Goal: Task Accomplishment & Management: Manage account settings

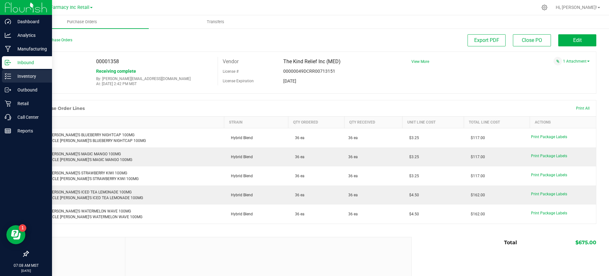
click at [10, 75] on icon at bounding box center [8, 76] width 6 height 6
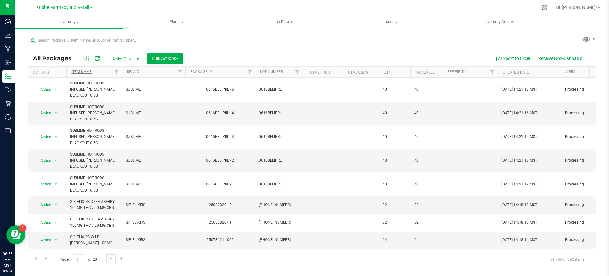
scroll to position [277, 0]
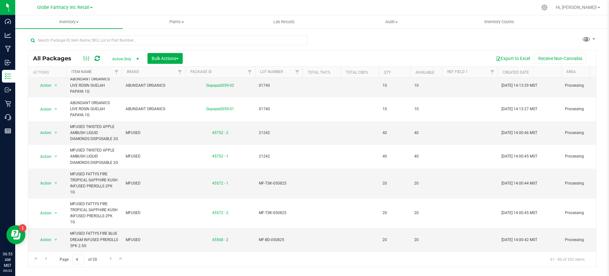
click at [82, 72] on link "Item Name" at bounding box center [81, 71] width 20 height 4
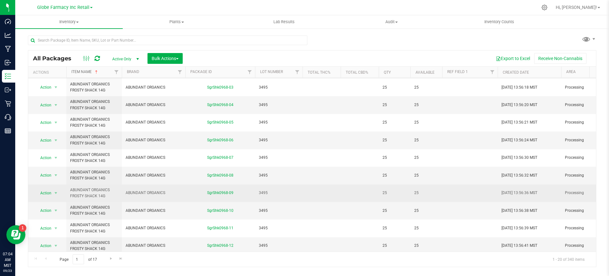
scroll to position [184, 0]
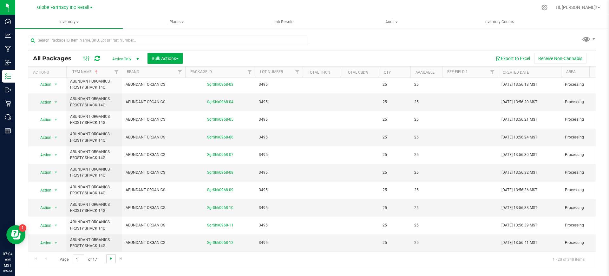
click at [110, 259] on span "Go to the next page" at bounding box center [110, 258] width 5 height 5
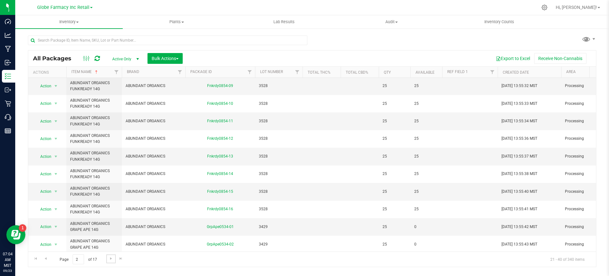
scroll to position [184, 0]
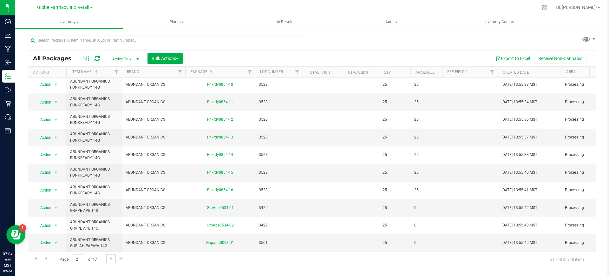
click at [110, 261] on link "Go to the next page" at bounding box center [110, 258] width 9 height 9
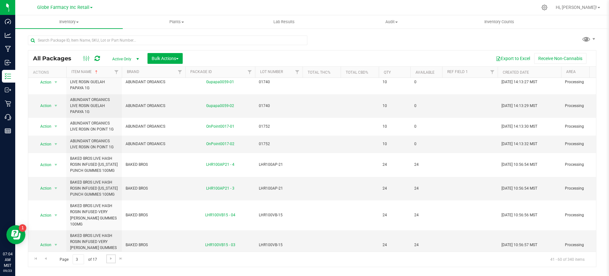
scroll to position [220, 0]
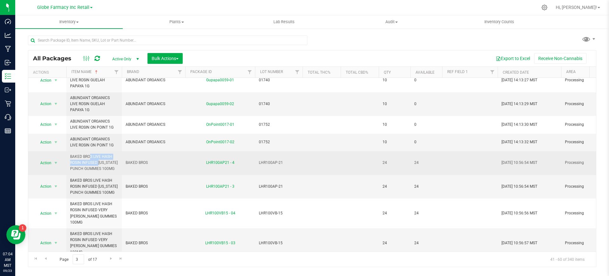
drag, startPoint x: 81, startPoint y: 164, endPoint x: 71, endPoint y: 156, distance: 13.1
click at [71, 156] on span "BAKED BROS LIVE HASH ROSIN INFUSED ARIZONA PUNCH GUMMIES 100MG" at bounding box center [94, 162] width 48 height 18
copy span "BAKED BROS LIVE HASH ROSIN"
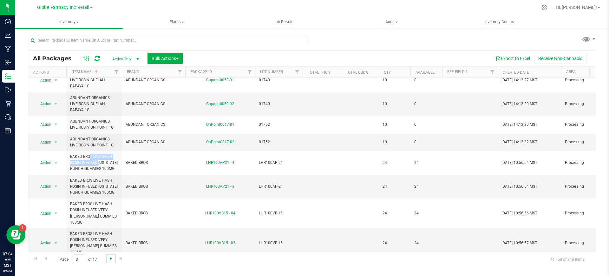
click at [110, 260] on span "Go to the next page" at bounding box center [110, 258] width 5 height 5
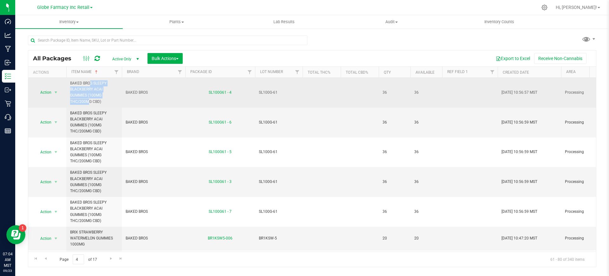
drag, startPoint x: 102, startPoint y: 94, endPoint x: 71, endPoint y: 84, distance: 32.8
click at [71, 84] on span "BAKED BROS SLEEPY BLACKBERRY ACAI GUMMIES (100MG THC/200MG CBD)" at bounding box center [94, 92] width 48 height 24
copy span "BAKED BROS SLEEPY BLACKBERRY ACAI GUMMIES (100MG"
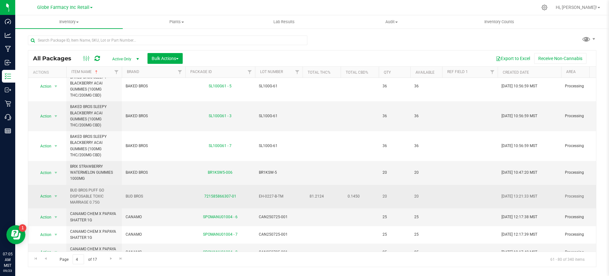
scroll to position [79, 0]
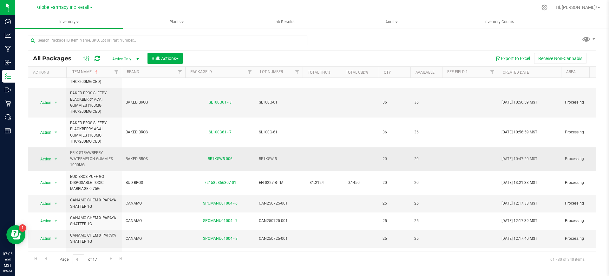
click at [84, 158] on span "BRIX STRAWBERRY WATERMELON GUMMIES 1000MG" at bounding box center [94, 159] width 48 height 18
copy tr "BRIX STRAWBERRY WATERMELON GUMMIES 1000MG"
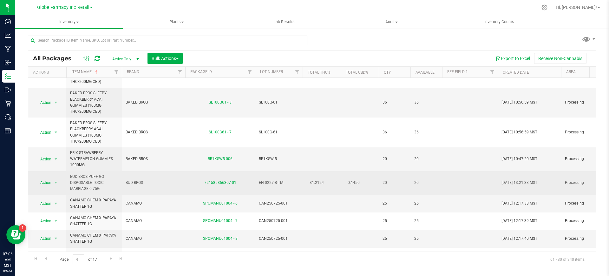
click at [89, 185] on span "BUD BROS PUFF GO DISPOSABLE TOXIC MARRIAGE 0.75G" at bounding box center [94, 182] width 48 height 18
copy tr "BUD BROS PUFF GO DISPOSABLE TOXIC MARRIAGE 0.75G"
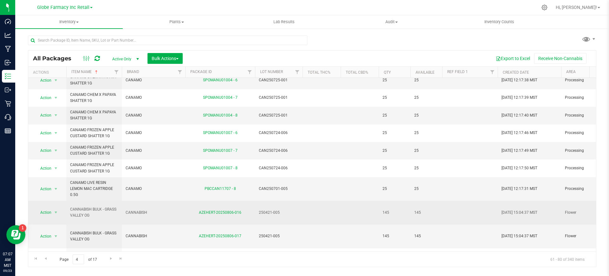
scroll to position [238, 0]
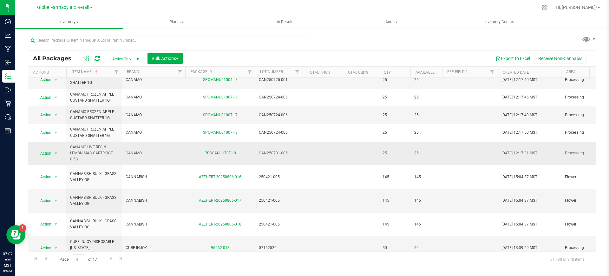
click at [83, 145] on span "CANAMO LIVE RESIN LEMON MAC CARTRIDGE 0.5G" at bounding box center [94, 153] width 48 height 18
copy tr "CANAMO LIVE RESIN LEMON MAC CARTRIDGE 0.5G"
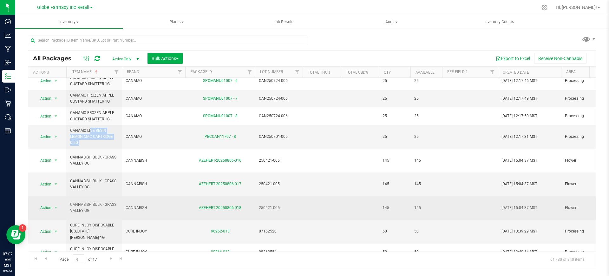
scroll to position [263, 0]
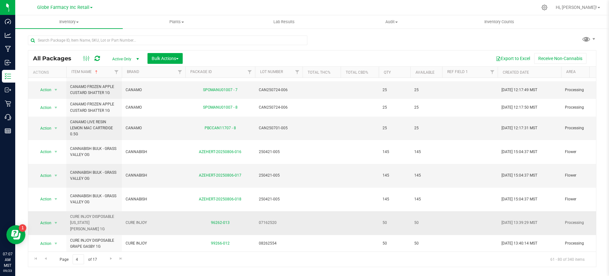
click at [137, 219] on span "CURE INJOY" at bounding box center [154, 222] width 56 height 6
copy tr "CURE INJOY"
click at [111, 259] on span "Go to the next page" at bounding box center [110, 258] width 5 height 5
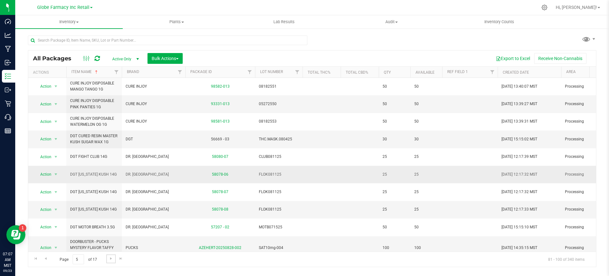
scroll to position [40, 0]
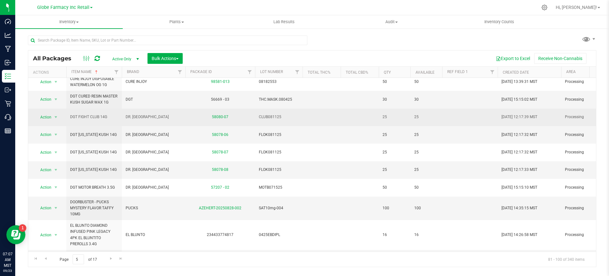
click at [91, 116] on span "DGT FIGHT CLUB 14G" at bounding box center [94, 117] width 48 height 6
copy tr "DGT FIGHT CLUB 14G"
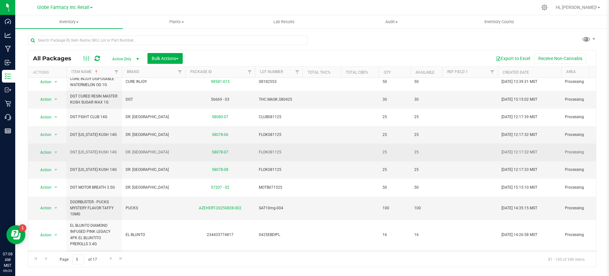
click at [92, 152] on span "DGT FLORIDA KUSH 14G" at bounding box center [94, 152] width 48 height 6
copy tr "DGT FLORIDA KUSH 14G"
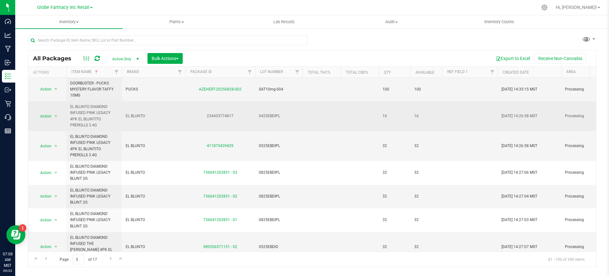
scroll to position [159, 0]
click at [87, 113] on span "EL BLUNTO DIAMOND INFUSED PINK LEGACY 4PK EL BLUNTITO PREROLLS 3.4G" at bounding box center [94, 115] width 48 height 24
click at [141, 112] on td "EL BLUNTO" at bounding box center [153, 116] width 63 height 30
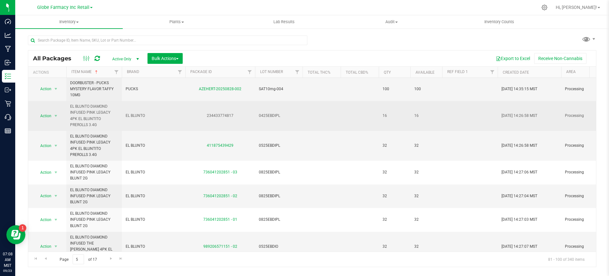
click at [139, 115] on span "EL BLUNTO" at bounding box center [154, 116] width 56 height 6
copy tr "EL BLUNTO"
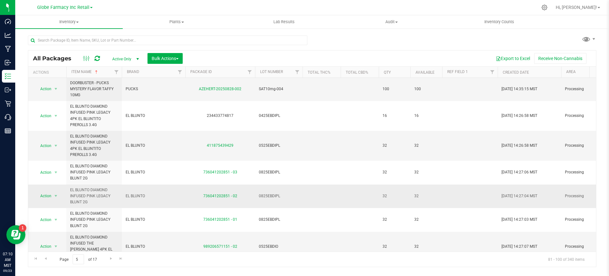
scroll to position [275, 0]
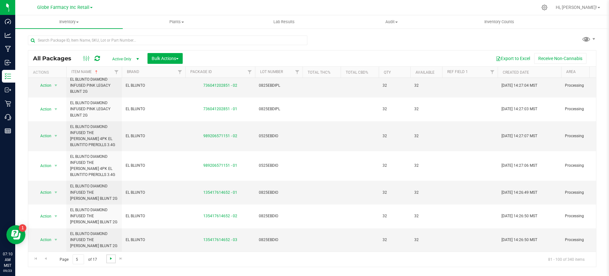
click at [108, 258] on span "Go to the next page" at bounding box center [110, 258] width 5 height 5
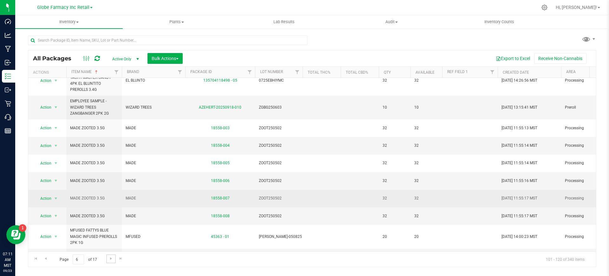
scroll to position [278, 0]
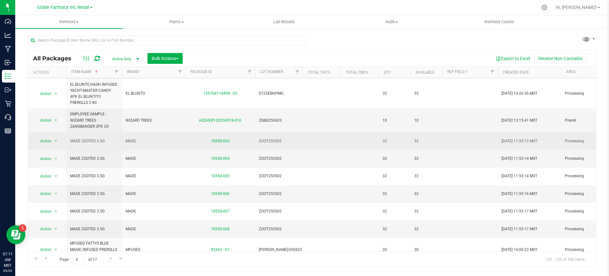
click at [91, 142] on span "MADE ZOOTED 3.5G" at bounding box center [94, 141] width 48 height 6
copy tr "MADE ZOOTED 3.5G"
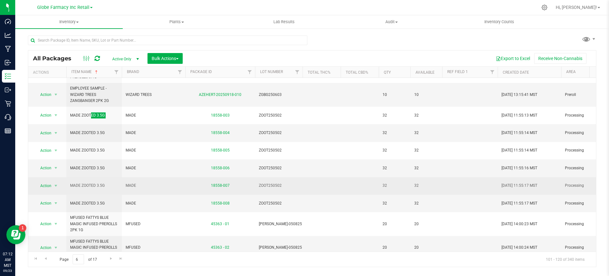
scroll to position [318, 0]
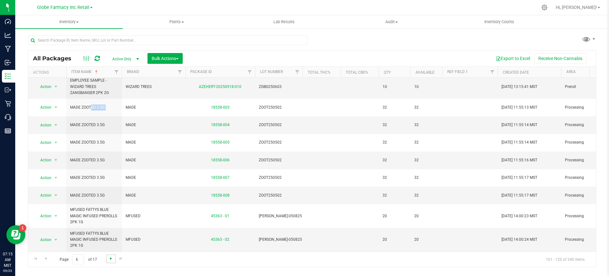
click at [110, 259] on span "Go to the next page" at bounding box center [110, 258] width 5 height 5
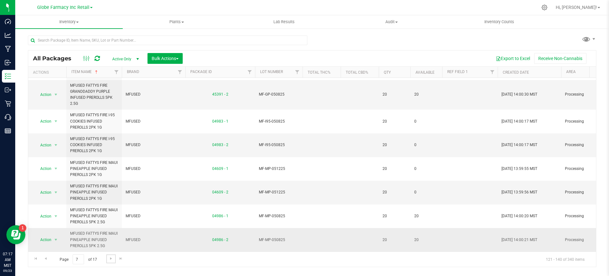
scroll to position [330, 0]
click at [112, 257] on span "Go to the next page" at bounding box center [110, 258] width 5 height 5
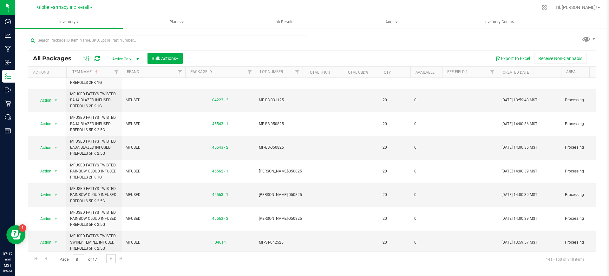
scroll to position [330, 0]
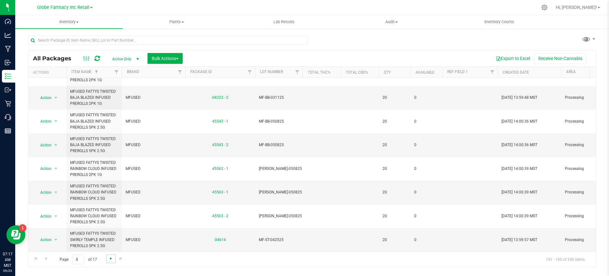
click at [110, 256] on span "Go to the next page" at bounding box center [110, 258] width 5 height 5
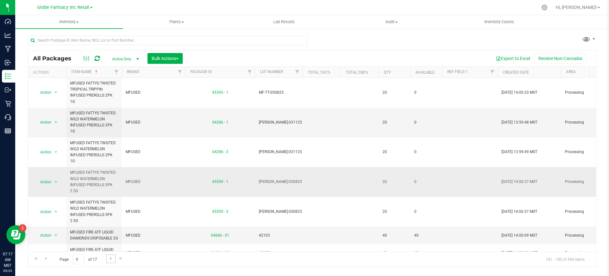
scroll to position [119, 0]
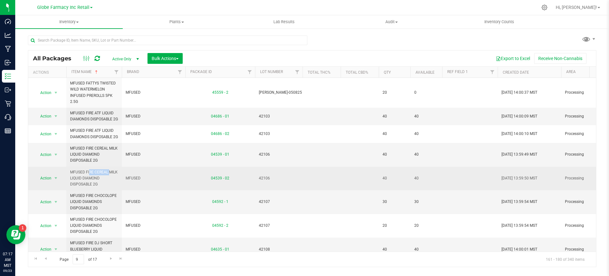
drag, startPoint x: 92, startPoint y: 184, endPoint x: 73, endPoint y: 181, distance: 19.8
click at [73, 181] on span "MFUSED FIRE CEREAL MILK LIQUID DIAMOND DISPOSABLE 2G" at bounding box center [94, 178] width 48 height 18
drag, startPoint x: 84, startPoint y: 186, endPoint x: 86, endPoint y: 192, distance: 6.4
click at [86, 187] on span "MFUSED FIRE CEREAL MILK LIQUID DIAMOND DISPOSABLE 2G" at bounding box center [94, 178] width 48 height 18
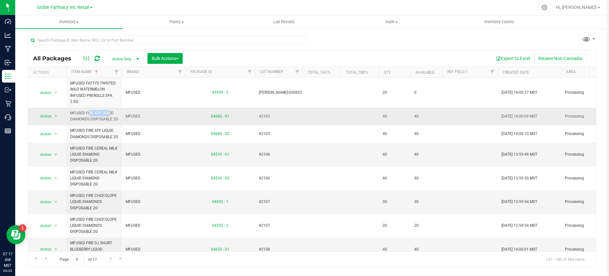
drag, startPoint x: 93, startPoint y: 113, endPoint x: 67, endPoint y: 111, distance: 26.4
click at [67, 111] on td "MFUSED FIRE ATF LIQUID DIAMONDS DISPOSABLE 2G" at bounding box center [93, 116] width 55 height 17
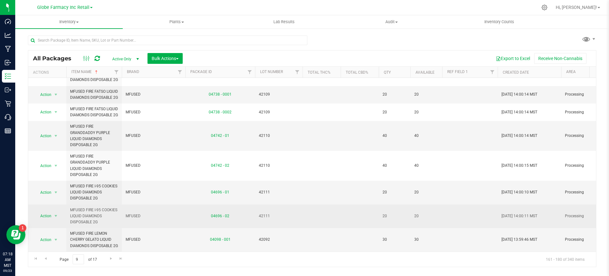
scroll to position [366, 0]
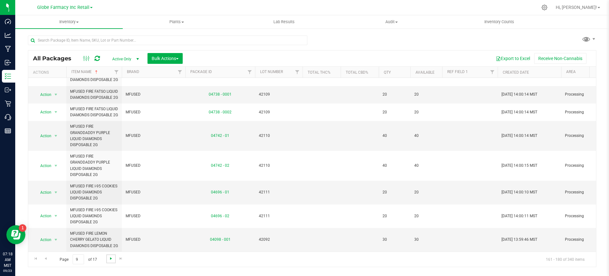
click at [112, 259] on span "Go to the next page" at bounding box center [110, 258] width 5 height 5
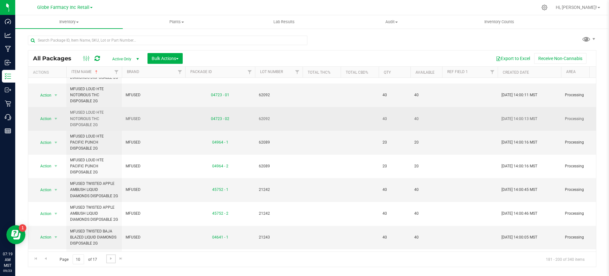
scroll to position [79, 0]
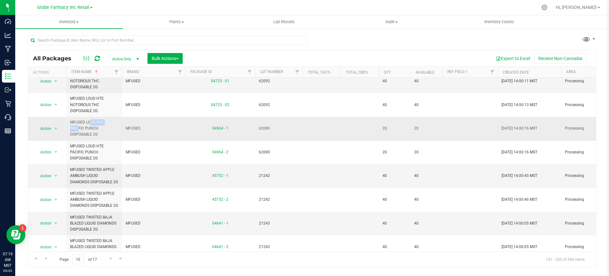
drag, startPoint x: 95, startPoint y: 140, endPoint x: 71, endPoint y: 139, distance: 23.8
click at [71, 138] on span "MFUSED LOUD HTE PACIFIC PUNCH DISPOSABLE 2G" at bounding box center [94, 128] width 48 height 18
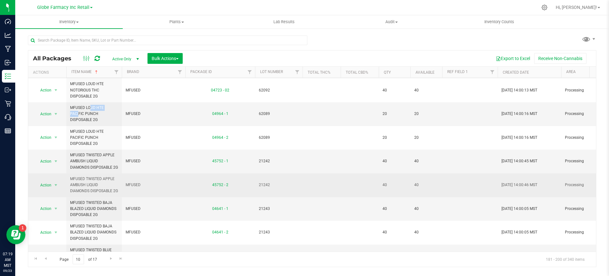
scroll to position [119, 0]
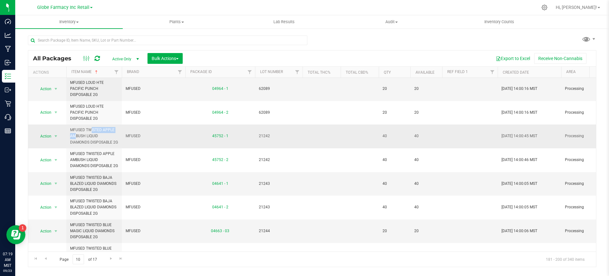
drag, startPoint x: 101, startPoint y: 148, endPoint x: 68, endPoint y: 147, distance: 32.7
click at [68, 147] on td "MFUSED TWISTED APPLE AMBUSH LIQUID DIAMONDS DISPOSABLE 2G" at bounding box center [93, 136] width 55 height 24
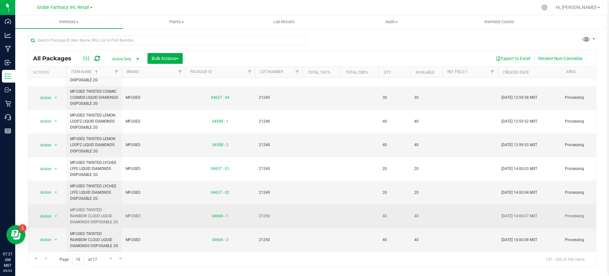
scroll to position [354, 0]
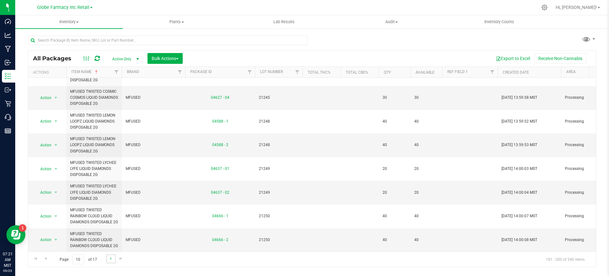
click at [111, 261] on link "Go to the next page" at bounding box center [110, 258] width 9 height 9
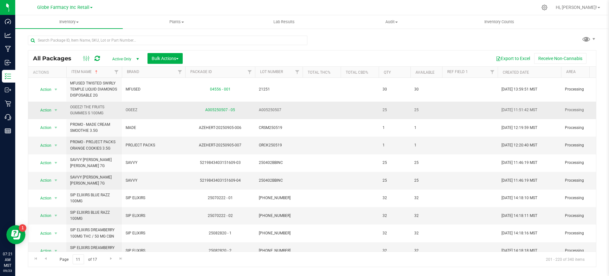
click at [92, 112] on span "OGEEZ! THE FRUITS GUMMIES S 100MG" at bounding box center [94, 110] width 48 height 12
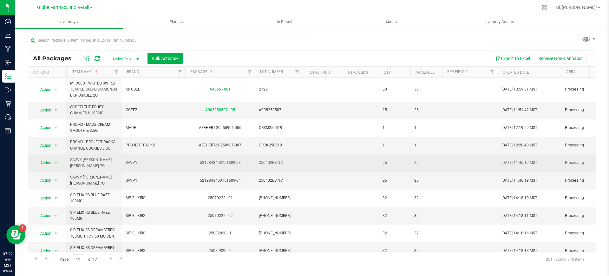
click at [96, 163] on span "SAVVY BERRY BLISS 7G" at bounding box center [94, 163] width 48 height 12
drag, startPoint x: 90, startPoint y: 167, endPoint x: 81, endPoint y: 160, distance: 11.4
click at [81, 160] on span "SAVVY BERRY BLISS 7G" at bounding box center [94, 163] width 48 height 12
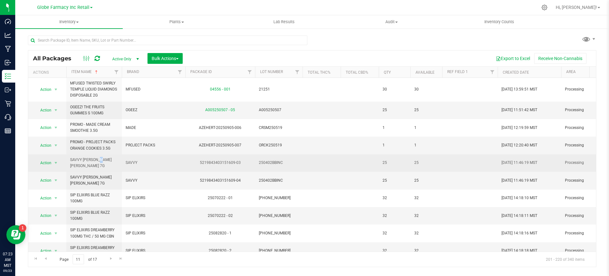
click at [81, 160] on span "SAVVY BERRY BLISS 7G" at bounding box center [94, 163] width 48 height 12
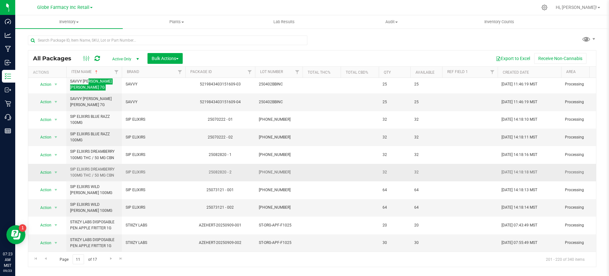
scroll to position [79, 0]
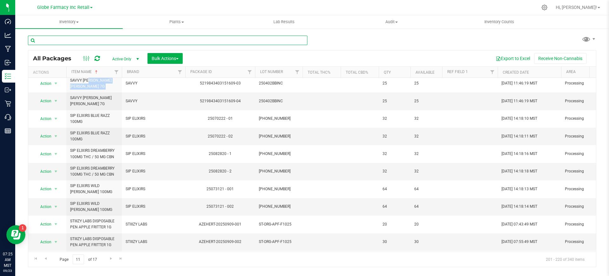
click at [210, 42] on input "text" at bounding box center [167, 41] width 279 height 10
paste input "[PHONE_NUMBER]"
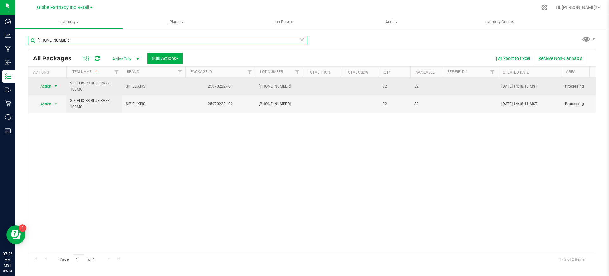
type input "[PHONE_NUMBER]"
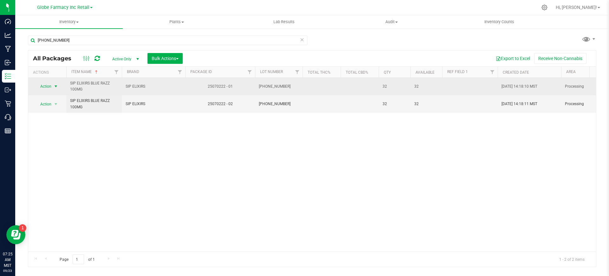
click at [45, 86] on span "Action" at bounding box center [43, 86] width 17 height 9
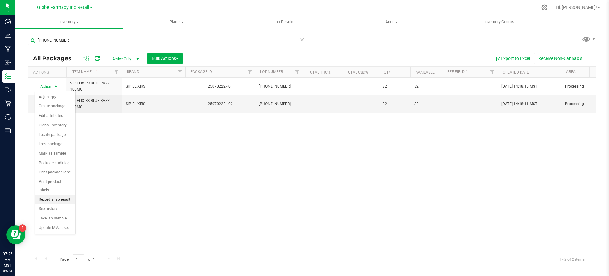
click at [66, 195] on li "Record a lab result" at bounding box center [55, 200] width 41 height 10
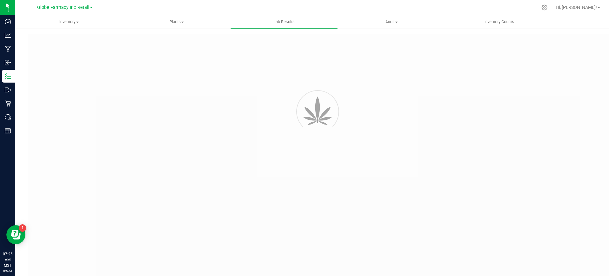
type input "25070222 - 01"
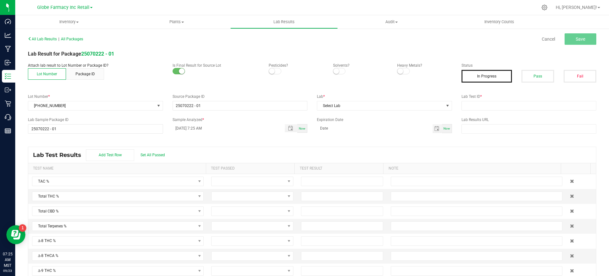
drag, startPoint x: 540, startPoint y: 75, endPoint x: 522, endPoint y: 96, distance: 27.5
click at [540, 75] on button "Pass" at bounding box center [537, 76] width 33 height 13
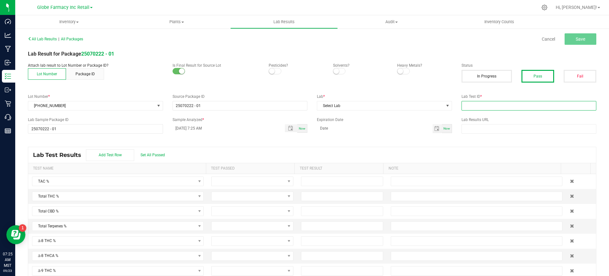
paste input "2507APO2894.14835"
drag, startPoint x: 506, startPoint y: 108, endPoint x: 478, endPoint y: 108, distance: 27.6
click at [506, 108] on input "text" at bounding box center [528, 106] width 135 height 10
type input "2507APO2894.14835"
click at [404, 107] on span "Select Lab" at bounding box center [380, 105] width 127 height 9
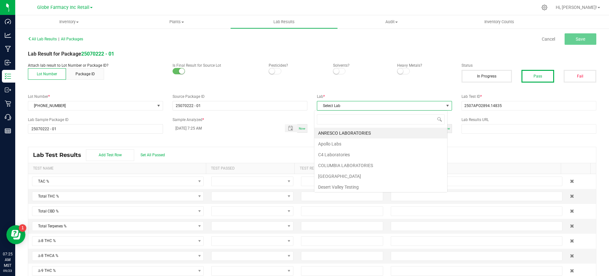
scroll to position [10, 134]
type input "AP"
click at [374, 132] on li "Apollo Labs" at bounding box center [380, 132] width 133 height 11
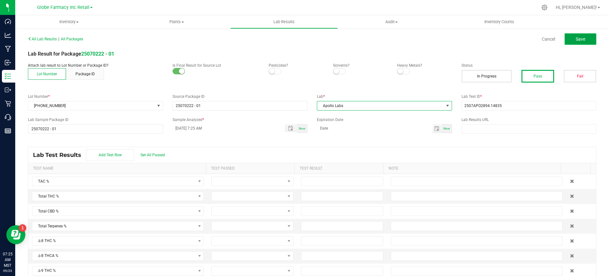
click at [579, 37] on span "Save" at bounding box center [581, 38] width 10 height 5
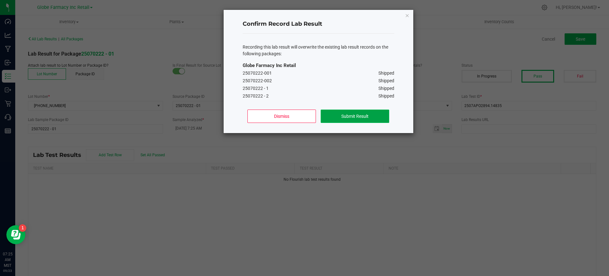
click at [348, 114] on button "Submit Result" at bounding box center [355, 115] width 68 height 13
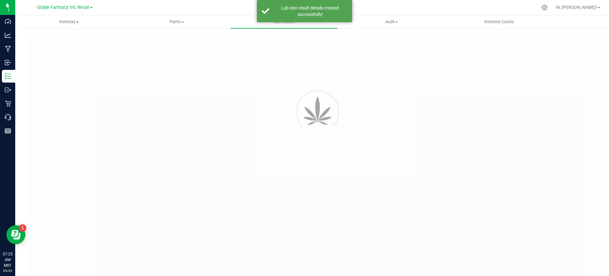
type input "25070222 - 01"
type input "2507APO2894.14835"
type input "25070222 - 01"
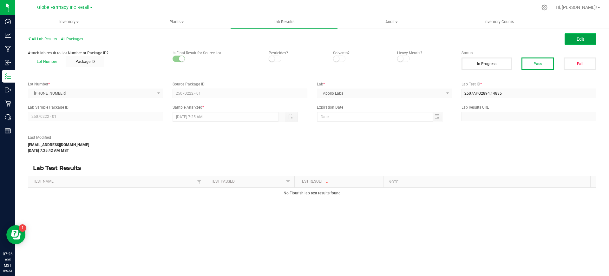
click at [578, 35] on button "Edit" at bounding box center [581, 38] width 32 height 11
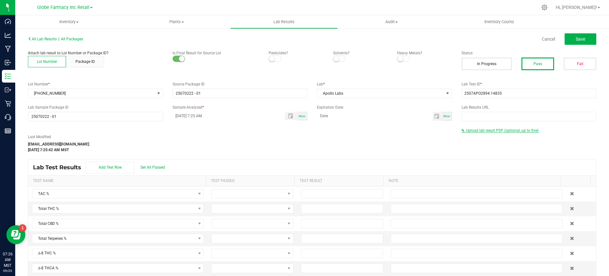
click at [485, 129] on span "Upload lab result PDF (optional, up to five)" at bounding box center [502, 130] width 73 height 4
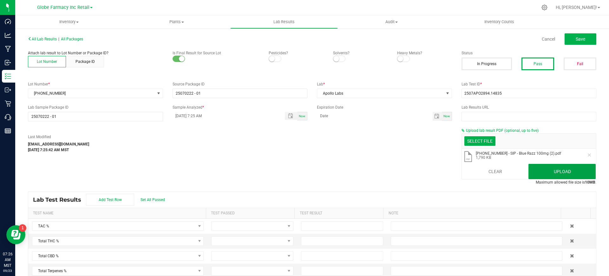
click at [554, 170] on button "Upload" at bounding box center [561, 171] width 67 height 15
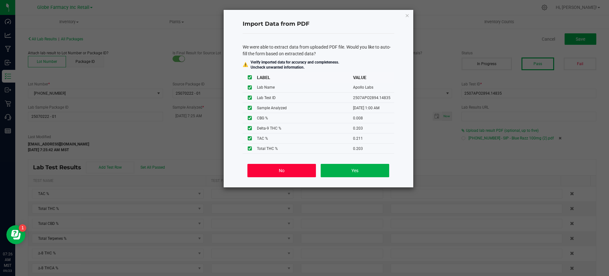
click at [273, 175] on button "No" at bounding box center [281, 170] width 68 height 13
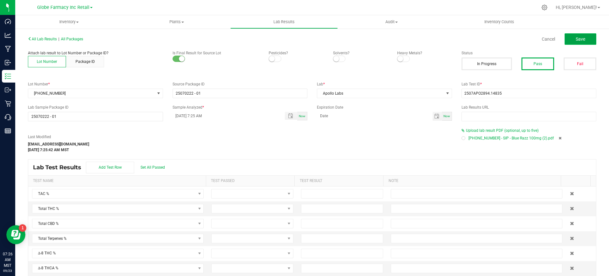
click at [576, 37] on span "Save" at bounding box center [581, 38] width 10 height 5
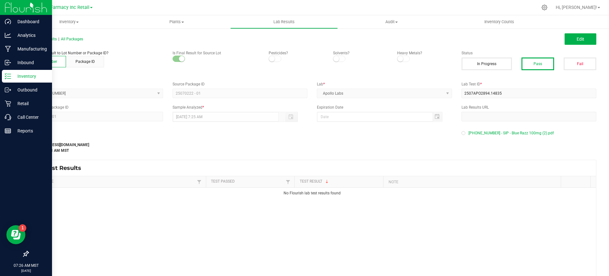
click at [8, 75] on icon at bounding box center [8, 76] width 6 height 6
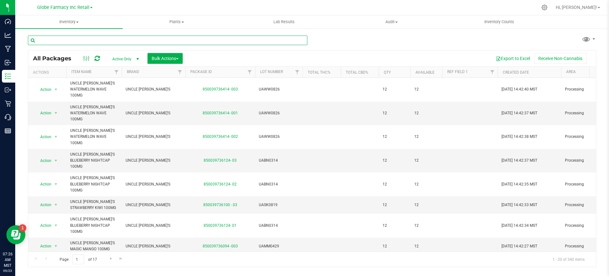
paste input "25-0609-21"
click at [131, 37] on input "text" at bounding box center [167, 41] width 279 height 10
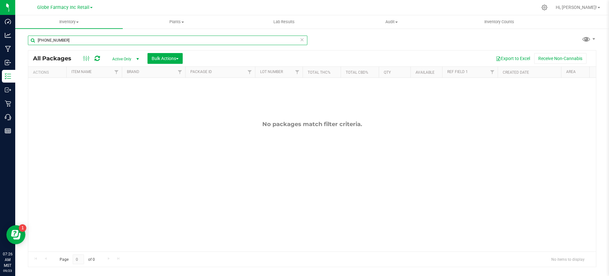
click at [50, 42] on input "25-0609-21" at bounding box center [167, 41] width 279 height 10
click at [172, 43] on input "CITRUS" at bounding box center [167, 41] width 279 height 10
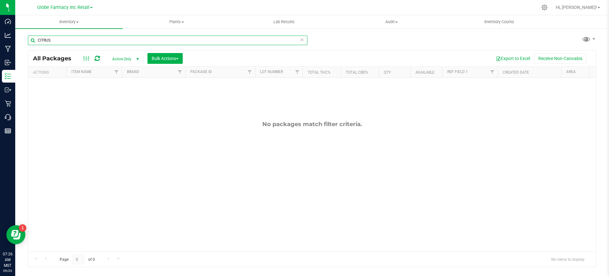
click at [172, 43] on input "CITRUS" at bounding box center [167, 41] width 279 height 10
paste input "[PHONE_NUMBER]"
click at [172, 43] on input "[PHONE_NUMBER]" at bounding box center [167, 41] width 279 height 10
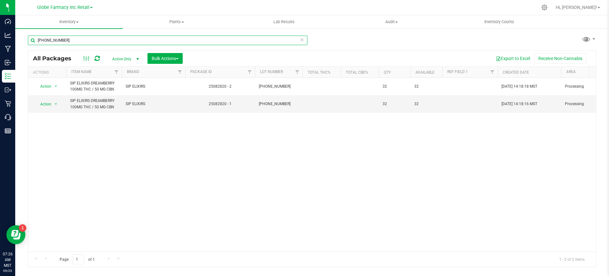
type input "[PHONE_NUMBER]"
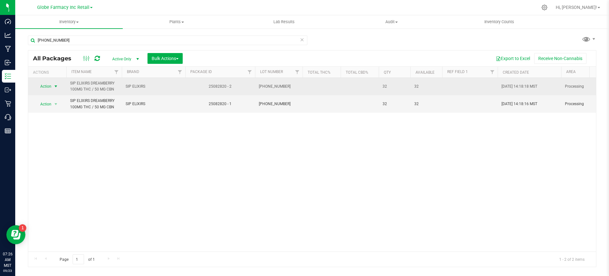
click at [36, 85] on span "Action" at bounding box center [43, 86] width 17 height 9
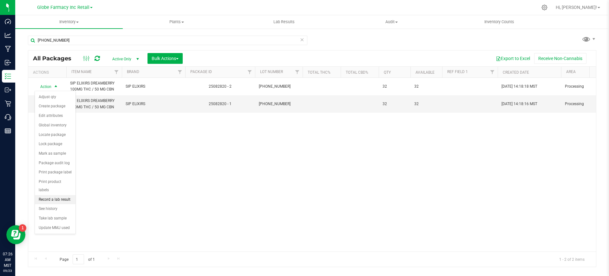
click at [62, 195] on li "Record a lab result" at bounding box center [55, 200] width 41 height 10
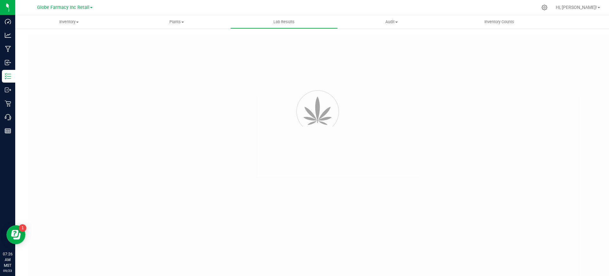
type input "25082820 - 2"
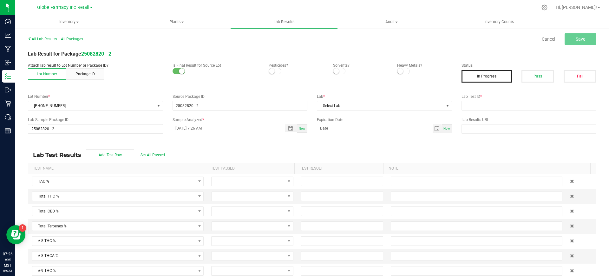
drag, startPoint x: 531, startPoint y: 76, endPoint x: 518, endPoint y: 92, distance: 20.5
click at [531, 76] on button "Pass" at bounding box center [537, 76] width 33 height 13
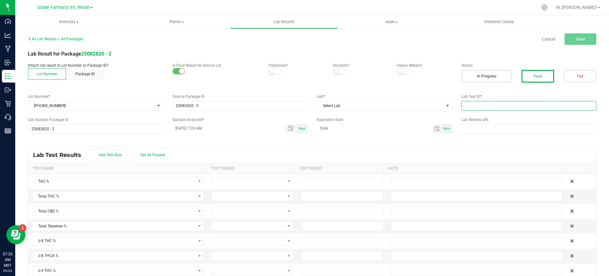
paste input "2508APO3809.18932"
drag, startPoint x: 503, startPoint y: 103, endPoint x: 478, endPoint y: 107, distance: 25.6
click at [503, 103] on input "text" at bounding box center [528, 106] width 135 height 10
type input "2508APO3809.18932"
click at [415, 106] on span "Select Lab" at bounding box center [380, 105] width 127 height 9
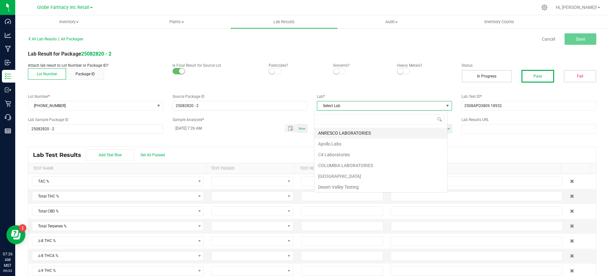
scroll to position [10, 134]
click at [362, 134] on li "ANRESCO LABORATORIES" at bounding box center [380, 132] width 133 height 11
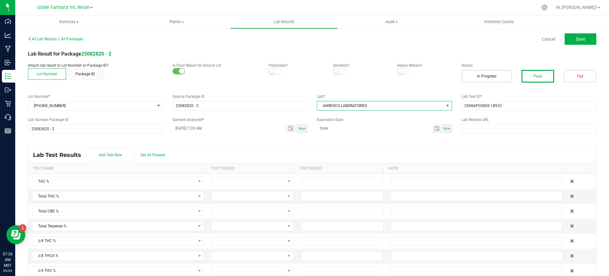
click at [359, 109] on span "ANRESCO LABORATORIES" at bounding box center [380, 105] width 127 height 9
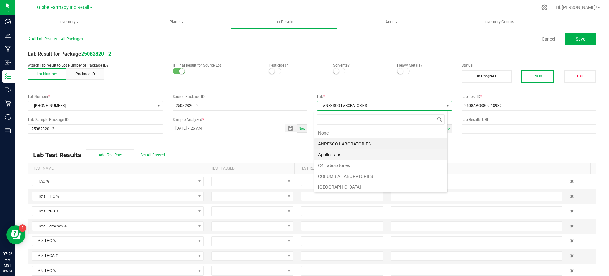
click at [337, 153] on li "Apollo Labs" at bounding box center [380, 154] width 133 height 11
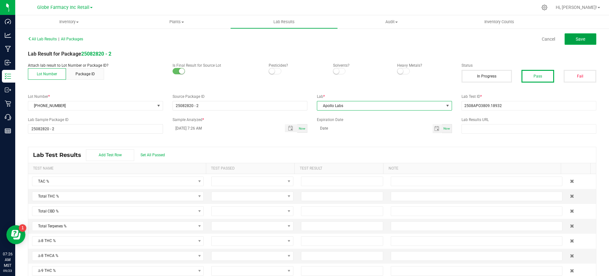
click at [583, 39] on button "Save" at bounding box center [581, 38] width 32 height 11
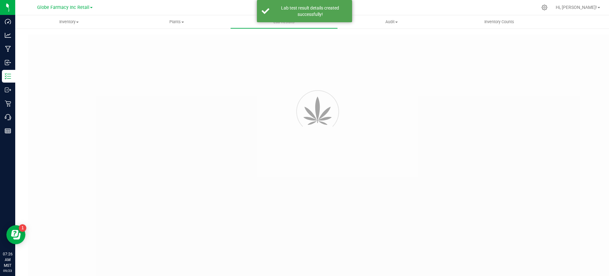
type input "25082820 - 2"
type input "2508APO3809.18932"
type input "25082820 - 2"
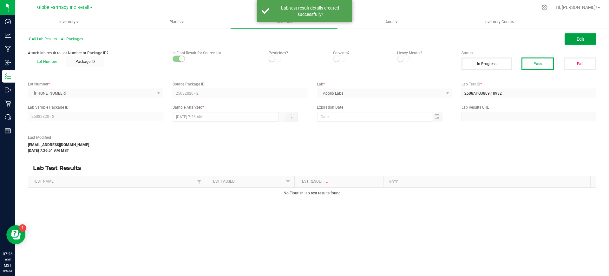
click at [583, 38] on button "Edit" at bounding box center [581, 38] width 32 height 11
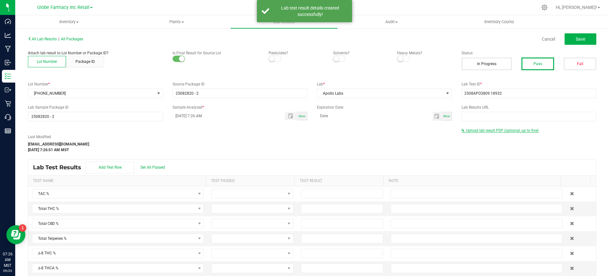
click at [492, 131] on span "Upload lab result PDF (optional, up to five)" at bounding box center [502, 130] width 73 height 4
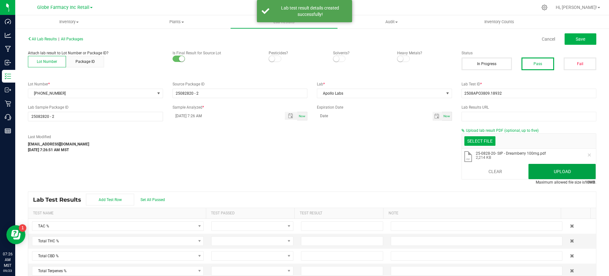
click at [547, 164] on button "Upload" at bounding box center [561, 171] width 67 height 15
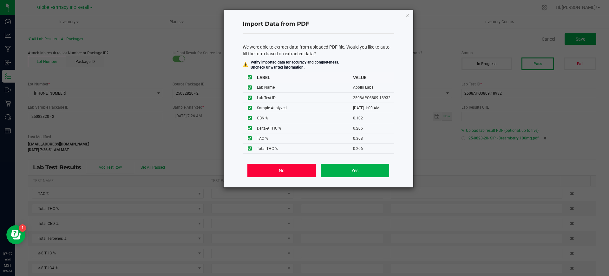
drag, startPoint x: 286, startPoint y: 171, endPoint x: 475, endPoint y: 125, distance: 195.3
click at [285, 171] on button "No" at bounding box center [281, 170] width 68 height 13
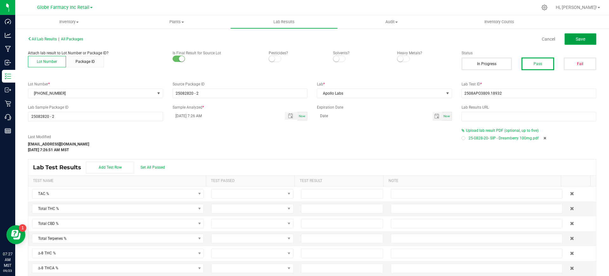
click at [576, 36] on span "Save" at bounding box center [581, 38] width 10 height 5
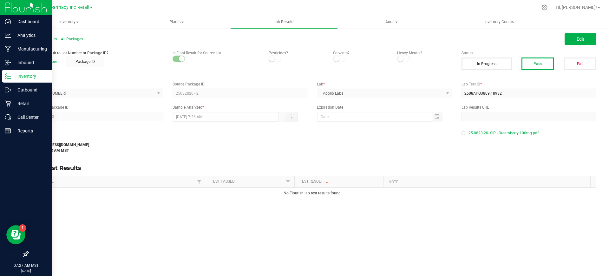
click at [6, 75] on icon at bounding box center [8, 76] width 6 height 6
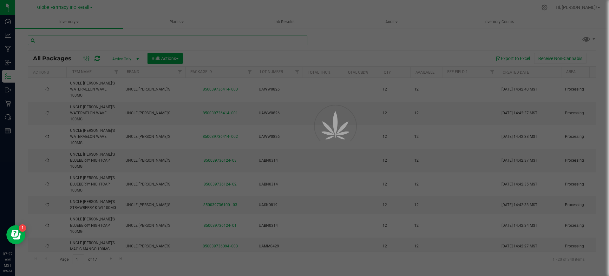
click at [111, 39] on input "text" at bounding box center [167, 41] width 279 height 10
paste input "25-0708-20"
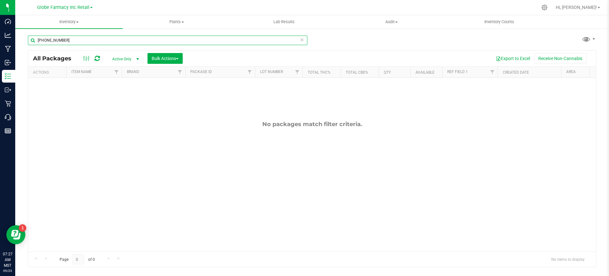
click at [71, 42] on input "25-0708-20" at bounding box center [167, 41] width 279 height 10
type input "O"
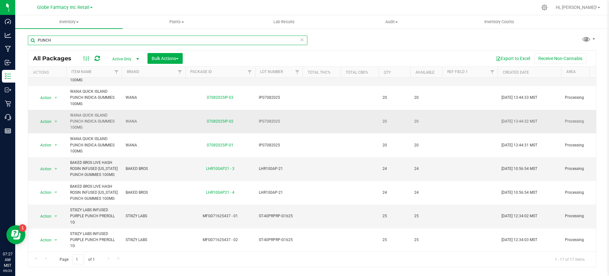
scroll to position [234, 0]
click at [111, 41] on input "PUNCH" at bounding box center [167, 41] width 279 height 10
paste input "[PHONE_NUMBER]"
click at [111, 41] on input "PUNCH" at bounding box center [167, 41] width 279 height 10
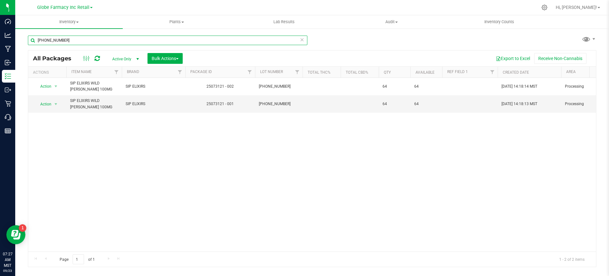
type input "[PHONE_NUMBER]"
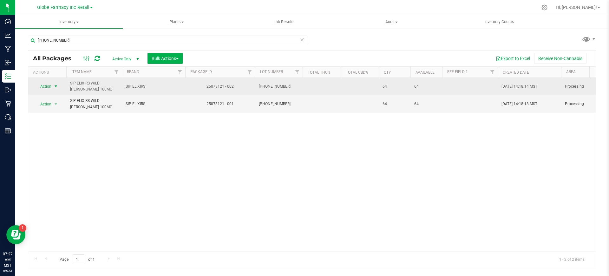
click at [41, 88] on span "Action" at bounding box center [43, 86] width 17 height 9
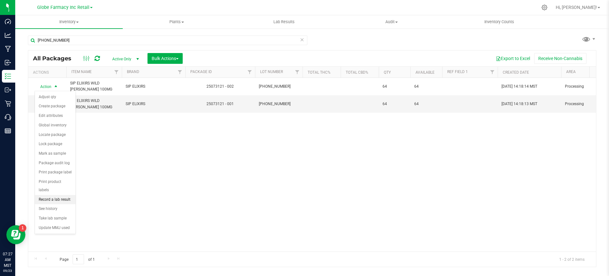
click at [56, 195] on li "Record a lab result" at bounding box center [55, 200] width 41 height 10
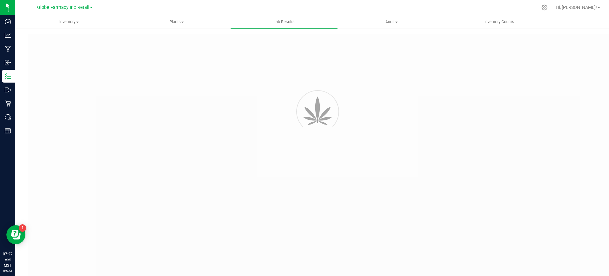
type input "25073121 - 002"
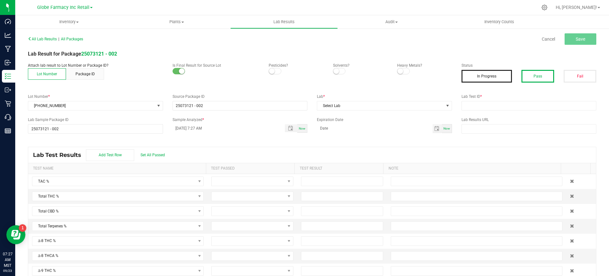
click at [530, 76] on button "Pass" at bounding box center [537, 76] width 33 height 13
drag, startPoint x: 511, startPoint y: 102, endPoint x: 399, endPoint y: 105, distance: 111.7
click at [511, 102] on input "text" at bounding box center [528, 106] width 135 height 10
paste input "2507APO3364.16918"
type input "2507APO3364.16918"
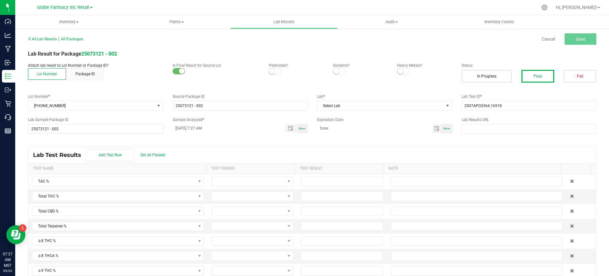
click at [385, 100] on div "Lab * Select Lab" at bounding box center [384, 102] width 145 height 17
click at [384, 108] on span "Select Lab" at bounding box center [380, 105] width 127 height 9
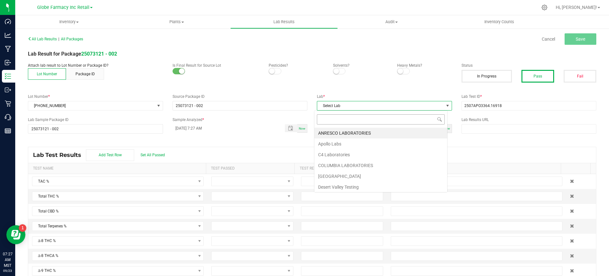
scroll to position [10, 134]
click at [330, 141] on li "Apollo Labs" at bounding box center [380, 143] width 133 height 11
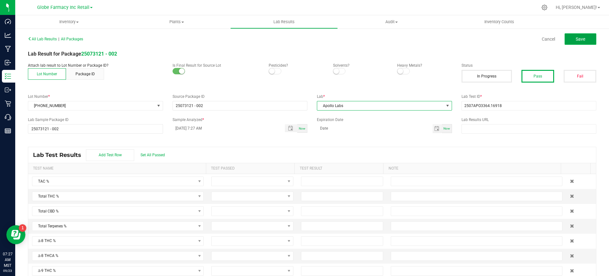
click at [568, 36] on button "Save" at bounding box center [581, 38] width 32 height 11
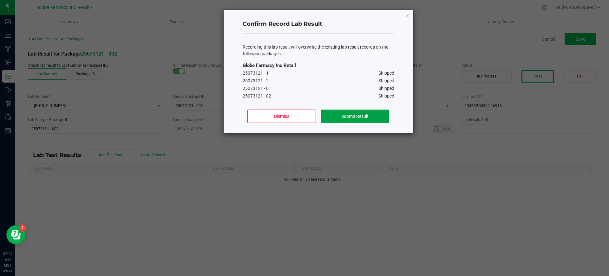
click at [381, 113] on button "Submit Result" at bounding box center [355, 115] width 68 height 13
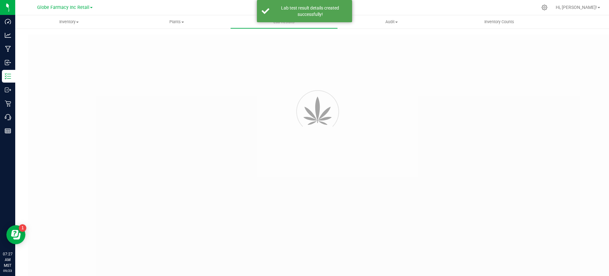
type input "25073121 - 002"
type input "2507APO3364.16918"
type input "25073121 - 002"
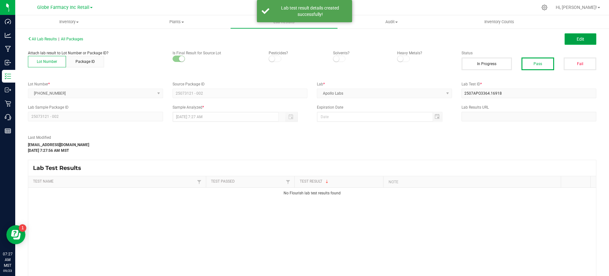
click at [577, 36] on span "Edit" at bounding box center [581, 38] width 8 height 5
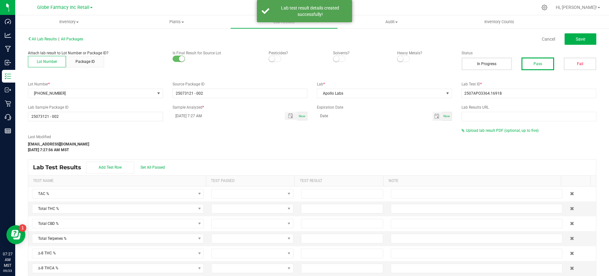
click at [476, 126] on div "All Lab Results | All Packages Cancel Save Attach lab result to Lot Number or P…" at bounding box center [312, 164] width 568 height 261
click at [476, 133] on div "Upload lab result PDF (optional, up to five)" at bounding box center [528, 130] width 135 height 6
click at [476, 130] on span "Upload lab result PDF (optional, up to five)" at bounding box center [502, 130] width 73 height 4
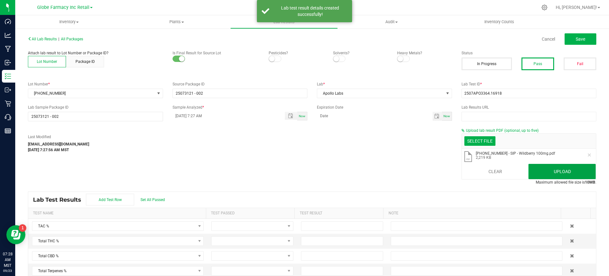
click at [541, 167] on button "Upload" at bounding box center [561, 171] width 67 height 15
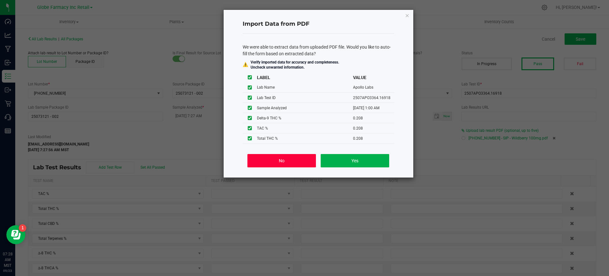
click at [297, 161] on button "No" at bounding box center [281, 160] width 68 height 13
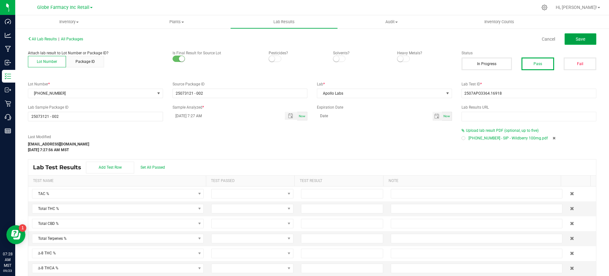
click at [576, 37] on span "Save" at bounding box center [581, 38] width 10 height 5
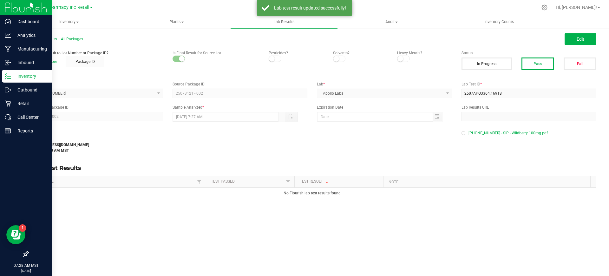
click at [20, 78] on p "Inventory" at bounding box center [30, 76] width 38 height 8
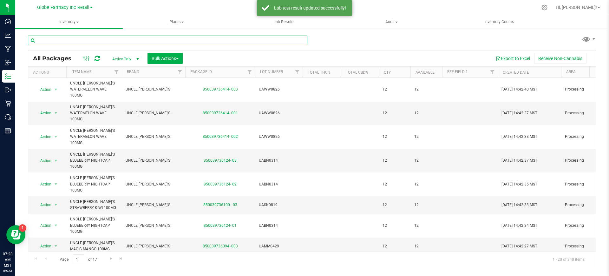
click at [74, 37] on input "text" at bounding box center [167, 41] width 279 height 10
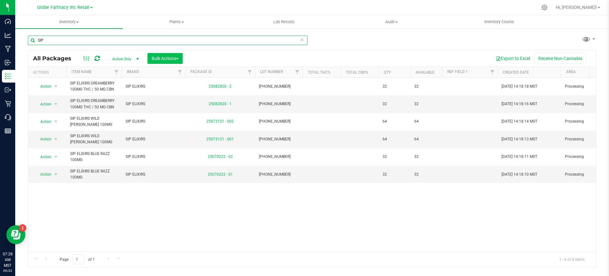
type input "SIP"
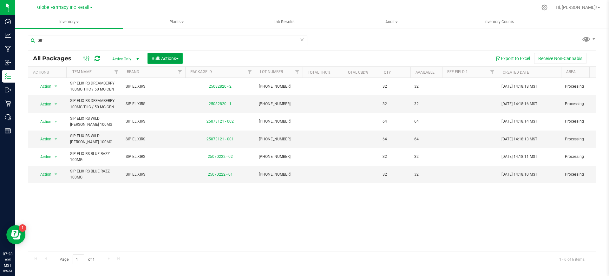
click at [154, 57] on span "Bulk Actions" at bounding box center [165, 58] width 27 height 5
click at [179, 83] on span "Add to outbound order" at bounding box center [172, 84] width 43 height 5
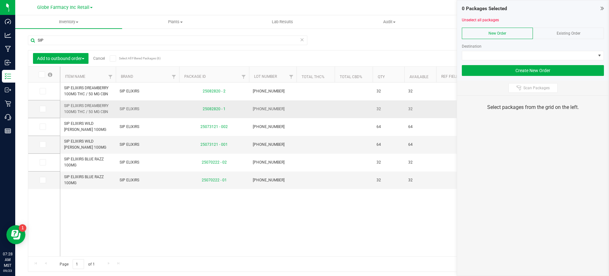
click at [126, 111] on span "SIP ELIXIRS" at bounding box center [148, 109] width 56 height 6
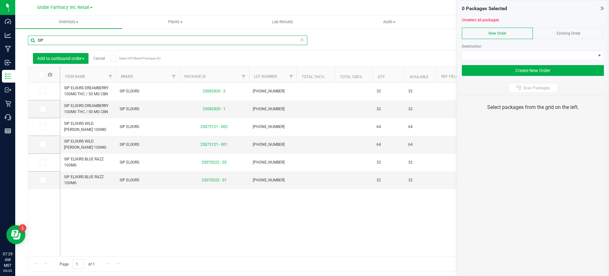
click at [53, 40] on input "SIP" at bounding box center [167, 41] width 279 height 10
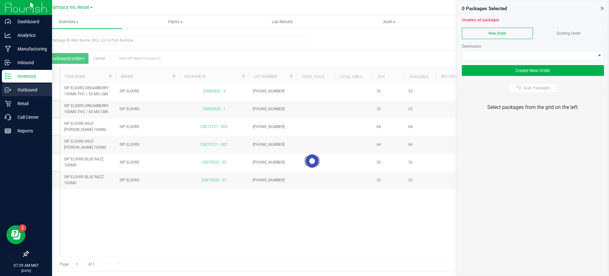
click at [4, 89] on div "Outbound" at bounding box center [27, 89] width 50 height 13
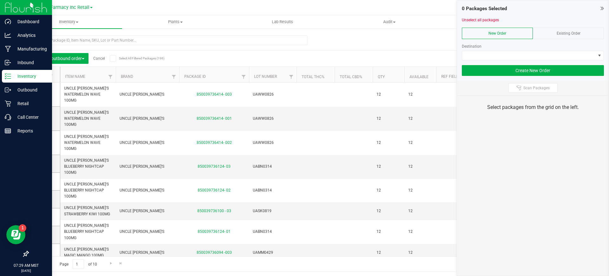
click at [10, 76] on line at bounding box center [8, 76] width 3 height 0
click at [10, 75] on icon at bounding box center [8, 76] width 6 height 6
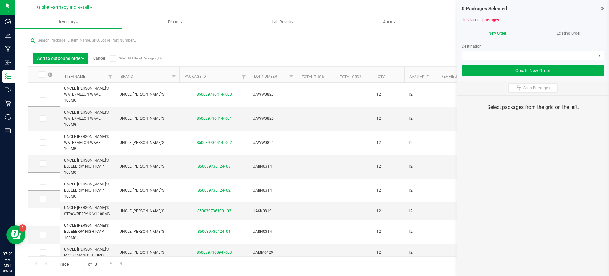
click at [77, 74] on link "Item Name" at bounding box center [75, 76] width 20 height 4
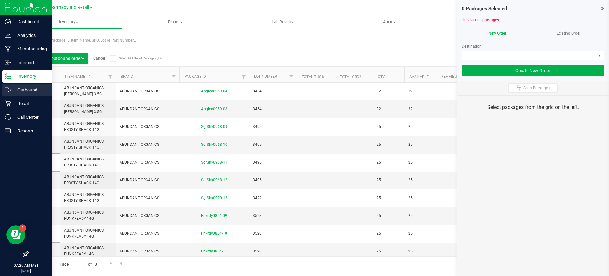
click at [8, 87] on icon at bounding box center [8, 90] width 6 height 6
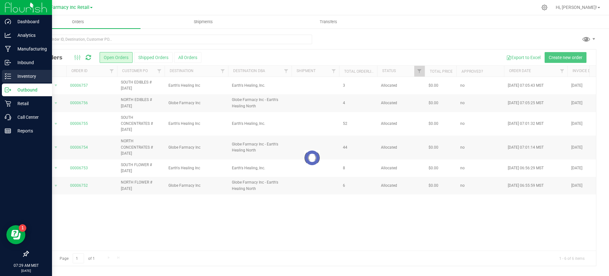
click at [20, 76] on p "Inventory" at bounding box center [30, 76] width 38 height 8
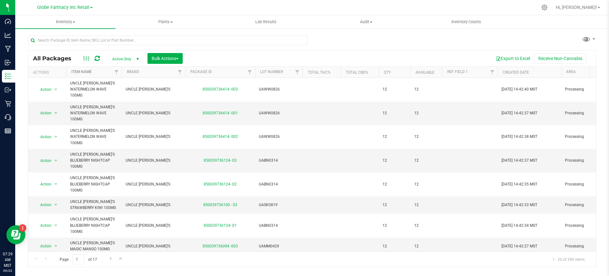
click at [85, 72] on link "Item Name" at bounding box center [81, 71] width 20 height 4
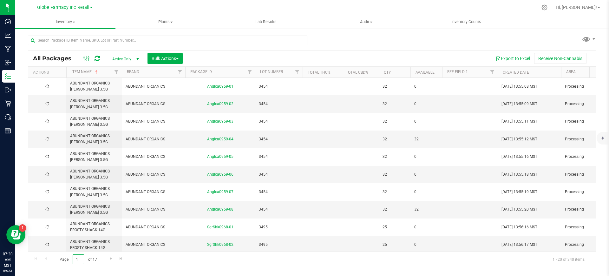
click at [81, 259] on input "1" at bounding box center [78, 259] width 11 height 10
type input "10"
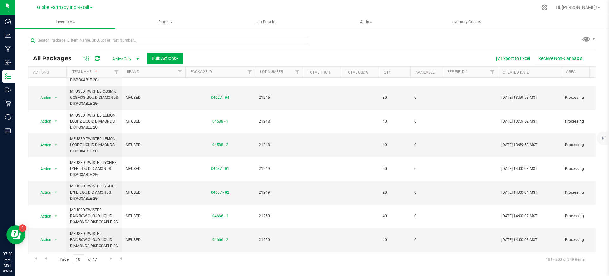
scroll to position [354, 0]
click at [108, 257] on span "Go to the next page" at bounding box center [110, 258] width 5 height 5
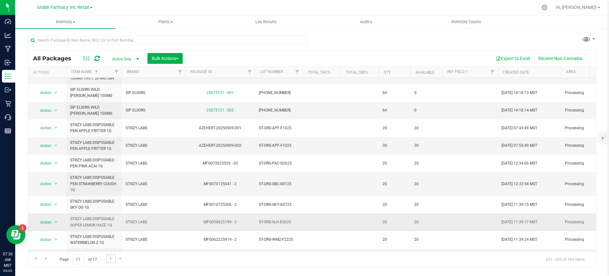
scroll to position [196, 0]
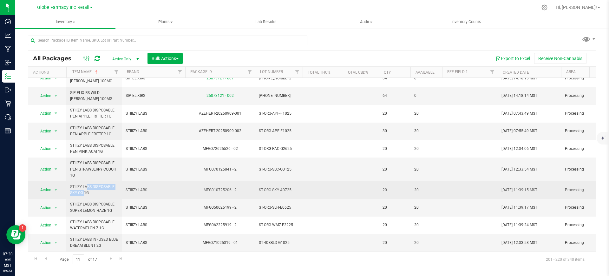
drag, startPoint x: 113, startPoint y: 178, endPoint x: 73, endPoint y: 179, distance: 39.6
click at [73, 184] on span "STIIIZY LABS DISPOSABLE SKY OG 1G" at bounding box center [94, 190] width 48 height 12
drag, startPoint x: 119, startPoint y: 181, endPoint x: 73, endPoint y: 178, distance: 45.8
click at [73, 181] on td "STIIIZY LABS DISPOSABLE SKY OG 1G" at bounding box center [93, 189] width 55 height 17
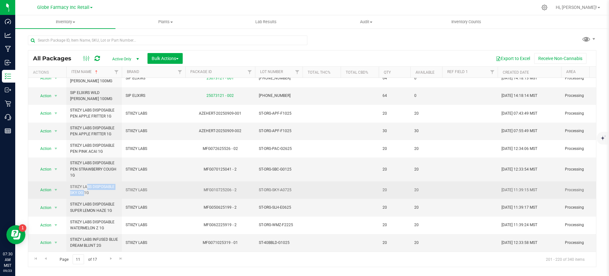
drag, startPoint x: 94, startPoint y: 180, endPoint x: 115, endPoint y: 180, distance: 21.9
click at [94, 184] on span "STIIIZY LABS DISPOSABLE SKY OG 1G" at bounding box center [94, 190] width 48 height 12
drag, startPoint x: 114, startPoint y: 180, endPoint x: 111, endPoint y: 182, distance: 3.9
click at [114, 184] on span "STIIIZY LABS DISPOSABLE SKY OG 1G" at bounding box center [94, 190] width 48 height 12
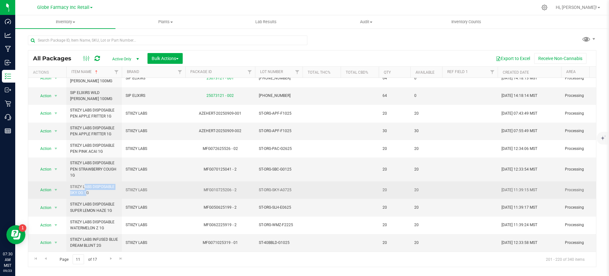
drag, startPoint x: 113, startPoint y: 181, endPoint x: 71, endPoint y: 179, distance: 42.2
click at [71, 184] on span "STIIIZY LABS DISPOSABLE SKY OG 1G" at bounding box center [94, 190] width 48 height 12
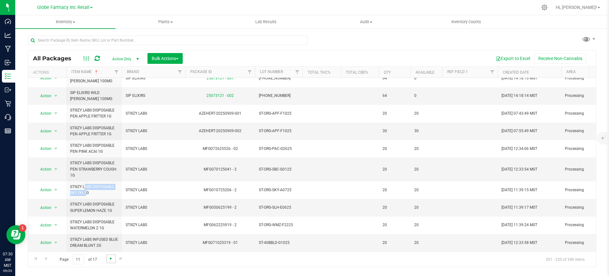
click at [113, 259] on span "Go to the next page" at bounding box center [110, 258] width 5 height 5
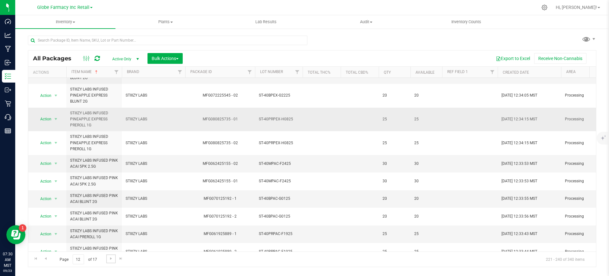
scroll to position [238, 0]
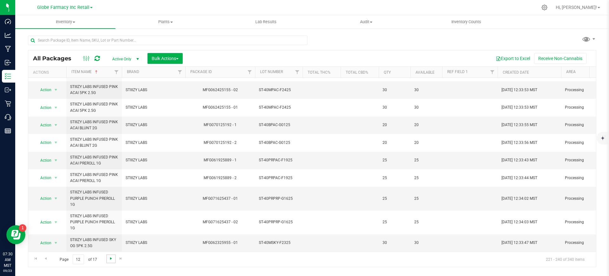
click at [111, 259] on span "Go to the next page" at bounding box center [110, 258] width 5 height 5
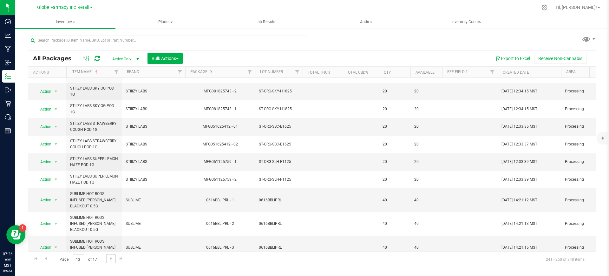
scroll to position [214, 0]
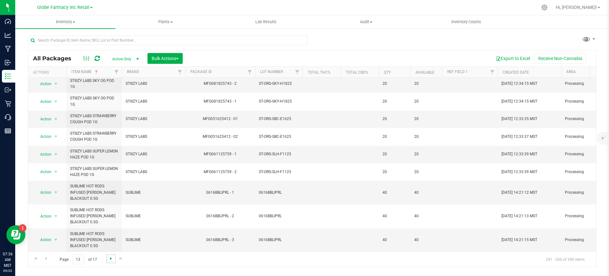
click at [109, 258] on span "Go to the next page" at bounding box center [110, 258] width 5 height 5
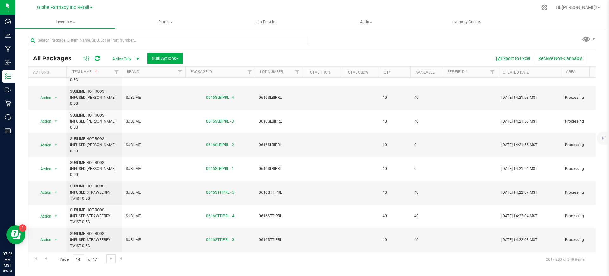
scroll to position [305, 0]
click at [108, 259] on span "Go to the next page" at bounding box center [110, 258] width 5 height 5
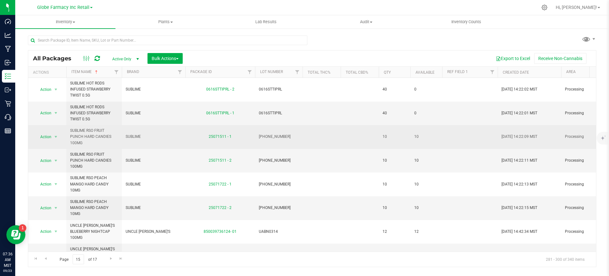
drag, startPoint x: 131, startPoint y: 134, endPoint x: 132, endPoint y: 137, distance: 3.3
click at [131, 134] on span "SUBLIME" at bounding box center [154, 137] width 56 height 6
click at [132, 138] on span "SUBLIME" at bounding box center [154, 137] width 56 height 6
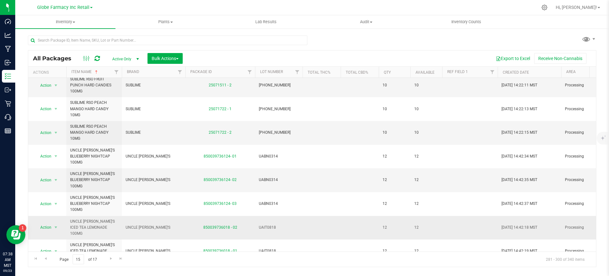
scroll to position [79, 0]
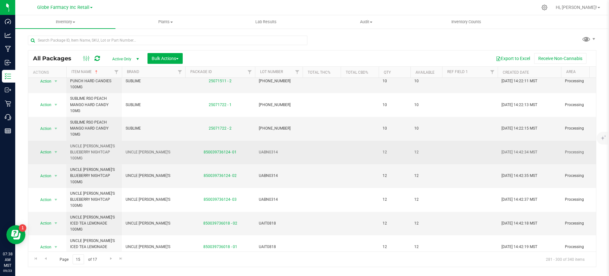
click at [143, 152] on td "UNCLE [PERSON_NAME]'S" at bounding box center [153, 152] width 63 height 24
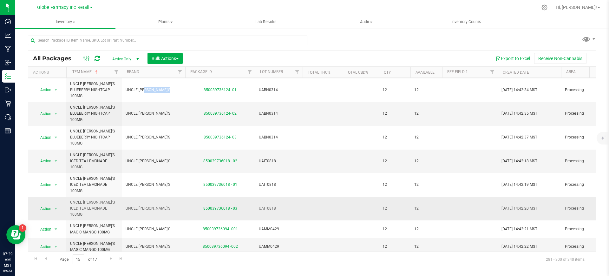
scroll to position [232, 0]
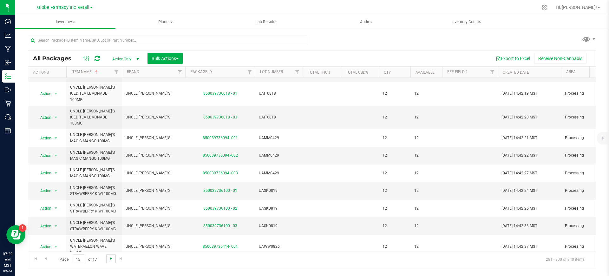
click at [110, 259] on span "Go to the next page" at bounding box center [110, 258] width 5 height 5
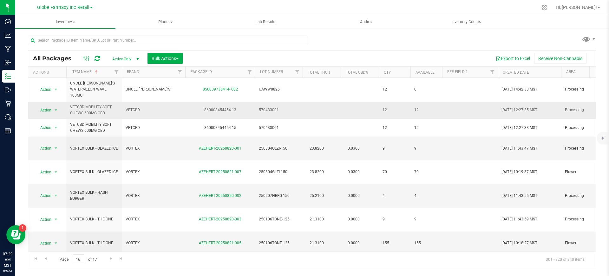
click at [86, 109] on span "VETCBD MOBILITY SOFT CHEWS 600MG CBD" at bounding box center [94, 110] width 48 height 12
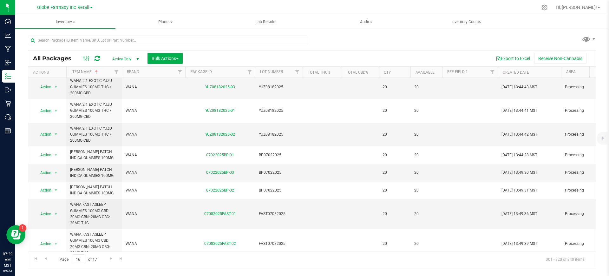
scroll to position [258, 0]
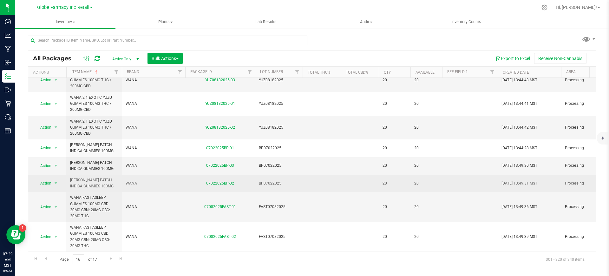
click at [126, 180] on span "WANA" at bounding box center [154, 183] width 56 height 6
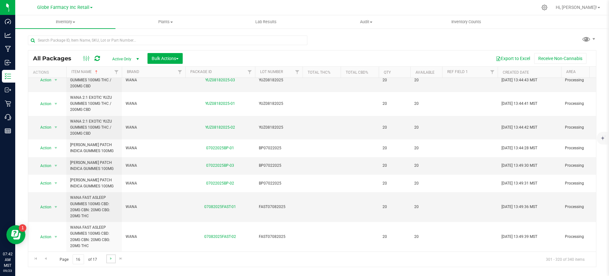
click at [108, 259] on link "Go to the next page" at bounding box center [110, 258] width 9 height 9
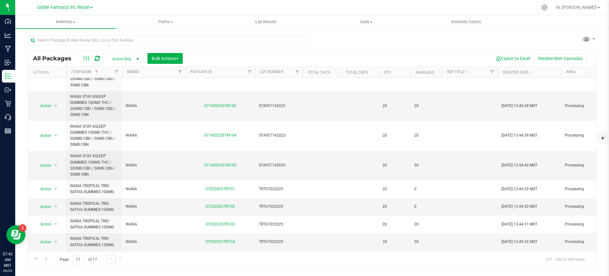
scroll to position [318, 0]
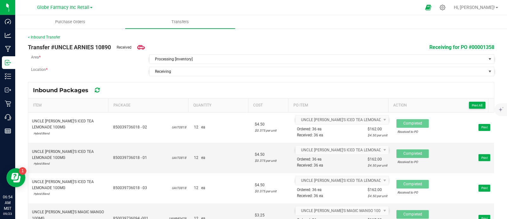
scroll to position [328, 0]
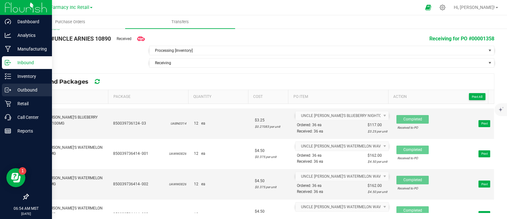
click at [10, 89] on icon at bounding box center [8, 90] width 6 height 6
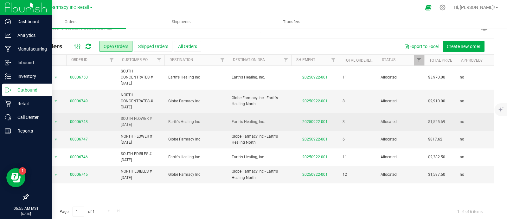
scroll to position [17, 0]
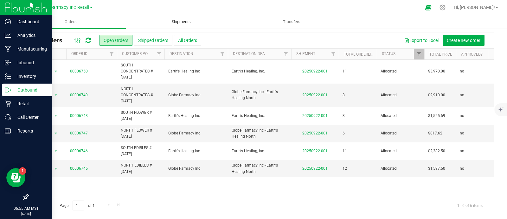
click at [187, 21] on span "Shipments" at bounding box center [181, 22] width 36 height 6
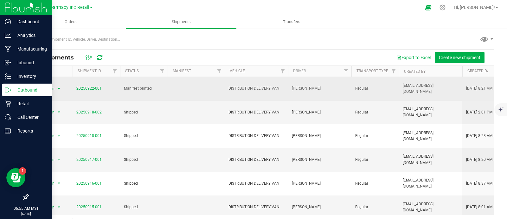
click at [57, 88] on span "select" at bounding box center [58, 88] width 5 height 5
click at [47, 88] on span "Action" at bounding box center [46, 88] width 17 height 9
click at [47, 87] on span "Action" at bounding box center [46, 88] width 17 height 9
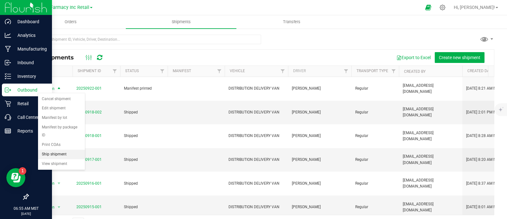
click at [62, 154] on li "Ship shipment" at bounding box center [61, 154] width 47 height 10
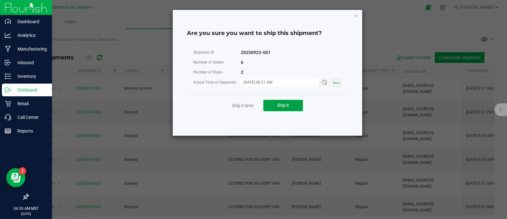
click at [277, 106] on span "Ship it" at bounding box center [283, 104] width 12 height 5
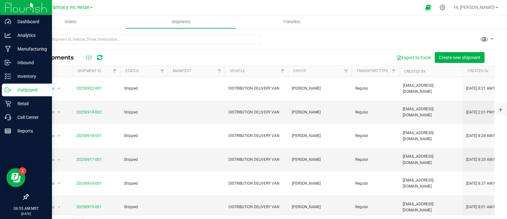
click at [10, 89] on icon at bounding box center [8, 90] width 6 height 6
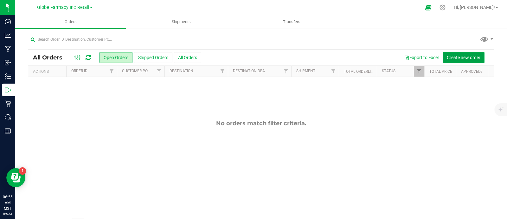
click at [466, 56] on span "Create new order" at bounding box center [464, 57] width 34 height 5
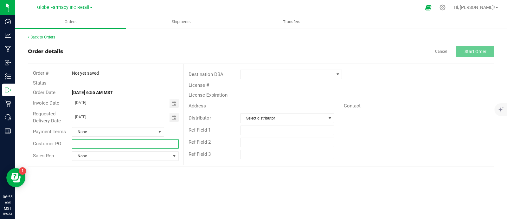
click at [97, 144] on input "text" at bounding box center [125, 144] width 107 height 10
type input "n"
click at [97, 144] on input "NORTH FLOWER # [DATE]" at bounding box center [125, 144] width 107 height 10
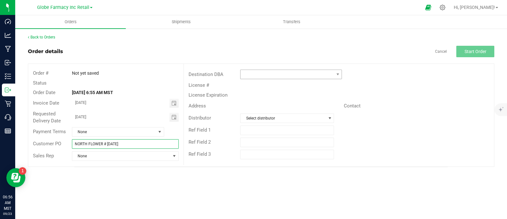
type input "NORTH FLOWER # [DATE]"
click at [281, 74] on span at bounding box center [287, 74] width 93 height 9
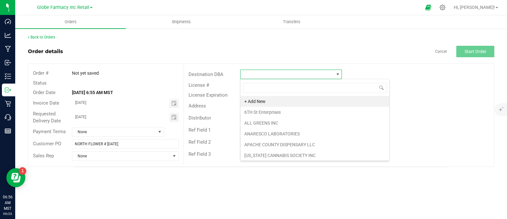
scroll to position [9, 101]
type input "GLOB"
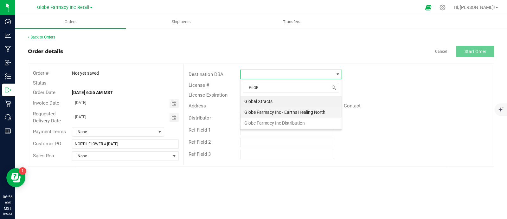
click at [280, 112] on li "Globe Farmacy Inc - Earth's Healing North" at bounding box center [291, 112] width 101 height 11
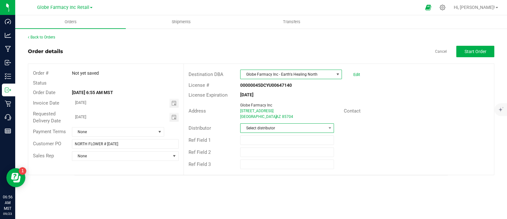
click at [266, 131] on span "Select distributor" at bounding box center [283, 127] width 85 height 9
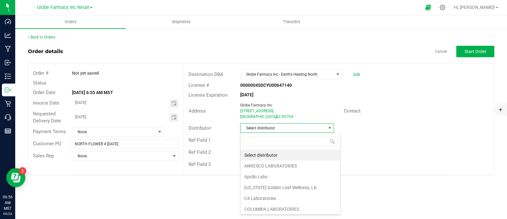
scroll to position [9, 94]
type input "GLOB"
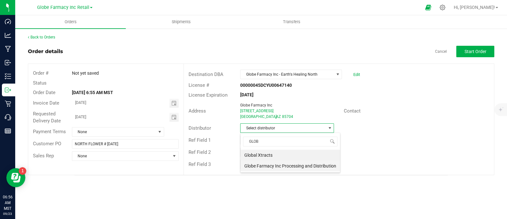
click at [275, 166] on li "Globe Farmacy Inc Processing and Distribution" at bounding box center [291, 165] width 100 height 11
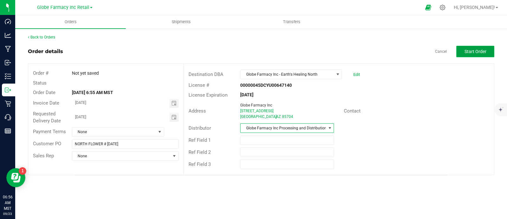
click at [473, 51] on span "Start Order" at bounding box center [476, 51] width 22 height 5
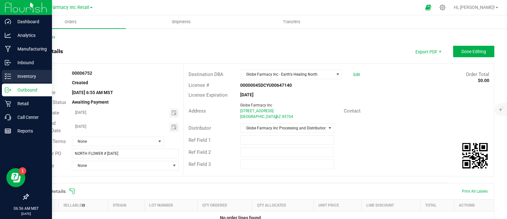
click at [12, 77] on p "Inventory" at bounding box center [30, 76] width 38 height 8
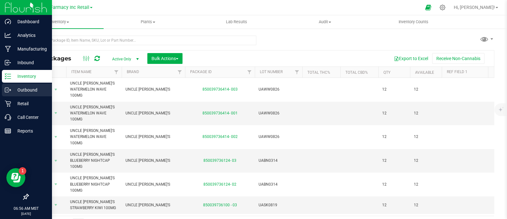
click at [6, 90] on icon at bounding box center [8, 90] width 6 height 6
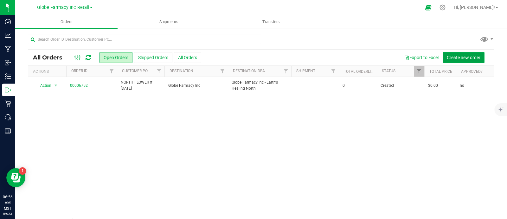
click at [454, 55] on span "Create new order" at bounding box center [464, 57] width 34 height 5
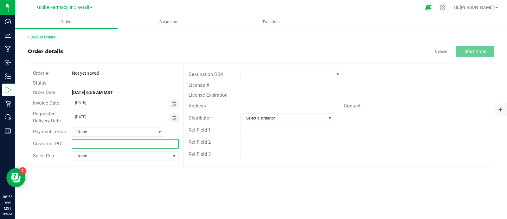
paste input "NORTH FLOWER # [DATE]"
click at [106, 148] on input "text" at bounding box center [125, 144] width 107 height 10
drag, startPoint x: 88, startPoint y: 143, endPoint x: -39, endPoint y: 131, distance: 128.1
click at [0, 131] on html "Dashboard Analytics Manufacturing Inbound Inventory Outbound Retail Call Center…" at bounding box center [253, 109] width 507 height 219
type input "SOUTH FLOWER # [DATE]"
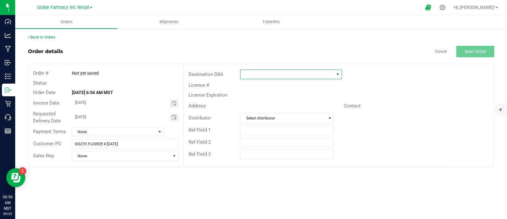
click at [264, 75] on span at bounding box center [287, 74] width 93 height 9
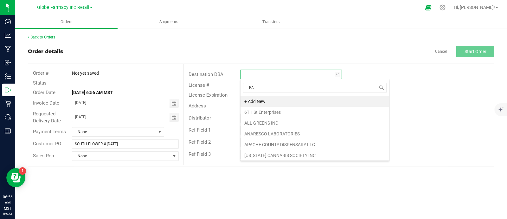
scroll to position [9, 101]
type input "EAR"
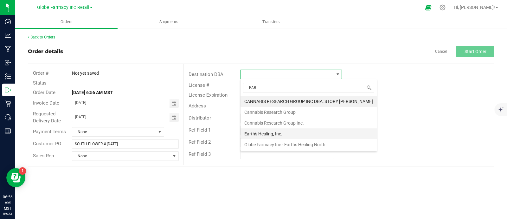
click at [267, 131] on li "Earth's Healing, Inc." at bounding box center [309, 133] width 136 height 11
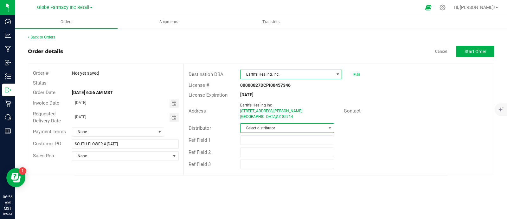
click at [257, 129] on span "Select distributor" at bounding box center [283, 127] width 85 height 9
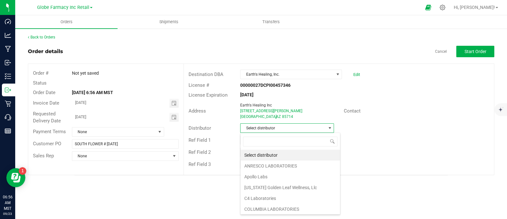
scroll to position [9, 94]
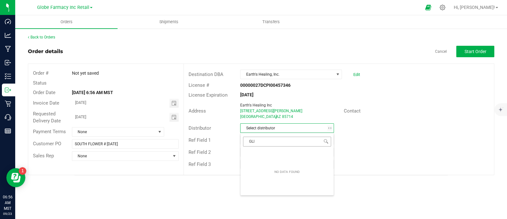
type input "GL"
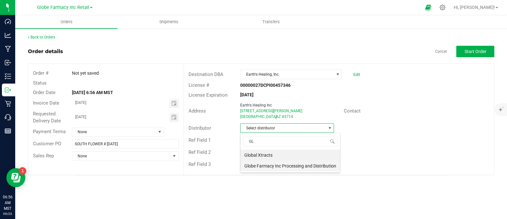
click at [270, 165] on li "Globe Farmacy Inc Processing and Distribution" at bounding box center [291, 165] width 100 height 11
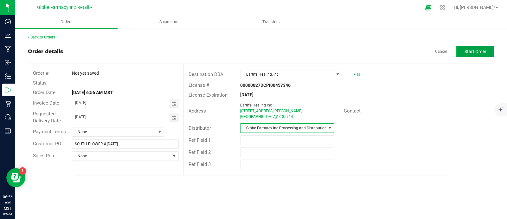
click at [463, 51] on button "Start Order" at bounding box center [476, 51] width 38 height 11
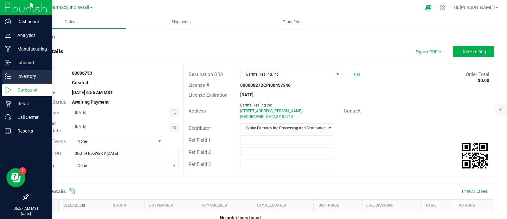
click at [3, 78] on div "Inventory" at bounding box center [27, 76] width 50 height 13
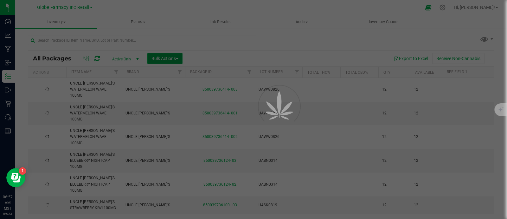
click at [157, 59] on span "Bulk Actions" at bounding box center [165, 58] width 27 height 5
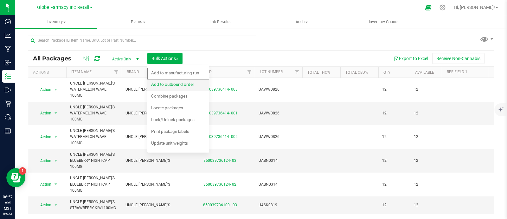
click at [171, 86] on span "Add to outbound order" at bounding box center [172, 84] width 43 height 5
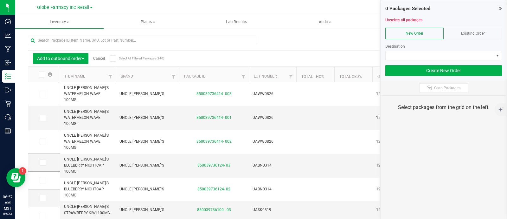
click at [491, 33] on div "Existing Order" at bounding box center [473, 33] width 58 height 11
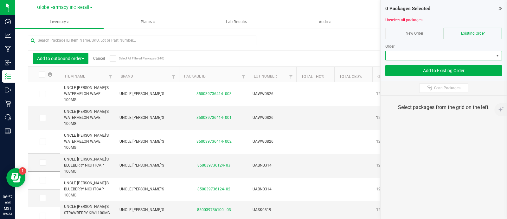
click at [464, 58] on span at bounding box center [440, 55] width 108 height 9
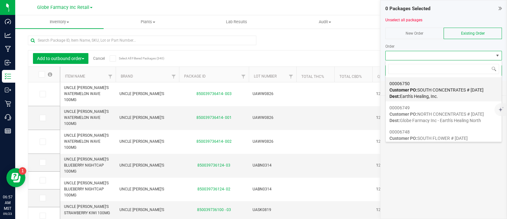
scroll to position [9, 117]
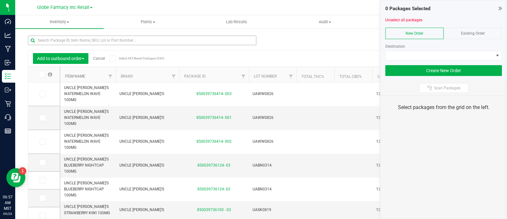
drag, startPoint x: 78, startPoint y: 75, endPoint x: 64, endPoint y: 40, distance: 37.4
click at [78, 75] on link "Item Name" at bounding box center [75, 76] width 20 height 4
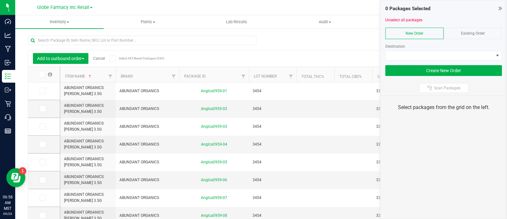
click at [479, 29] on div "Existing Order" at bounding box center [473, 33] width 58 height 11
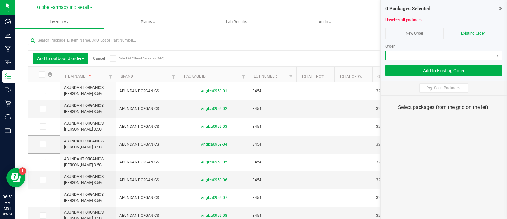
click at [483, 51] on span at bounding box center [440, 55] width 108 height 9
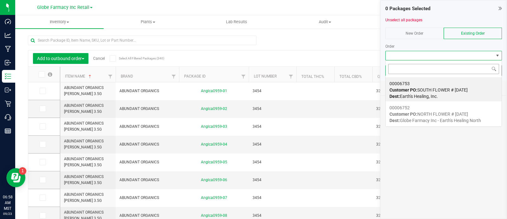
scroll to position [9, 117]
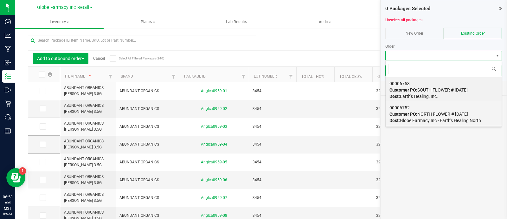
click at [454, 109] on div "00006752 Customer PO: NORTH FLOWER # 09/23/2025 Dest: Globe Farmacy Inc - Earth…" at bounding box center [444, 114] width 108 height 24
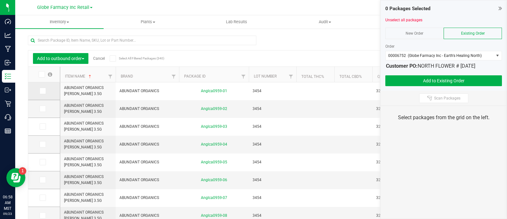
click at [43, 91] on icon at bounding box center [42, 91] width 4 height 0
click at [0, 0] on input "checkbox" at bounding box center [0, 0] width 0 height 0
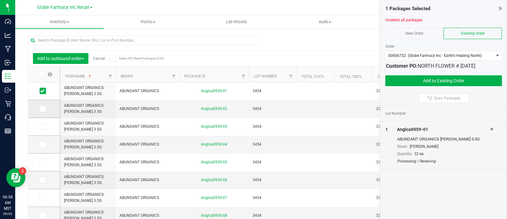
click at [43, 108] on icon at bounding box center [42, 108] width 4 height 0
click at [0, 0] on input "checkbox" at bounding box center [0, 0] width 0 height 0
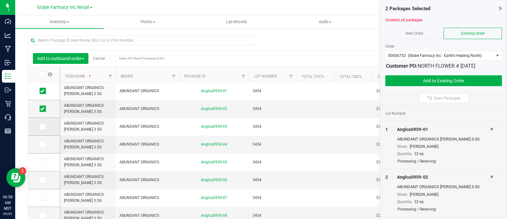
click at [45, 129] on span at bounding box center [43, 126] width 6 height 6
click at [0, 0] on input "checkbox" at bounding box center [0, 0] width 0 height 0
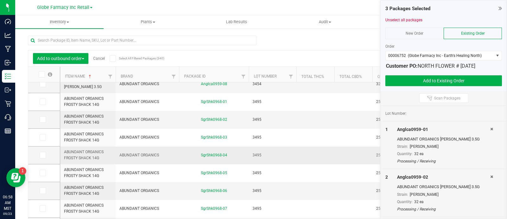
scroll to position [119, 0]
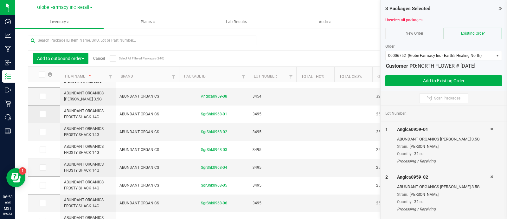
click at [44, 115] on span at bounding box center [43, 114] width 6 height 6
click at [0, 0] on input "checkbox" at bounding box center [0, 0] width 0 height 0
drag, startPoint x: 44, startPoint y: 132, endPoint x: 55, endPoint y: 136, distance: 12.0
click at [44, 132] on icon at bounding box center [42, 132] width 4 height 0
click at [0, 0] on input "checkbox" at bounding box center [0, 0] width 0 height 0
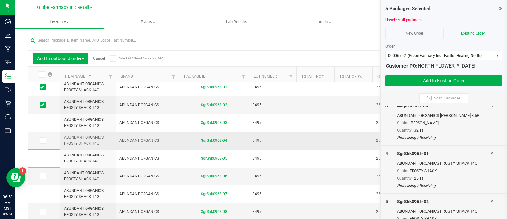
scroll to position [0, 0]
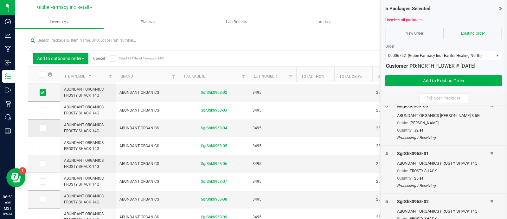
drag, startPoint x: 48, startPoint y: 110, endPoint x: 49, endPoint y: 121, distance: 11.1
click at [47, 110] on label at bounding box center [44, 110] width 9 height 6
click at [0, 0] on input "checkbox" at bounding box center [0, 0] width 0 height 0
click at [47, 126] on label at bounding box center [44, 128] width 9 height 6
click at [0, 0] on input "checkbox" at bounding box center [0, 0] width 0 height 0
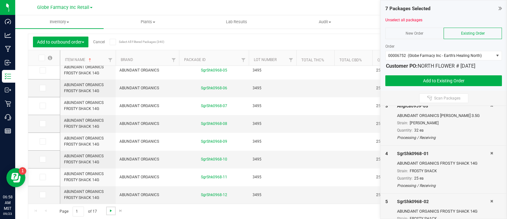
click at [109, 209] on span "Go to the next page" at bounding box center [110, 210] width 5 height 5
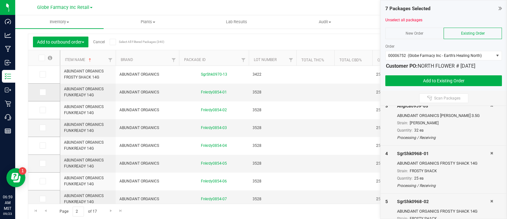
click at [44, 92] on icon at bounding box center [42, 92] width 4 height 0
click at [0, 0] on input "checkbox" at bounding box center [0, 0] width 0 height 0
click at [45, 108] on span at bounding box center [43, 110] width 6 height 6
click at [0, 0] on input "checkbox" at bounding box center [0, 0] width 0 height 0
click at [43, 127] on icon at bounding box center [42, 127] width 4 height 0
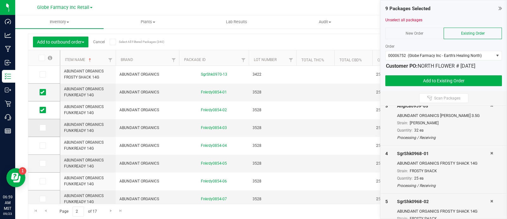
click at [0, 0] on input "checkbox" at bounding box center [0, 0] width 0 height 0
click at [46, 142] on td at bounding box center [44, 146] width 32 height 18
click at [45, 145] on span at bounding box center [43, 145] width 6 height 6
click at [0, 0] on input "checkbox" at bounding box center [0, 0] width 0 height 0
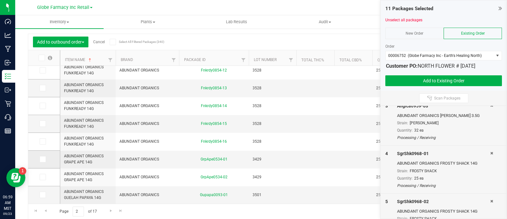
click at [44, 159] on icon at bounding box center [42, 159] width 4 height 0
click at [0, 0] on input "checkbox" at bounding box center [0, 0] width 0 height 0
click at [41, 194] on icon at bounding box center [42, 194] width 4 height 0
click at [0, 0] on input "checkbox" at bounding box center [0, 0] width 0 height 0
click at [111, 210] on span "Go to the next page" at bounding box center [110, 210] width 5 height 5
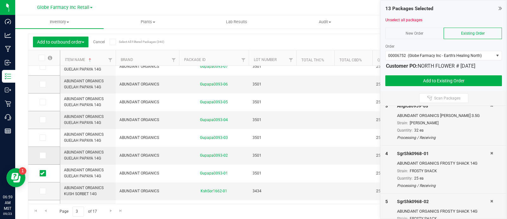
click at [44, 155] on icon at bounding box center [42, 155] width 4 height 0
click at [0, 0] on input "checkbox" at bounding box center [0, 0] width 0 height 0
click at [44, 140] on td at bounding box center [44, 138] width 32 height 18
click at [46, 135] on label at bounding box center [44, 137] width 9 height 6
click at [0, 0] on input "checkbox" at bounding box center [0, 0] width 0 height 0
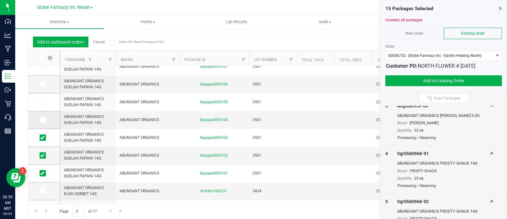
click at [44, 120] on icon at bounding box center [42, 120] width 4 height 0
click at [0, 0] on input "checkbox" at bounding box center [0, 0] width 0 height 0
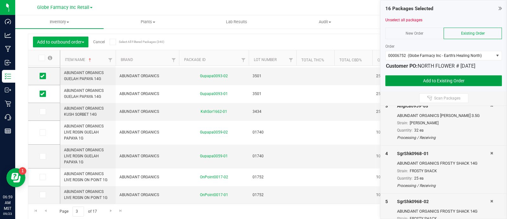
click at [422, 85] on button "Add to Existing Order" at bounding box center [444, 80] width 117 height 11
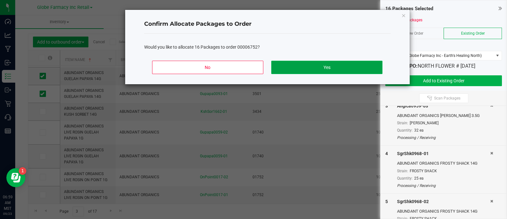
click at [338, 68] on button "Yes" at bounding box center [326, 67] width 111 height 13
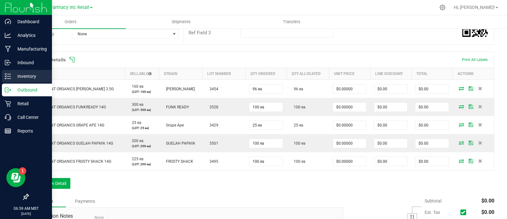
click at [6, 77] on icon at bounding box center [8, 76] width 6 height 6
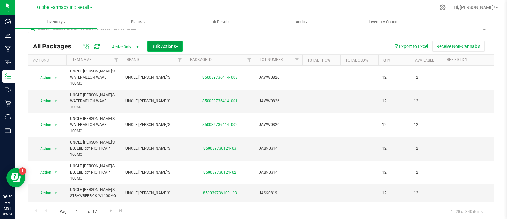
click at [159, 46] on span "Bulk Actions" at bounding box center [165, 46] width 27 height 5
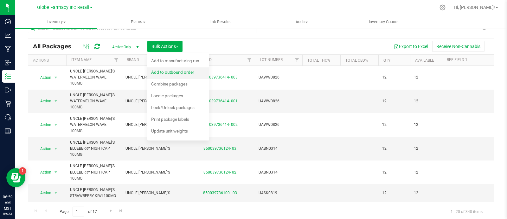
click at [176, 71] on span "Add to outbound order" at bounding box center [172, 71] width 43 height 5
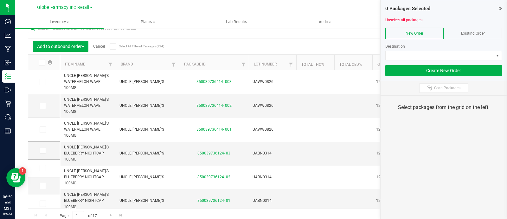
click at [480, 31] on span "Existing Order" at bounding box center [473, 33] width 24 height 4
click at [478, 62] on div at bounding box center [444, 62] width 117 height 5
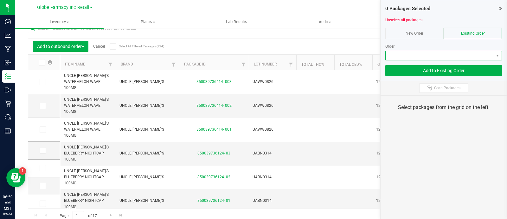
click at [474, 58] on span at bounding box center [440, 55] width 108 height 9
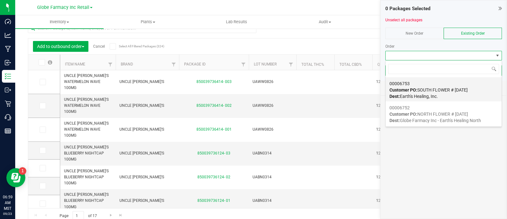
click at [429, 86] on div "00006753 Customer PO: SOUTH FLOWER # 09/23/2025 Dest: Earth's Healing, Inc." at bounding box center [444, 90] width 108 height 24
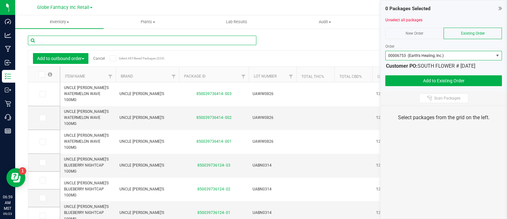
click at [92, 44] on input "text" at bounding box center [142, 41] width 229 height 10
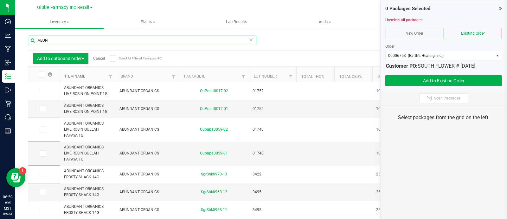
type input "ABUN"
click at [76, 76] on link "Item Name" at bounding box center [75, 76] width 20 height 4
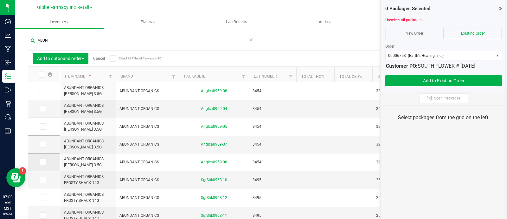
click at [41, 159] on span at bounding box center [43, 162] width 6 height 6
click at [0, 0] on input "checkbox" at bounding box center [0, 0] width 0 height 0
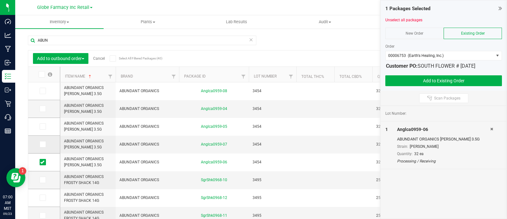
click at [43, 144] on icon at bounding box center [42, 144] width 4 height 0
click at [0, 0] on input "checkbox" at bounding box center [0, 0] width 0 height 0
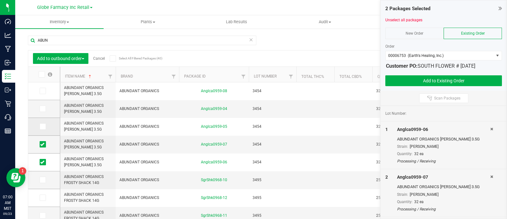
click at [42, 129] on td at bounding box center [44, 127] width 32 height 18
click at [42, 126] on icon at bounding box center [42, 126] width 4 height 0
click at [0, 0] on input "checkbox" at bounding box center [0, 0] width 0 height 0
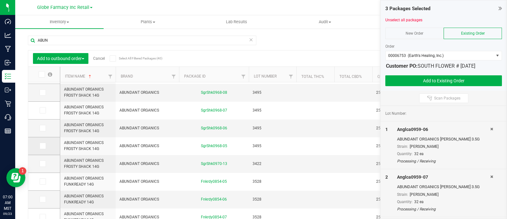
click at [43, 146] on icon at bounding box center [42, 146] width 4 height 0
click at [0, 0] on input "checkbox" at bounding box center [0, 0] width 0 height 0
click at [43, 128] on icon at bounding box center [42, 128] width 4 height 0
click at [0, 0] on input "checkbox" at bounding box center [0, 0] width 0 height 0
drag, startPoint x: 44, startPoint y: 110, endPoint x: 42, endPoint y: 98, distance: 12.5
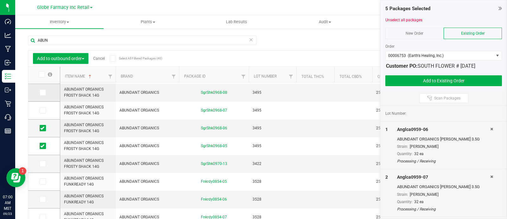
click at [44, 109] on span at bounding box center [43, 110] width 6 height 6
click at [0, 0] on input "checkbox" at bounding box center [0, 0] width 0 height 0
click at [45, 93] on span at bounding box center [43, 92] width 6 height 6
click at [0, 0] on input "checkbox" at bounding box center [0, 0] width 0 height 0
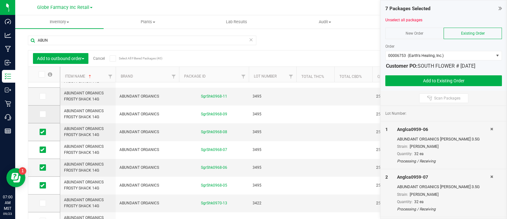
click at [42, 114] on icon at bounding box center [42, 114] width 4 height 0
click at [0, 0] on input "checkbox" at bounding box center [0, 0] width 0 height 0
click at [43, 114] on icon at bounding box center [42, 114] width 4 height 0
click at [0, 0] on input "checkbox" at bounding box center [0, 0] width 0 height 0
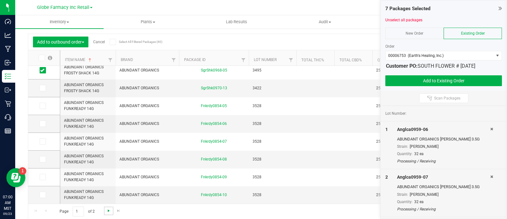
click at [106, 210] on span "Go to the next page" at bounding box center [108, 210] width 5 height 5
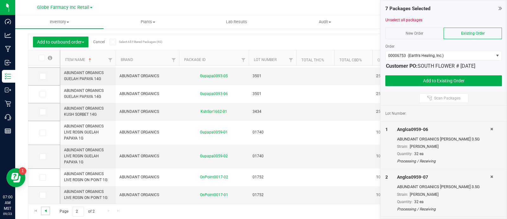
click at [48, 209] on span "Go to the previous page" at bounding box center [45, 210] width 5 height 5
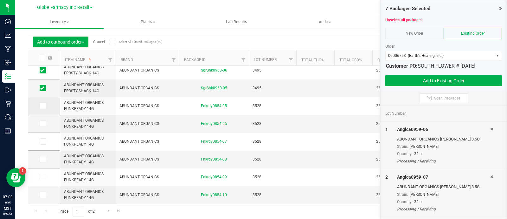
click at [40, 104] on span at bounding box center [43, 105] width 6 height 6
click at [0, 0] on input "checkbox" at bounding box center [0, 0] width 0 height 0
click at [44, 123] on icon at bounding box center [42, 123] width 4 height 0
click at [0, 0] on input "checkbox" at bounding box center [0, 0] width 0 height 0
click at [44, 139] on span at bounding box center [43, 141] width 6 height 6
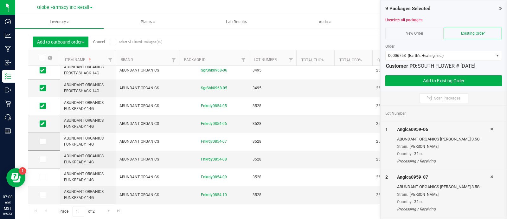
click at [0, 0] on input "checkbox" at bounding box center [0, 0] width 0 height 0
click at [46, 158] on label at bounding box center [44, 159] width 9 height 6
click at [0, 0] on input "checkbox" at bounding box center [0, 0] width 0 height 0
click at [108, 211] on span "Go to the next page" at bounding box center [108, 210] width 5 height 5
click at [45, 143] on span at bounding box center [43, 141] width 6 height 6
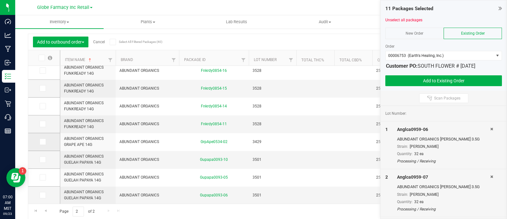
click at [0, 0] on input "checkbox" at bounding box center [0, 0] width 0 height 0
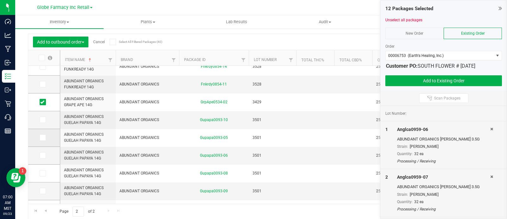
click at [43, 137] on icon at bounding box center [42, 137] width 4 height 0
click at [0, 0] on input "checkbox" at bounding box center [0, 0] width 0 height 0
click at [45, 156] on span at bounding box center [43, 155] width 6 height 6
click at [0, 0] on input "checkbox" at bounding box center [0, 0] width 0 height 0
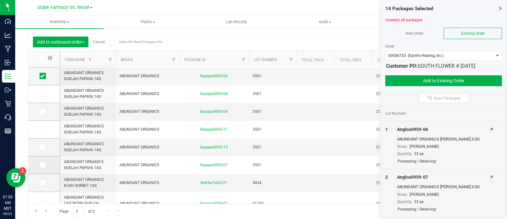
click at [43, 165] on icon at bounding box center [42, 165] width 4 height 0
click at [0, 0] on input "checkbox" at bounding box center [0, 0] width 0 height 0
click at [44, 95] on span at bounding box center [43, 93] width 6 height 6
click at [0, 0] on input "checkbox" at bounding box center [0, 0] width 0 height 0
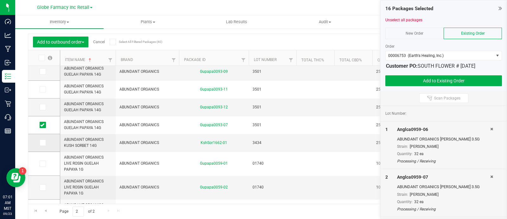
click at [46, 143] on label at bounding box center [44, 142] width 9 height 6
click at [0, 0] on input "checkbox" at bounding box center [0, 0] width 0 height 0
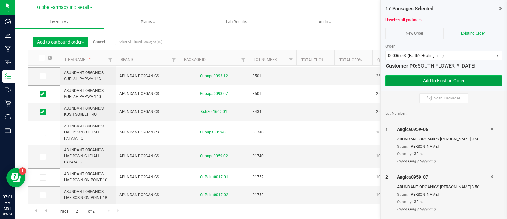
click at [408, 82] on button "Add to Existing Order" at bounding box center [444, 80] width 117 height 11
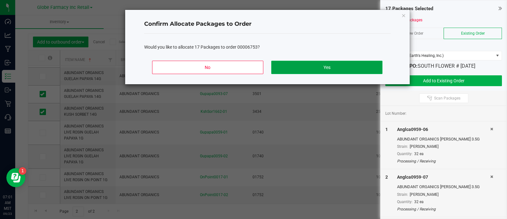
click at [319, 61] on button "Yes" at bounding box center [326, 67] width 111 height 13
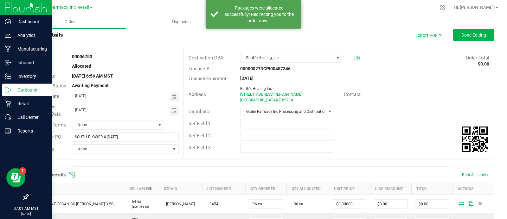
click at [9, 88] on icon at bounding box center [8, 90] width 6 height 6
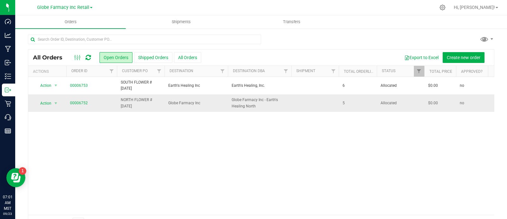
click at [134, 107] on span "NORTH FLOWER # [DATE]" at bounding box center [141, 103] width 40 height 12
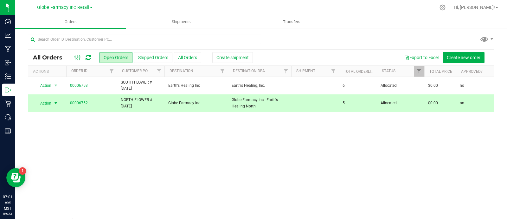
click at [134, 107] on span "NORTH FLOWER # [DATE]" at bounding box center [141, 103] width 40 height 12
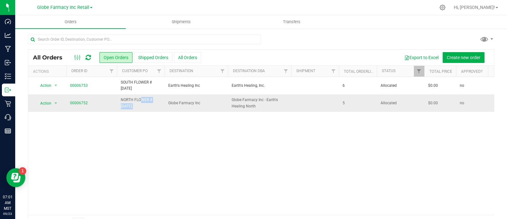
click at [134, 107] on span "NORTH FLOWER # [DATE]" at bounding box center [141, 103] width 40 height 12
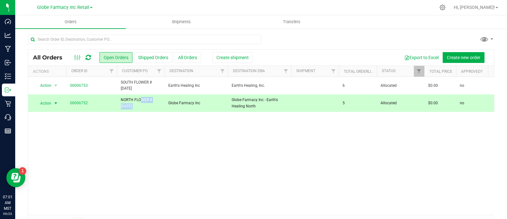
copy tr "NORTH FLOWER # [DATE]"
click at [465, 58] on span "Create new order" at bounding box center [464, 57] width 34 height 5
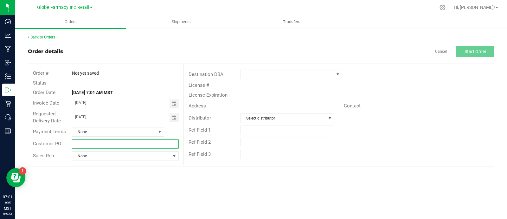
click at [111, 145] on input "text" at bounding box center [125, 144] width 107 height 10
paste input "NORTH FLOWER # [DATE]"
drag, startPoint x: 103, startPoint y: 143, endPoint x: 89, endPoint y: 148, distance: 14.7
click at [89, 148] on div "Customer PO NORTH FLOWER # 09/23/2025" at bounding box center [105, 144] width 155 height 12
click at [92, 145] on input "NORTH CONCENTRATES # [DATE]" at bounding box center [125, 144] width 107 height 10
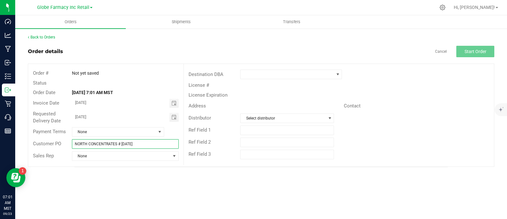
click at [92, 145] on input "NORTH CONCENTRATES # [DATE]" at bounding box center [125, 144] width 107 height 10
type input "NORTH CONCENTRATES # [DATE]"
click at [270, 72] on span at bounding box center [287, 74] width 93 height 9
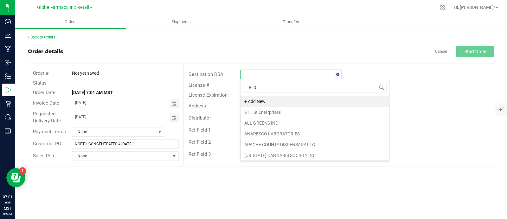
type input "GLOB"
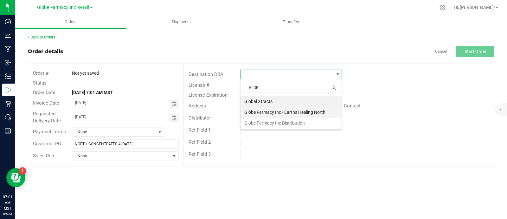
click at [260, 113] on li "Globe Farmacy Inc - Earth's Healing North" at bounding box center [291, 112] width 101 height 11
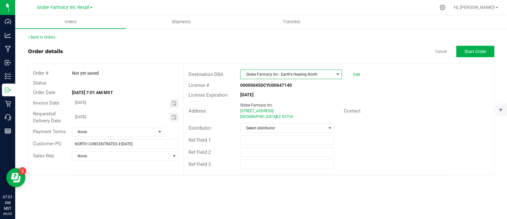
drag, startPoint x: 260, startPoint y: 121, endPoint x: 260, endPoint y: 127, distance: 6.3
click at [260, 121] on div "Address Globe Farmacy Inc 78 W River Rd Tucson , AZ 85704 Contact" at bounding box center [339, 111] width 310 height 22
click at [260, 127] on span "Select distributor" at bounding box center [283, 127] width 85 height 9
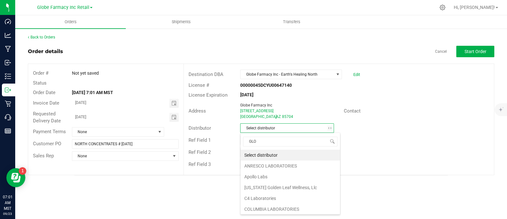
type input "GLOB"
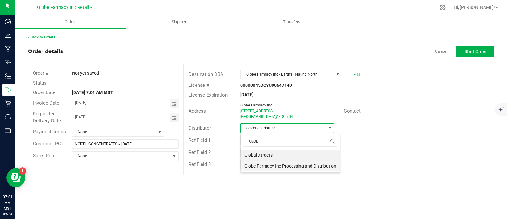
click at [285, 165] on li "Globe Farmacy Inc Processing and Distribution" at bounding box center [291, 165] width 100 height 11
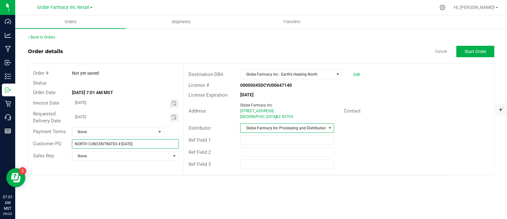
click at [121, 142] on input "NORTH CONCENTRATES # [DATE]" at bounding box center [125, 144] width 107 height 10
drag, startPoint x: 471, startPoint y: 54, endPoint x: 415, endPoint y: 50, distance: 55.7
click at [471, 54] on button "Start Order" at bounding box center [476, 51] width 38 height 11
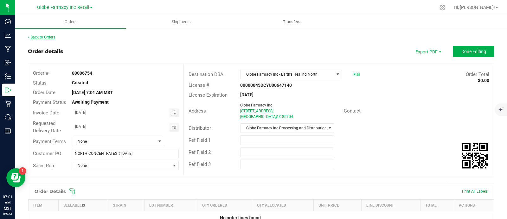
click at [48, 37] on link "Back to Orders" at bounding box center [41, 37] width 27 height 4
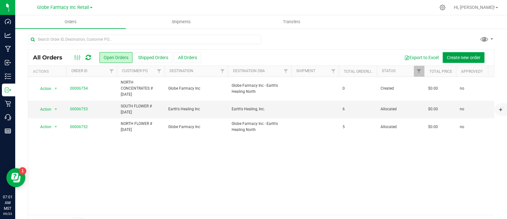
click at [452, 58] on span "Create new order" at bounding box center [464, 57] width 34 height 5
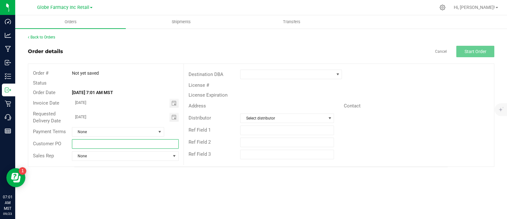
click at [109, 142] on input "text" at bounding box center [125, 144] width 107 height 10
paste input "NORTH CONCENTRATES # [DATE]"
drag, startPoint x: 88, startPoint y: 143, endPoint x: 40, endPoint y: 138, distance: 49.1
click at [40, 138] on div "Customer PO NORTH CONCENTRATES # 09/23/2025" at bounding box center [105, 144] width 155 height 12
type input "SOUTH CONCENTRATES # [DATE]"
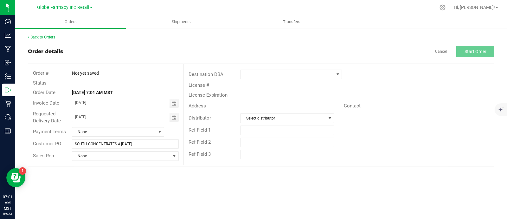
click at [289, 69] on div "Destination DBA" at bounding box center [339, 74] width 310 height 12
click at [287, 71] on span at bounding box center [287, 74] width 93 height 9
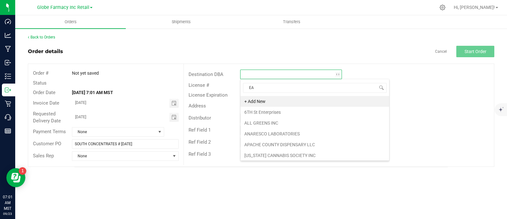
type input "EAR"
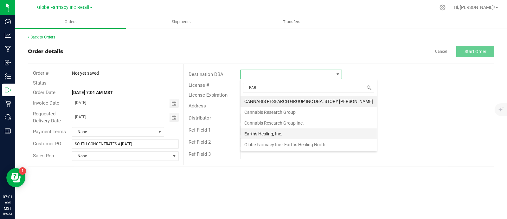
click at [267, 132] on li "Earth's Healing, Inc." at bounding box center [309, 133] width 136 height 11
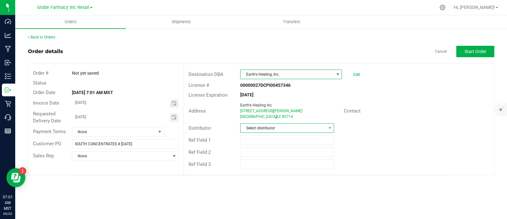
click at [263, 124] on span "Select distributor" at bounding box center [283, 127] width 85 height 9
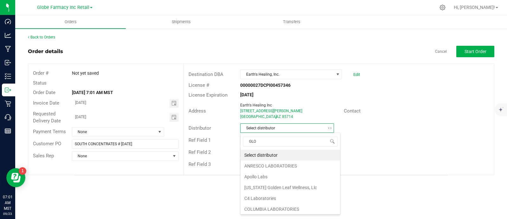
type input "GLOB"
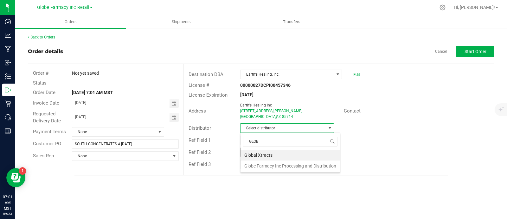
click at [273, 166] on li "Globe Farmacy Inc Processing and Distribution" at bounding box center [291, 165] width 100 height 11
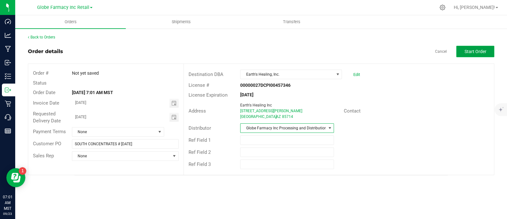
click at [464, 53] on button "Start Order" at bounding box center [476, 51] width 38 height 11
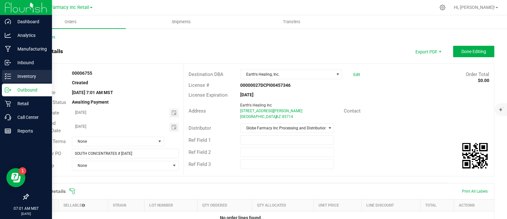
click at [15, 78] on p "Inventory" at bounding box center [30, 76] width 38 height 8
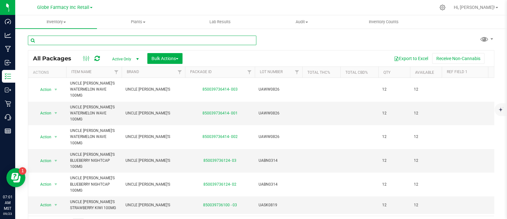
click at [97, 40] on input "text" at bounding box center [142, 41] width 229 height 10
type input "ABUN"
click at [174, 58] on span "Bulk Actions" at bounding box center [165, 58] width 27 height 5
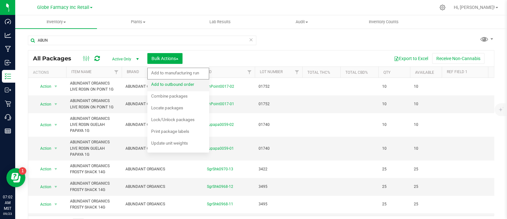
click at [179, 83] on span "Add to outbound order" at bounding box center [172, 84] width 43 height 5
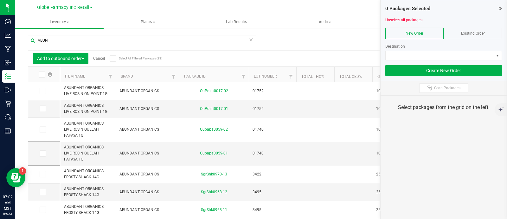
click at [482, 34] on span "Existing Order" at bounding box center [473, 33] width 24 height 4
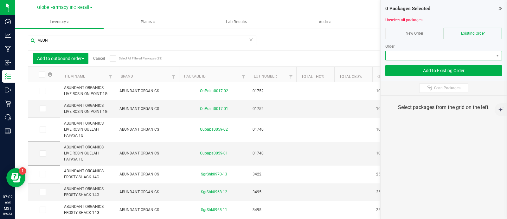
click at [473, 58] on span at bounding box center [440, 55] width 108 height 9
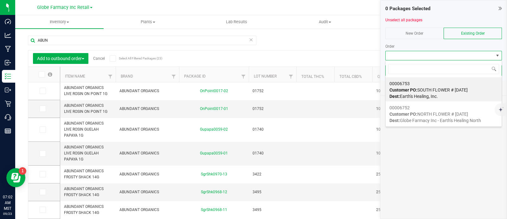
scroll to position [9, 117]
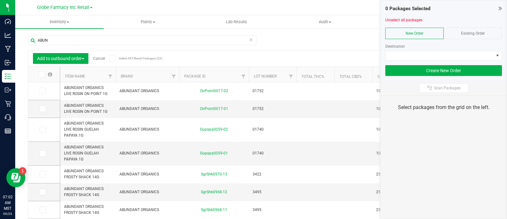
click at [472, 36] on div "Existing Order" at bounding box center [473, 33] width 58 height 11
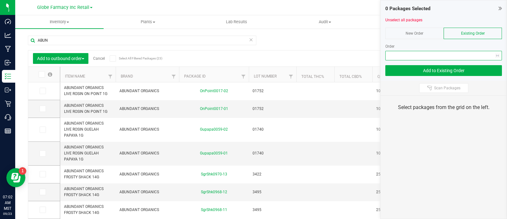
click at [473, 53] on span "NO DATA FOUND" at bounding box center [440, 55] width 108 height 9
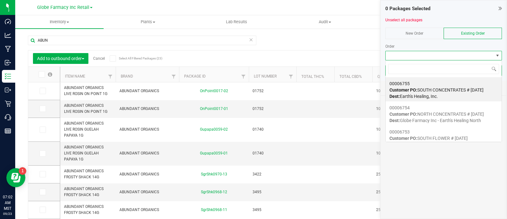
scroll to position [9, 117]
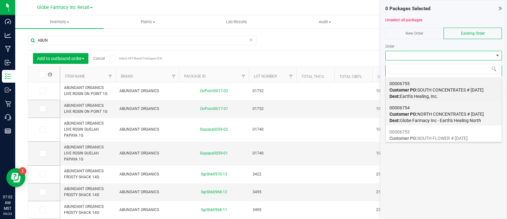
click at [454, 116] on span "Customer PO: NORTH CONCENTRATES # 09/23/2025" at bounding box center [437, 113] width 95 height 5
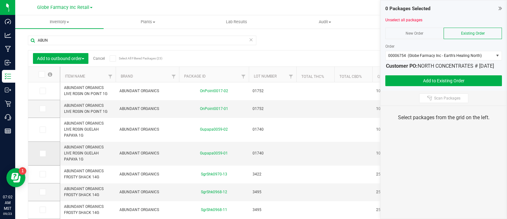
click at [42, 153] on icon at bounding box center [42, 153] width 4 height 0
click at [0, 0] on input "checkbox" at bounding box center [0, 0] width 0 height 0
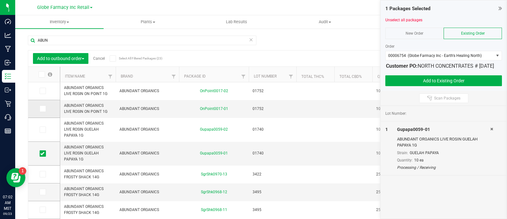
click at [45, 106] on span at bounding box center [43, 108] width 6 height 6
click at [0, 0] on input "checkbox" at bounding box center [0, 0] width 0 height 0
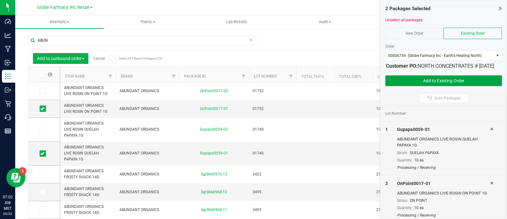
click at [408, 82] on button "Add to Existing Order" at bounding box center [444, 80] width 117 height 11
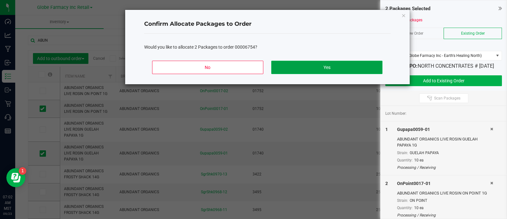
click at [342, 69] on button "Yes" at bounding box center [326, 67] width 111 height 13
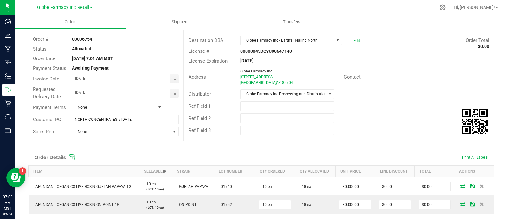
scroll to position [79, 0]
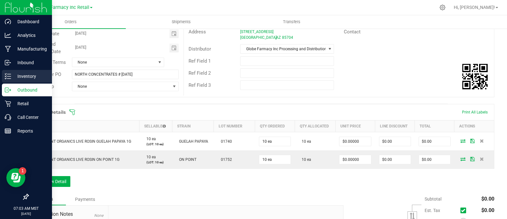
click at [8, 74] on icon at bounding box center [8, 76] width 6 height 6
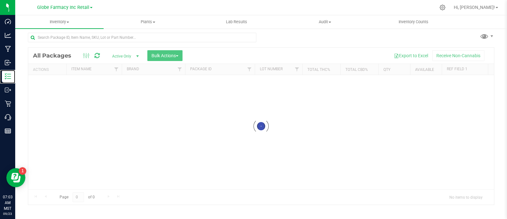
scroll to position [3, 0]
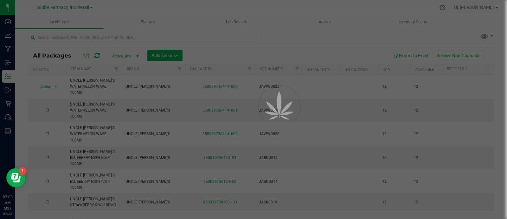
click at [171, 64] on th "Brand" at bounding box center [153, 69] width 63 height 11
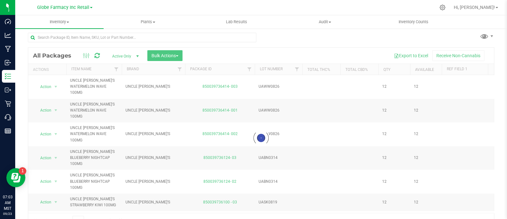
scroll to position [12, 0]
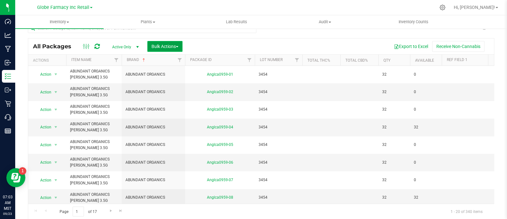
click at [168, 44] on span "Bulk Actions" at bounding box center [165, 46] width 27 height 5
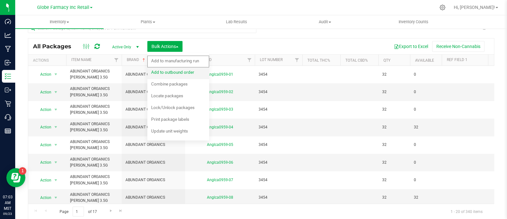
click at [177, 68] on div "Add to outbound order" at bounding box center [177, 73] width 52 height 10
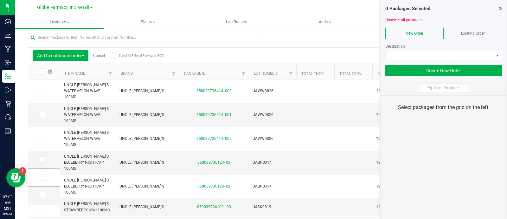
scroll to position [12, 0]
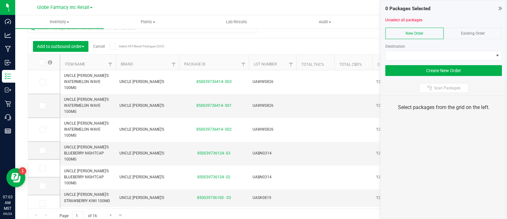
drag, startPoint x: 476, startPoint y: 33, endPoint x: 473, endPoint y: 38, distance: 6.0
click at [476, 33] on span "Existing Order" at bounding box center [473, 33] width 24 height 4
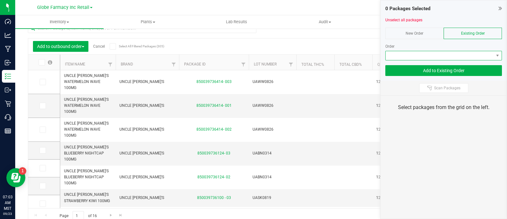
click at [465, 59] on span at bounding box center [440, 55] width 108 height 9
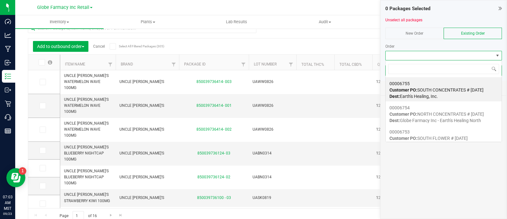
scroll to position [9, 117]
click at [443, 80] on div "00006755 Customer PO: SOUTH CONCENTRATES # 09/23/2025 Dest: Earth's Healing, In…" at bounding box center [444, 90] width 108 height 24
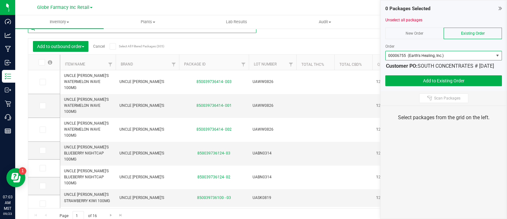
click at [125, 31] on input "text" at bounding box center [142, 28] width 229 height 10
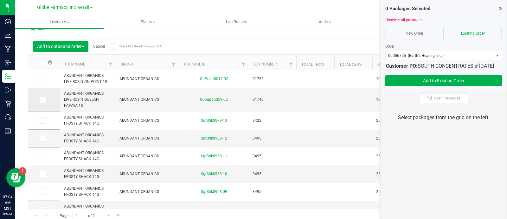
type input "abun"
drag, startPoint x: 46, startPoint y: 98, endPoint x: 46, endPoint y: 82, distance: 16.5
click at [46, 96] on label at bounding box center [44, 99] width 9 height 6
click at [0, 0] on input "checkbox" at bounding box center [0, 0] width 0 height 0
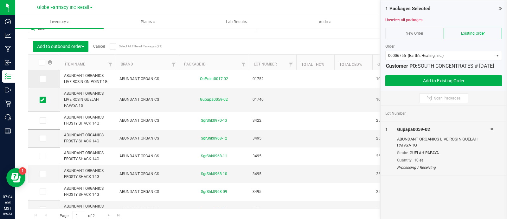
click at [47, 80] on label at bounding box center [44, 78] width 9 height 6
click at [0, 0] on input "checkbox" at bounding box center [0, 0] width 0 height 0
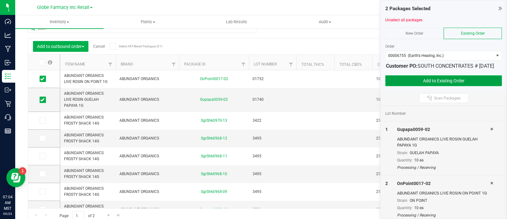
click at [408, 85] on button "Add to Existing Order" at bounding box center [444, 80] width 117 height 11
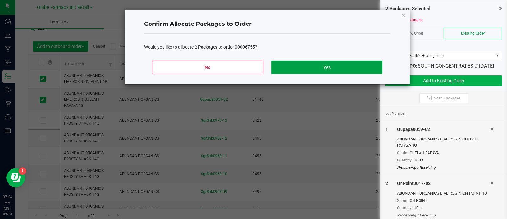
click at [355, 69] on button "Yes" at bounding box center [326, 67] width 111 height 13
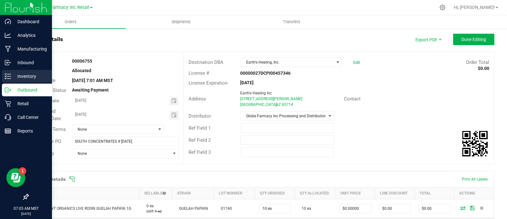
click at [6, 75] on icon at bounding box center [8, 76] width 6 height 6
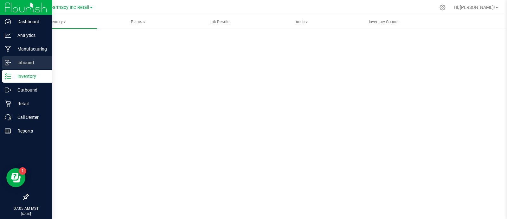
scroll to position [3, 0]
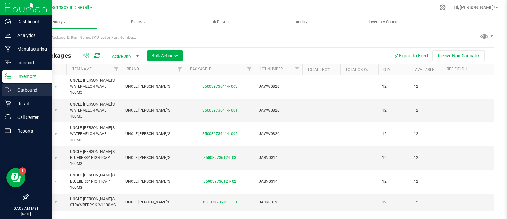
click at [12, 89] on p "Outbound" at bounding box center [30, 90] width 38 height 8
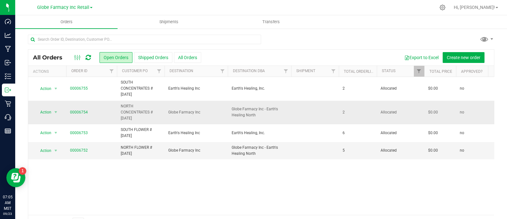
click at [132, 113] on span "NORTH CONCENTRATES # 09/23/2025" at bounding box center [141, 112] width 40 height 18
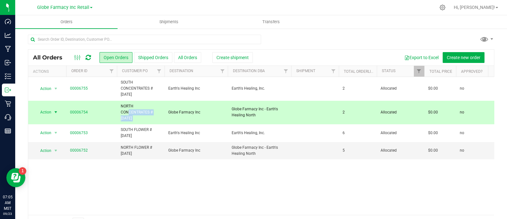
copy tr "NORTH CONCENTRATES # 09/23/2025"
click at [451, 58] on span "Create new order" at bounding box center [464, 57] width 34 height 5
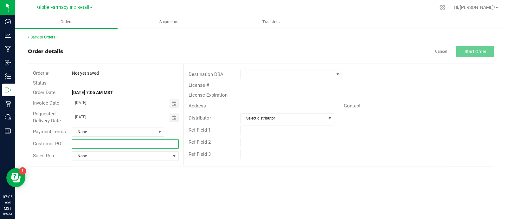
drag, startPoint x: 146, startPoint y: 143, endPoint x: 124, endPoint y: 142, distance: 21.6
click at [146, 143] on input "text" at bounding box center [125, 144] width 107 height 10
paste input "NORTH CONCENTRATES # 09/23/2025"
drag, startPoint x: 117, startPoint y: 145, endPoint x: 88, endPoint y: 152, distance: 29.8
click at [88, 152] on div "Order # Not yet saved Status Order Date Sep 23, 2025 7:05 AM MST Invoice Date 0…" at bounding box center [105, 115] width 155 height 102
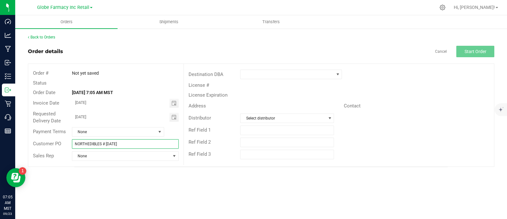
click at [87, 146] on input "NORTHEDIBLES # 09/23/2025" at bounding box center [125, 144] width 107 height 10
click at [101, 145] on input "NORTH EDIBLES # 09/23/2025" at bounding box center [125, 144] width 107 height 10
type input "NORTH EDIBLES # 09/23/2025"
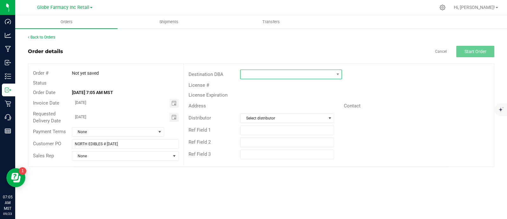
click at [266, 77] on span at bounding box center [287, 74] width 93 height 9
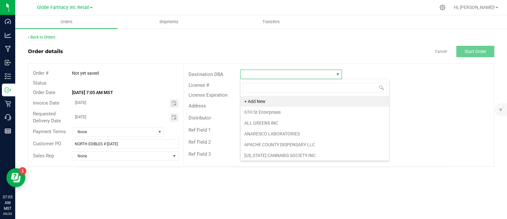
scroll to position [9, 101]
type input "GLOB"
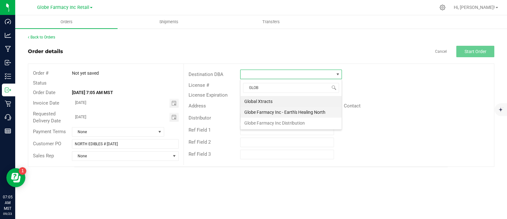
click at [279, 112] on li "Globe Farmacy Inc - Earth's Healing North" at bounding box center [291, 112] width 101 height 11
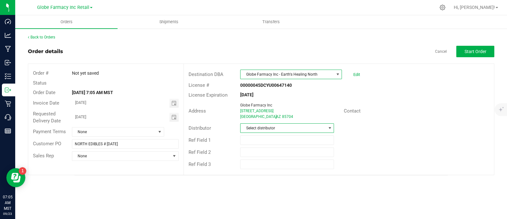
click at [274, 125] on span "Select distributor" at bounding box center [283, 127] width 85 height 9
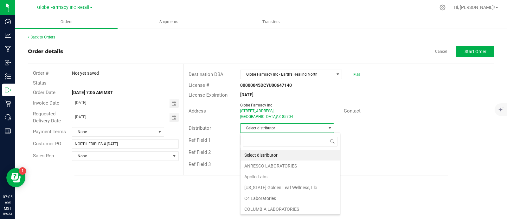
scroll to position [9, 94]
type input "GLOB"
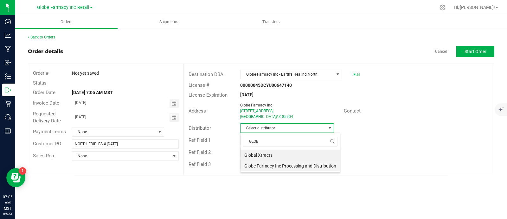
click at [276, 162] on li "Globe Farmacy Inc Processing and Distribution" at bounding box center [291, 165] width 100 height 11
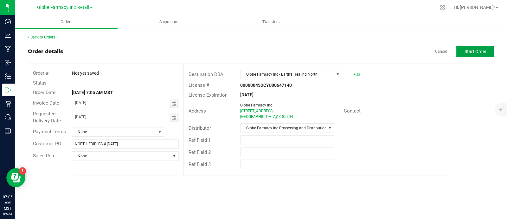
click at [473, 51] on span "Start Order" at bounding box center [476, 51] width 22 height 5
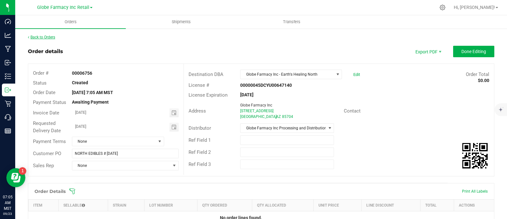
click at [50, 37] on link "Back to Orders" at bounding box center [41, 37] width 27 height 4
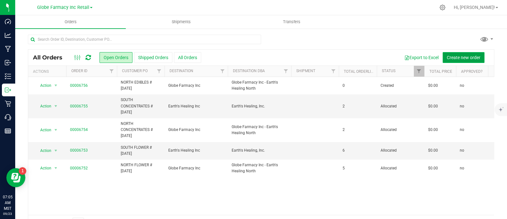
click at [458, 57] on span "Create new order" at bounding box center [464, 57] width 34 height 5
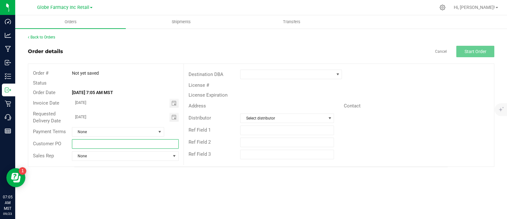
paste input "NORTH EDIBLES # 09/23/2025"
click at [133, 142] on input "text" at bounding box center [125, 144] width 107 height 10
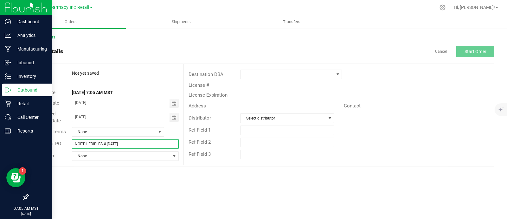
drag, startPoint x: 67, startPoint y: 147, endPoint x: 13, endPoint y: 147, distance: 54.2
click at [13, 147] on div "Dashboard Analytics Manufacturing Inbound Inventory Outbound Retail Call Center…" at bounding box center [253, 109] width 507 height 219
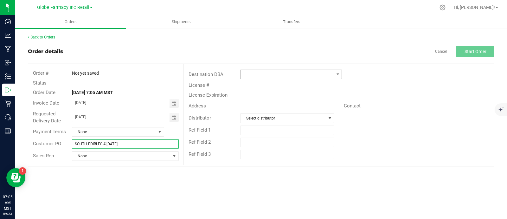
type input "SOUTH EDIBLES # 09/23/2025"
click at [252, 75] on span at bounding box center [287, 74] width 93 height 9
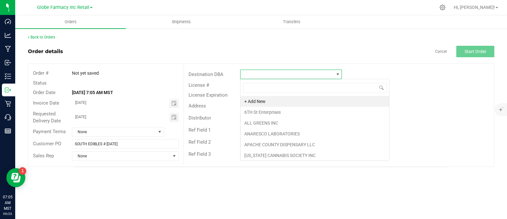
scroll to position [9, 101]
type input "EAR"
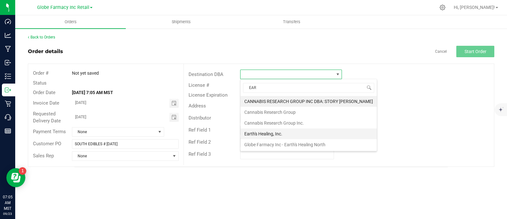
click at [270, 135] on li "Earth's Healing, Inc." at bounding box center [309, 133] width 136 height 11
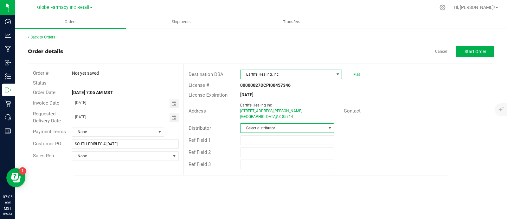
click at [268, 128] on span "Select distributor" at bounding box center [283, 127] width 85 height 9
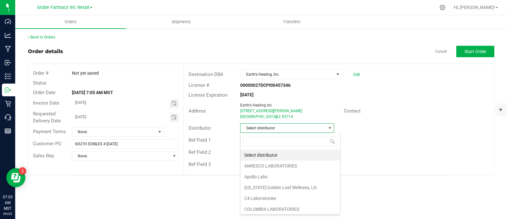
scroll to position [9, 94]
type input "GLOB"
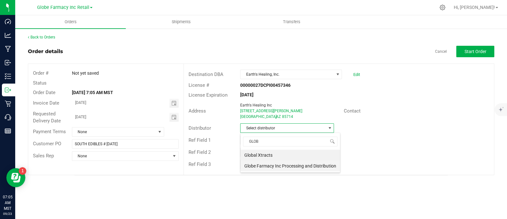
click at [269, 167] on li "Globe Farmacy Inc Processing and Distribution" at bounding box center [291, 165] width 100 height 11
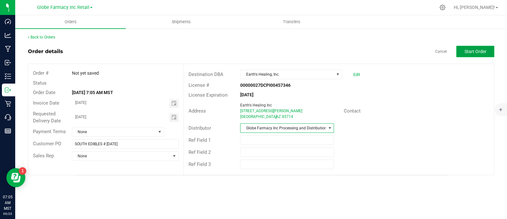
click at [469, 57] on button "Start Order" at bounding box center [476, 51] width 38 height 11
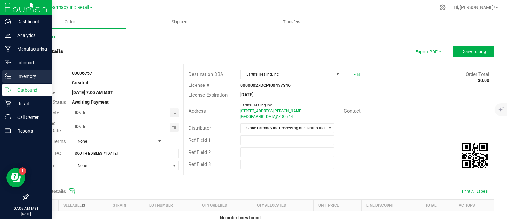
click at [10, 75] on icon at bounding box center [8, 76] width 6 height 6
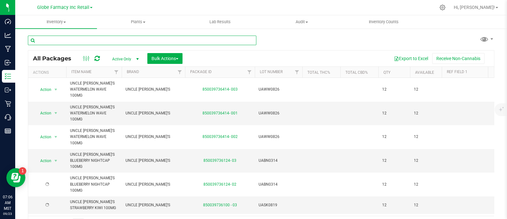
click at [113, 39] on input "text" at bounding box center [142, 41] width 229 height 10
paste input "BRIX STRAWBERRY WATERMELON GUMMIES 1000MG"
type input "BRIX STRAWBERRY WATERMELON GUMMIES 1000MG"
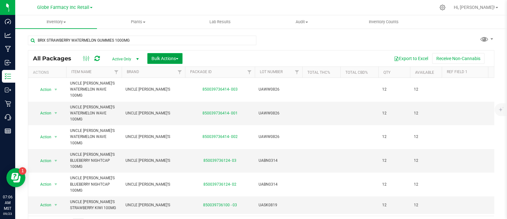
click at [161, 57] on span "Bulk Actions" at bounding box center [165, 58] width 27 height 5
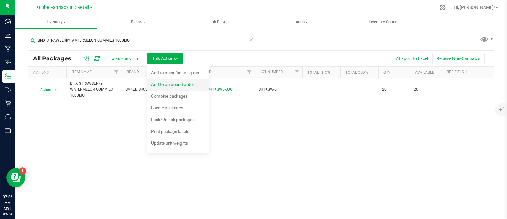
click at [178, 82] on span "Add to outbound order" at bounding box center [172, 84] width 43 height 5
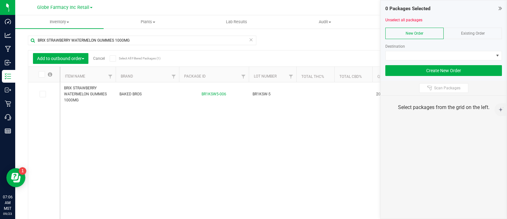
drag, startPoint x: 468, startPoint y: 30, endPoint x: 469, endPoint y: 38, distance: 8.4
click at [468, 30] on div "Existing Order" at bounding box center [473, 33] width 58 height 11
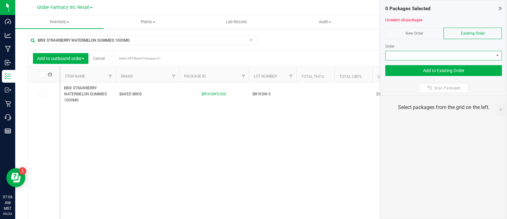
click at [472, 53] on span at bounding box center [440, 55] width 108 height 9
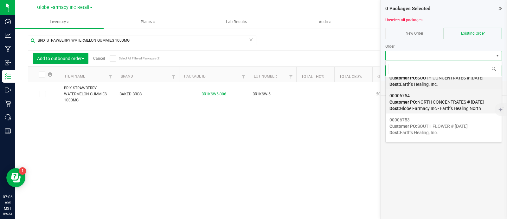
scroll to position [33, 0]
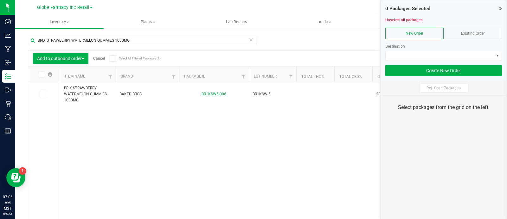
click at [475, 34] on span "Existing Order" at bounding box center [473, 33] width 24 height 4
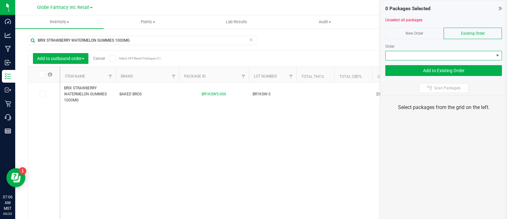
click at [477, 58] on span at bounding box center [440, 55] width 108 height 9
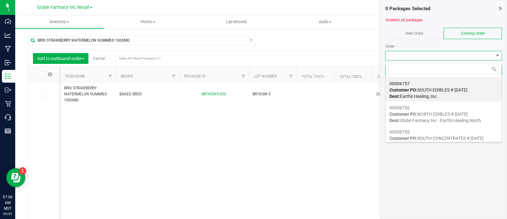
scroll to position [9, 117]
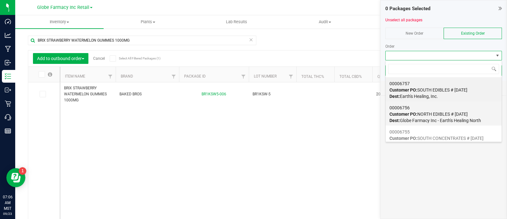
click at [449, 107] on div "00006756 Customer PO: NORTH EDIBLES # [DATE] Dest: Globe Farmacy Inc - Earth's …" at bounding box center [444, 114] width 108 height 24
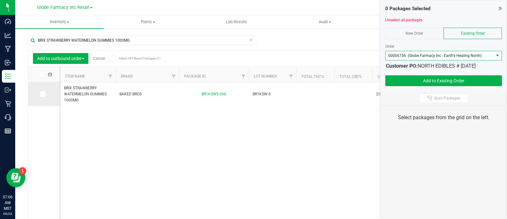
click at [46, 91] on label at bounding box center [44, 94] width 9 height 6
click at [0, 0] on input "checkbox" at bounding box center [0, 0] width 0 height 0
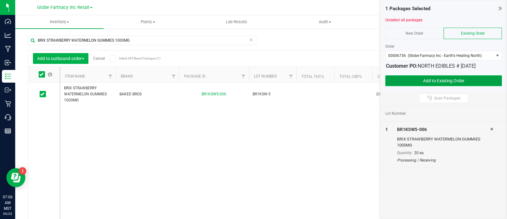
click at [408, 81] on button "Add to Existing Order" at bounding box center [444, 80] width 117 height 11
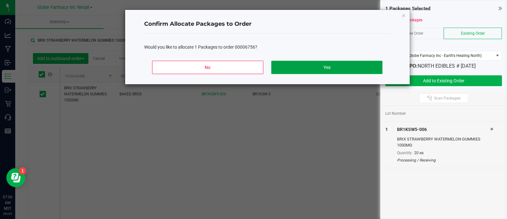
click at [331, 65] on button "Yes" at bounding box center [326, 67] width 111 height 13
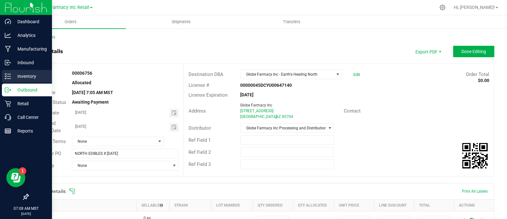
click at [24, 78] on p "Inventory" at bounding box center [30, 76] width 38 height 8
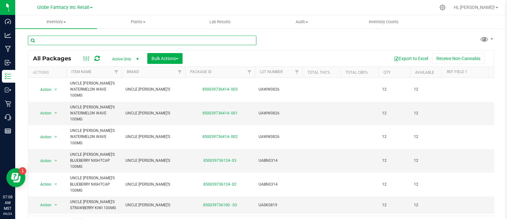
click at [123, 40] on input "text" at bounding box center [142, 41] width 229 height 10
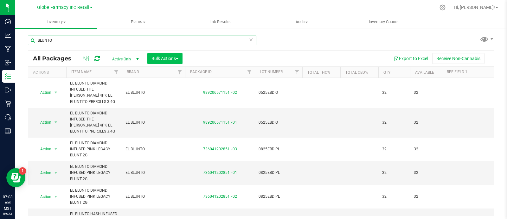
type input "BLUNTO"
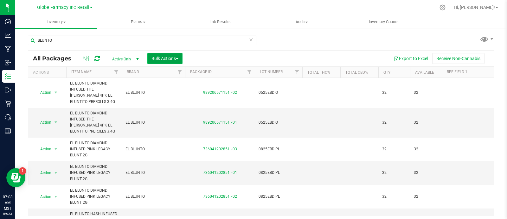
click at [154, 57] on span "Bulk Actions" at bounding box center [165, 58] width 27 height 5
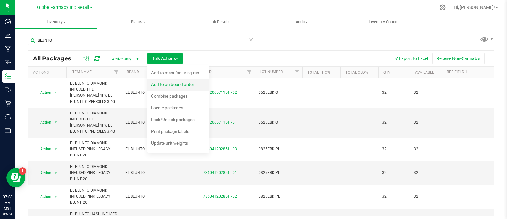
click at [169, 82] on span "Add to outbound order" at bounding box center [172, 84] width 43 height 5
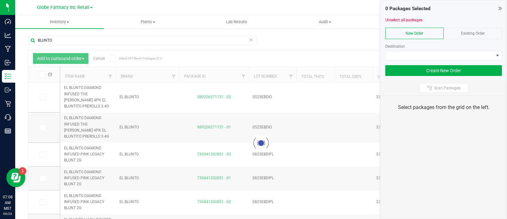
click at [476, 31] on span "Existing Order" at bounding box center [473, 33] width 24 height 4
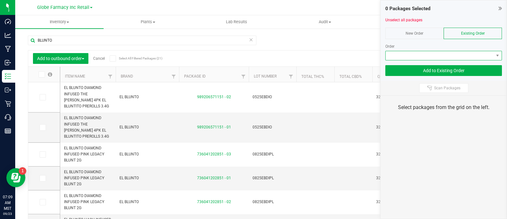
click at [474, 53] on span at bounding box center [440, 55] width 108 height 9
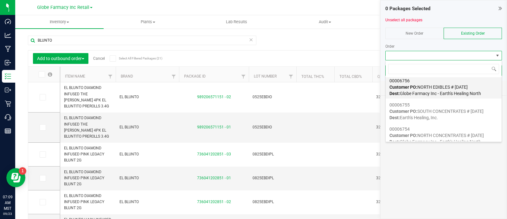
scroll to position [39, 0]
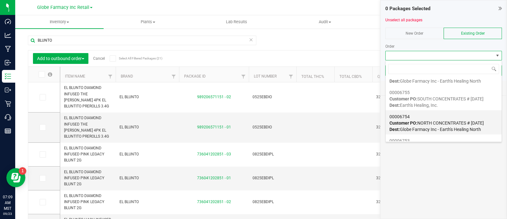
click at [427, 122] on span "Customer PO: NORTH CONCENTRATES # [DATE]" at bounding box center [437, 122] width 95 height 5
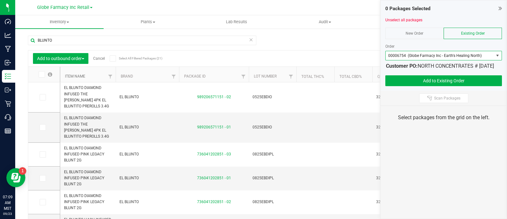
click at [71, 75] on link "Item Name" at bounding box center [75, 76] width 20 height 4
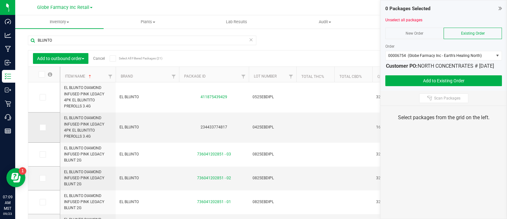
click at [42, 127] on icon at bounding box center [42, 127] width 4 height 0
click at [0, 0] on input "checkbox" at bounding box center [0, 0] width 0 height 0
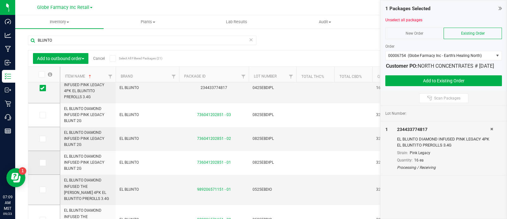
click at [42, 162] on icon at bounding box center [42, 162] width 4 height 0
click at [0, 0] on input "checkbox" at bounding box center [0, 0] width 0 height 0
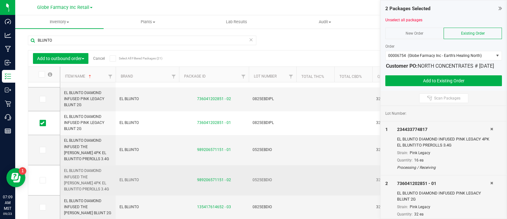
scroll to position [119, 0]
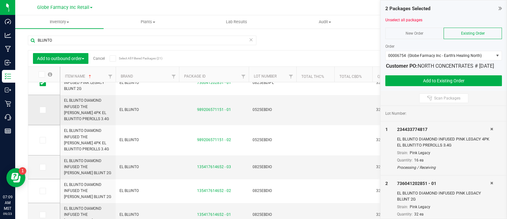
click at [46, 111] on label at bounding box center [44, 110] width 9 height 6
click at [0, 0] on input "checkbox" at bounding box center [0, 0] width 0 height 0
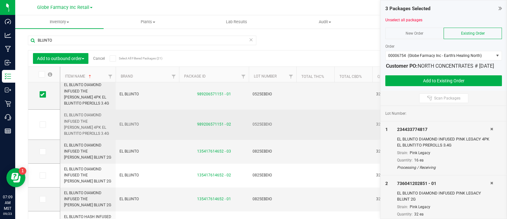
scroll to position [158, 0]
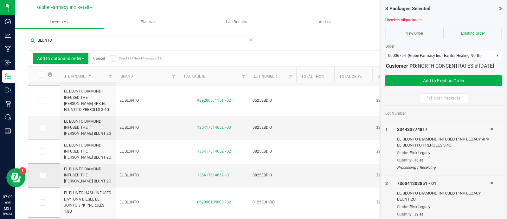
click at [44, 174] on span at bounding box center [43, 175] width 6 height 6
click at [0, 0] on input "checkbox" at bounding box center [0, 0] width 0 height 0
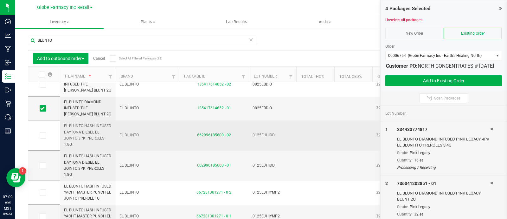
scroll to position [238, 0]
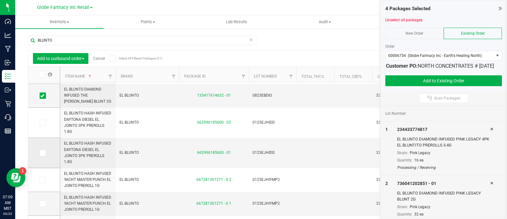
click at [42, 153] on icon at bounding box center [42, 153] width 4 height 0
click at [0, 0] on input "checkbox" at bounding box center [0, 0] width 0 height 0
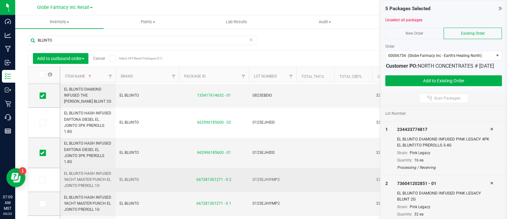
scroll to position [277, 0]
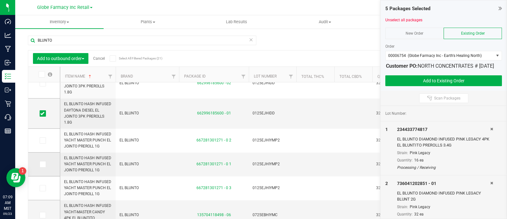
click at [44, 164] on icon at bounding box center [42, 164] width 4 height 0
click at [0, 0] on input "checkbox" at bounding box center [0, 0] width 0 height 0
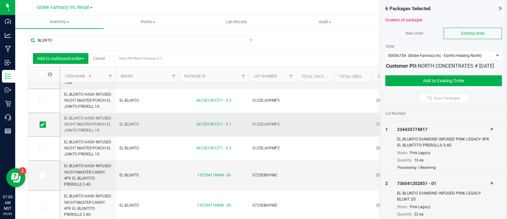
scroll to position [0, 0]
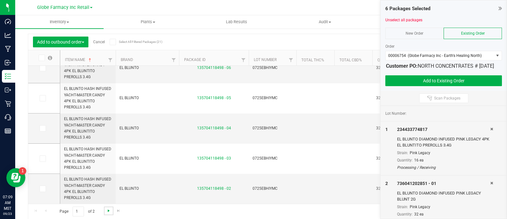
click at [108, 208] on span "Go to the next page" at bounding box center [108, 210] width 5 height 5
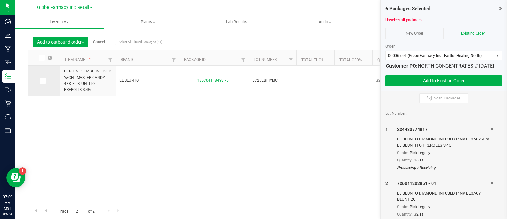
click at [42, 81] on icon at bounding box center [42, 81] width 4 height 0
click at [0, 0] on input "checkbox" at bounding box center [0, 0] width 0 height 0
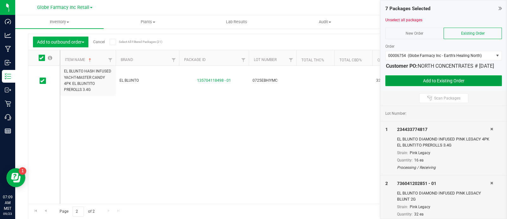
click at [403, 86] on button "Add to Existing Order" at bounding box center [444, 80] width 117 height 11
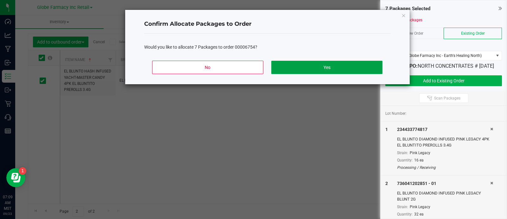
click at [321, 64] on button "Yes" at bounding box center [326, 67] width 111 height 13
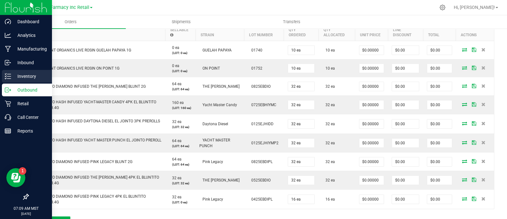
click at [4, 77] on div "Inventory" at bounding box center [27, 76] width 50 height 13
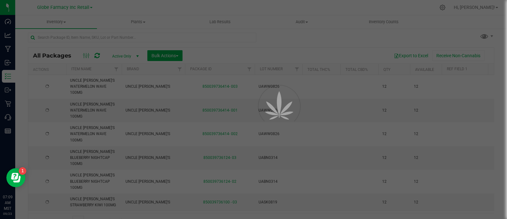
click at [169, 64] on th "Brand" at bounding box center [153, 69] width 63 height 11
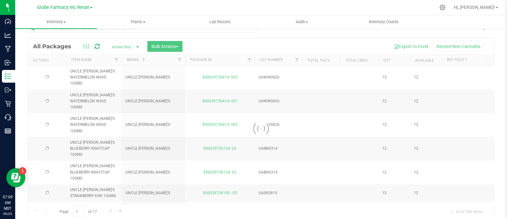
click at [169, 48] on div at bounding box center [261, 128] width 466 height 180
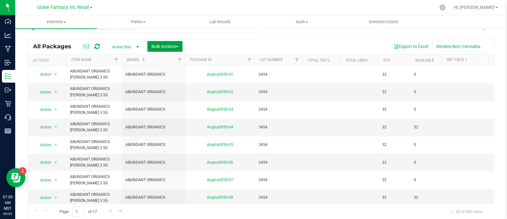
click at [165, 46] on span "Bulk Actions" at bounding box center [165, 46] width 27 height 5
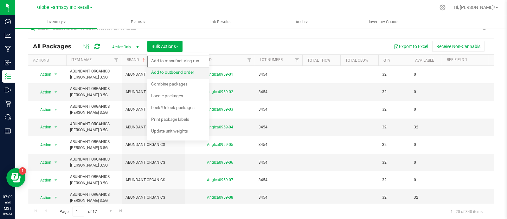
click at [173, 72] on span "Add to outbound order" at bounding box center [172, 71] width 43 height 5
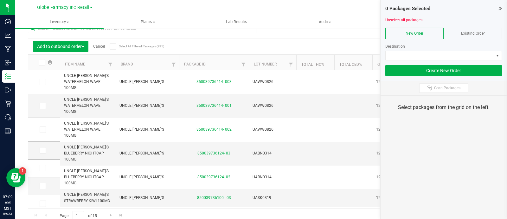
click at [480, 38] on div "Existing Order" at bounding box center [473, 33] width 58 height 11
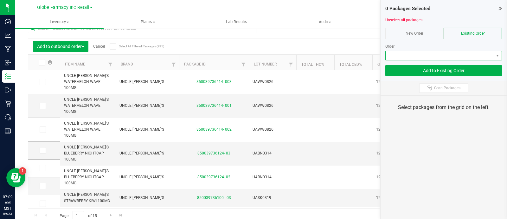
click at [476, 55] on span at bounding box center [440, 55] width 108 height 9
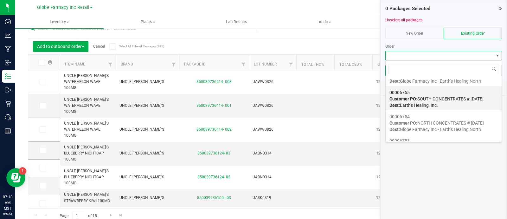
click at [422, 102] on span "Dest: Earth's Healing, Inc." at bounding box center [414, 104] width 49 height 5
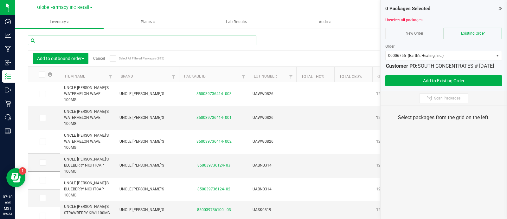
click at [55, 39] on input "text" at bounding box center [142, 41] width 229 height 10
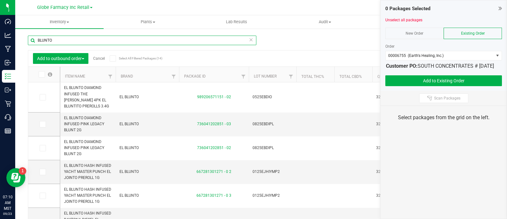
type input "BLUNTO"
click at [78, 73] on th "Item Name" at bounding box center [87, 75] width 55 height 16
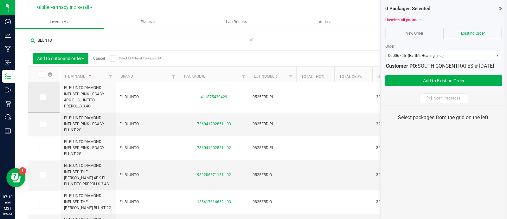
click at [42, 97] on icon at bounding box center [42, 97] width 4 height 0
click at [0, 0] on input "checkbox" at bounding box center [0, 0] width 0 height 0
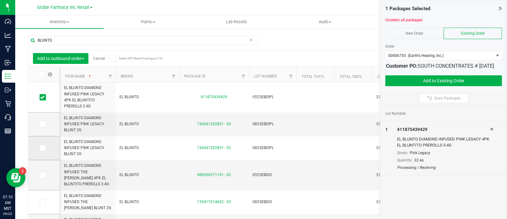
click at [43, 148] on icon at bounding box center [42, 148] width 4 height 0
click at [0, 0] on input "checkbox" at bounding box center [0, 0] width 0 height 0
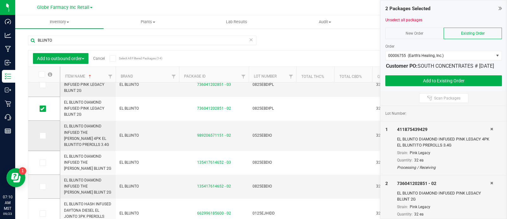
click at [43, 135] on icon at bounding box center [42, 135] width 4 height 0
click at [0, 0] on input "checkbox" at bounding box center [0, 0] width 0 height 0
click at [46, 185] on label at bounding box center [44, 186] width 9 height 6
click at [0, 0] on input "checkbox" at bounding box center [0, 0] width 0 height 0
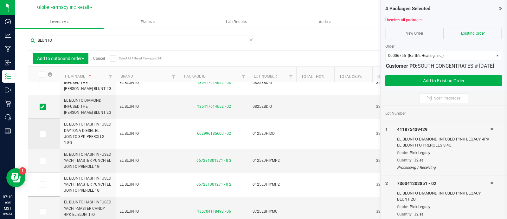
click at [42, 134] on icon at bounding box center [42, 134] width 4 height 0
click at [0, 0] on input "checkbox" at bounding box center [0, 0] width 0 height 0
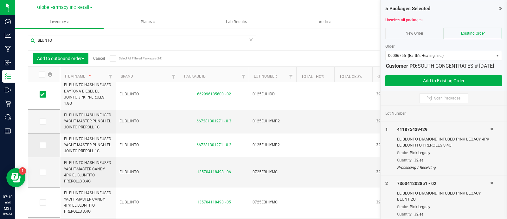
click at [41, 145] on icon at bounding box center [42, 145] width 4 height 0
click at [0, 0] on input "checkbox" at bounding box center [0, 0] width 0 height 0
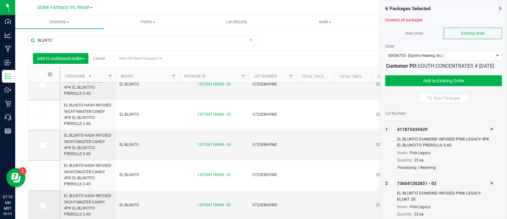
click at [43, 205] on icon at bounding box center [42, 205] width 4 height 0
click at [0, 0] on input "checkbox" at bounding box center [0, 0] width 0 height 0
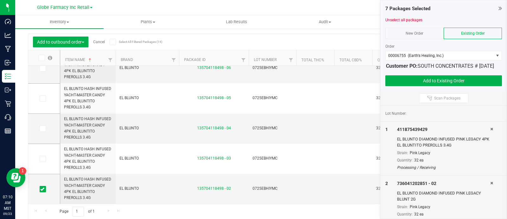
click at [408, 75] on div at bounding box center [444, 72] width 117 height 5
click at [409, 85] on button "Add to Existing Order" at bounding box center [444, 80] width 117 height 11
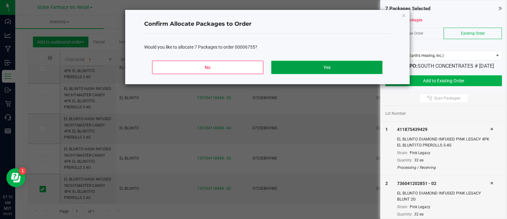
click at [357, 64] on button "Yes" at bounding box center [326, 67] width 111 height 13
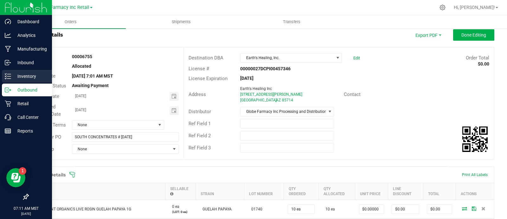
click at [11, 78] on p "Inventory" at bounding box center [30, 76] width 38 height 8
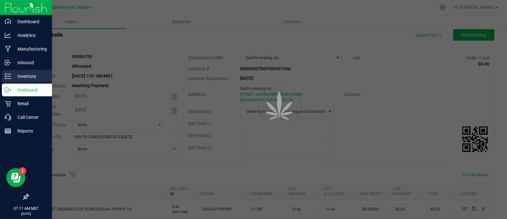
scroll to position [3, 0]
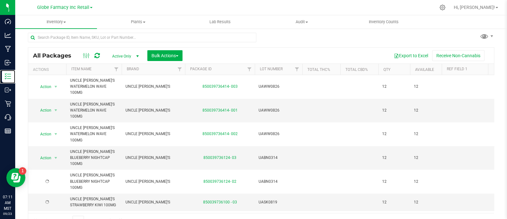
scroll to position [12, 0]
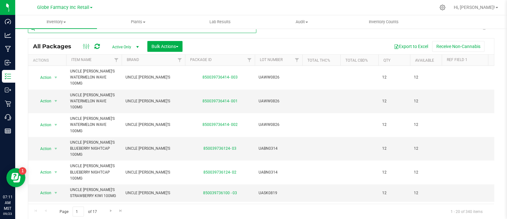
click at [128, 30] on input "text" at bounding box center [142, 28] width 229 height 10
paste input "MADE ZOOTED 3.5G"
type input "MADE ZOOTED 3.5G"
click at [159, 42] on button "Bulk Actions" at bounding box center [164, 46] width 35 height 11
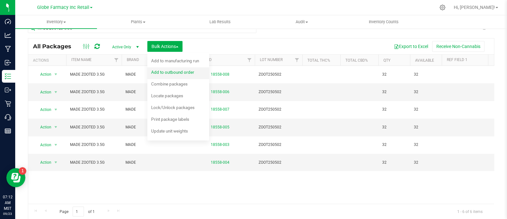
click at [160, 71] on span "Add to outbound order" at bounding box center [172, 71] width 43 height 5
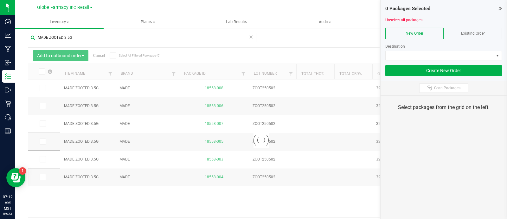
scroll to position [12, 0]
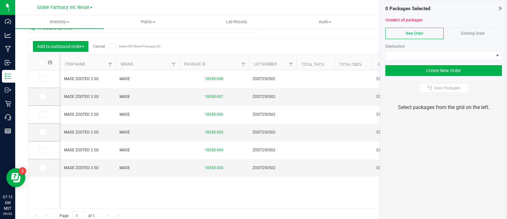
click at [487, 36] on div "Existing Order" at bounding box center [473, 33] width 58 height 11
click at [488, 61] on div at bounding box center [444, 62] width 117 height 5
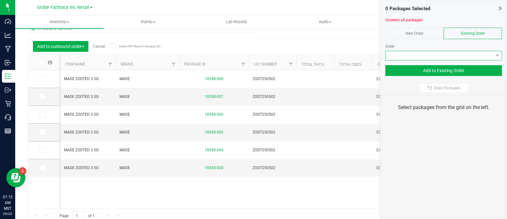
click at [484, 55] on span at bounding box center [440, 55] width 108 height 9
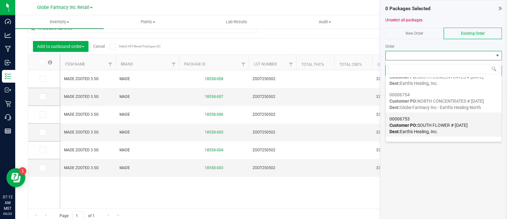
scroll to position [79, 0]
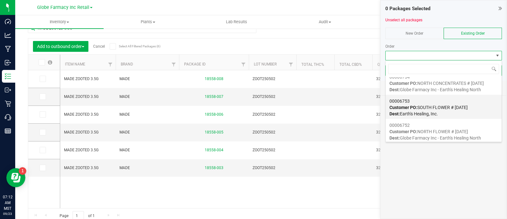
click at [434, 113] on span "Dest: Earth's Healing, Inc." at bounding box center [414, 113] width 49 height 5
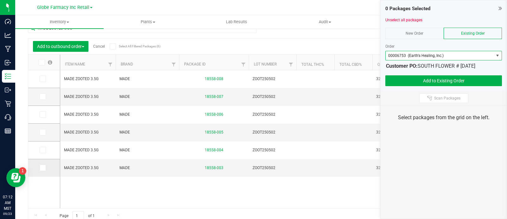
click at [45, 167] on span at bounding box center [43, 167] width 6 height 6
click at [0, 0] on input "checkbox" at bounding box center [0, 0] width 0 height 0
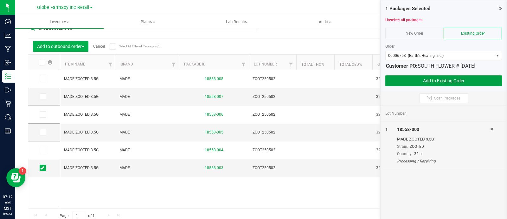
click at [452, 80] on button "Add to Existing Order" at bounding box center [444, 80] width 117 height 11
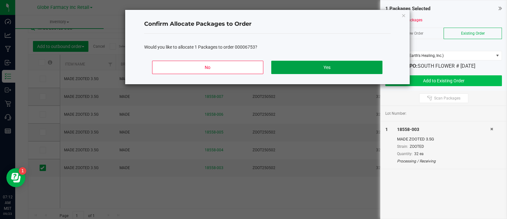
click at [357, 62] on button "Yes" at bounding box center [326, 67] width 111 height 13
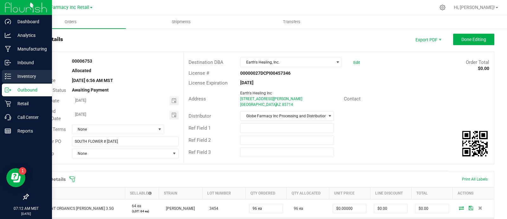
click at [13, 72] on div "Inventory" at bounding box center [27, 76] width 50 height 13
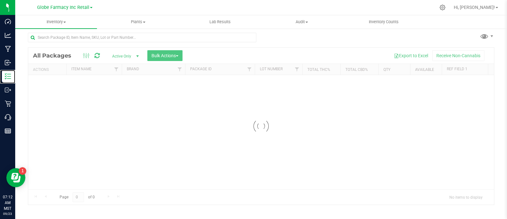
scroll to position [3, 0]
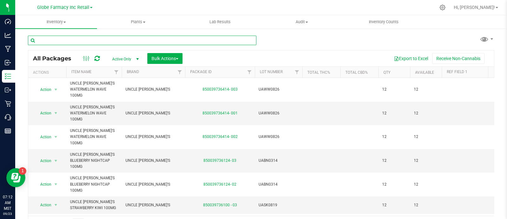
click at [63, 42] on input "text" at bounding box center [142, 41] width 229 height 10
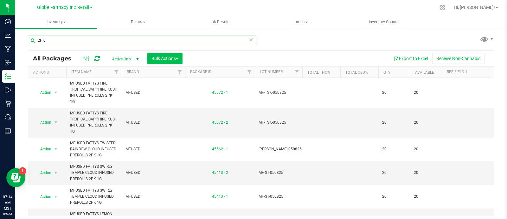
type input "2PK"
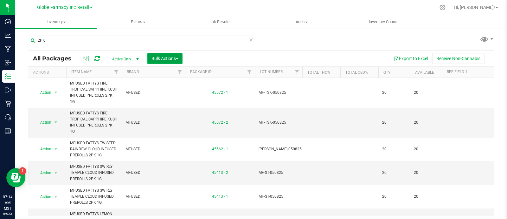
click at [167, 62] on button "Bulk Actions" at bounding box center [164, 58] width 35 height 11
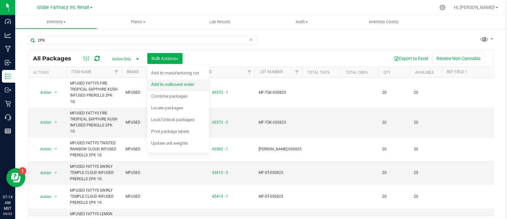
click at [177, 83] on span "Add to outbound order" at bounding box center [172, 84] width 43 height 5
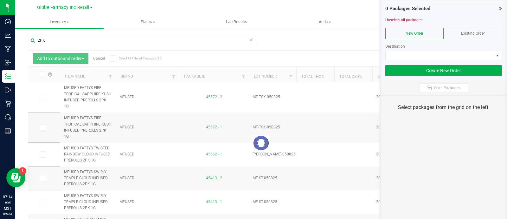
click at [475, 36] on div "Existing Order" at bounding box center [473, 33] width 58 height 11
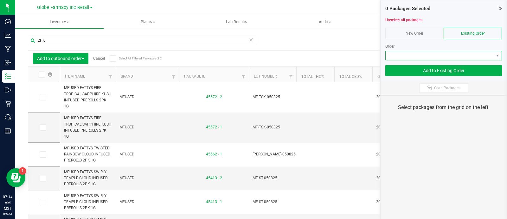
click at [476, 53] on span at bounding box center [440, 55] width 108 height 9
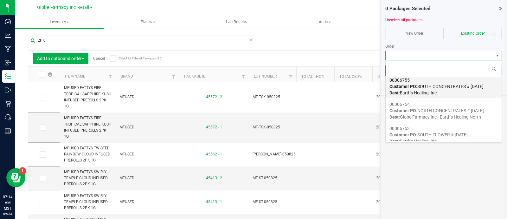
scroll to position [39, 0]
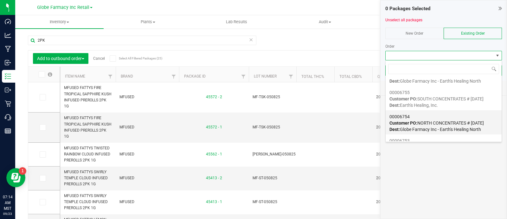
click at [456, 123] on span "Customer PO: NORTH CONCENTRATES # [DATE]" at bounding box center [437, 122] width 95 height 5
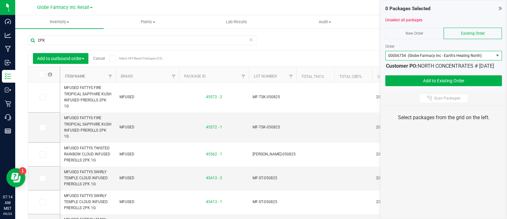
click at [75, 77] on link "Item Name" at bounding box center [75, 76] width 20 height 4
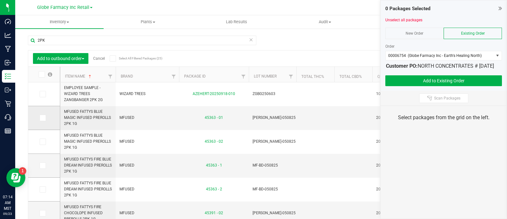
click at [40, 116] on span at bounding box center [43, 117] width 6 height 6
click at [0, 0] on input "checkbox" at bounding box center [0, 0] width 0 height 0
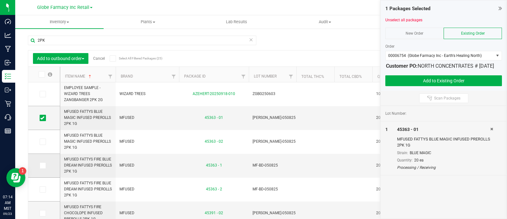
click at [42, 165] on icon at bounding box center [42, 165] width 4 height 0
click at [0, 0] on input "checkbox" at bounding box center [0, 0] width 0 height 0
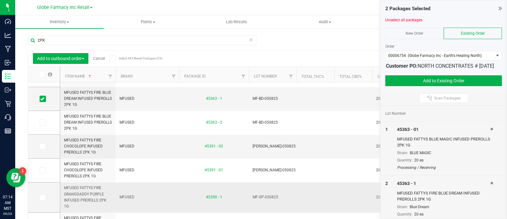
scroll to position [79, 0]
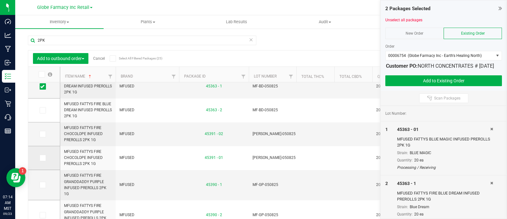
click at [45, 157] on span at bounding box center [43, 157] width 6 height 6
click at [0, 0] on input "checkbox" at bounding box center [0, 0] width 0 height 0
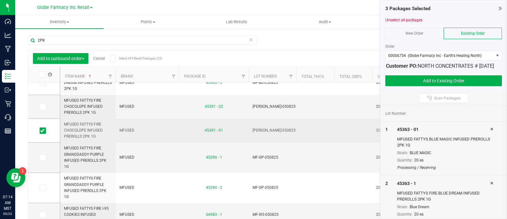
scroll to position [119, 0]
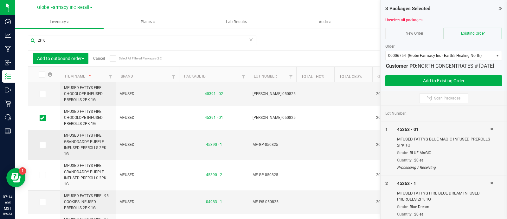
click at [44, 145] on icon at bounding box center [42, 145] width 4 height 0
click at [0, 0] on input "checkbox" at bounding box center [0, 0] width 0 height 0
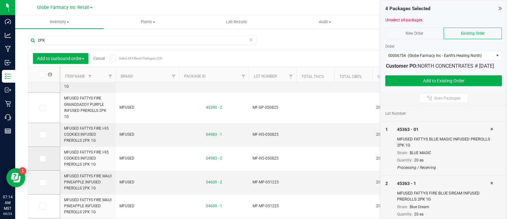
scroll to position [198, 0]
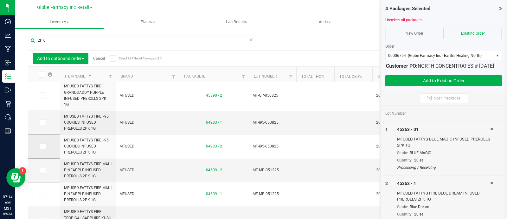
click at [44, 146] on icon at bounding box center [42, 146] width 4 height 0
click at [0, 0] on input "checkbox" at bounding box center [0, 0] width 0 height 0
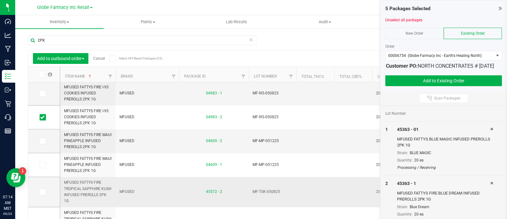
scroll to position [238, 0]
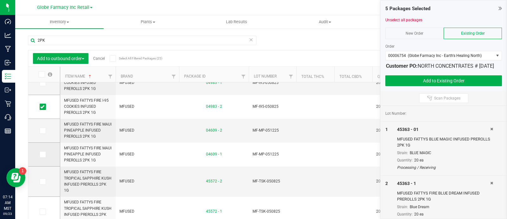
click at [43, 154] on icon at bounding box center [42, 154] width 4 height 0
click at [0, 0] on input "checkbox" at bounding box center [0, 0] width 0 height 0
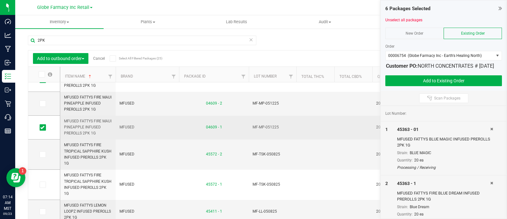
scroll to position [277, 0]
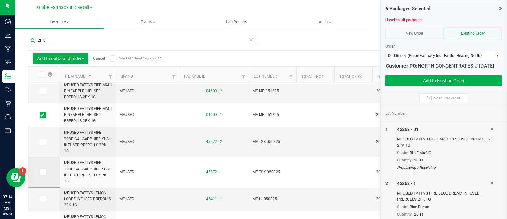
click at [42, 172] on icon at bounding box center [42, 172] width 4 height 0
click at [0, 0] on input "checkbox" at bounding box center [0, 0] width 0 height 0
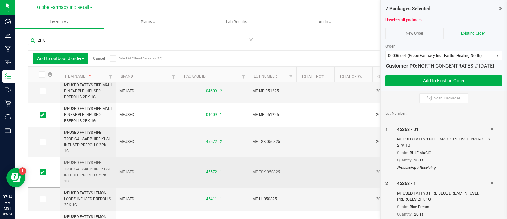
scroll to position [317, 0]
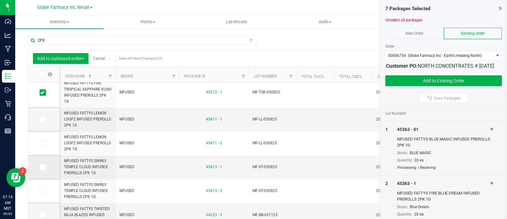
click at [44, 167] on icon at bounding box center [42, 167] width 4 height 0
click at [0, 0] on input "checkbox" at bounding box center [0, 0] width 0 height 0
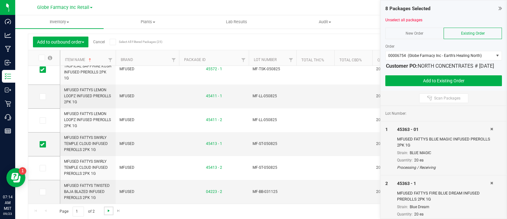
click at [108, 208] on span "Go to the next page" at bounding box center [108, 210] width 5 height 5
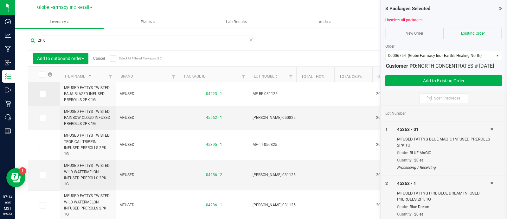
click at [43, 91] on span at bounding box center [43, 94] width 6 height 6
click at [0, 0] on input "checkbox" at bounding box center [0, 0] width 0 height 0
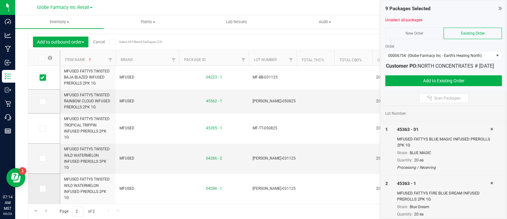
click at [45, 187] on span at bounding box center [43, 188] width 6 height 6
click at [0, 0] on input "checkbox" at bounding box center [0, 0] width 0 height 0
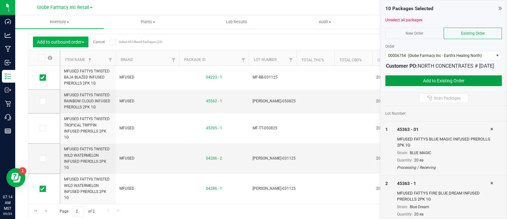
click at [436, 86] on button "Add to Existing Order" at bounding box center [444, 80] width 117 height 11
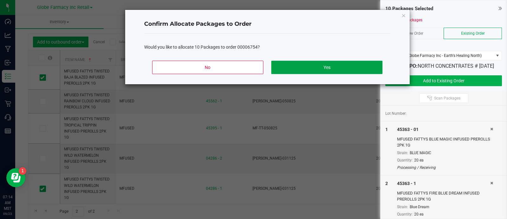
click at [338, 70] on button "Yes" at bounding box center [326, 67] width 111 height 13
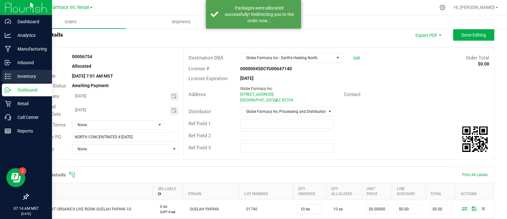
click at [11, 78] on p "Inventory" at bounding box center [30, 76] width 38 height 8
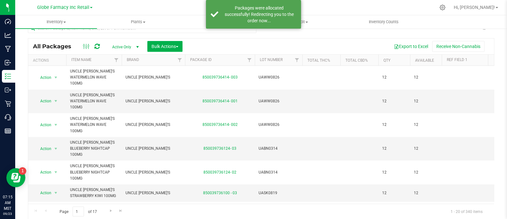
click at [174, 55] on th "Brand" at bounding box center [153, 60] width 63 height 11
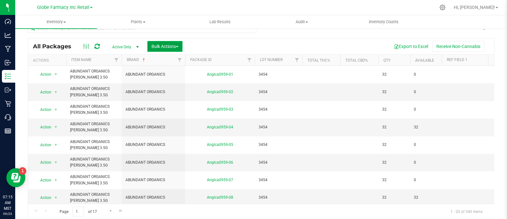
click at [165, 44] on span "Bulk Actions" at bounding box center [165, 46] width 27 height 5
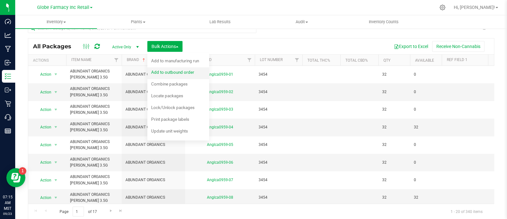
click at [170, 70] on span "Add to outbound order" at bounding box center [172, 71] width 43 height 5
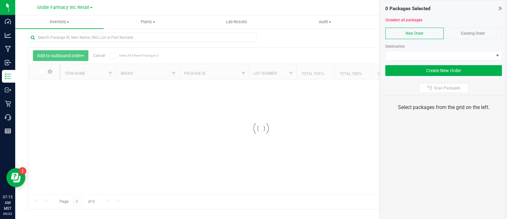
click at [483, 31] on span "Existing Order" at bounding box center [473, 33] width 24 height 4
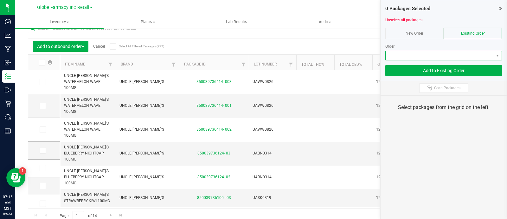
click at [473, 55] on span at bounding box center [440, 55] width 108 height 9
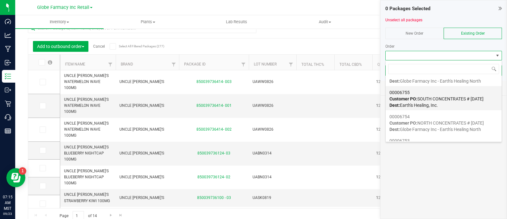
click at [419, 99] on span "Customer PO: SOUTH CONCENTRATES # 09/23/2025" at bounding box center [437, 98] width 94 height 5
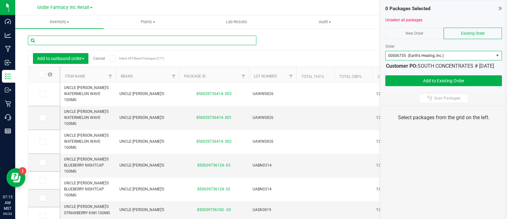
click at [126, 40] on input "text" at bounding box center [142, 41] width 229 height 10
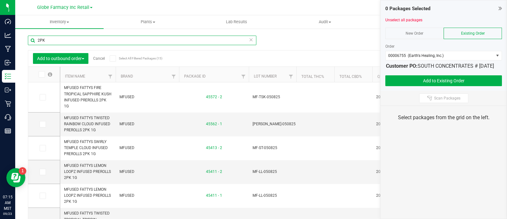
type input "2PK"
click at [42, 74] on icon at bounding box center [41, 74] width 4 height 0
click at [0, 0] on input "checkbox" at bounding box center [0, 0] width 0 height 0
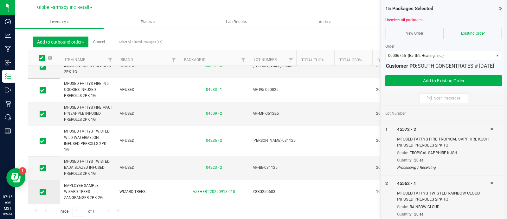
click at [43, 192] on icon at bounding box center [42, 192] width 4 height 0
click at [0, 0] on input "checkbox" at bounding box center [0, 0] width 0 height 0
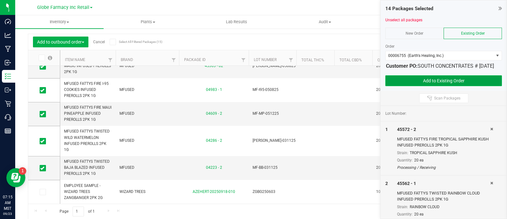
click at [419, 86] on button "Add to Existing Order" at bounding box center [444, 80] width 117 height 11
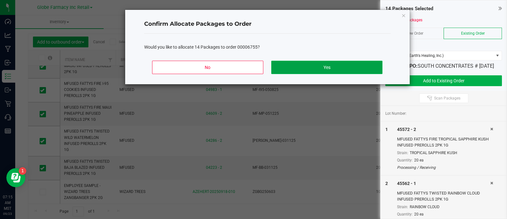
click at [305, 71] on button "Yes" at bounding box center [326, 67] width 111 height 13
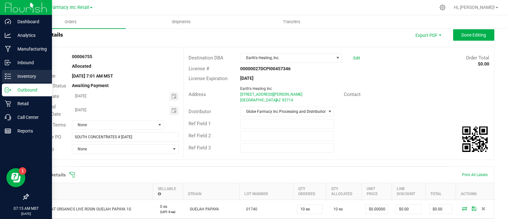
click at [7, 79] on div "Inventory" at bounding box center [27, 76] width 50 height 13
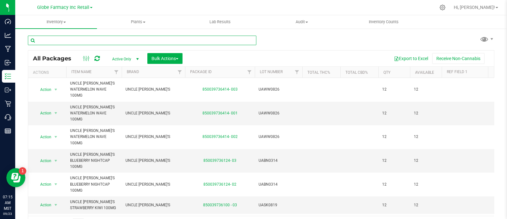
click at [80, 43] on input "text" at bounding box center [142, 41] width 229 height 10
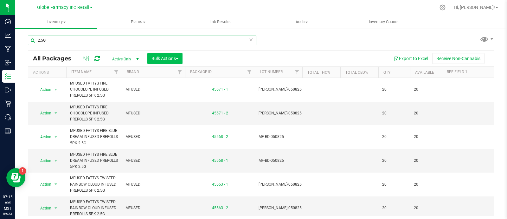
type input "2.5G"
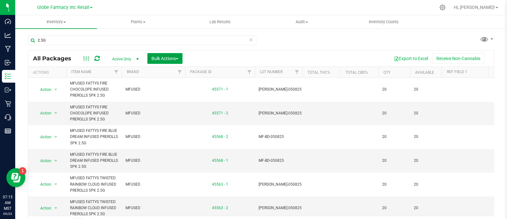
click at [166, 58] on span "Bulk Actions" at bounding box center [165, 58] width 27 height 5
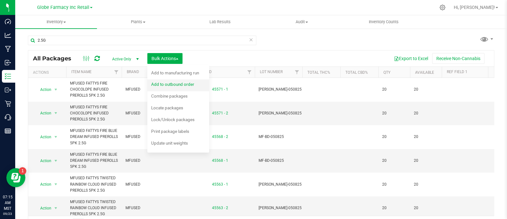
click at [190, 86] on span "Add to outbound order" at bounding box center [172, 84] width 43 height 5
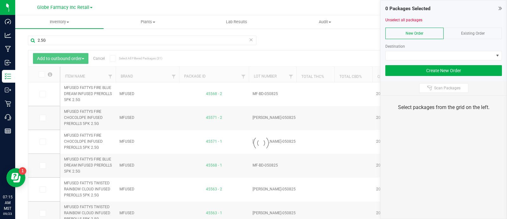
click at [485, 35] on div "Existing Order" at bounding box center [473, 33] width 58 height 11
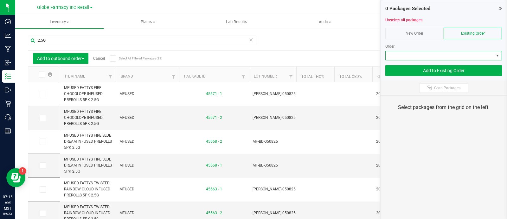
click at [478, 57] on span at bounding box center [440, 55] width 108 height 9
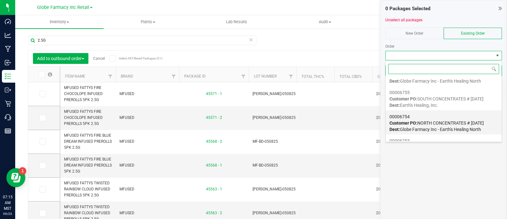
click at [445, 119] on div "00006754 Customer PO: NORTH CONCENTRATES # 09/23/2025 Dest: Globe Farmacy Inc -…" at bounding box center [444, 123] width 108 height 24
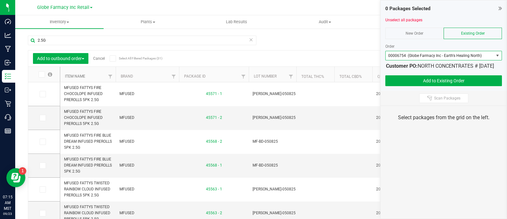
click at [77, 76] on link "Item Name" at bounding box center [75, 76] width 20 height 4
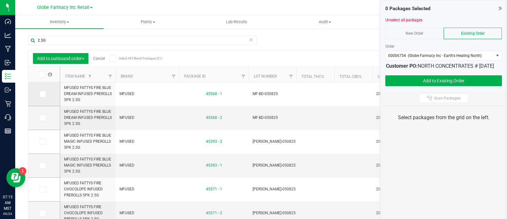
click at [43, 94] on icon at bounding box center [42, 94] width 4 height 0
click at [0, 0] on input "checkbox" at bounding box center [0, 0] width 0 height 0
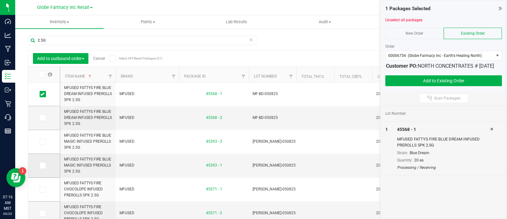
click at [43, 165] on icon at bounding box center [42, 165] width 4 height 0
click at [0, 0] on input "checkbox" at bounding box center [0, 0] width 0 height 0
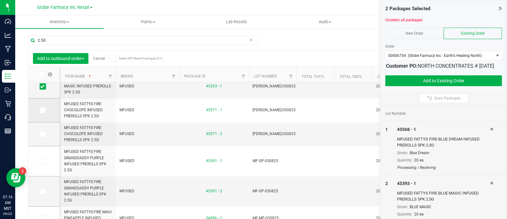
click at [42, 110] on icon at bounding box center [42, 110] width 4 height 0
click at [0, 0] on input "checkbox" at bounding box center [0, 0] width 0 height 0
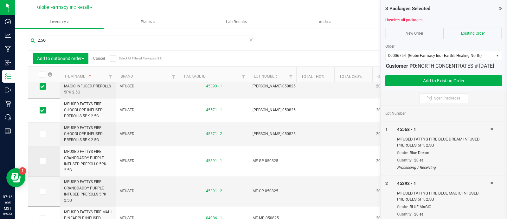
click at [41, 161] on icon at bounding box center [42, 161] width 4 height 0
click at [0, 0] on input "checkbox" at bounding box center [0, 0] width 0 height 0
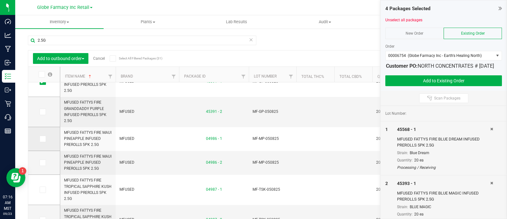
click at [46, 139] on label at bounding box center [44, 138] width 9 height 6
click at [0, 0] on input "checkbox" at bounding box center [0, 0] width 0 height 0
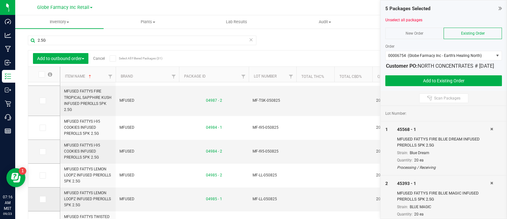
click at [42, 199] on icon at bounding box center [42, 199] width 4 height 0
click at [0, 0] on input "checkbox" at bounding box center [0, 0] width 0 height 0
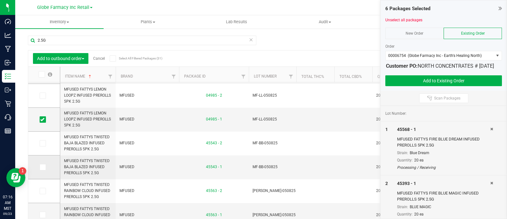
click at [45, 167] on span at bounding box center [43, 167] width 6 height 6
click at [0, 0] on input "checkbox" at bounding box center [0, 0] width 0 height 0
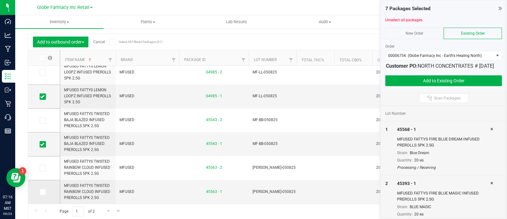
click at [43, 192] on icon at bounding box center [42, 192] width 4 height 0
click at [0, 0] on input "checkbox" at bounding box center [0, 0] width 0 height 0
click at [110, 210] on span "Go to the next page" at bounding box center [108, 210] width 5 height 5
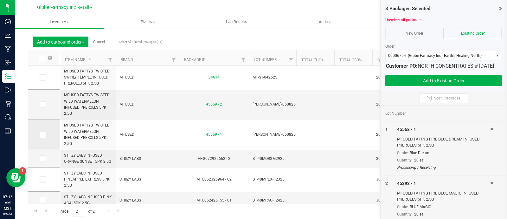
click at [44, 134] on icon at bounding box center [42, 134] width 4 height 0
click at [0, 0] on input "checkbox" at bounding box center [0, 0] width 0 height 0
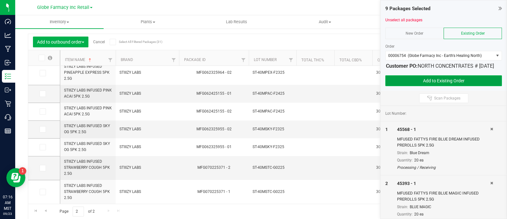
click at [417, 86] on button "Add to Existing Order" at bounding box center [444, 80] width 117 height 11
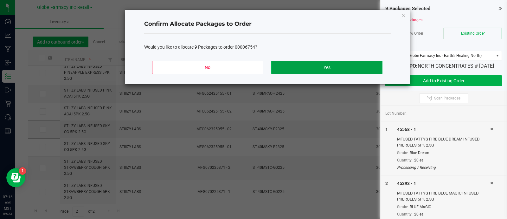
click at [347, 66] on button "Yes" at bounding box center [326, 67] width 111 height 13
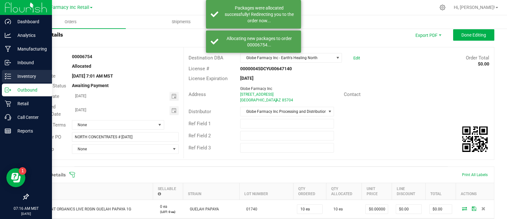
click at [15, 81] on div "Inventory" at bounding box center [27, 76] width 50 height 13
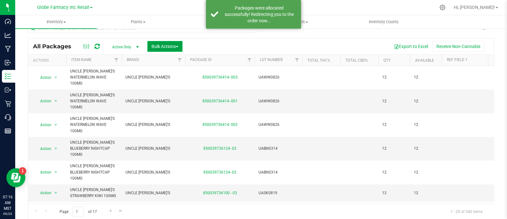
click at [160, 47] on span "Bulk Actions" at bounding box center [165, 46] width 27 height 5
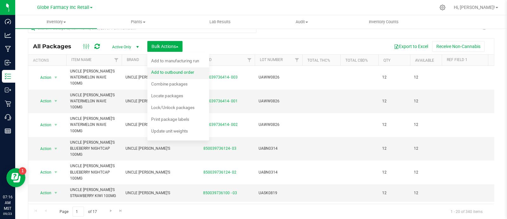
click at [177, 70] on span "Add to outbound order" at bounding box center [172, 71] width 43 height 5
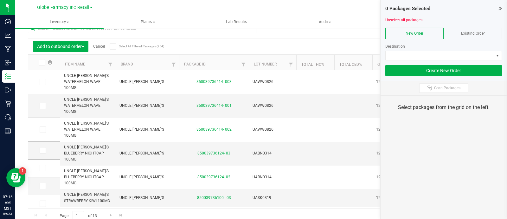
click at [471, 32] on span "Existing Order" at bounding box center [473, 33] width 24 height 4
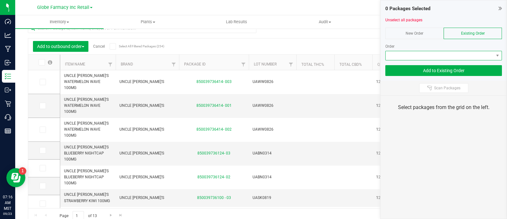
click at [474, 51] on span at bounding box center [440, 55] width 108 height 9
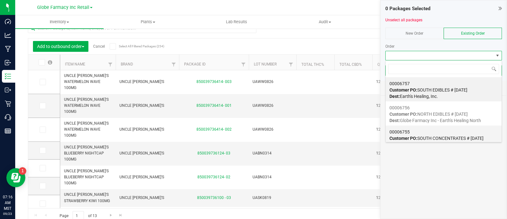
click at [429, 139] on span "Customer PO: SOUTH CONCENTRATES # 09/23/2025" at bounding box center [437, 137] width 94 height 5
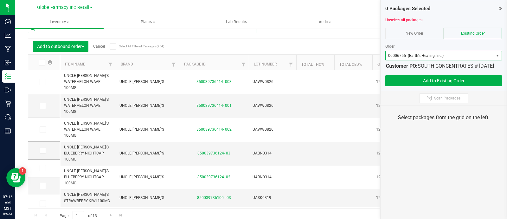
click at [121, 31] on input "text" at bounding box center [142, 28] width 229 height 10
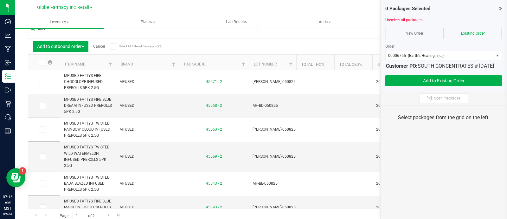
type input "2.5G"
click at [41, 62] on icon at bounding box center [41, 62] width 4 height 0
click at [0, 0] on input "checkbox" at bounding box center [0, 0] width 0 height 0
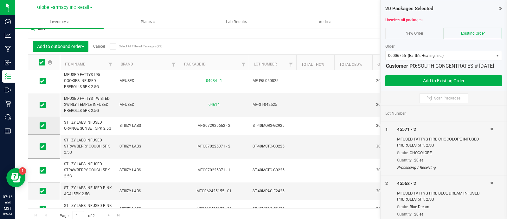
click at [46, 124] on label at bounding box center [44, 125] width 9 height 6
click at [0, 0] on input "checkbox" at bounding box center [0, 0] width 0 height 0
click at [43, 146] on icon at bounding box center [42, 146] width 4 height 0
click at [0, 0] on input "checkbox" at bounding box center [0, 0] width 0 height 0
click at [43, 170] on icon at bounding box center [42, 170] width 4 height 0
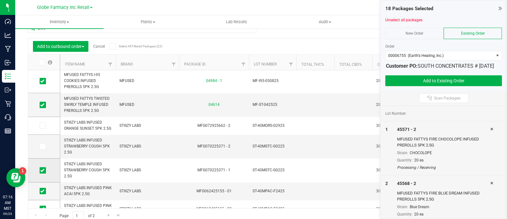
click at [0, 0] on input "checkbox" at bounding box center [0, 0] width 0 height 0
click at [41, 191] on icon at bounding box center [42, 191] width 4 height 0
click at [0, 0] on input "checkbox" at bounding box center [0, 0] width 0 height 0
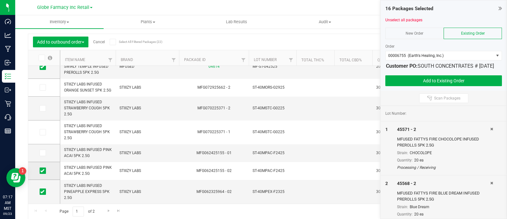
click at [44, 172] on span at bounding box center [43, 170] width 6 height 6
click at [0, 0] on input "checkbox" at bounding box center [0, 0] width 0 height 0
click at [41, 191] on icon at bounding box center [42, 191] width 4 height 0
click at [0, 0] on input "checkbox" at bounding box center [0, 0] width 0 height 0
click at [106, 210] on span "Go to the next page" at bounding box center [108, 210] width 5 height 5
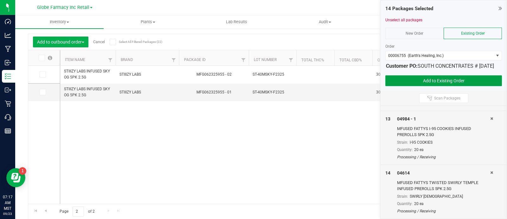
click at [417, 86] on button "Add to Existing Order" at bounding box center [444, 80] width 117 height 11
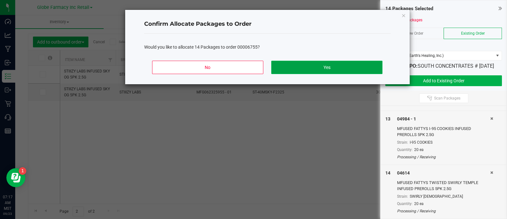
click at [306, 72] on button "Yes" at bounding box center [326, 67] width 111 height 13
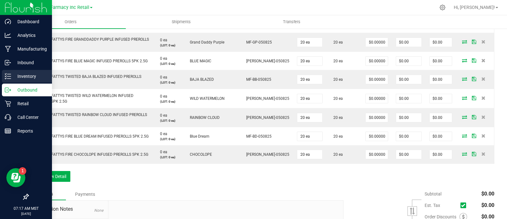
click at [10, 76] on icon at bounding box center [8, 76] width 6 height 6
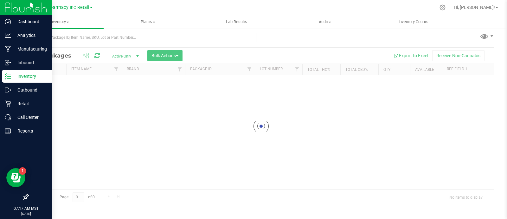
scroll to position [3, 0]
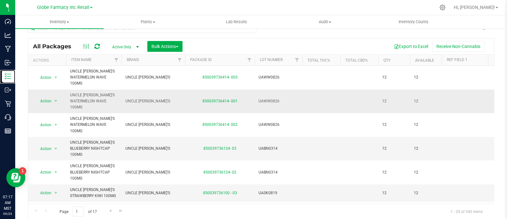
scroll to position [3, 0]
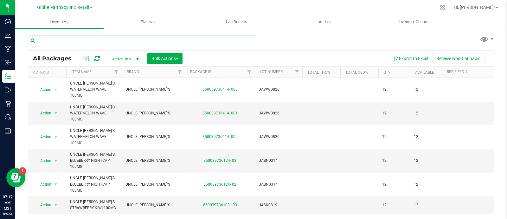
click at [128, 42] on input "text" at bounding box center [142, 41] width 229 height 10
paste input "MFUSED FIRE"
type input "MFUSED FIRE"
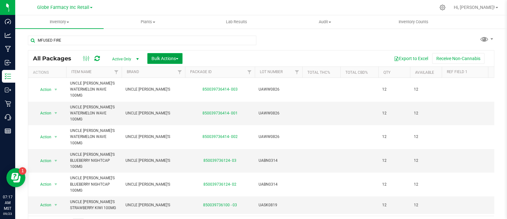
click at [163, 56] on span "Bulk Actions" at bounding box center [165, 58] width 27 height 5
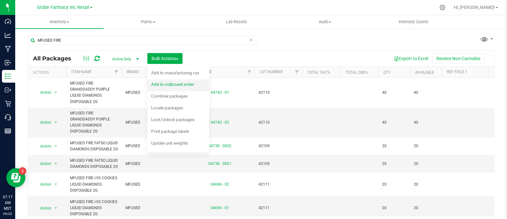
click at [167, 83] on span "Add to outbound order" at bounding box center [172, 84] width 43 height 5
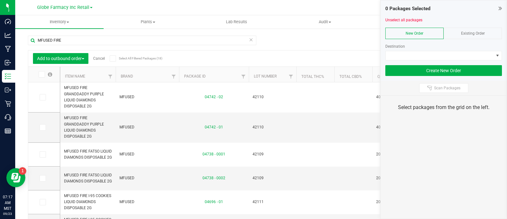
click at [465, 36] on div "Existing Order" at bounding box center [473, 33] width 58 height 11
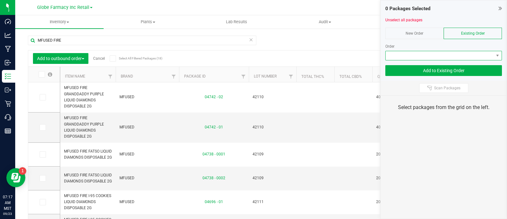
click at [466, 54] on span at bounding box center [440, 55] width 108 height 9
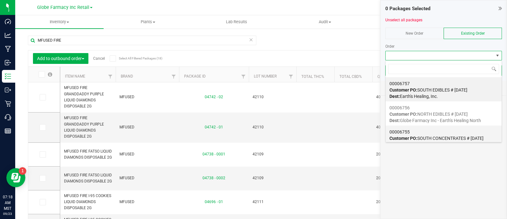
scroll to position [39, 0]
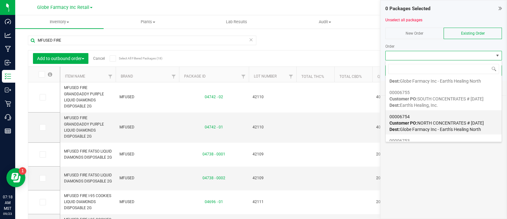
click at [434, 125] on div "00006754 Customer PO: NORTH CONCENTRATES # 09/23/2025 Dest: Globe Farmacy Inc -…" at bounding box center [444, 123] width 108 height 24
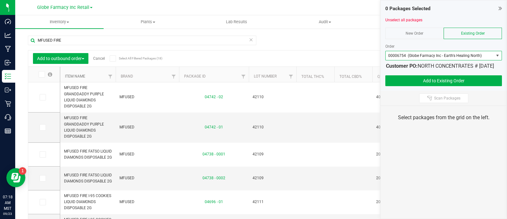
click at [76, 76] on link "Item Name" at bounding box center [75, 76] width 20 height 4
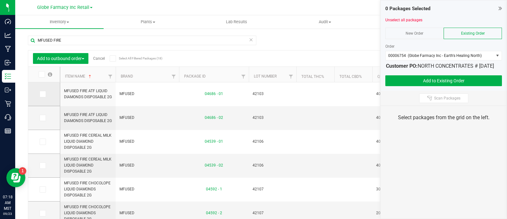
click at [43, 94] on icon at bounding box center [42, 94] width 4 height 0
click at [0, 0] on input "checkbox" at bounding box center [0, 0] width 0 height 0
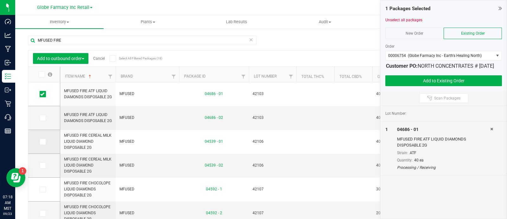
click at [41, 141] on icon at bounding box center [42, 141] width 4 height 0
click at [0, 0] on input "checkbox" at bounding box center [0, 0] width 0 height 0
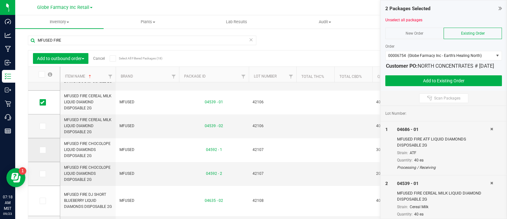
click at [42, 150] on icon at bounding box center [42, 150] width 4 height 0
click at [0, 0] on input "checkbox" at bounding box center [0, 0] width 0 height 0
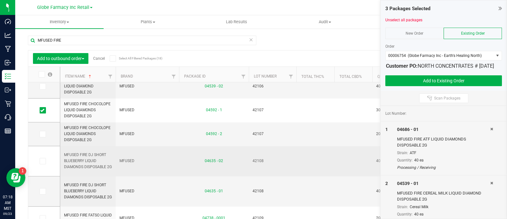
scroll to position [119, 0]
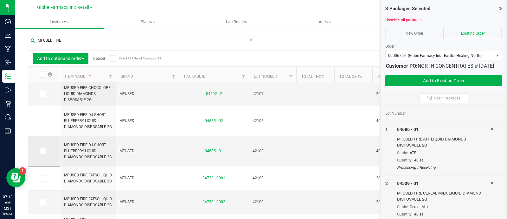
click at [46, 150] on label at bounding box center [44, 151] width 9 height 6
click at [0, 0] on input "checkbox" at bounding box center [0, 0] width 0 height 0
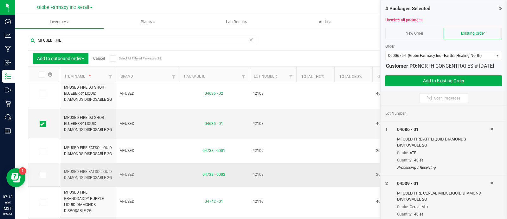
scroll to position [158, 0]
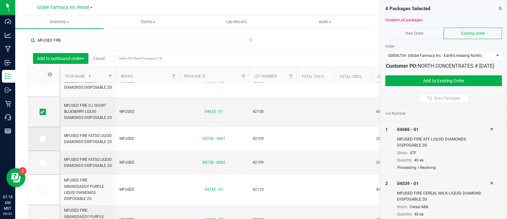
click at [43, 139] on icon at bounding box center [42, 139] width 4 height 0
click at [0, 0] on input "checkbox" at bounding box center [0, 0] width 0 height 0
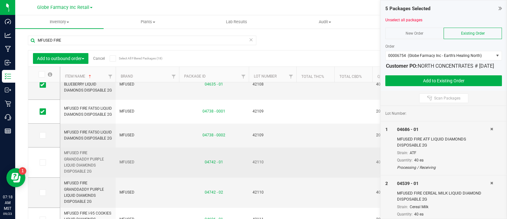
scroll to position [198, 0]
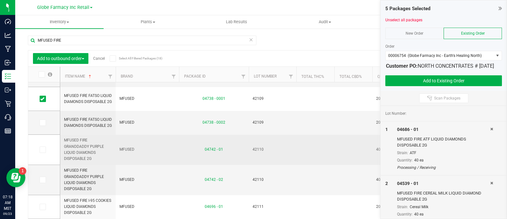
drag, startPoint x: 44, startPoint y: 150, endPoint x: 61, endPoint y: 158, distance: 19.0
click at [44, 149] on icon at bounding box center [42, 149] width 4 height 0
click at [0, 0] on input "checkbox" at bounding box center [0, 0] width 0 height 0
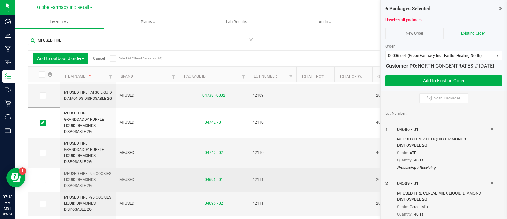
scroll to position [238, 0]
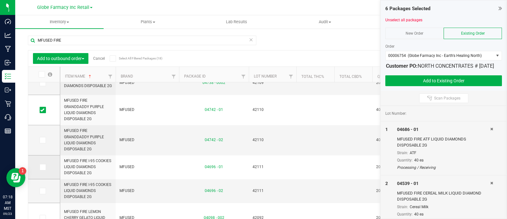
click at [41, 167] on icon at bounding box center [42, 167] width 4 height 0
click at [0, 0] on input "checkbox" at bounding box center [0, 0] width 0 height 0
click at [41, 167] on icon at bounding box center [42, 167] width 4 height 0
click at [0, 0] on input "checkbox" at bounding box center [0, 0] width 0 height 0
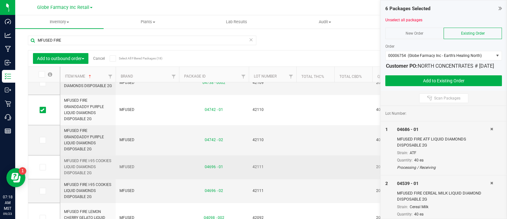
scroll to position [266, 0]
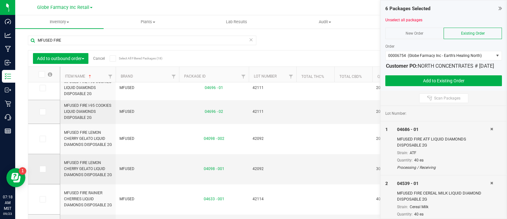
click at [42, 169] on icon at bounding box center [42, 169] width 4 height 0
click at [0, 0] on input "checkbox" at bounding box center [0, 0] width 0 height 0
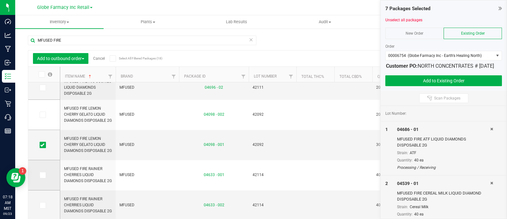
click at [44, 176] on span at bounding box center [43, 175] width 6 height 6
click at [0, 0] on input "checkbox" at bounding box center [0, 0] width 0 height 0
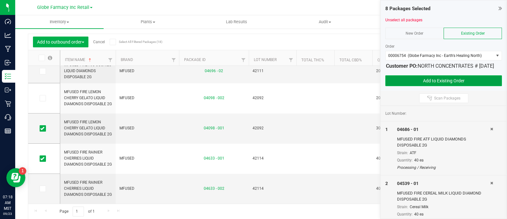
click at [414, 83] on button "Add to Existing Order" at bounding box center [444, 80] width 117 height 11
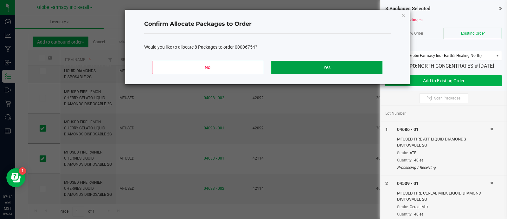
click at [338, 70] on button "Yes" at bounding box center [326, 67] width 111 height 13
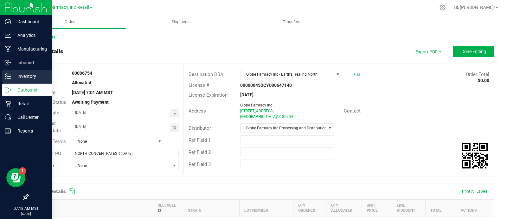
click at [13, 76] on p "Inventory" at bounding box center [30, 76] width 38 height 8
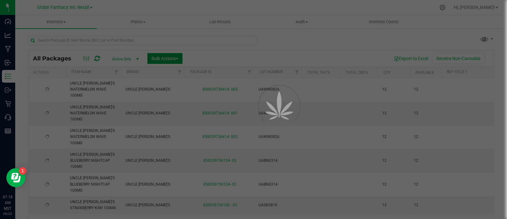
click at [170, 59] on span "Bulk Actions" at bounding box center [165, 58] width 27 height 5
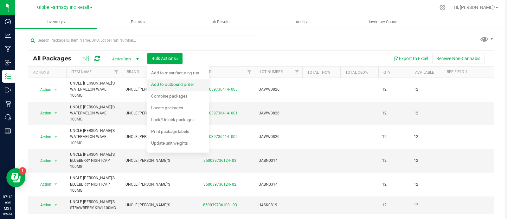
click at [181, 85] on span "Add to outbound order" at bounding box center [172, 84] width 43 height 5
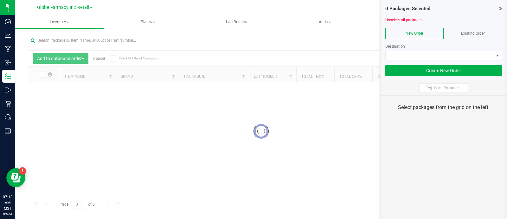
click at [483, 34] on span "Existing Order" at bounding box center [473, 33] width 24 height 4
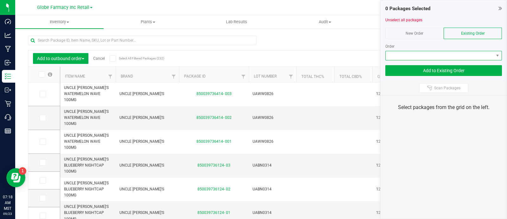
click at [482, 56] on span at bounding box center [440, 55] width 108 height 9
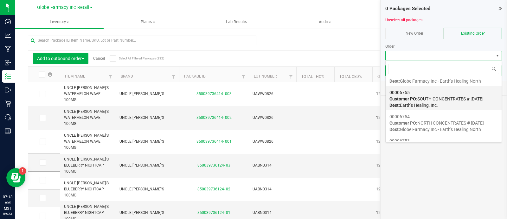
click at [432, 101] on div "00006755 Customer PO: SOUTH CONCENTRATES # 09/23/2025 Dest: Earth's Healing, In…" at bounding box center [444, 99] width 108 height 24
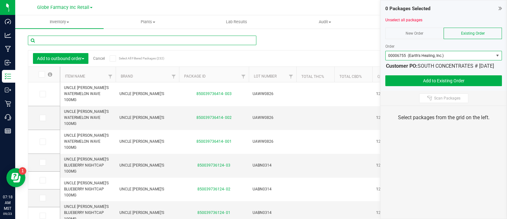
click at [136, 42] on input "text" at bounding box center [142, 41] width 229 height 10
paste input "MFUSED FIRE"
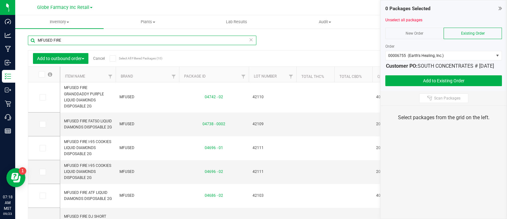
type input "MFUSED FIRE"
click at [44, 72] on span at bounding box center [42, 74] width 6 height 6
click at [0, 0] on input "checkbox" at bounding box center [0, 0] width 0 height 0
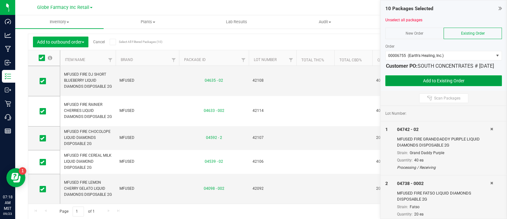
click at [405, 81] on button "Add to Existing Order" at bounding box center [444, 80] width 117 height 11
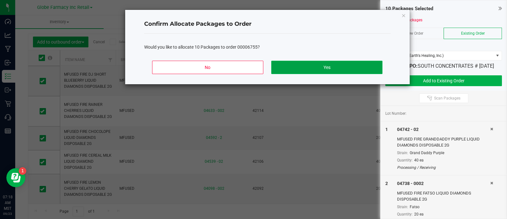
click at [345, 65] on button "Yes" at bounding box center [326, 67] width 111 height 13
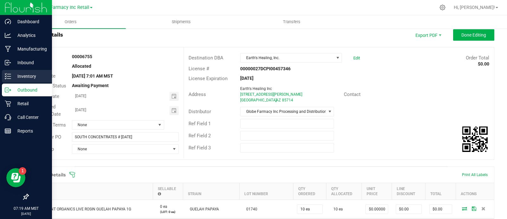
click at [12, 74] on p "Inventory" at bounding box center [30, 76] width 38 height 8
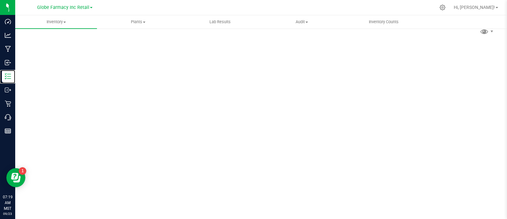
scroll to position [3, 0]
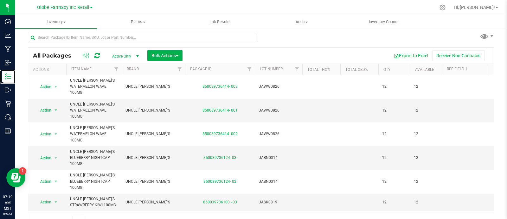
scroll to position [12, 0]
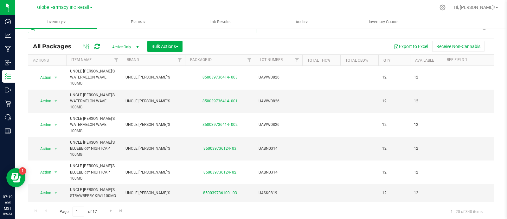
click at [98, 30] on input "text" at bounding box center [142, 28] width 229 height 10
paste input "MFUSED LOUD"
type input "MFUSED LOUD"
click at [165, 44] on span "Bulk Actions" at bounding box center [165, 46] width 27 height 5
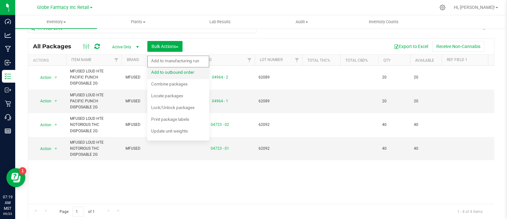
click at [182, 72] on span "Add to outbound order" at bounding box center [172, 71] width 43 height 5
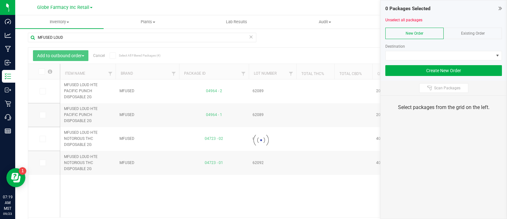
scroll to position [12, 0]
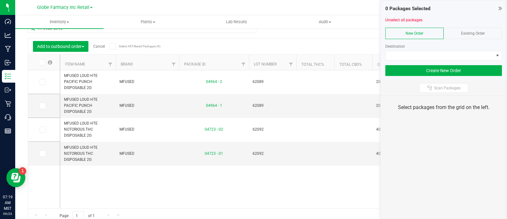
click at [474, 28] on div "Existing Order" at bounding box center [473, 33] width 58 height 11
click at [485, 49] on div "Order" at bounding box center [444, 50] width 117 height 22
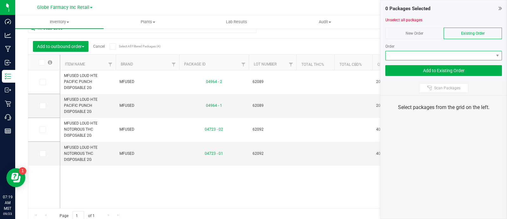
click at [469, 55] on span at bounding box center [440, 55] width 108 height 9
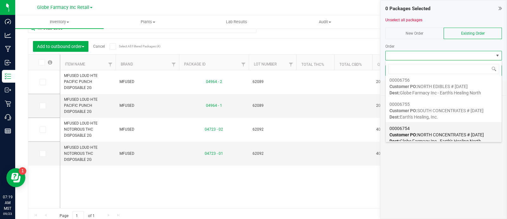
scroll to position [39, 0]
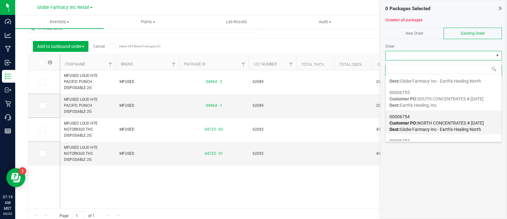
click at [435, 125] on div "00006754 Customer PO: NORTH CONCENTRATES # 09/23/2025 Dest: Globe Farmacy Inc -…" at bounding box center [444, 123] width 108 height 24
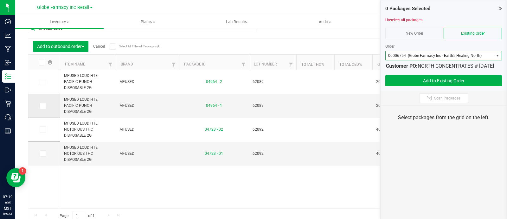
click at [43, 108] on span at bounding box center [43, 105] width 6 height 6
click at [0, 0] on input "checkbox" at bounding box center [0, 0] width 0 height 0
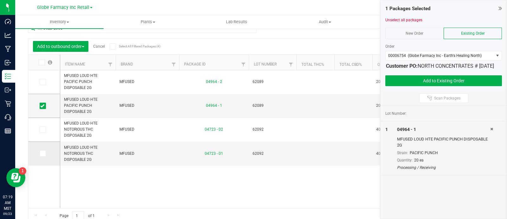
click at [44, 154] on span at bounding box center [43, 153] width 6 height 6
click at [0, 0] on input "checkbox" at bounding box center [0, 0] width 0 height 0
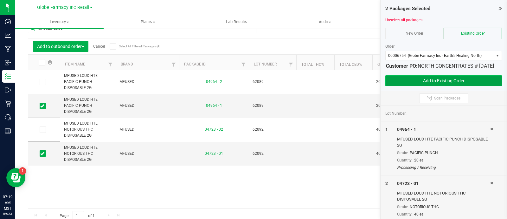
click at [414, 86] on button "Add to Existing Order" at bounding box center [444, 80] width 117 height 11
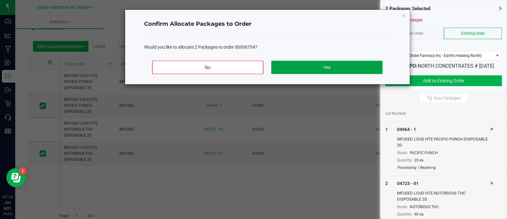
click at [317, 67] on button "Yes" at bounding box center [326, 67] width 111 height 13
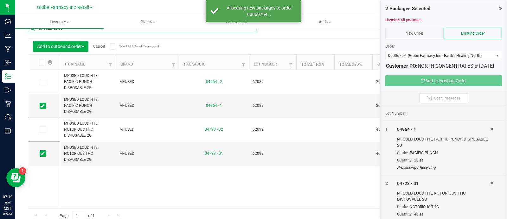
click at [56, 29] on input "MFUSED LOUD" at bounding box center [142, 28] width 229 height 10
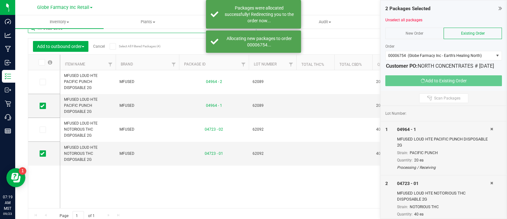
click at [56, 29] on input "MFUSED LOUD" at bounding box center [142, 28] width 229 height 10
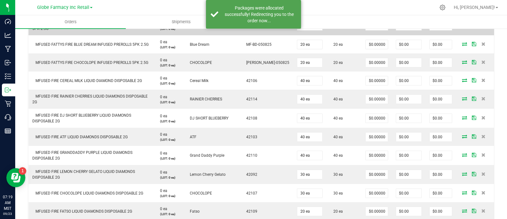
scroll to position [549, 0]
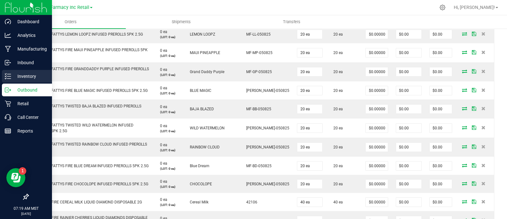
click at [16, 77] on p "Inventory" at bounding box center [30, 76] width 38 height 8
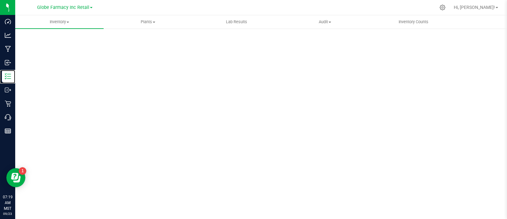
scroll to position [3, 0]
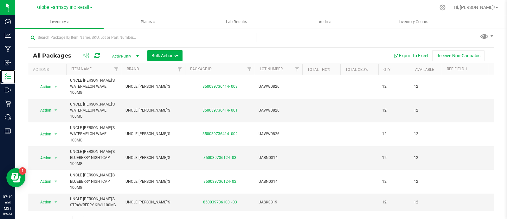
scroll to position [12, 0]
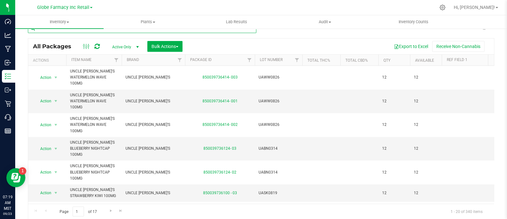
click at [94, 30] on input "text" at bounding box center [142, 28] width 229 height 10
paste input "MFUSED LOUD"
type input "MFUSED LOUD"
click at [162, 45] on span "Bulk Actions" at bounding box center [165, 46] width 27 height 5
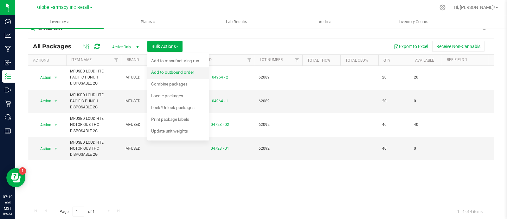
click at [167, 71] on span "Add to outbound order" at bounding box center [172, 71] width 43 height 5
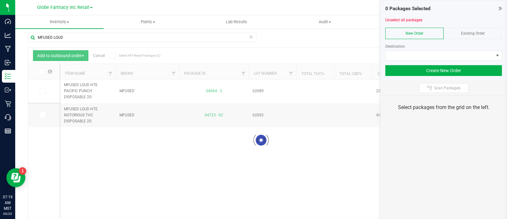
scroll to position [12, 0]
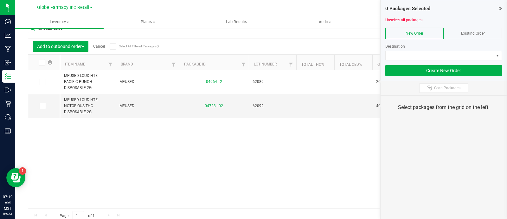
click at [476, 30] on div "Existing Order" at bounding box center [473, 33] width 58 height 11
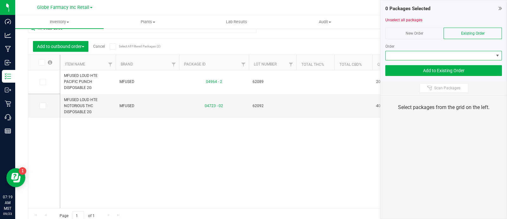
click at [475, 53] on span at bounding box center [440, 55] width 108 height 9
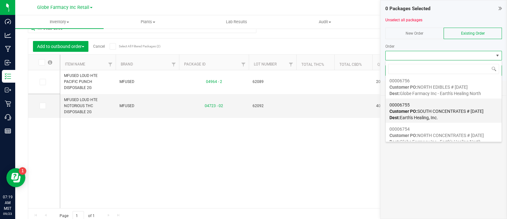
scroll to position [39, 0]
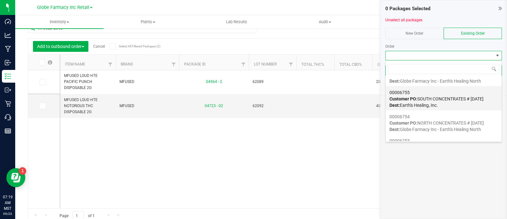
click at [433, 100] on span "Customer PO: SOUTH CONCENTRATES # 09/23/2025" at bounding box center [437, 98] width 94 height 5
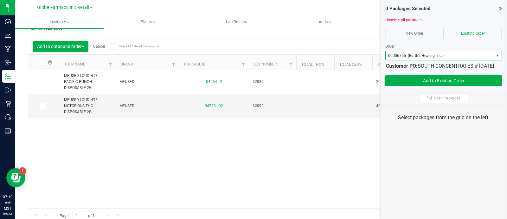
click at [42, 62] on icon at bounding box center [41, 62] width 4 height 0
click at [0, 0] on input "checkbox" at bounding box center [0, 0] width 0 height 0
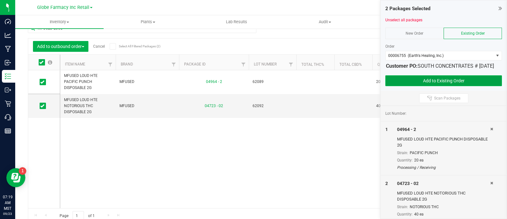
click at [416, 86] on button "Add to Existing Order" at bounding box center [444, 80] width 117 height 11
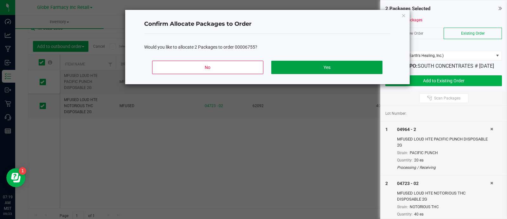
click at [332, 72] on button "Yes" at bounding box center [326, 67] width 111 height 13
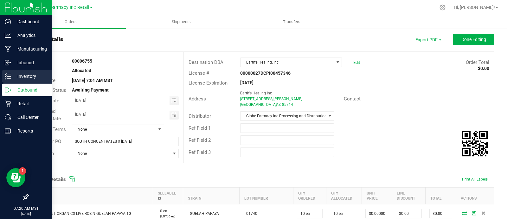
click at [5, 80] on div "Inventory" at bounding box center [27, 76] width 50 height 13
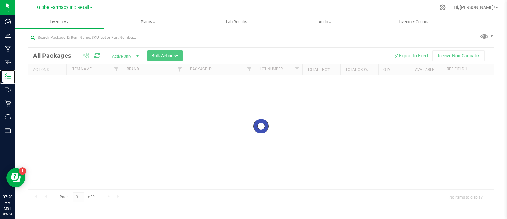
scroll to position [3, 0]
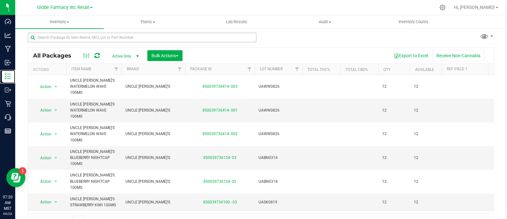
scroll to position [12, 0]
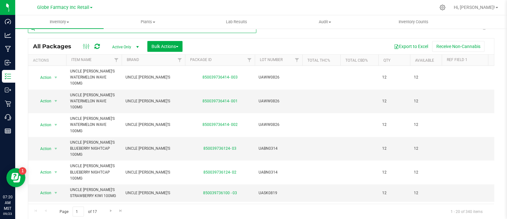
click at [63, 32] on input "text" at bounding box center [142, 28] width 229 height 10
paste input "MFUSED TWISTED"
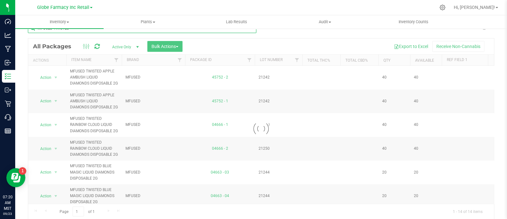
type input "MFUSED TWISTED"
click at [172, 42] on div at bounding box center [261, 128] width 466 height 180
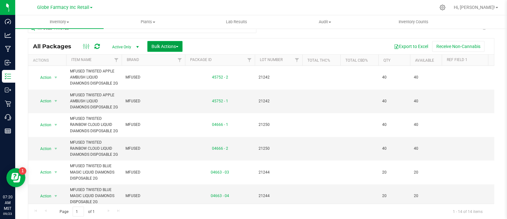
click at [171, 45] on span "Bulk Actions" at bounding box center [165, 46] width 27 height 5
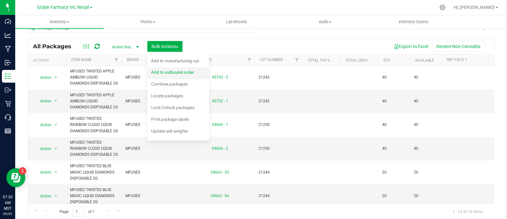
click at [185, 72] on span "Add to outbound order" at bounding box center [172, 71] width 43 height 5
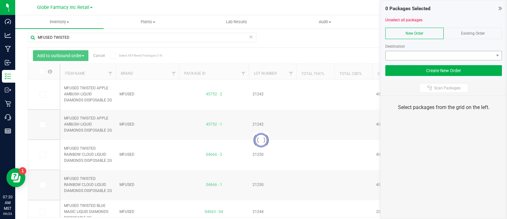
scroll to position [12, 0]
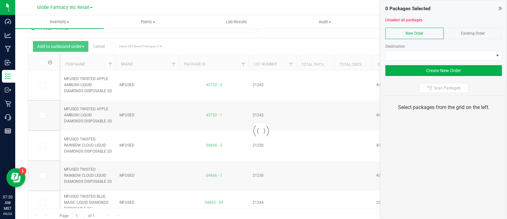
click at [471, 32] on span "Existing Order" at bounding box center [473, 33] width 24 height 4
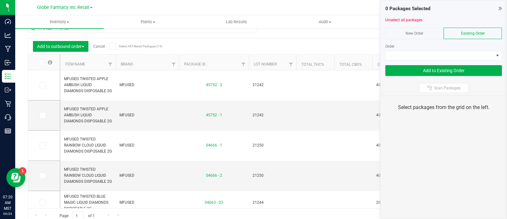
click at [474, 48] on div "Order" at bounding box center [444, 46] width 117 height 6
click at [474, 55] on span at bounding box center [440, 55] width 108 height 9
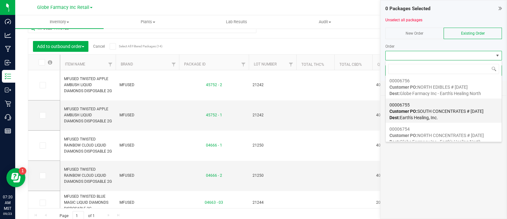
scroll to position [39, 0]
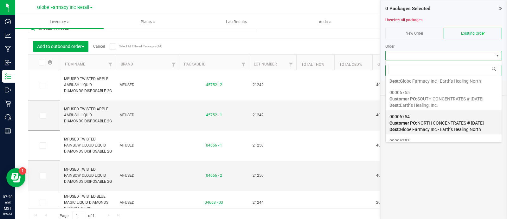
click at [449, 118] on div "00006754 Customer PO: NORTH CONCENTRATES # 09/23/2025 Dest: Globe Farmacy Inc -…" at bounding box center [444, 123] width 108 height 24
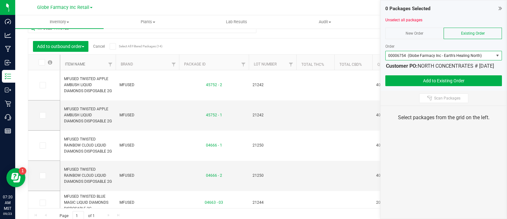
click at [78, 63] on link "Item Name" at bounding box center [75, 64] width 20 height 4
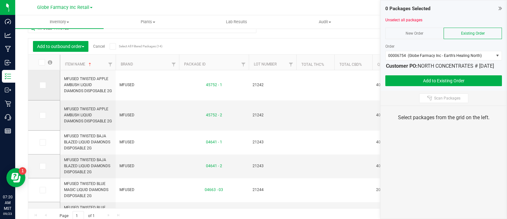
click at [41, 85] on icon at bounding box center [42, 85] width 4 height 0
click at [0, 0] on input "checkbox" at bounding box center [0, 0] width 0 height 0
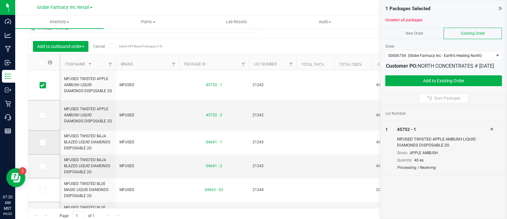
click at [43, 142] on icon at bounding box center [42, 142] width 4 height 0
click at [0, 0] on input "checkbox" at bounding box center [0, 0] width 0 height 0
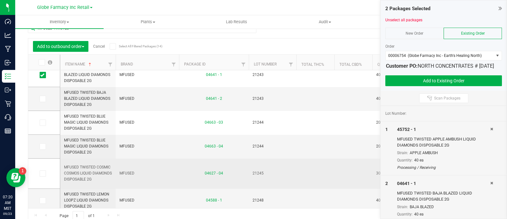
scroll to position [79, 0]
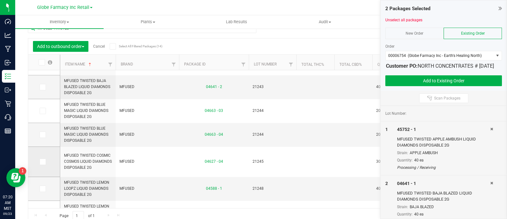
click at [44, 162] on span at bounding box center [43, 161] width 6 height 6
click at [0, 0] on input "checkbox" at bounding box center [0, 0] width 0 height 0
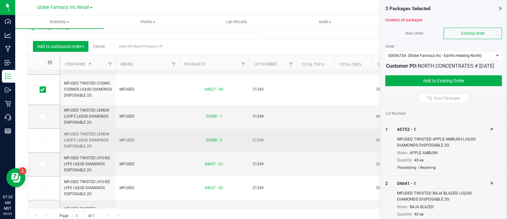
scroll to position [158, 0]
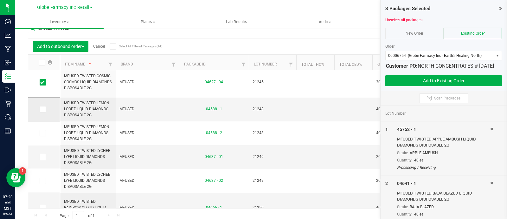
click at [42, 109] on icon at bounding box center [42, 109] width 4 height 0
click at [0, 0] on input "checkbox" at bounding box center [0, 0] width 0 height 0
drag, startPoint x: 43, startPoint y: 157, endPoint x: 81, endPoint y: 161, distance: 38.3
click at [43, 157] on icon at bounding box center [42, 157] width 4 height 0
click at [0, 0] on input "checkbox" at bounding box center [0, 0] width 0 height 0
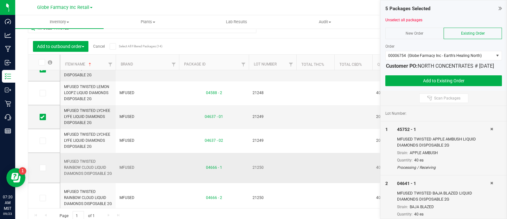
scroll to position [227, 0]
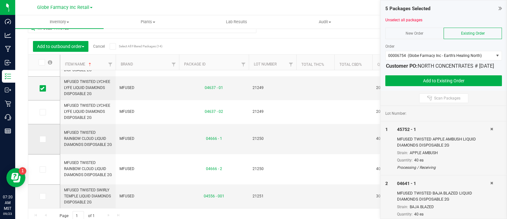
click at [38, 139] on td at bounding box center [44, 139] width 32 height 30
click at [46, 140] on label at bounding box center [44, 139] width 9 height 6
click at [0, 0] on input "checkbox" at bounding box center [0, 0] width 0 height 0
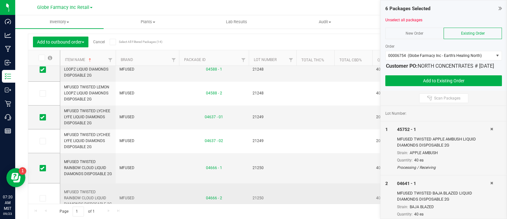
scroll to position [153, 0]
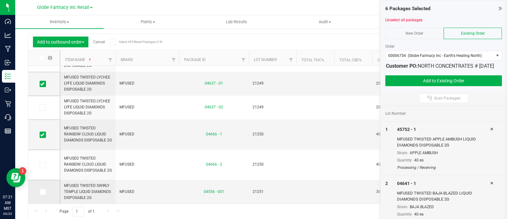
click at [44, 190] on span at bounding box center [43, 191] width 6 height 6
click at [0, 0] on input "checkbox" at bounding box center [0, 0] width 0 height 0
drag, startPoint x: 42, startPoint y: 191, endPoint x: 102, endPoint y: 186, distance: 60.5
click at [42, 192] on icon at bounding box center [42, 192] width 4 height 0
click at [0, 0] on input "checkbox" at bounding box center [0, 0] width 0 height 0
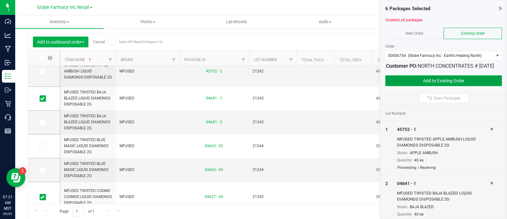
click at [403, 83] on button "Add to Existing Order" at bounding box center [444, 80] width 117 height 11
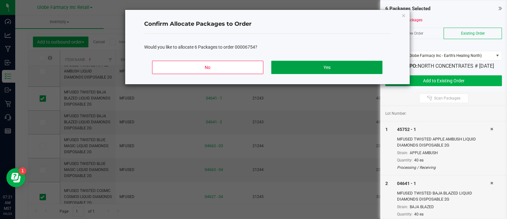
click at [338, 67] on button "Yes" at bounding box center [326, 67] width 111 height 13
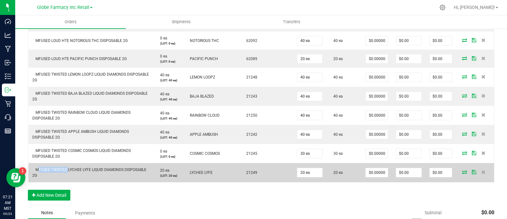
drag, startPoint x: 62, startPoint y: 161, endPoint x: 35, endPoint y: 160, distance: 27.0
click at [35, 167] on span "MFUSED TWISTED LYCHEE LYFE LIQUID DIAMONDS DISPOSABLE 2G" at bounding box center [89, 172] width 114 height 10
copy span "MFUSED TWISTED"
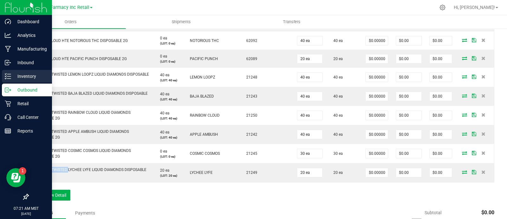
click at [13, 77] on p "Inventory" at bounding box center [30, 76] width 38 height 8
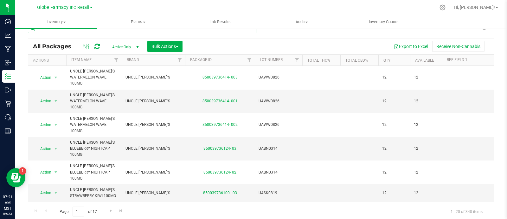
click at [75, 31] on input "text" at bounding box center [142, 28] width 229 height 10
paste input "MFUSED TWISTED"
type input "MFUSED TWISTED"
click at [155, 46] on span "Bulk Actions" at bounding box center [165, 46] width 27 height 5
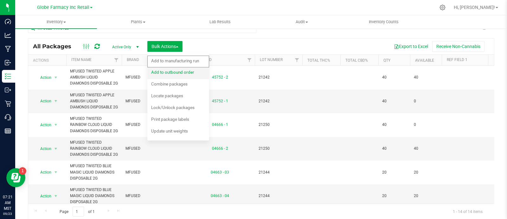
click at [162, 71] on span "Add to outbound order" at bounding box center [172, 71] width 43 height 5
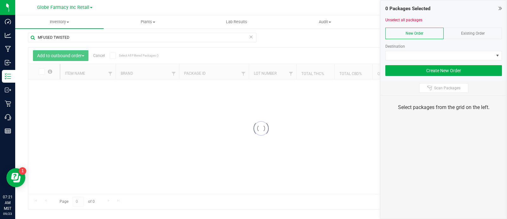
click at [481, 37] on div "Existing Order" at bounding box center [473, 33] width 58 height 11
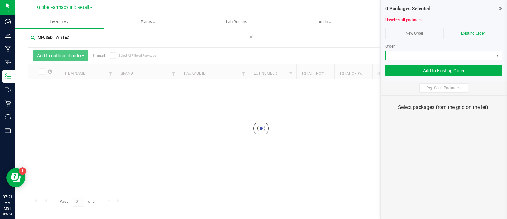
click at [481, 52] on span at bounding box center [440, 55] width 108 height 9
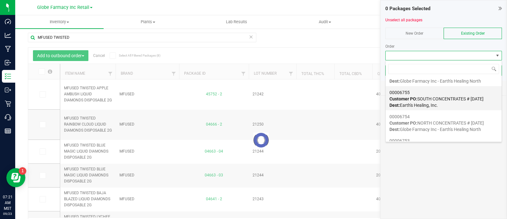
click at [445, 104] on div "00006755 Customer PO: SOUTH CONCENTRATES # 09/23/2025 Dest: Earth's Healing, In…" at bounding box center [444, 99] width 108 height 24
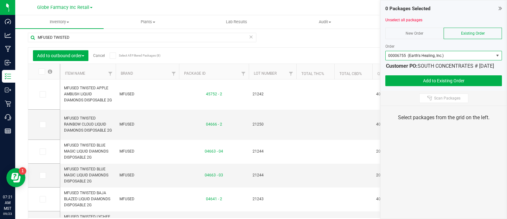
click at [39, 71] on icon at bounding box center [41, 71] width 4 height 0
click at [0, 0] on input "checkbox" at bounding box center [0, 0] width 0 height 0
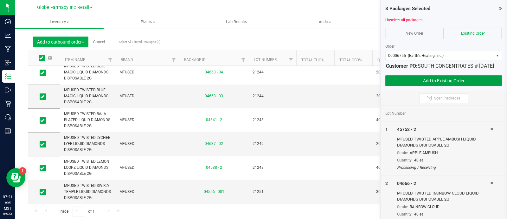
click at [406, 82] on button "Add to Existing Order" at bounding box center [444, 80] width 117 height 11
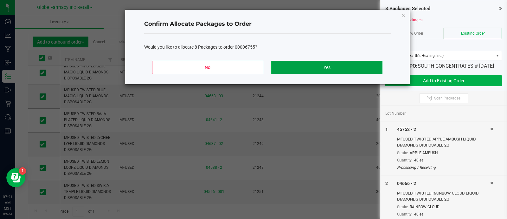
click at [333, 68] on button "Yes" at bounding box center [326, 67] width 111 height 13
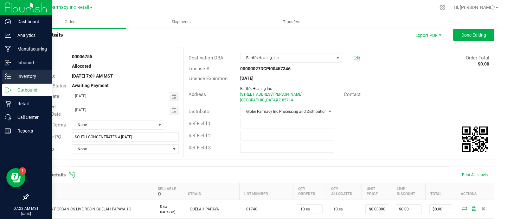
click at [14, 76] on p "Inventory" at bounding box center [30, 76] width 38 height 8
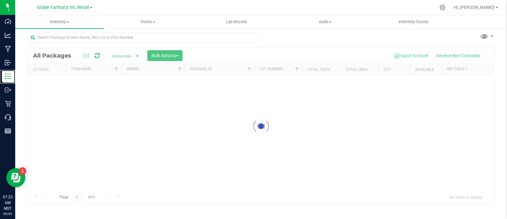
scroll to position [3, 0]
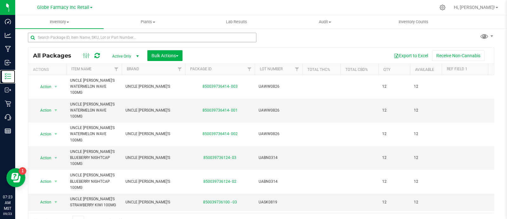
scroll to position [12, 0]
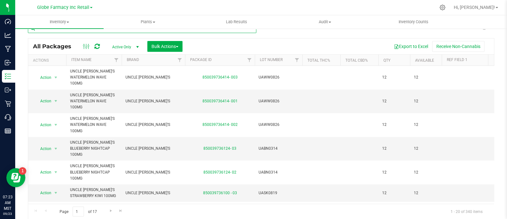
click at [73, 29] on input "text" at bounding box center [142, 28] width 229 height 10
paste input "SAVVY BERRY BLISS 7G"
type input "SAVVY BERRY BLISS 7G"
click at [160, 44] on span "Bulk Actions" at bounding box center [165, 46] width 27 height 5
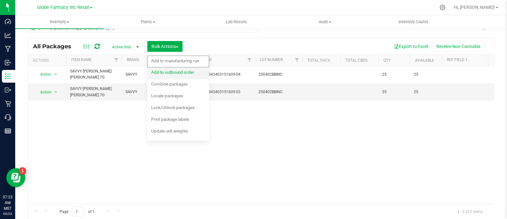
click at [165, 70] on span "Add to outbound order" at bounding box center [172, 71] width 43 height 5
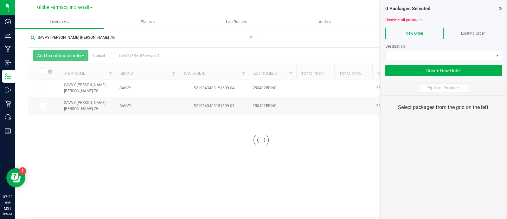
scroll to position [12, 0]
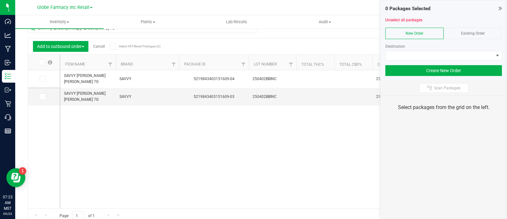
click at [468, 32] on span "Existing Order" at bounding box center [473, 33] width 24 height 4
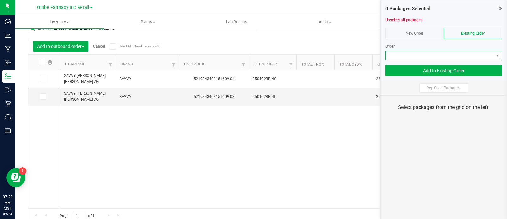
click at [476, 54] on span at bounding box center [440, 55] width 108 height 9
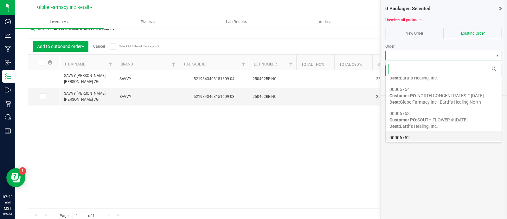
scroll to position [79, 0]
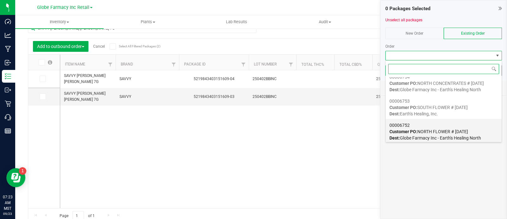
click at [425, 133] on span "Customer PO: NORTH FLOWER # 09/23/2025" at bounding box center [429, 131] width 79 height 5
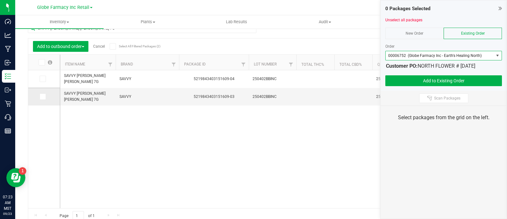
click at [43, 96] on icon at bounding box center [42, 96] width 4 height 0
click at [0, 0] on input "checkbox" at bounding box center [0, 0] width 0 height 0
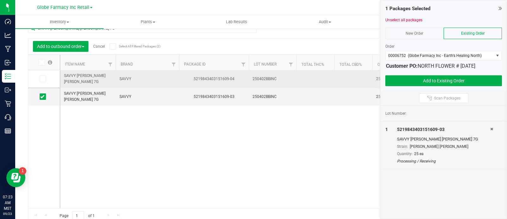
click at [92, 77] on span "SAVVY BERRY BLISS 7G" at bounding box center [88, 79] width 48 height 12
copy tr "SAVVY BERRY BLISS 7G"
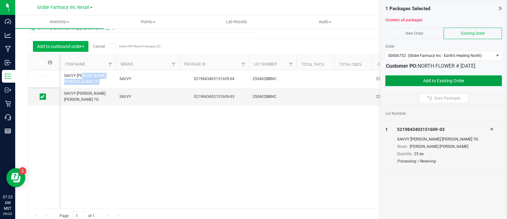
click at [429, 75] on button "Add to Existing Order" at bounding box center [444, 80] width 117 height 11
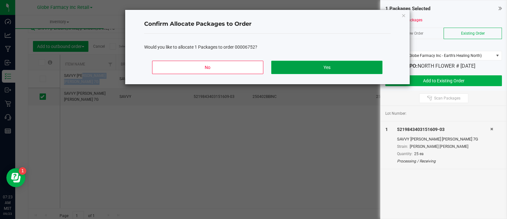
click at [344, 63] on button "Yes" at bounding box center [326, 67] width 111 height 13
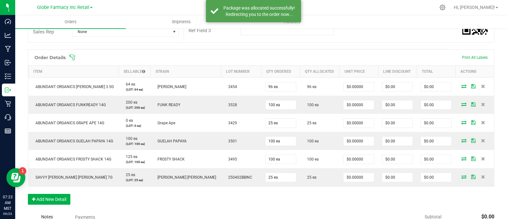
scroll to position [210, 0]
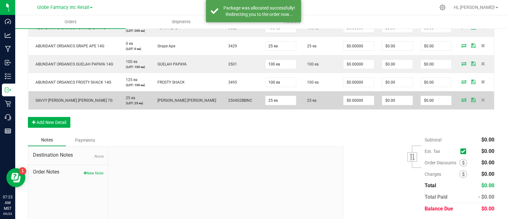
click at [53, 99] on span "SAVVY BERRY BLISS 7G" at bounding box center [72, 100] width 80 height 4
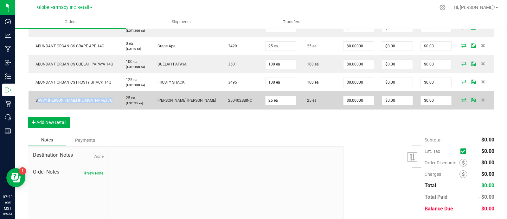
click at [53, 99] on span "SAVVY BERRY BLISS 7G" at bounding box center [72, 100] width 80 height 4
copy span "SAVVY BERRY BLISS 7G"
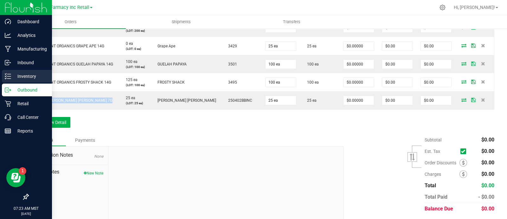
click at [11, 80] on div "Inventory" at bounding box center [27, 76] width 50 height 13
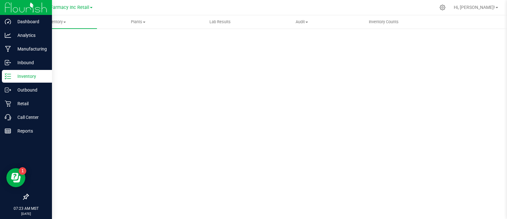
scroll to position [3, 0]
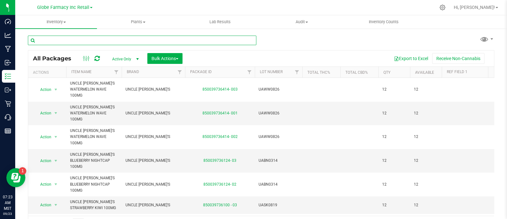
paste input "SAVVY BERRY BLISS 7G"
click at [84, 40] on input "SAVVY BERRY BLISS 7G" at bounding box center [142, 41] width 229 height 10
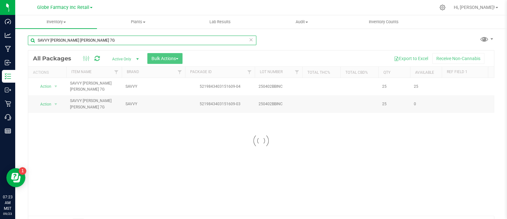
type input "SAVVY BERRY BLISS 7G"
click at [163, 61] on div at bounding box center [261, 140] width 466 height 180
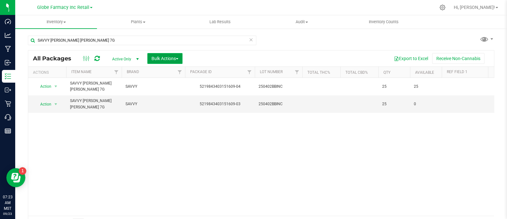
drag, startPoint x: 164, startPoint y: 57, endPoint x: 173, endPoint y: 62, distance: 9.8
click at [164, 57] on span "Bulk Actions" at bounding box center [165, 58] width 27 height 5
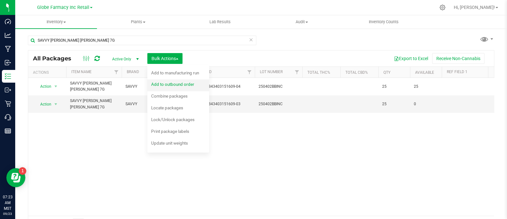
click at [200, 81] on div "Add to outbound order" at bounding box center [177, 85] width 52 height 10
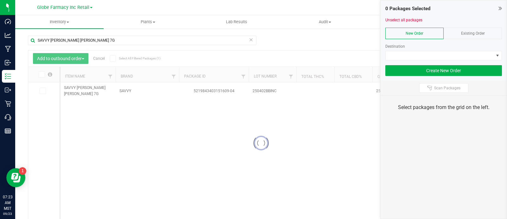
drag, startPoint x: 485, startPoint y: 30, endPoint x: 486, endPoint y: 36, distance: 5.4
click at [485, 29] on div "Existing Order" at bounding box center [473, 33] width 58 height 11
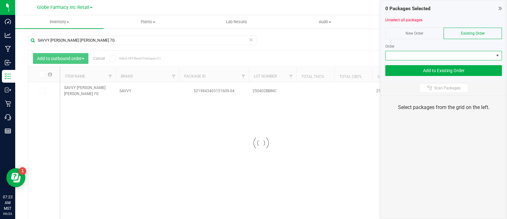
click at [479, 55] on span at bounding box center [440, 55] width 108 height 9
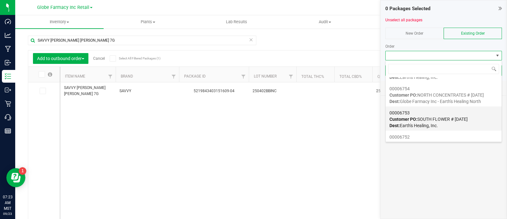
scroll to position [79, 0]
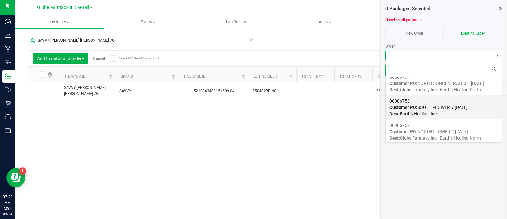
click at [432, 108] on span "Customer PO: SOUTH FLOWER # 09/23/2025" at bounding box center [429, 107] width 78 height 5
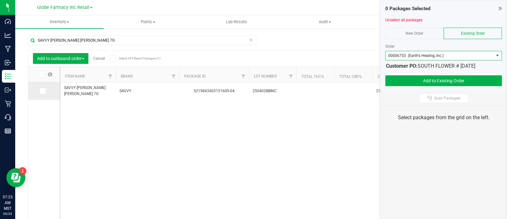
click at [36, 88] on td at bounding box center [44, 90] width 32 height 17
click at [48, 92] on label at bounding box center [44, 91] width 9 height 6
click at [0, 0] on input "checkbox" at bounding box center [0, 0] width 0 height 0
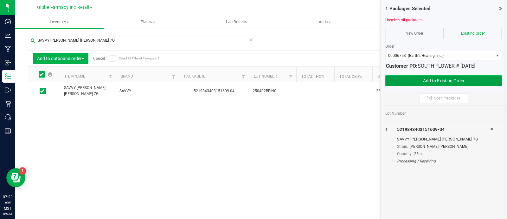
click at [442, 75] on button "Add to Existing Order" at bounding box center [444, 80] width 117 height 11
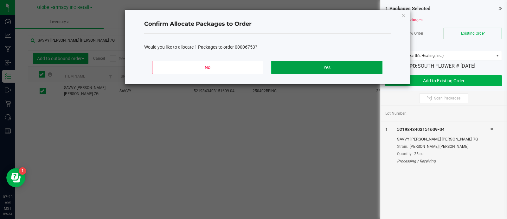
click at [289, 62] on button "Yes" at bounding box center [326, 67] width 111 height 13
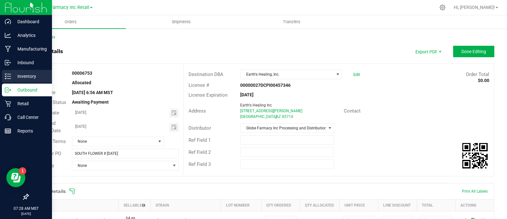
click at [19, 76] on p "Inventory" at bounding box center [30, 76] width 38 height 8
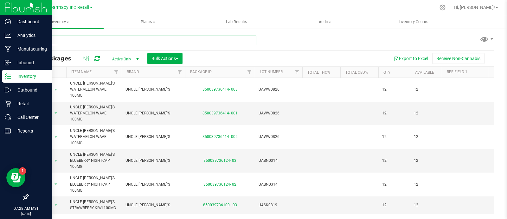
click at [99, 36] on input "text" at bounding box center [142, 41] width 229 height 10
paste input "SIP ELIXIRS"
type input "SIP ELIXIRS"
click at [160, 56] on span "Bulk Actions" at bounding box center [165, 58] width 27 height 5
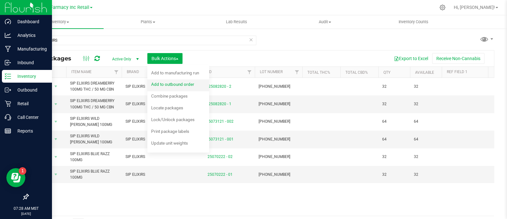
click at [183, 83] on span "Add to outbound order" at bounding box center [172, 84] width 43 height 5
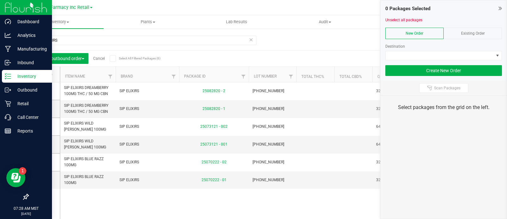
click at [468, 28] on div "Existing Order" at bounding box center [473, 33] width 58 height 11
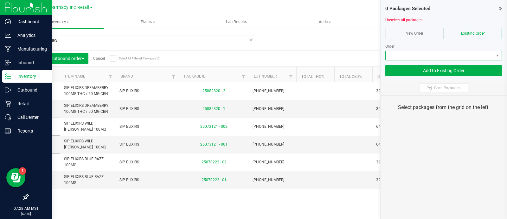
click at [475, 51] on span at bounding box center [440, 55] width 108 height 9
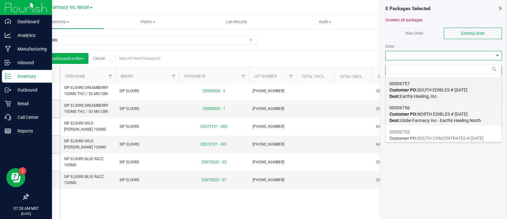
click at [430, 116] on span "Customer PO: NORTH EDIBLES # 09/23/2025" at bounding box center [429, 113] width 78 height 5
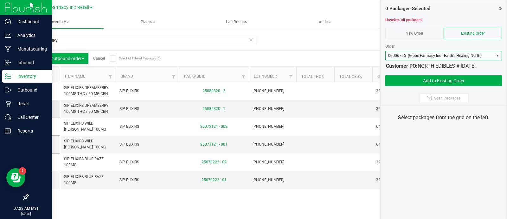
click at [44, 107] on span at bounding box center [43, 108] width 6 height 6
click at [0, 0] on input "checkbox" at bounding box center [0, 0] width 0 height 0
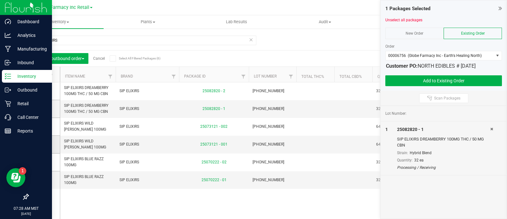
click at [42, 144] on icon at bounding box center [42, 144] width 4 height 0
click at [0, 0] on input "checkbox" at bounding box center [0, 0] width 0 height 0
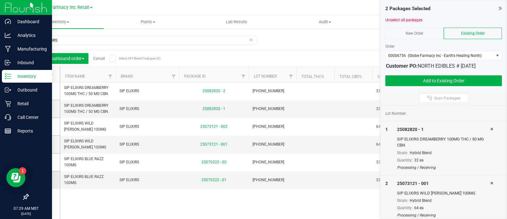
click at [41, 180] on icon at bounding box center [42, 180] width 4 height 0
click at [0, 0] on input "checkbox" at bounding box center [0, 0] width 0 height 0
click at [469, 74] on div at bounding box center [444, 72] width 117 height 5
click at [469, 77] on button "Add to Existing Order" at bounding box center [444, 80] width 117 height 11
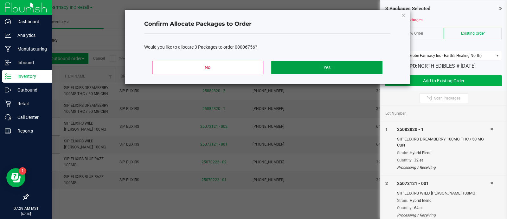
click at [320, 64] on button "Yes" at bounding box center [326, 67] width 111 height 13
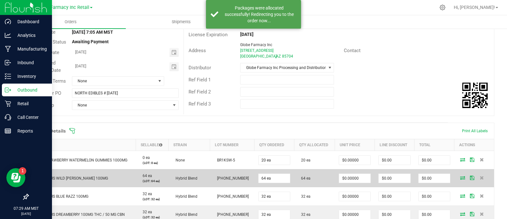
scroll to position [119, 0]
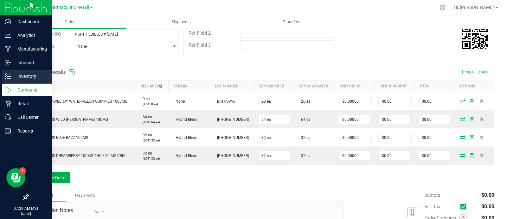
click at [3, 74] on div "Inventory" at bounding box center [27, 76] width 50 height 13
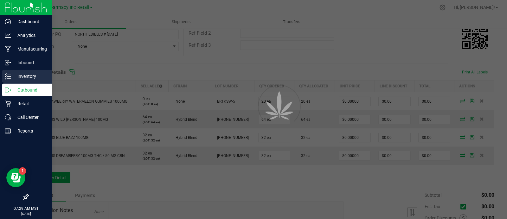
scroll to position [3, 0]
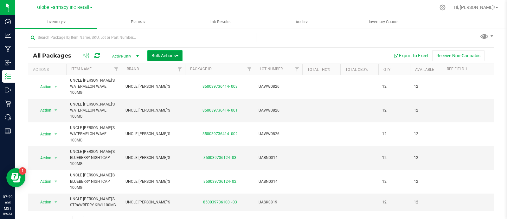
click at [169, 50] on button "Bulk Actions" at bounding box center [164, 55] width 35 height 11
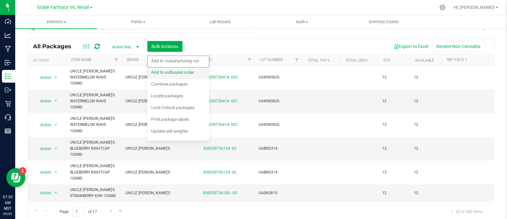
click at [178, 77] on div "Add to outbound order" at bounding box center [177, 73] width 52 height 10
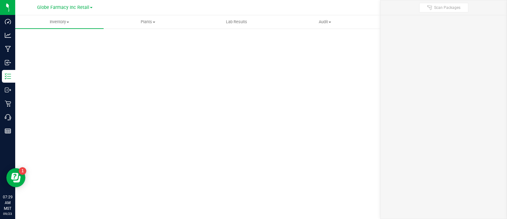
scroll to position [3, 0]
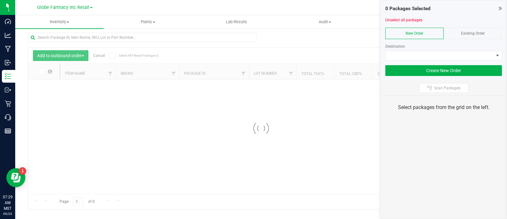
click at [476, 32] on span "Existing Order" at bounding box center [473, 33] width 24 height 4
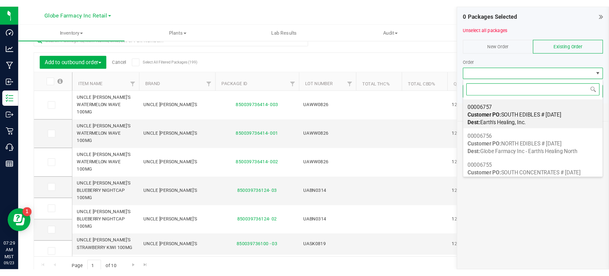
scroll to position [9, 117]
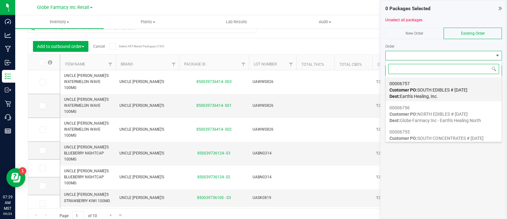
click at [440, 85] on div "00006757 Customer PO: SOUTH EDIBLES # [DATE] Dest: Earth's Healing, Inc." at bounding box center [444, 90] width 108 height 24
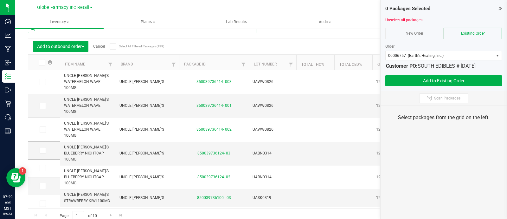
click at [100, 32] on input "text" at bounding box center [142, 28] width 229 height 10
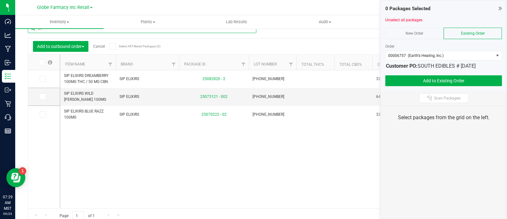
type input "SIP"
click at [41, 62] on icon at bounding box center [41, 62] width 4 height 0
click at [0, 0] on input "checkbox" at bounding box center [0, 0] width 0 height 0
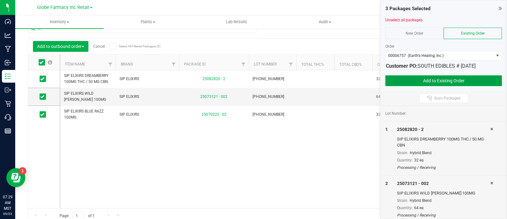
click at [427, 78] on button "Add to Existing Order" at bounding box center [444, 80] width 117 height 11
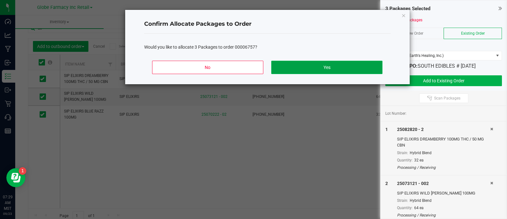
click at [335, 66] on button "Yes" at bounding box center [326, 67] width 111 height 13
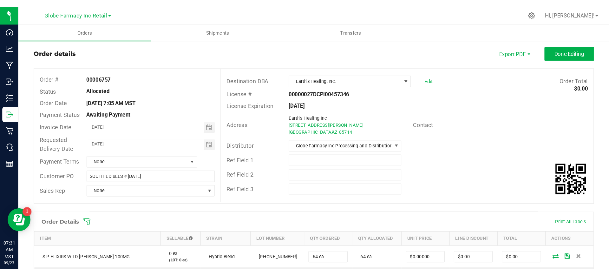
scroll to position [12, 0]
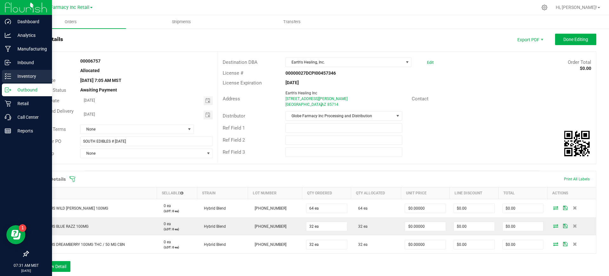
click at [16, 75] on p "Inventory" at bounding box center [30, 76] width 38 height 8
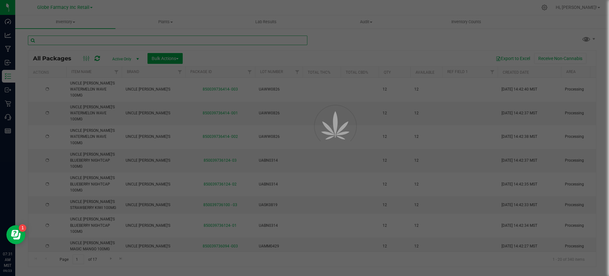
paste input "[PHONE_NUMBER]"
click at [115, 40] on input "text" at bounding box center [167, 41] width 279 height 10
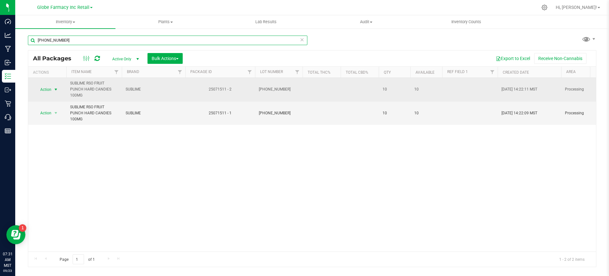
type input "[PHONE_NUMBER]"
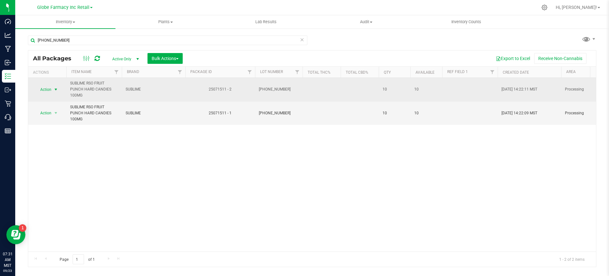
click at [49, 90] on span "Action" at bounding box center [43, 89] width 17 height 9
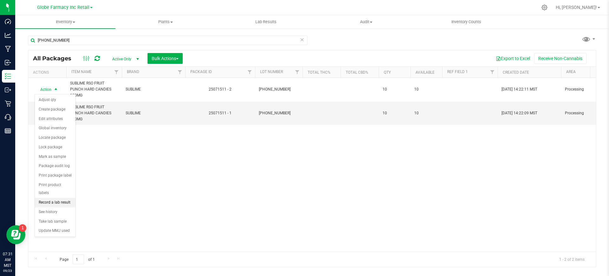
click at [54, 198] on li "Record a lab result" at bounding box center [55, 203] width 41 height 10
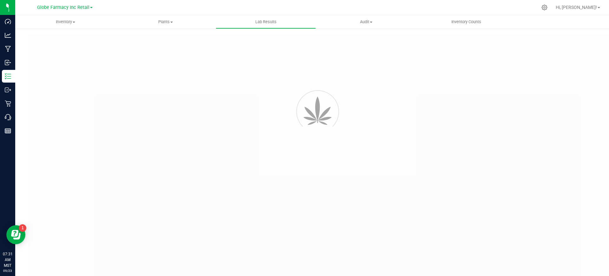
type input "25071511 - 2"
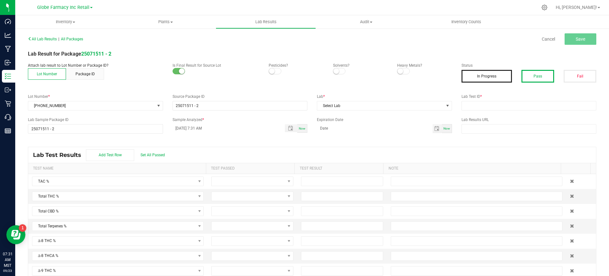
click at [507, 73] on button "Pass" at bounding box center [537, 76] width 33 height 13
drag, startPoint x: 502, startPoint y: 100, endPoint x: 473, endPoint y: 108, distance: 30.5
click at [502, 101] on div "Lab Test ID *" at bounding box center [529, 102] width 145 height 17
drag, startPoint x: 472, startPoint y: 107, endPoint x: 415, endPoint y: 104, distance: 56.8
click at [472, 107] on input "text" at bounding box center [528, 106] width 135 height 10
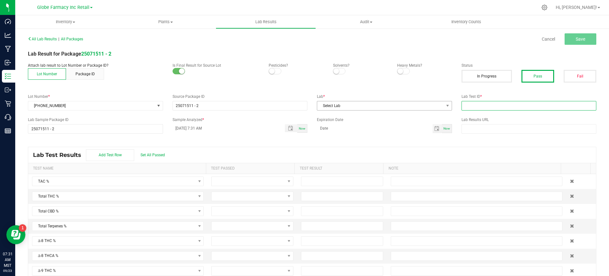
paste input "2507APO3085.15733"
type input "2507APO3085.15733"
drag, startPoint x: 397, startPoint y: 102, endPoint x: 395, endPoint y: 105, distance: 3.4
click at [397, 102] on span "Select Lab" at bounding box center [380, 105] width 127 height 9
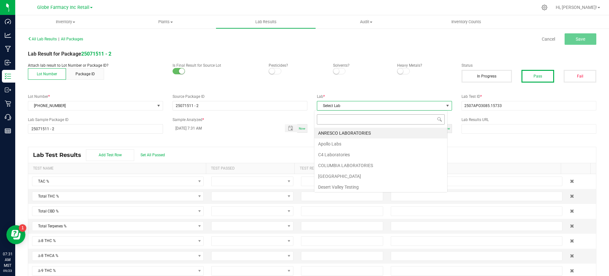
scroll to position [10, 134]
click at [333, 145] on li "Apollo Labs" at bounding box center [380, 143] width 133 height 11
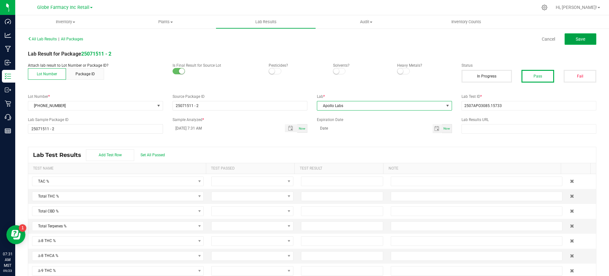
click at [507, 40] on span "Save" at bounding box center [581, 38] width 10 height 5
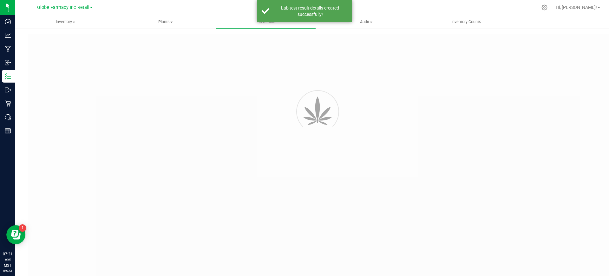
type input "25071511 - 2"
type input "2507APO3085.15733"
type input "25071511 - 2"
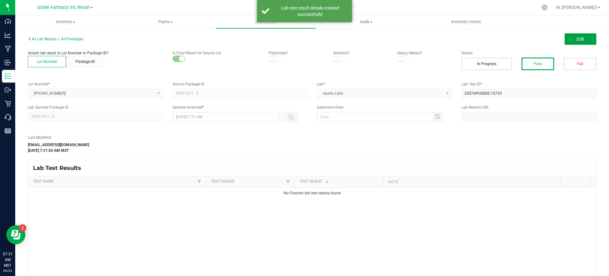
click at [507, 40] on span "Edit" at bounding box center [581, 38] width 8 height 5
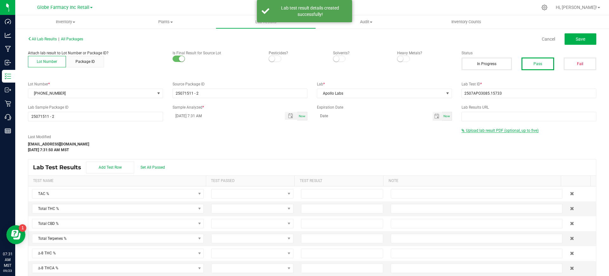
click at [494, 129] on span "Upload lab result PDF (optional, up to five)" at bounding box center [502, 130] width 73 height 4
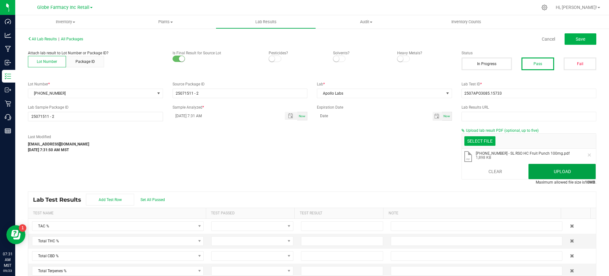
click at [507, 173] on button "Upload" at bounding box center [561, 171] width 67 height 15
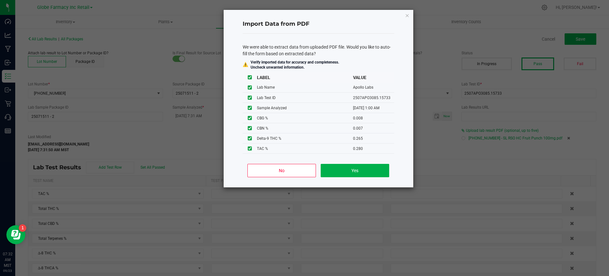
click at [261, 177] on div "No Yes" at bounding box center [319, 173] width 152 height 29
click at [265, 176] on button "No" at bounding box center [281, 170] width 68 height 13
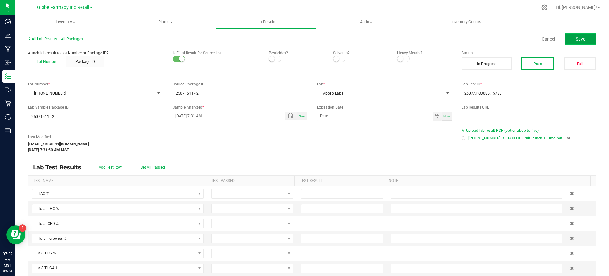
click at [507, 36] on span "Save" at bounding box center [581, 38] width 10 height 5
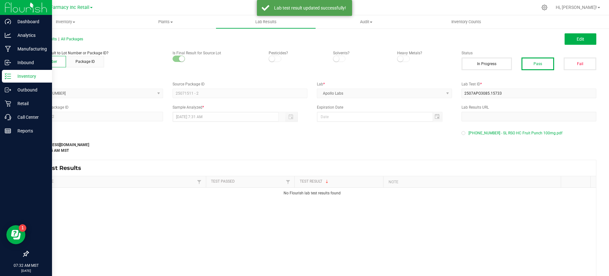
click at [27, 75] on p "Inventory" at bounding box center [30, 76] width 38 height 8
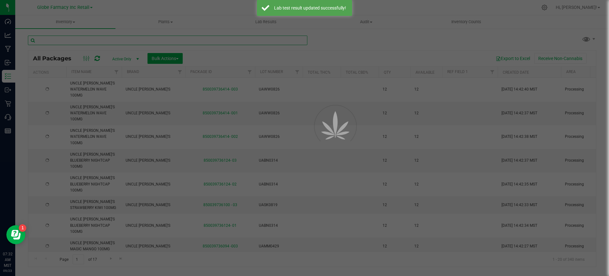
click at [85, 42] on input "text" at bounding box center [167, 41] width 279 height 10
paste input "[PHONE_NUMBER]"
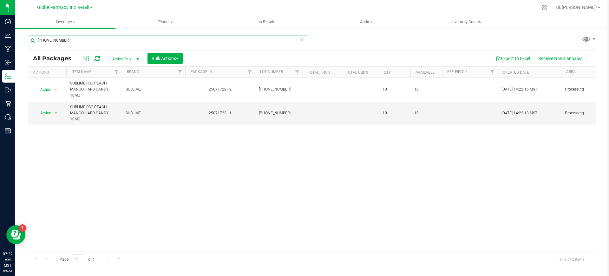
type input "[PHONE_NUMBER]"
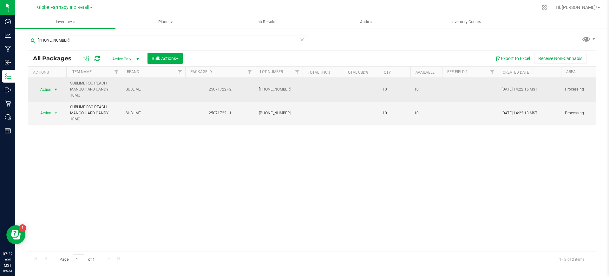
click at [52, 88] on span "select" at bounding box center [56, 89] width 8 height 9
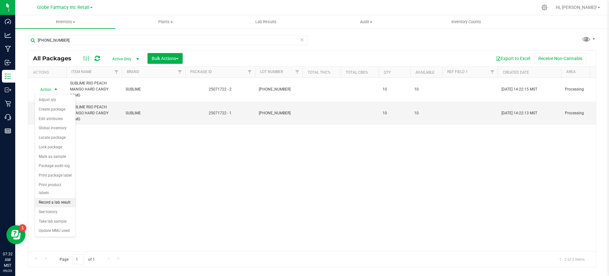
click at [67, 198] on li "Record a lab result" at bounding box center [55, 203] width 41 height 10
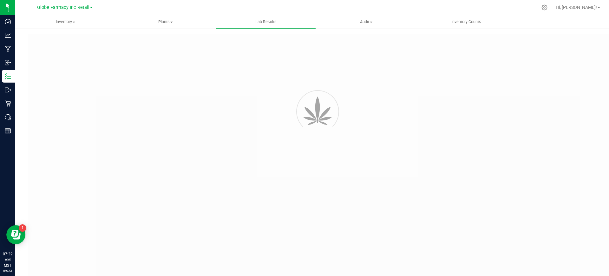
type input "25071722 - 2"
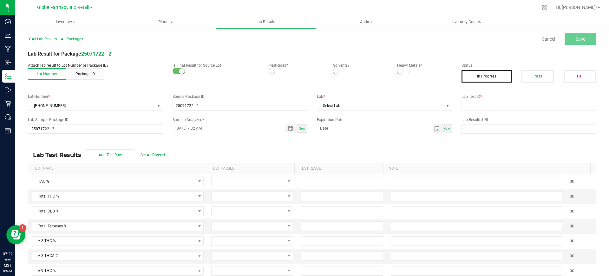
drag, startPoint x: 532, startPoint y: 78, endPoint x: 515, endPoint y: 88, distance: 20.1
click at [507, 78] on button "Pass" at bounding box center [537, 76] width 33 height 13
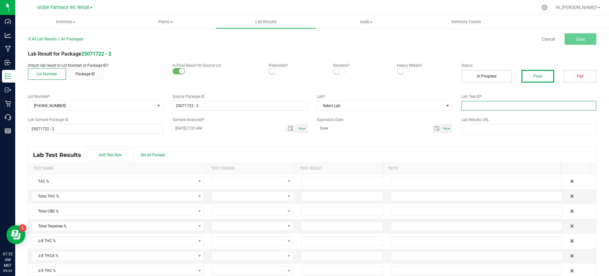
drag, startPoint x: 486, startPoint y: 106, endPoint x: 421, endPoint y: 111, distance: 64.9
click at [486, 106] on input "text" at bounding box center [528, 106] width 135 height 10
paste input "2507APO3142.15947"
type input "2507APO3142.15947"
click at [404, 109] on span "Select Lab" at bounding box center [380, 105] width 127 height 9
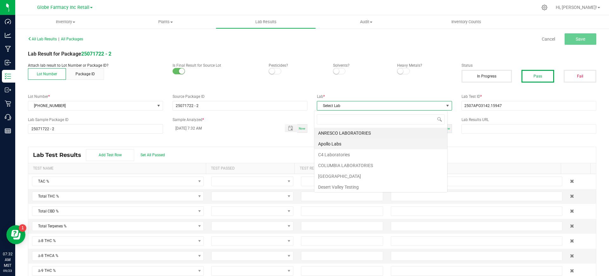
scroll to position [10, 134]
click at [331, 144] on li "Apollo Labs" at bounding box center [380, 143] width 133 height 11
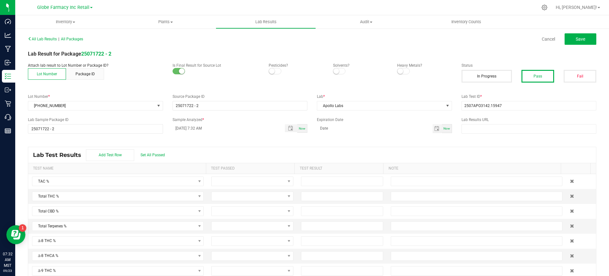
click at [507, 32] on div "All Lab Results | All Packages Cancel Save" at bounding box center [312, 39] width 578 height 16
click at [507, 37] on button "Save" at bounding box center [581, 38] width 32 height 11
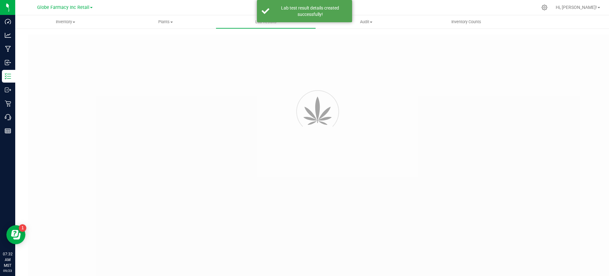
type input "25071722 - 2"
type input "2507APO3142.15947"
type input "25071722 - 2"
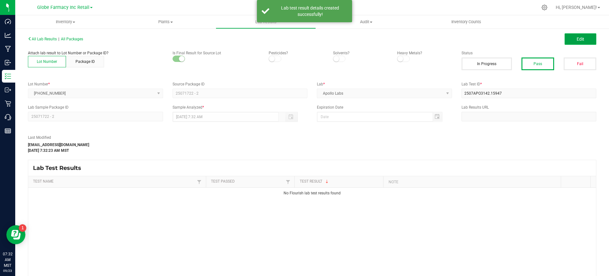
click at [507, 40] on span "Edit" at bounding box center [581, 38] width 8 height 5
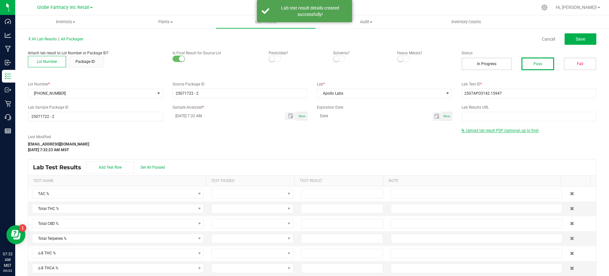
click at [482, 130] on span "Upload lab result PDF (optional, up to five)" at bounding box center [502, 130] width 73 height 4
click at [476, 147] on div "Select file Drop files here to upload" at bounding box center [529, 141] width 134 height 15
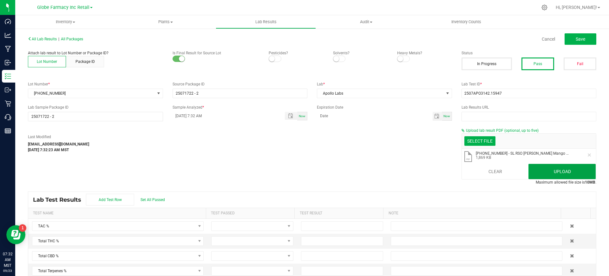
click at [507, 171] on button "Upload" at bounding box center [561, 171] width 67 height 15
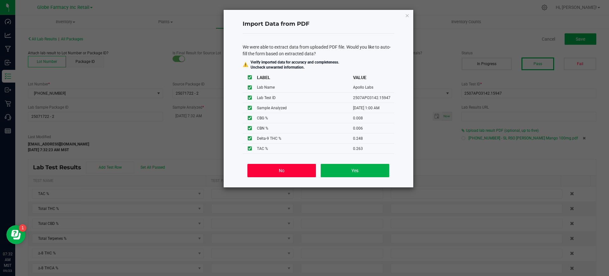
click at [267, 167] on button "No" at bounding box center [281, 170] width 68 height 13
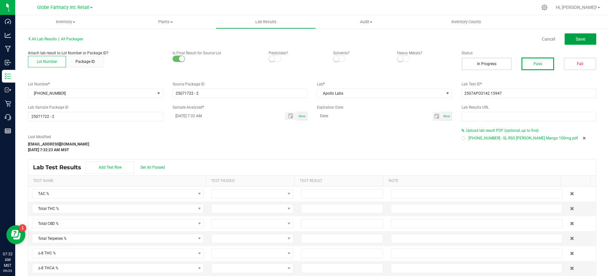
click at [507, 37] on span "Save" at bounding box center [581, 38] width 10 height 5
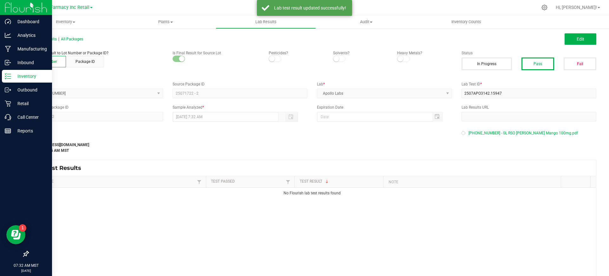
click at [7, 76] on icon at bounding box center [8, 76] width 6 height 6
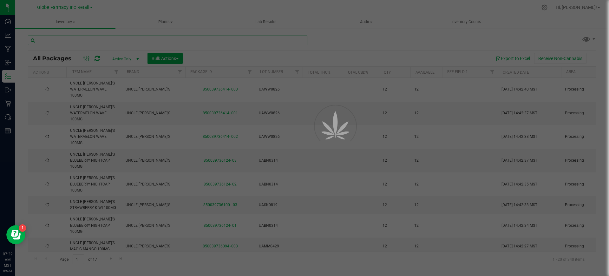
click at [126, 39] on input "text" at bounding box center [167, 41] width 279 height 10
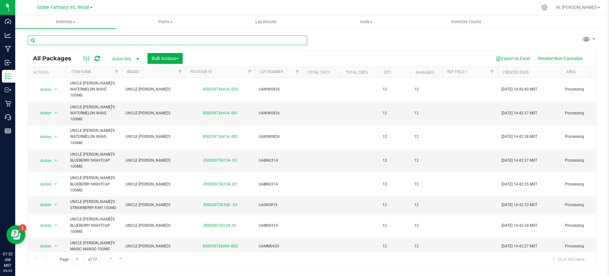
paste input "0616BBLIPRL"
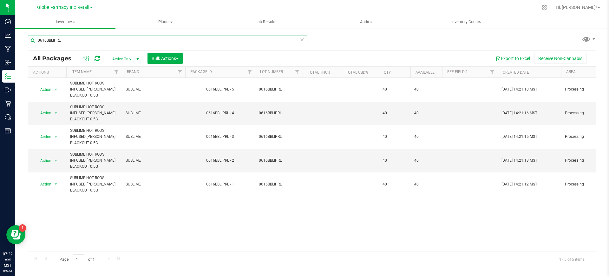
type input "0616BBLIPRL"
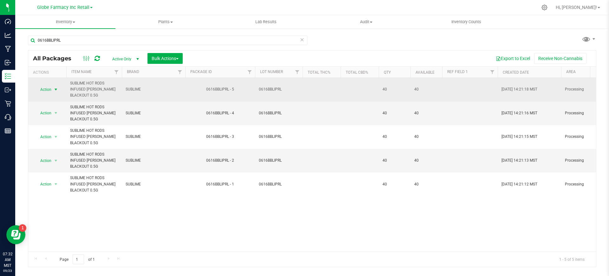
click at [46, 89] on span "Action" at bounding box center [43, 89] width 17 height 9
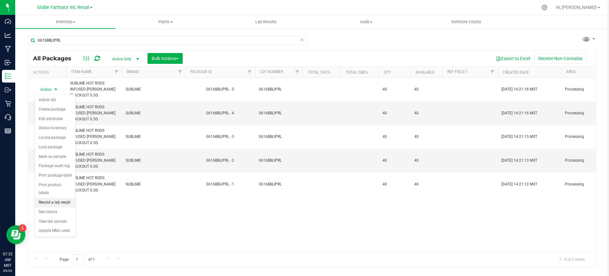
click at [57, 198] on li "Record a lab result" at bounding box center [55, 203] width 41 height 10
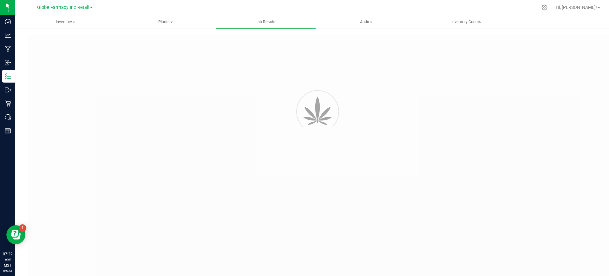
type input "0616BBLIPRL - 5"
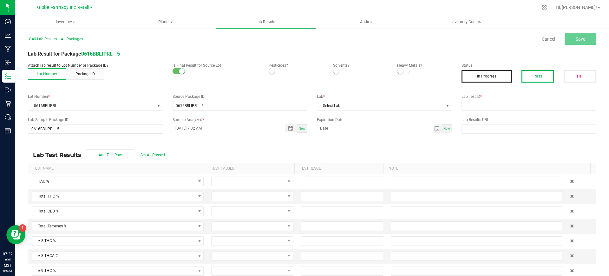
click at [507, 73] on button "Pass" at bounding box center [537, 76] width 33 height 13
type input "2508APO3621.18046"
click at [388, 104] on span "Select Lab" at bounding box center [380, 105] width 127 height 9
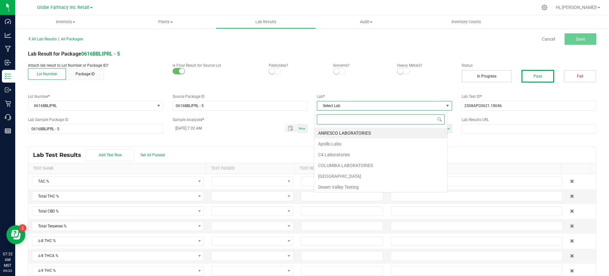
scroll to position [10, 134]
click at [335, 142] on li "Apollo Labs" at bounding box center [380, 143] width 133 height 11
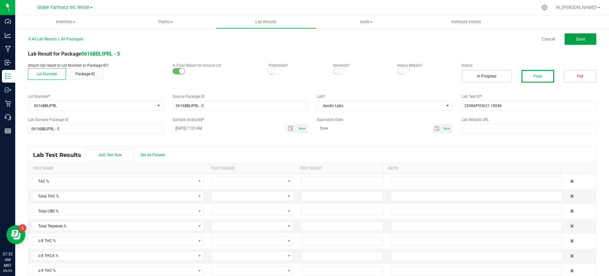
click at [574, 35] on button "Save" at bounding box center [581, 38] width 32 height 11
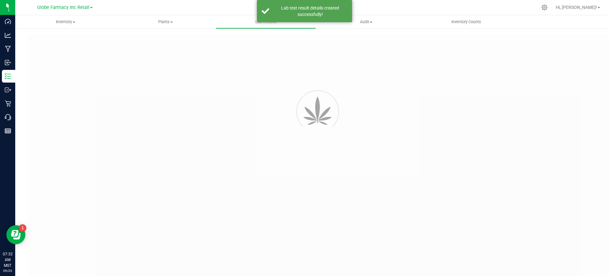
type input "0616BBLIPRL - 5"
type input "2508APO3621.18046"
type input "0616BBLIPRL - 5"
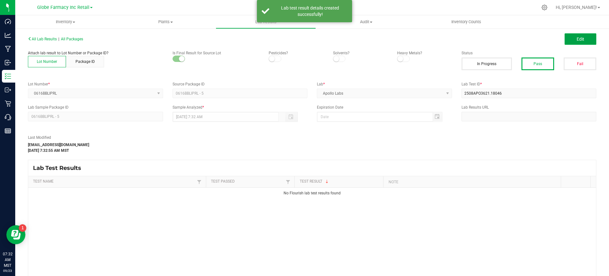
click at [577, 36] on span "Edit" at bounding box center [581, 38] width 8 height 5
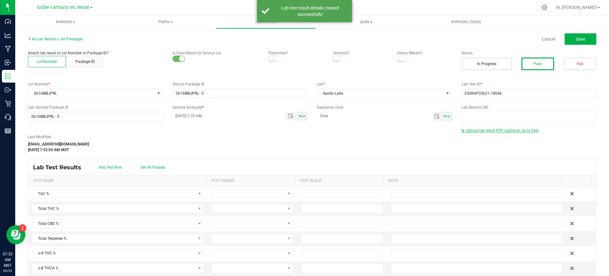
click at [481, 129] on span "Upload lab result PDF (optional, up to five)" at bounding box center [502, 130] width 73 height 4
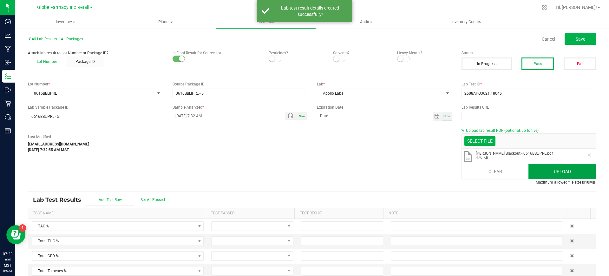
click at [537, 172] on button "Upload" at bounding box center [561, 171] width 67 height 15
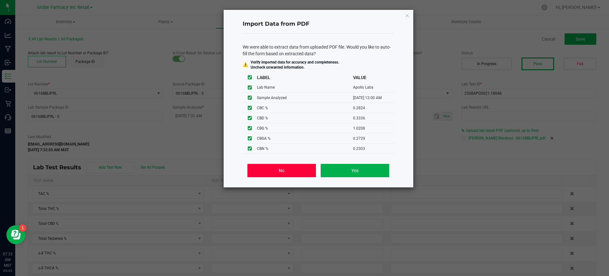
click at [284, 173] on button "No" at bounding box center [281, 170] width 68 height 13
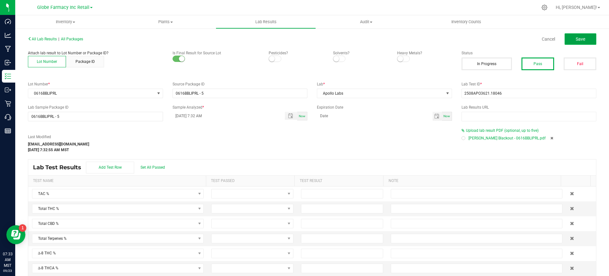
click at [579, 41] on span "Save" at bounding box center [581, 38] width 10 height 5
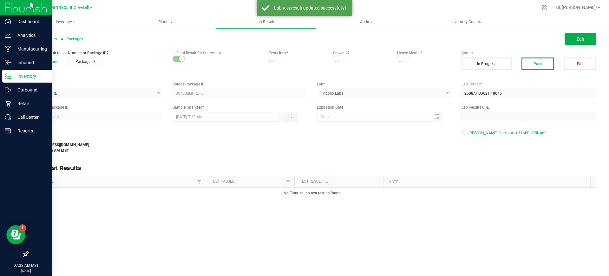
click at [7, 78] on icon at bounding box center [8, 76] width 6 height 6
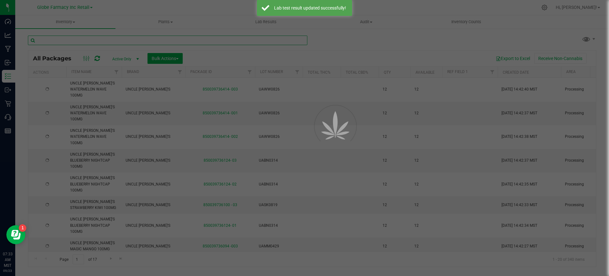
click at [137, 38] on input "text" at bounding box center [167, 41] width 279 height 10
paste input "0616STTIPRL"
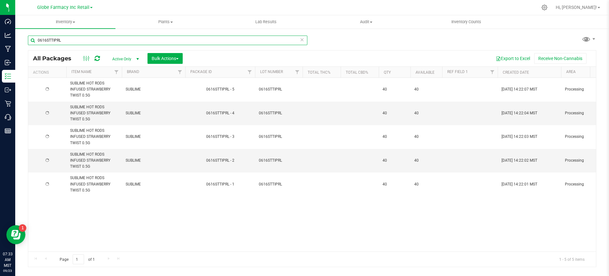
type input "0616STTIPRL"
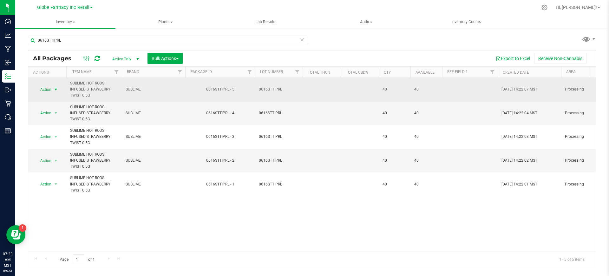
click at [42, 87] on span "Action" at bounding box center [43, 89] width 17 height 9
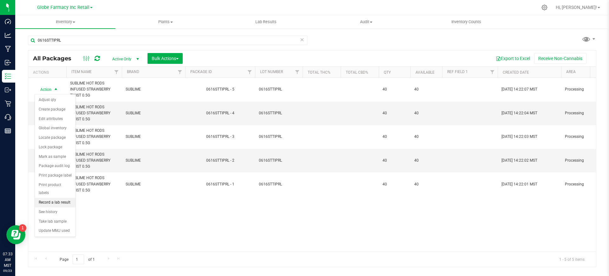
click at [51, 198] on li "Record a lab result" at bounding box center [55, 203] width 41 height 10
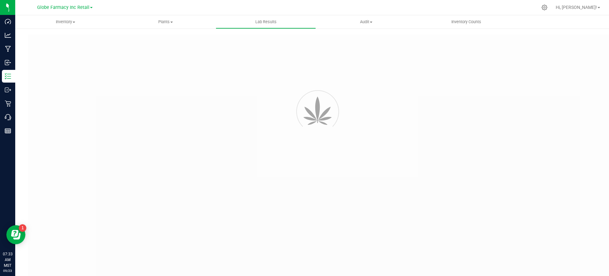
type input "0616STTIPRL - 5"
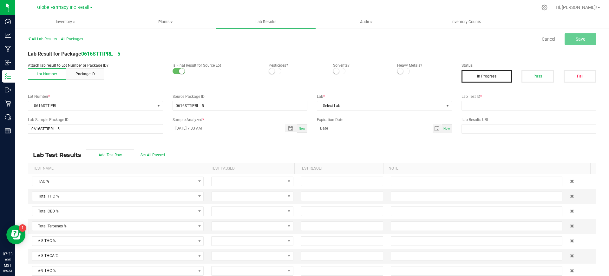
drag, startPoint x: 521, startPoint y: 77, endPoint x: 512, endPoint y: 89, distance: 14.5
click at [521, 79] on button "Pass" at bounding box center [537, 76] width 33 height 13
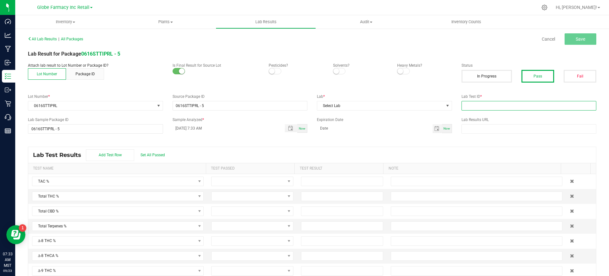
drag, startPoint x: 496, startPoint y: 105, endPoint x: 450, endPoint y: 108, distance: 46.4
click at [496, 106] on input "text" at bounding box center [528, 106] width 135 height 10
paste input "2508APO3621.18052"
type input "2508APO3621.18052"
click at [428, 110] on span "Select Lab" at bounding box center [380, 105] width 127 height 9
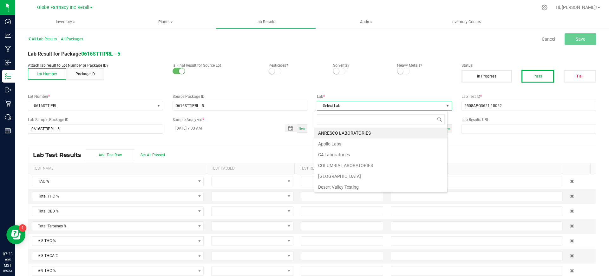
scroll to position [10, 134]
click at [352, 143] on li "Apollo Labs" at bounding box center [380, 143] width 133 height 11
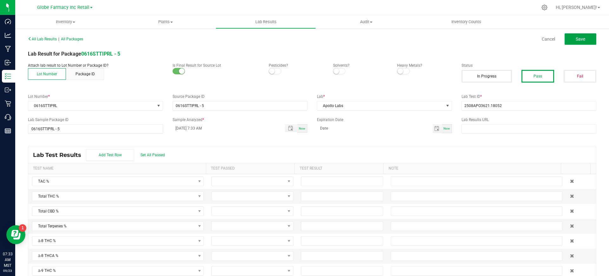
click at [577, 38] on span "Save" at bounding box center [581, 38] width 10 height 5
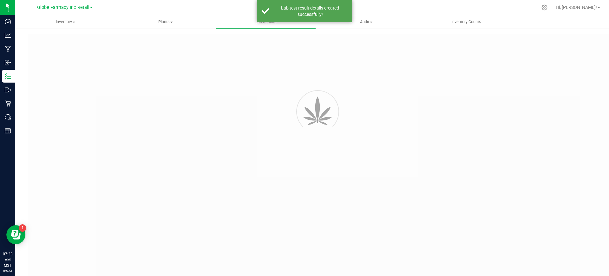
type input "0616STTIPRL - 5"
type input "2508APO3621.18052"
type input "0616STTIPRL - 5"
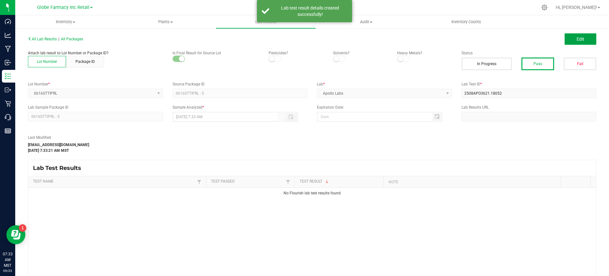
click at [577, 38] on span "Edit" at bounding box center [581, 38] width 8 height 5
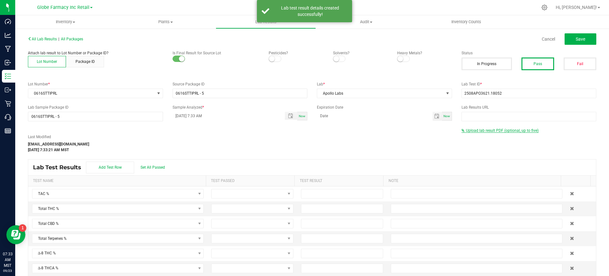
click at [493, 130] on span "Upload lab result PDF (optional, up to five)" at bounding box center [502, 130] width 73 height 4
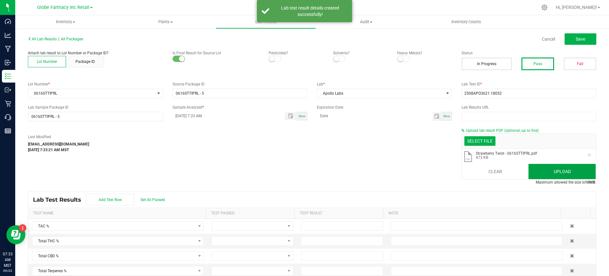
click at [543, 172] on button "Upload" at bounding box center [561, 171] width 67 height 15
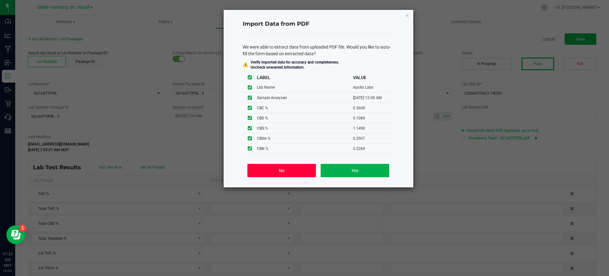
drag, startPoint x: 274, startPoint y: 173, endPoint x: 309, endPoint y: 174, distance: 34.9
click at [274, 173] on button "No" at bounding box center [281, 170] width 68 height 13
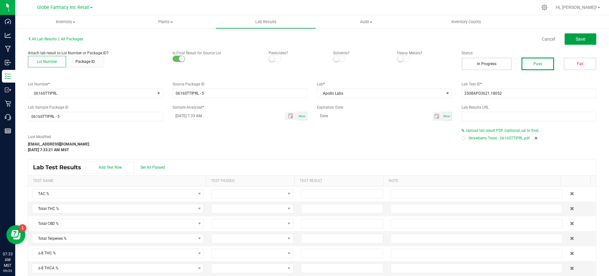
click at [576, 37] on span "Save" at bounding box center [581, 38] width 10 height 5
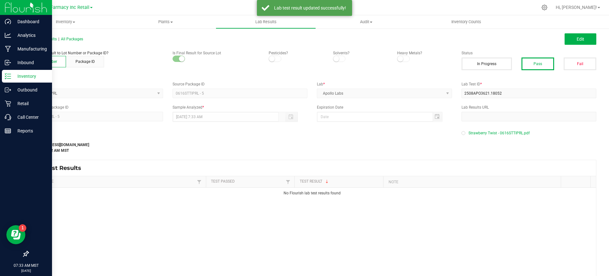
click at [1, 77] on link "Inventory" at bounding box center [26, 77] width 52 height 14
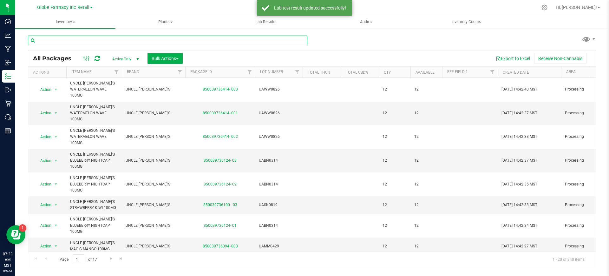
click at [157, 42] on input "text" at bounding box center [167, 41] width 279 height 10
paste input "0616PPZIPRL"
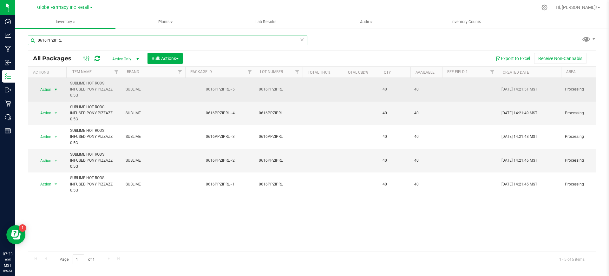
type input "0616PPZIPRL"
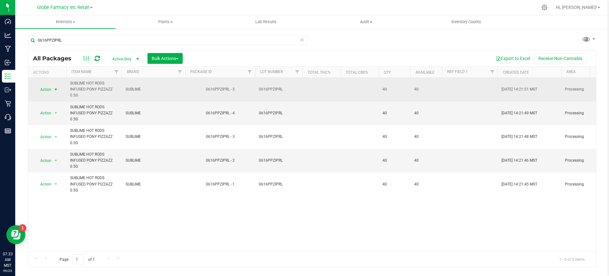
click at [46, 85] on span "Action" at bounding box center [43, 89] width 17 height 9
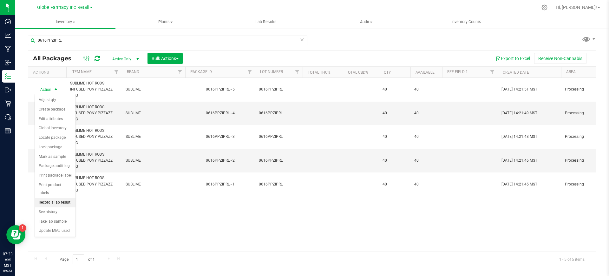
click at [64, 198] on li "Record a lab result" at bounding box center [55, 203] width 41 height 10
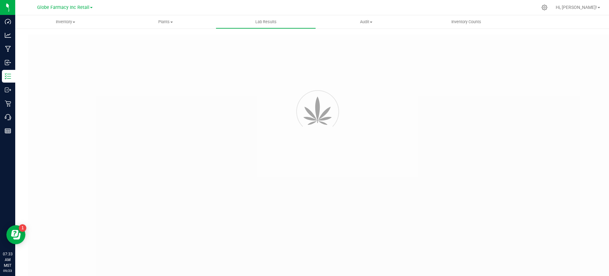
type input "0616PPZIPRL - 5"
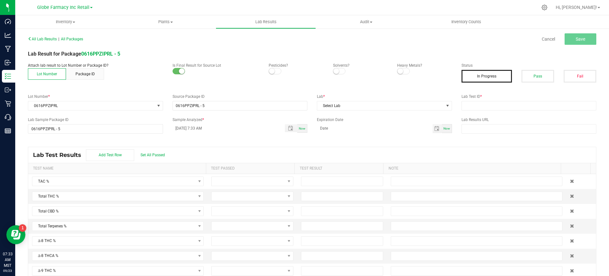
drag, startPoint x: 533, startPoint y: 73, endPoint x: 521, endPoint y: 86, distance: 17.3
click at [532, 74] on button "Pass" at bounding box center [537, 76] width 33 height 13
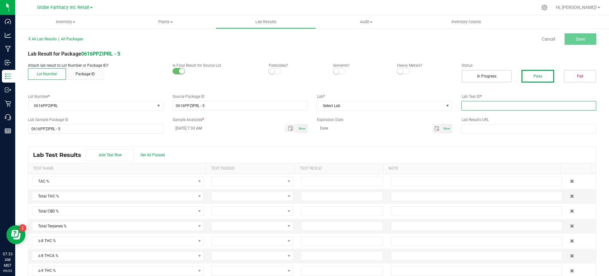
drag, startPoint x: 506, startPoint y: 101, endPoint x: 456, endPoint y: 104, distance: 50.2
click at [506, 101] on input "text" at bounding box center [528, 106] width 135 height 10
paste input "2508APO3621.18049"
type input "2508APO3621.18049"
drag, startPoint x: 394, startPoint y: 102, endPoint x: 390, endPoint y: 106, distance: 5.8
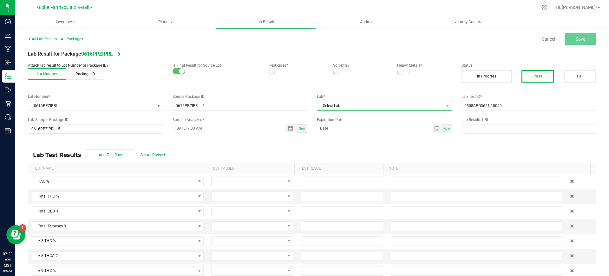
click at [394, 102] on span "Select Lab" at bounding box center [380, 105] width 127 height 9
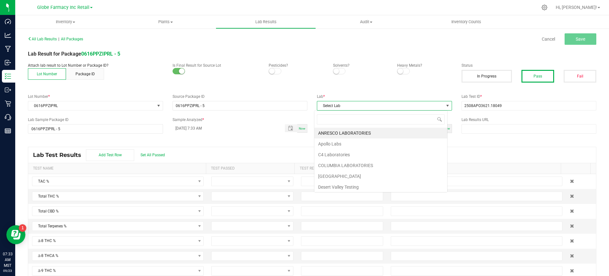
scroll to position [10, 134]
click at [354, 147] on li "Apollo Labs" at bounding box center [380, 143] width 133 height 11
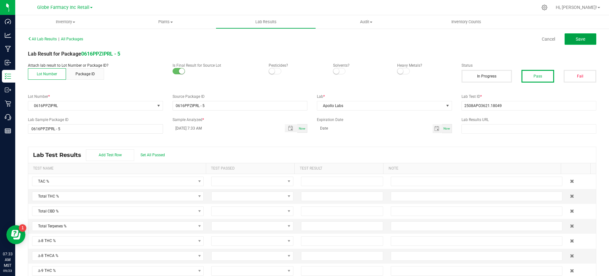
click at [576, 38] on span "Save" at bounding box center [581, 38] width 10 height 5
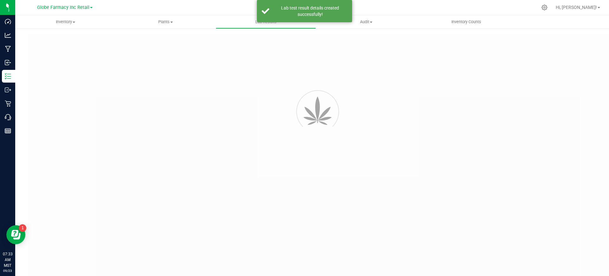
type input "0616PPZIPRL - 5"
type input "2508APO3621.18049"
type input "0616PPZIPRL - 5"
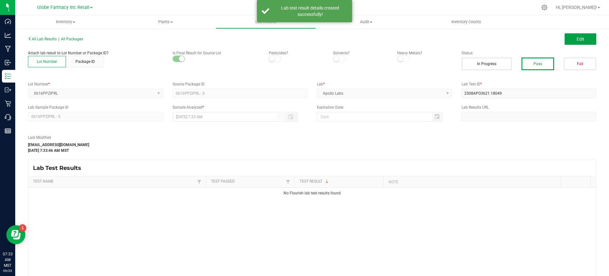
click at [577, 38] on span "Edit" at bounding box center [581, 38] width 8 height 5
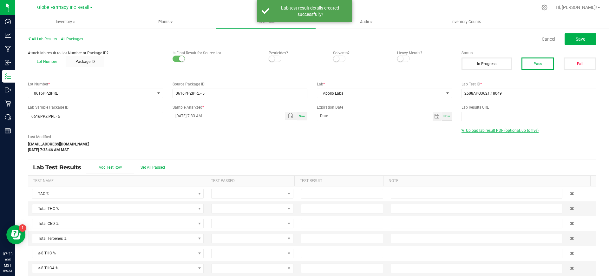
click at [487, 132] on span "Upload lab result PDF (optional, up to five)" at bounding box center [499, 130] width 77 height 4
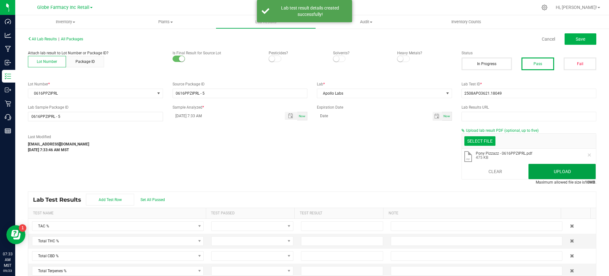
click at [566, 173] on button "Upload" at bounding box center [561, 171] width 67 height 15
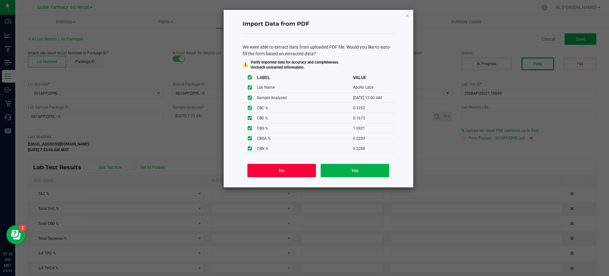
drag, startPoint x: 285, startPoint y: 172, endPoint x: 357, endPoint y: 160, distance: 72.4
click at [285, 172] on button "No" at bounding box center [281, 170] width 68 height 13
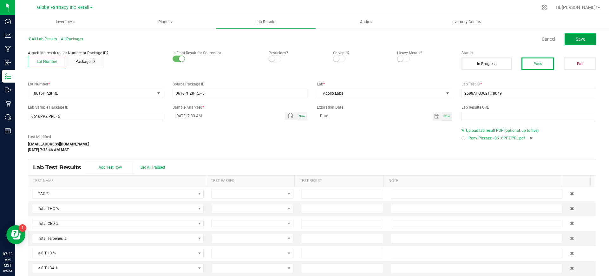
click at [576, 36] on span "Save" at bounding box center [581, 38] width 10 height 5
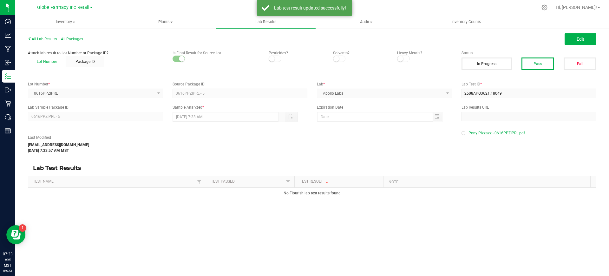
click at [17, 80] on div "All Lab Results | All Packages Edit Attach lab result to Lot Number or Package …" at bounding box center [312, 165] width 594 height 274
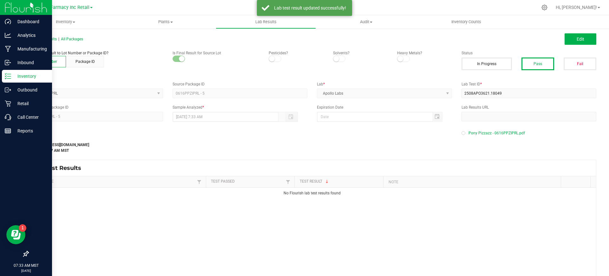
click at [5, 78] on icon at bounding box center [8, 76] width 6 height 6
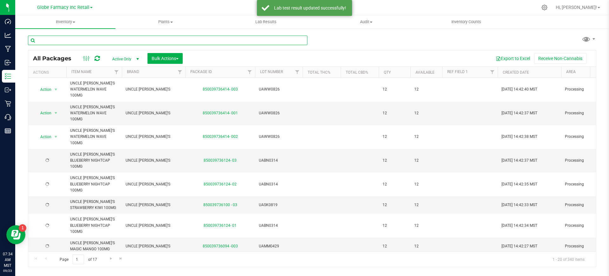
click at [127, 39] on input "text" at bounding box center [167, 41] width 279 height 10
paste input "0616SLBIPRL"
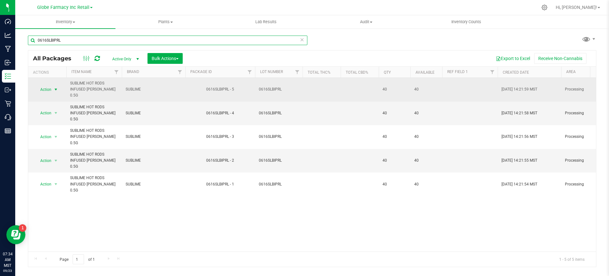
type input "0616SLBIPRL"
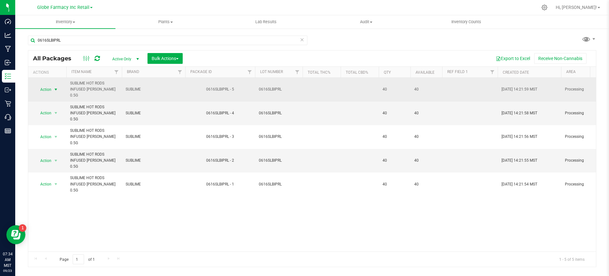
click at [54, 90] on span "select" at bounding box center [55, 89] width 5 height 5
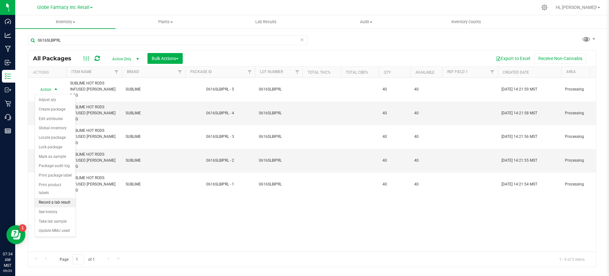
click at [53, 198] on li "Record a lab result" at bounding box center [55, 203] width 41 height 10
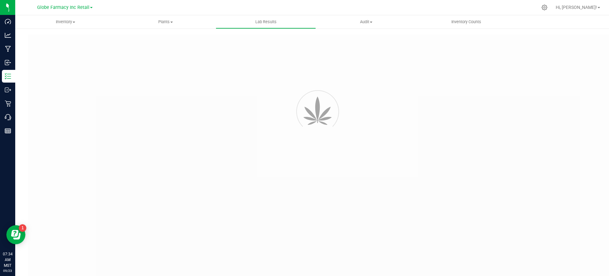
type input "0616SLBIPRL - 5"
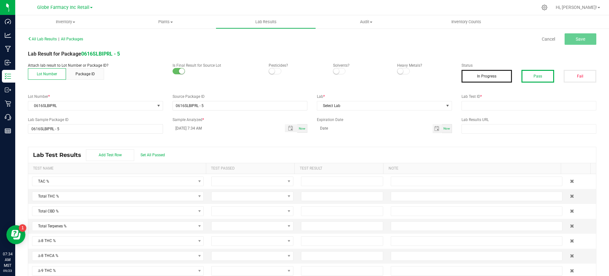
drag, startPoint x: 535, startPoint y: 74, endPoint x: 532, endPoint y: 78, distance: 5.0
click at [535, 74] on button "Pass" at bounding box center [537, 76] width 33 height 13
drag, startPoint x: 473, startPoint y: 105, endPoint x: 405, endPoint y: 105, distance: 68.5
click at [471, 105] on input "text" at bounding box center [528, 106] width 135 height 10
paste input "2508APO3621.18048"
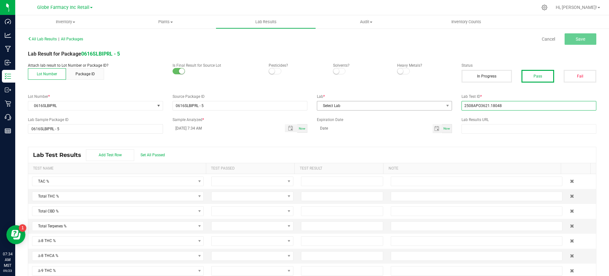
type input "2508APO3621.18048"
click at [383, 105] on span "Select Lab" at bounding box center [380, 105] width 127 height 9
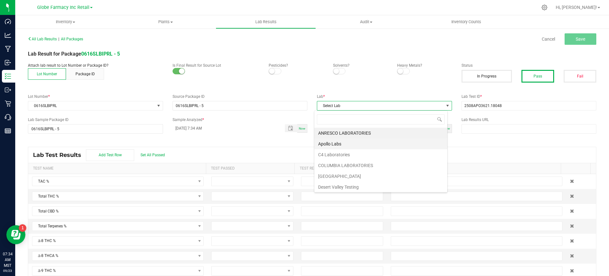
scroll to position [10, 134]
click at [324, 145] on li "Apollo Labs" at bounding box center [380, 143] width 133 height 11
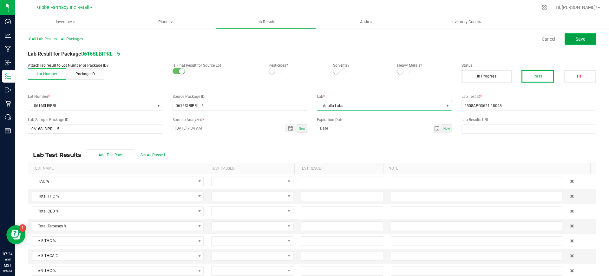
click at [588, 35] on button "Save" at bounding box center [581, 38] width 32 height 11
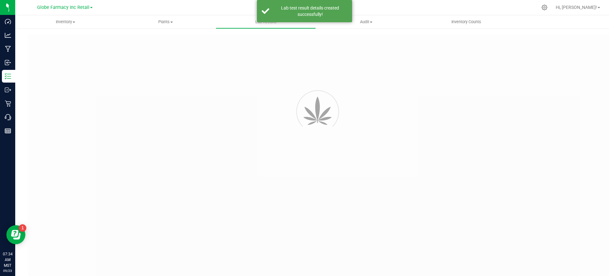
click at [577, 38] on div at bounding box center [325, 164] width 594 height 260
type input "0616SLBIPRL - 5"
type input "2508APO3621.18048"
type input "0616SLBIPRL - 5"
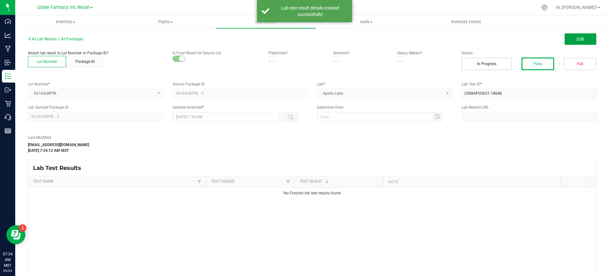
click at [578, 37] on span "Edit" at bounding box center [581, 38] width 8 height 5
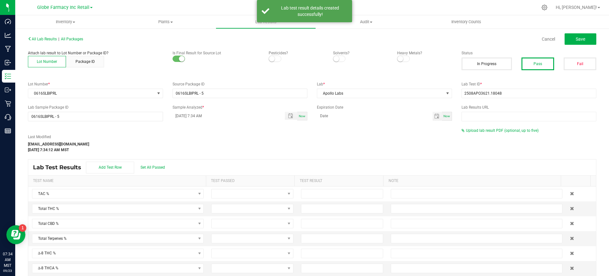
click at [502, 131] on span "Upload lab result PDF (optional, up to five)" at bounding box center [502, 130] width 73 height 4
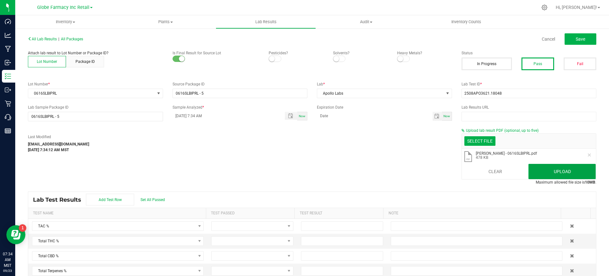
click at [549, 175] on button "Upload" at bounding box center [561, 171] width 67 height 15
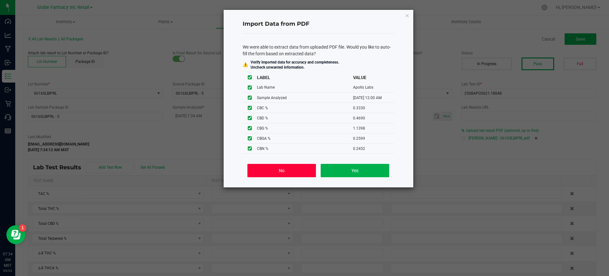
click at [291, 168] on button "No" at bounding box center [281, 170] width 68 height 13
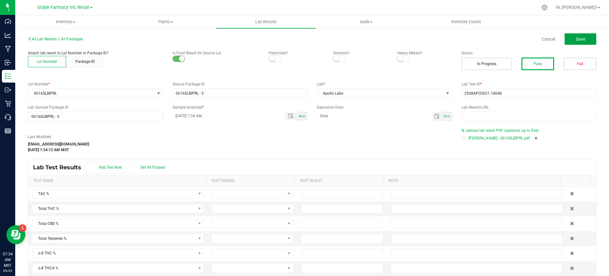
drag, startPoint x: 577, startPoint y: 38, endPoint x: 301, endPoint y: 29, distance: 275.4
click at [577, 40] on span "Save" at bounding box center [581, 38] width 10 height 5
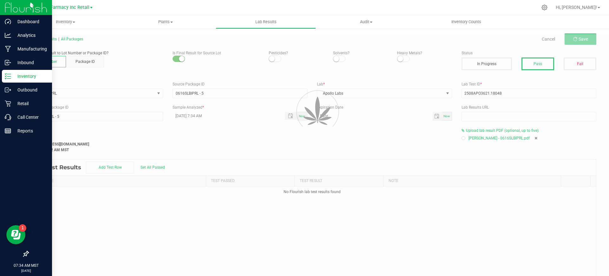
click at [21, 75] on p "Inventory" at bounding box center [30, 76] width 38 height 8
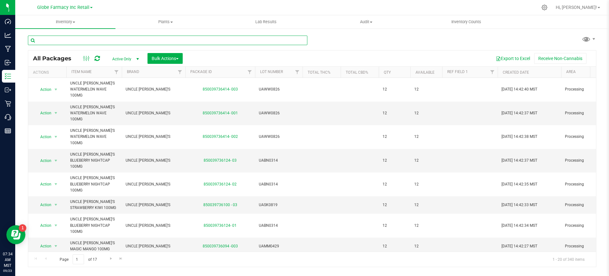
paste input "0616CD9IPRL"
type input "0616CD9IPRL"
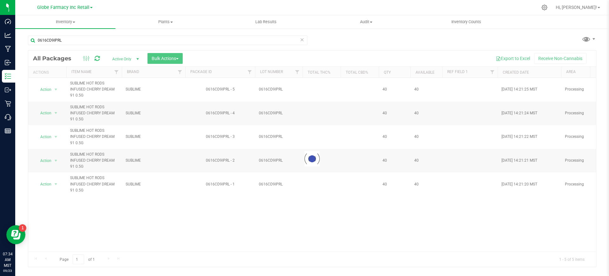
click at [50, 87] on div at bounding box center [312, 158] width 568 height 216
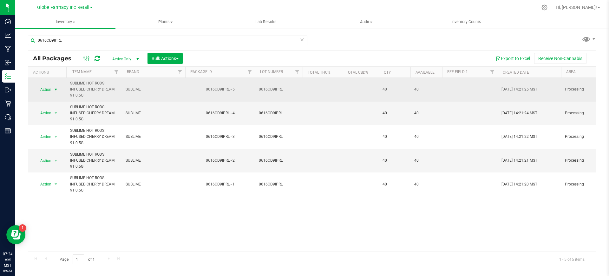
click at [50, 89] on span "Action" at bounding box center [43, 89] width 17 height 9
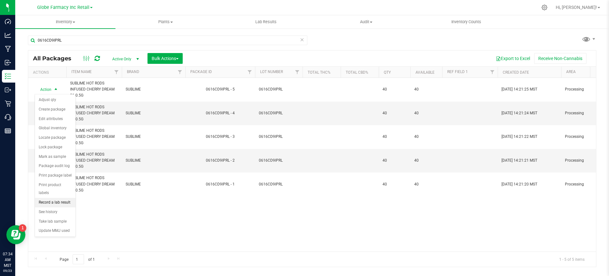
click at [58, 198] on li "Record a lab result" at bounding box center [55, 203] width 41 height 10
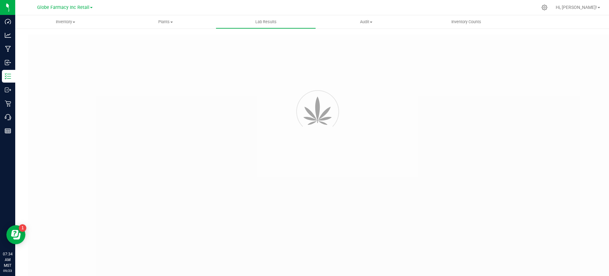
type input "0616CD9IPRL - 5"
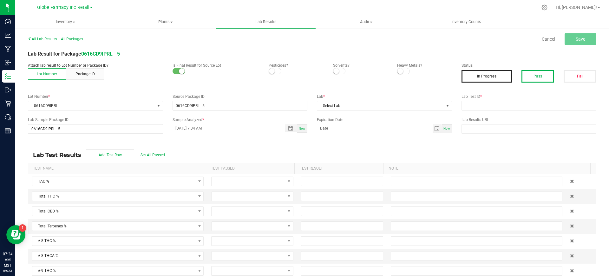
drag, startPoint x: 530, startPoint y: 73, endPoint x: 530, endPoint y: 76, distance: 3.2
click at [530, 73] on button "Pass" at bounding box center [537, 76] width 33 height 13
drag, startPoint x: 515, startPoint y: 98, endPoint x: 529, endPoint y: 106, distance: 15.9
paste input "2508APO3621.18047"
type input "2508APO3621.18047"
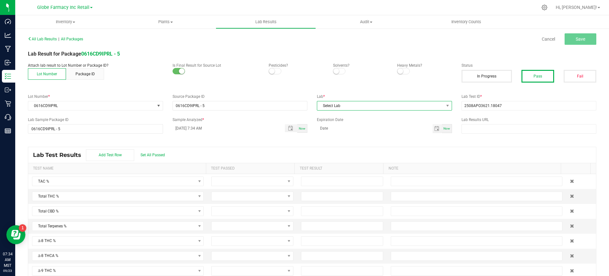
click at [372, 105] on span "Select Lab" at bounding box center [380, 105] width 127 height 9
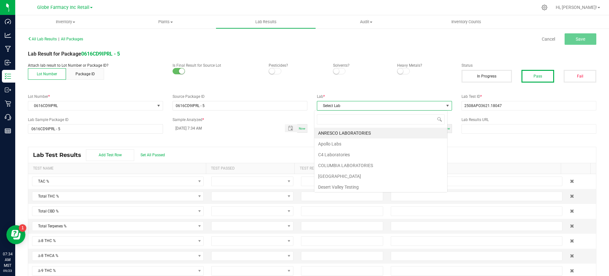
scroll to position [10, 134]
click at [349, 147] on li "Apollo Labs" at bounding box center [380, 143] width 133 height 11
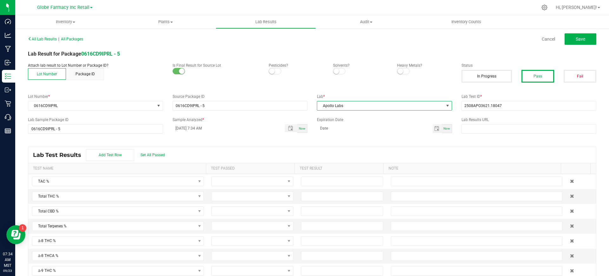
click at [573, 33] on div "All Lab Results | All Packages Cancel Save" at bounding box center [312, 39] width 578 height 16
click at [576, 37] on span "Save" at bounding box center [581, 38] width 10 height 5
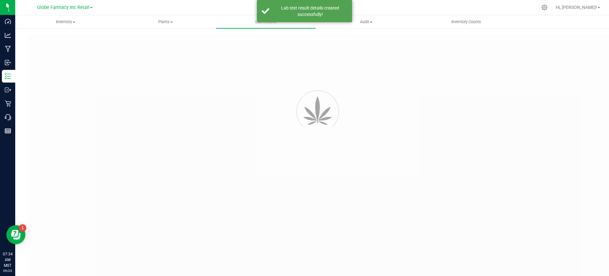
type input "0616CD9IPRL - 5"
type input "2508APO3621.18047"
type input "0616CD9IPRL - 5"
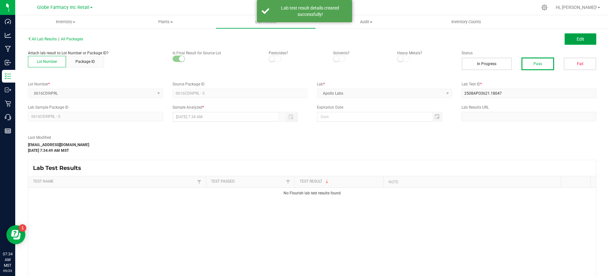
click at [583, 38] on button "Edit" at bounding box center [581, 38] width 32 height 11
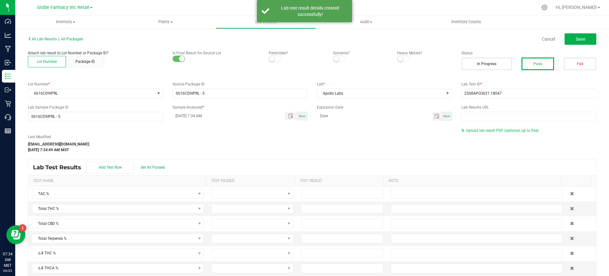
click at [493, 127] on div "All Lab Results | All Packages Cancel Save Attach lab result to Lot Number or P…" at bounding box center [312, 164] width 568 height 261
click at [491, 131] on span "Upload lab result PDF (optional, up to five)" at bounding box center [502, 130] width 73 height 4
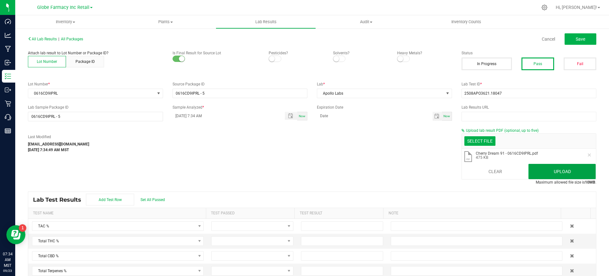
click at [542, 170] on button "Upload" at bounding box center [561, 171] width 67 height 15
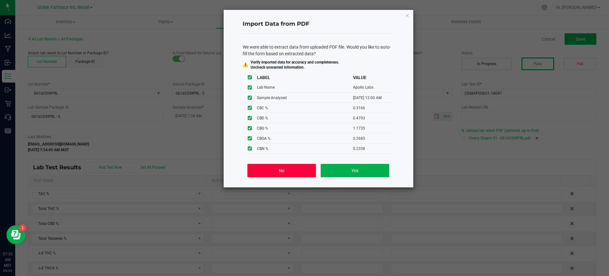
drag, startPoint x: 293, startPoint y: 166, endPoint x: 430, endPoint y: 125, distance: 143.7
click at [292, 166] on button "No" at bounding box center [281, 170] width 68 height 13
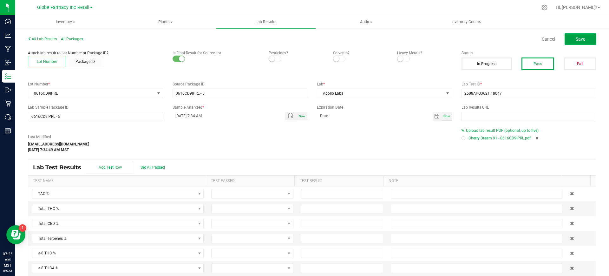
click at [576, 37] on span "Save" at bounding box center [581, 38] width 10 height 5
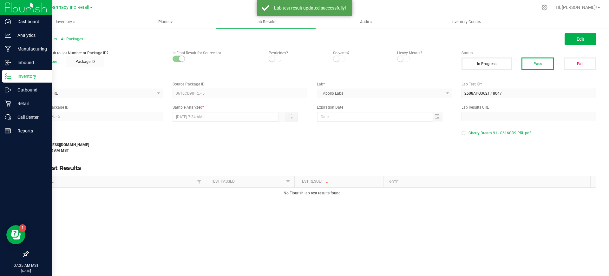
click at [7, 73] on icon at bounding box center [8, 76] width 6 height 6
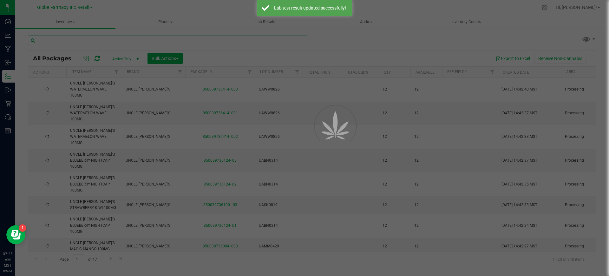
click at [89, 41] on input "text" at bounding box center [167, 41] width 279 height 10
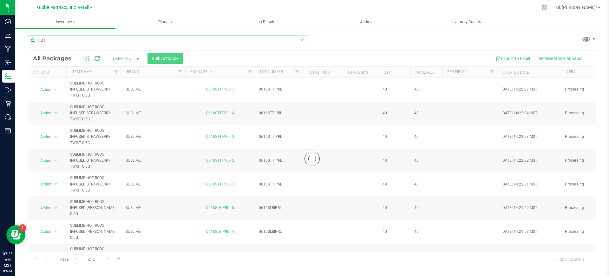
type input "HOT"
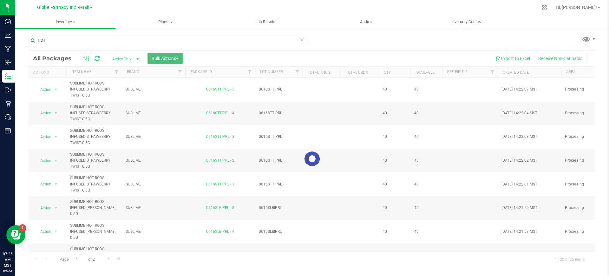
click at [164, 58] on span "Bulk Actions" at bounding box center [165, 58] width 27 height 5
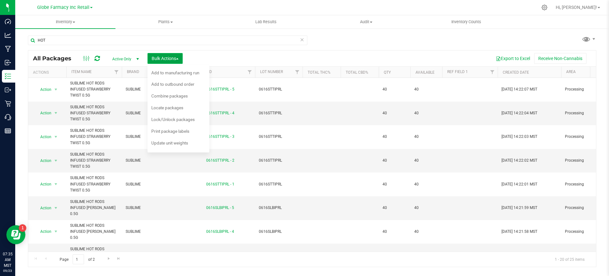
click at [164, 59] on span "Bulk Actions" at bounding box center [165, 58] width 27 height 5
click at [167, 57] on span "Bulk Actions" at bounding box center [165, 58] width 27 height 5
click at [166, 86] on span "Add to outbound order" at bounding box center [172, 84] width 43 height 5
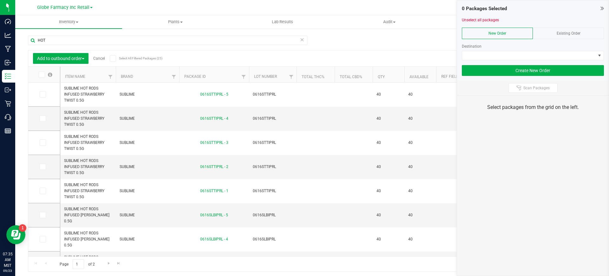
click at [566, 36] on div "Existing Order" at bounding box center [568, 33] width 71 height 11
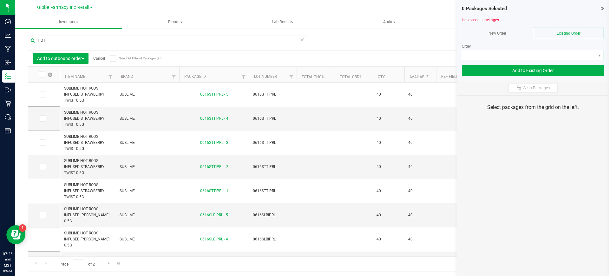
click at [572, 58] on span at bounding box center [529, 55] width 134 height 9
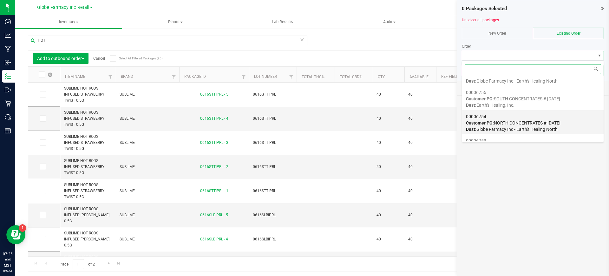
scroll to position [40, 0]
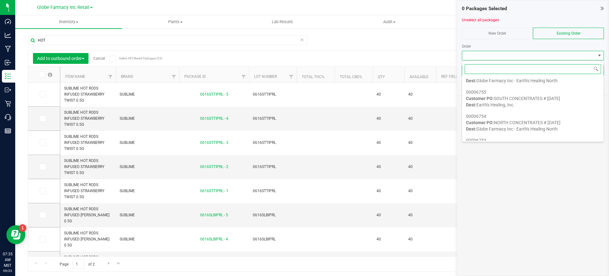
drag, startPoint x: 556, startPoint y: 124, endPoint x: 551, endPoint y: 130, distance: 8.1
click at [556, 124] on span "Customer PO: NORTH CONCENTRATES # 09/23/2025" at bounding box center [513, 122] width 95 height 5
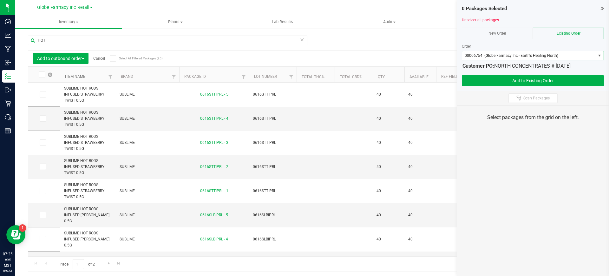
click at [80, 77] on link "Item Name" at bounding box center [75, 76] width 20 height 4
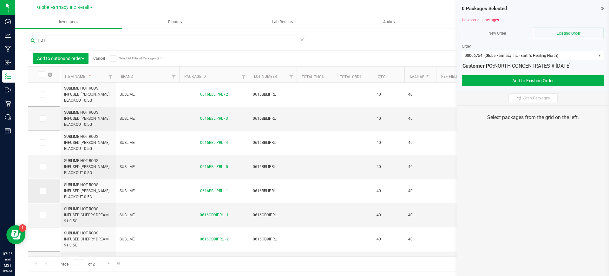
drag, startPoint x: 42, startPoint y: 188, endPoint x: 50, endPoint y: 193, distance: 9.5
click at [42, 191] on icon at bounding box center [42, 191] width 4 height 0
click at [0, 0] on input "checkbox" at bounding box center [0, 0] width 0 height 0
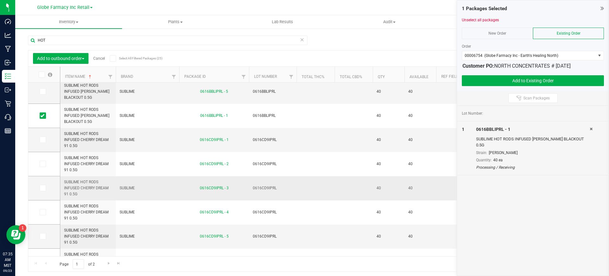
scroll to position [79, 0]
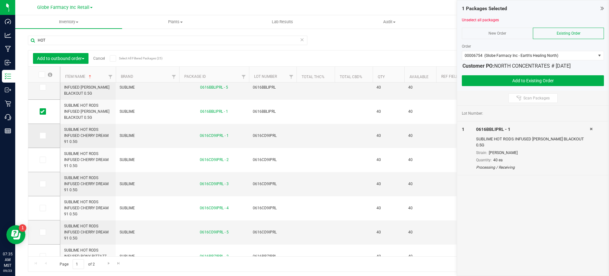
click at [43, 135] on icon at bounding box center [42, 135] width 4 height 0
click at [0, 0] on input "checkbox" at bounding box center [0, 0] width 0 height 0
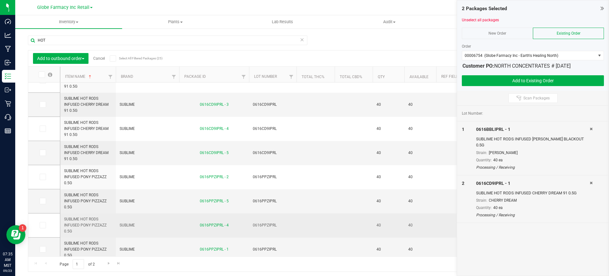
scroll to position [198, 0]
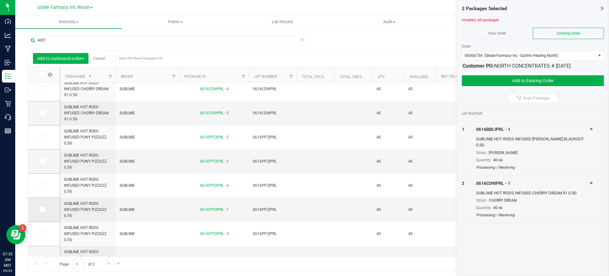
click at [44, 209] on icon at bounding box center [42, 209] width 4 height 0
click at [0, 0] on input "checkbox" at bounding box center [0, 0] width 0 height 0
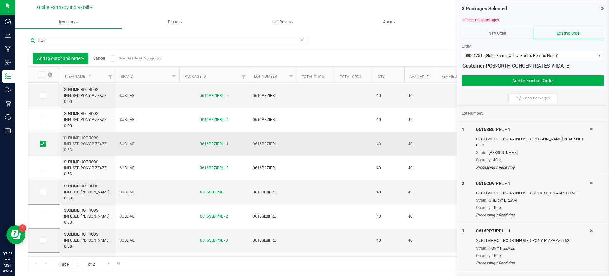
scroll to position [0, 0]
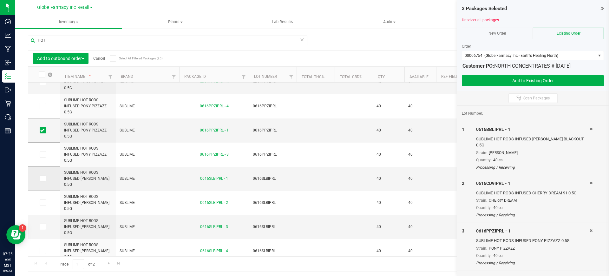
click at [40, 178] on span at bounding box center [43, 178] width 6 height 6
click at [0, 0] on input "checkbox" at bounding box center [0, 0] width 0 height 0
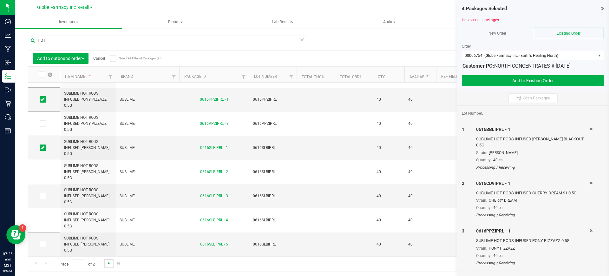
click at [109, 264] on span "Go to the next page" at bounding box center [108, 262] width 5 height 5
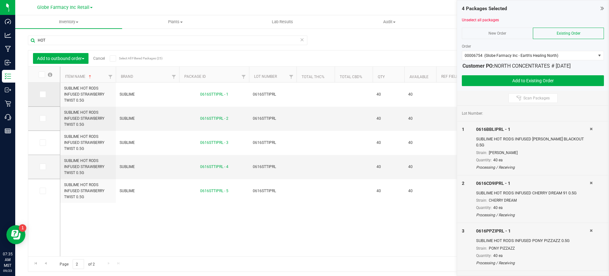
click at [40, 97] on span at bounding box center [43, 94] width 6 height 6
click at [0, 0] on input "checkbox" at bounding box center [0, 0] width 0 height 0
click at [501, 83] on button "Add to Existing Order" at bounding box center [533, 80] width 142 height 11
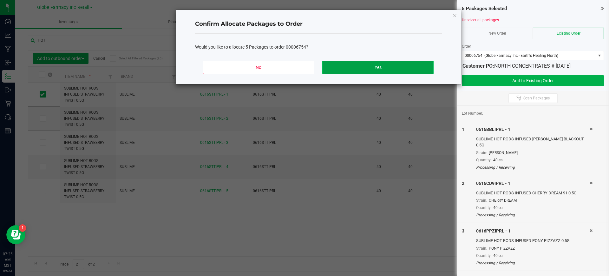
click at [411, 62] on button "Yes" at bounding box center [377, 67] width 111 height 13
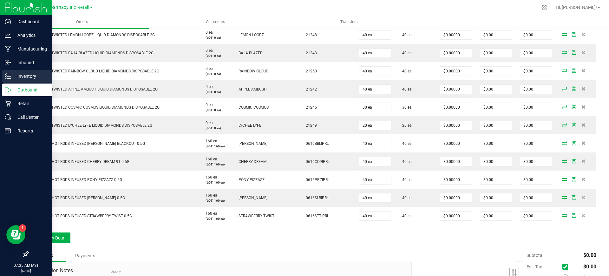
click at [11, 77] on p "Inventory" at bounding box center [30, 76] width 38 height 8
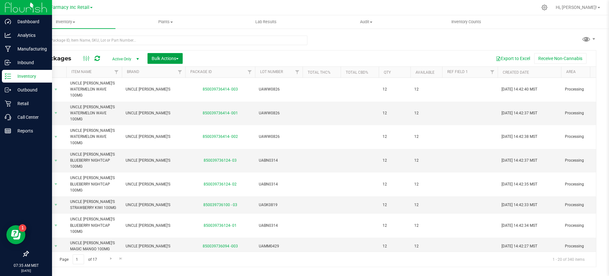
click at [163, 59] on span "Bulk Actions" at bounding box center [165, 58] width 27 height 5
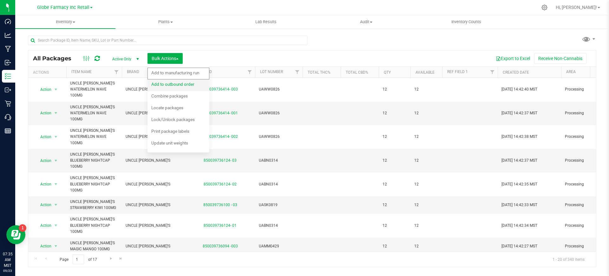
click at [181, 80] on div "Add to outbound order" at bounding box center [177, 85] width 52 height 10
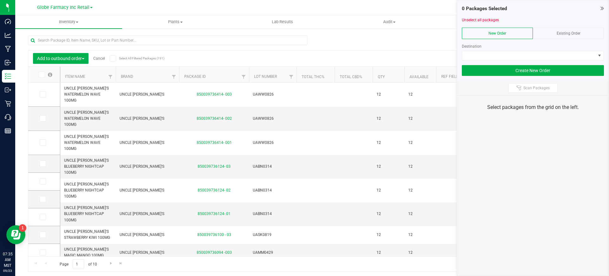
click at [548, 33] on div "Existing Order" at bounding box center [568, 33] width 71 height 11
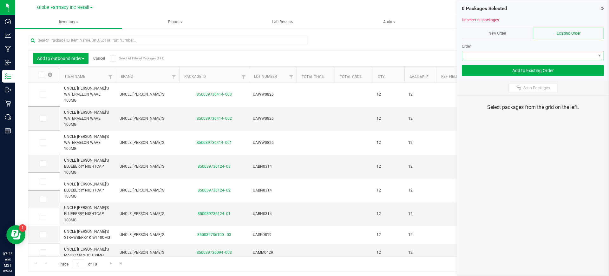
click at [558, 53] on span at bounding box center [529, 55] width 134 height 9
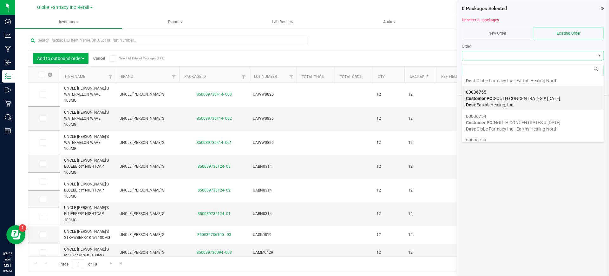
click at [528, 100] on span "Customer PO: SOUTH CONCENTRATES # 09/23/2025" at bounding box center [513, 98] width 94 height 5
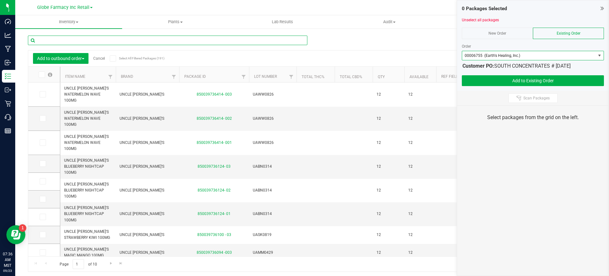
click at [128, 42] on input "text" at bounding box center [167, 41] width 279 height 10
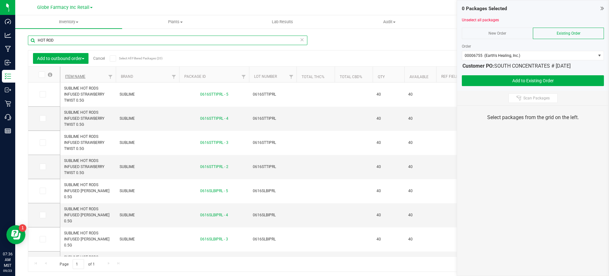
type input "HOT ROD"
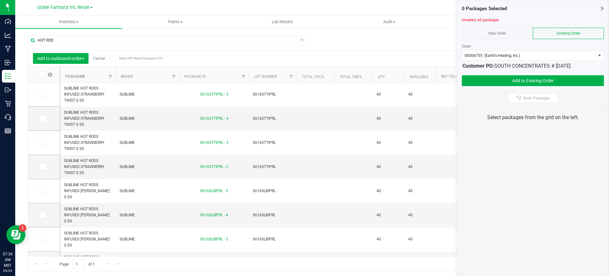
click at [69, 78] on link "Item Name" at bounding box center [75, 76] width 20 height 4
click at [41, 166] on icon at bounding box center [42, 166] width 4 height 0
click at [0, 0] on input "checkbox" at bounding box center [0, 0] width 0 height 0
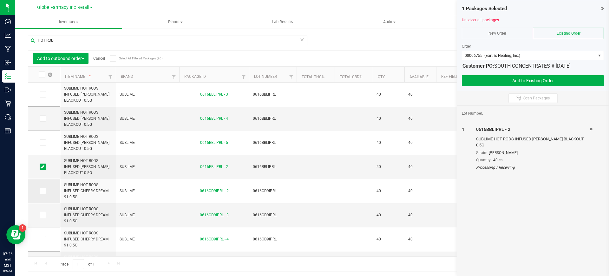
click at [44, 191] on icon at bounding box center [42, 191] width 4 height 0
click at [0, 0] on input "checkbox" at bounding box center [0, 0] width 0 height 0
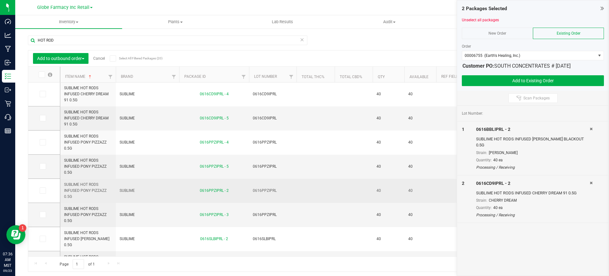
scroll to position [159, 0]
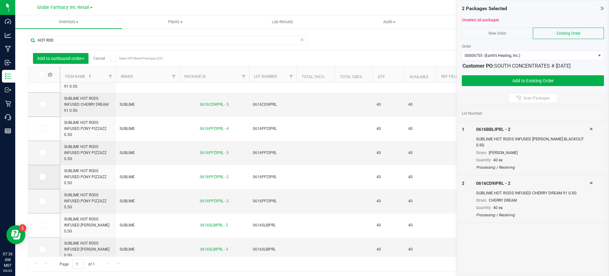
click at [43, 177] on icon at bounding box center [42, 177] width 4 height 0
click at [0, 0] on input "checkbox" at bounding box center [0, 0] width 0 height 0
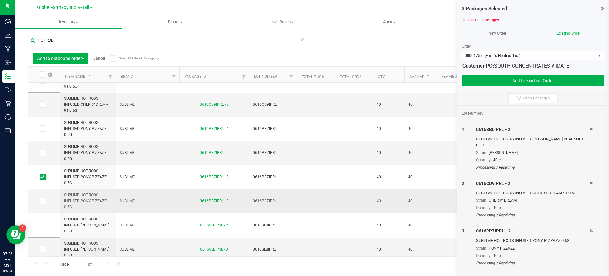
scroll to position [198, 0]
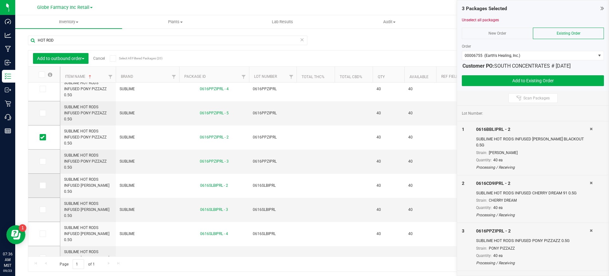
click at [46, 186] on span at bounding box center [43, 185] width 6 height 6
click at [0, 0] on input "checkbox" at bounding box center [0, 0] width 0 height 0
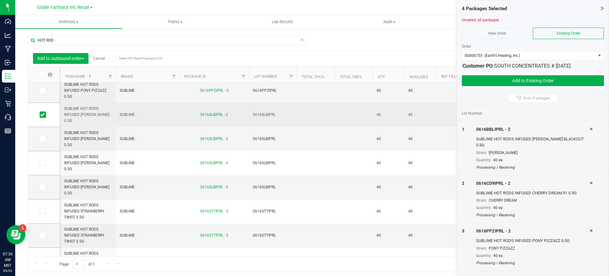
scroll to position [277, 0]
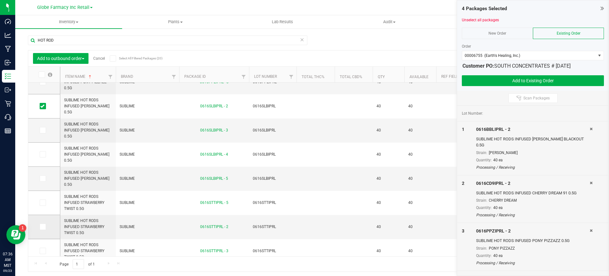
click at [43, 226] on icon at bounding box center [42, 226] width 4 height 0
click at [0, 0] on input "checkbox" at bounding box center [0, 0] width 0 height 0
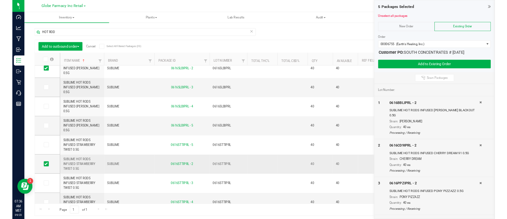
scroll to position [308, 0]
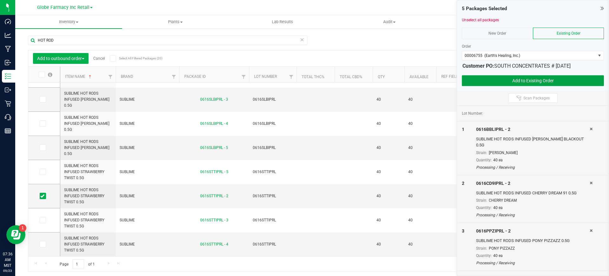
click at [501, 75] on button "Add to Existing Order" at bounding box center [533, 80] width 142 height 11
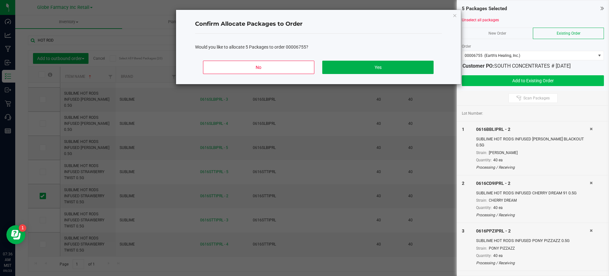
click at [396, 55] on div "No Yes" at bounding box center [318, 69] width 247 height 29
click at [395, 68] on button "Yes" at bounding box center [377, 67] width 111 height 13
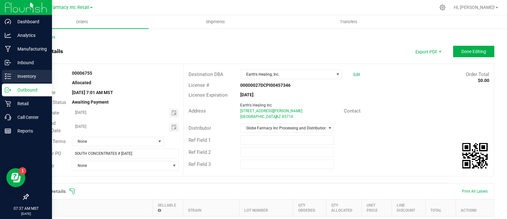
click at [22, 76] on p "Inventory" at bounding box center [30, 76] width 38 height 8
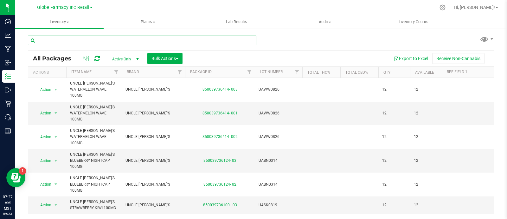
click at [113, 39] on input "text" at bounding box center [142, 41] width 229 height 10
click at [91, 43] on input "text" at bounding box center [142, 41] width 229 height 10
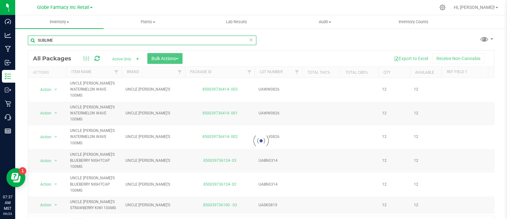
type input "SUBLIME"
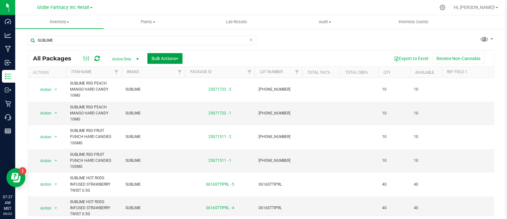
click at [165, 56] on span "Bulk Actions" at bounding box center [165, 58] width 27 height 5
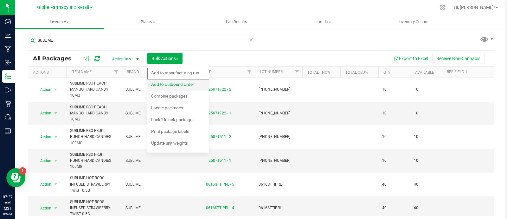
click at [182, 83] on span "Add to outbound order" at bounding box center [172, 84] width 43 height 5
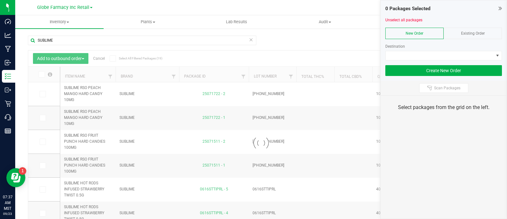
click at [459, 31] on div "Existing Order" at bounding box center [473, 33] width 58 height 11
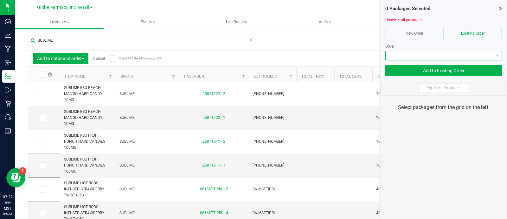
click at [467, 53] on span at bounding box center [440, 55] width 108 height 9
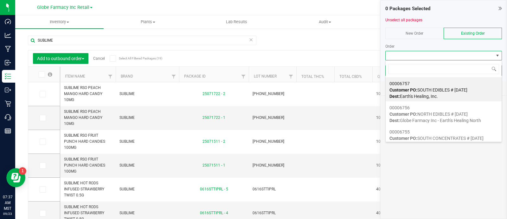
scroll to position [9, 117]
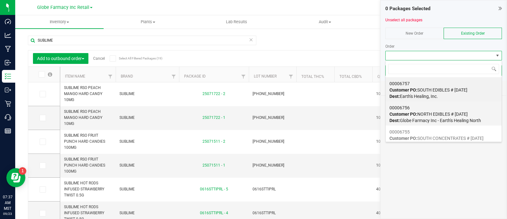
click at [438, 115] on span "Customer PO: NORTH EDIBLES # 09/23/2025" at bounding box center [429, 113] width 78 height 5
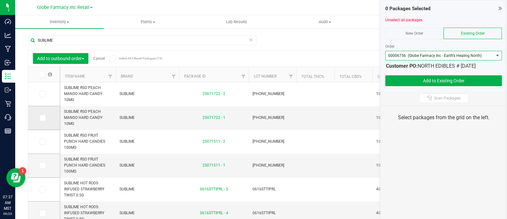
click at [42, 118] on icon at bounding box center [42, 118] width 4 height 0
click at [0, 0] on input "checkbox" at bounding box center [0, 0] width 0 height 0
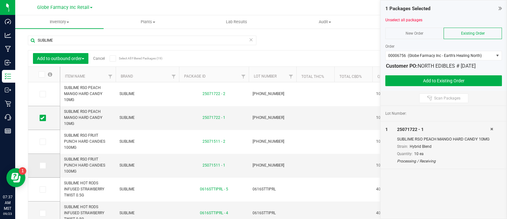
click at [46, 166] on label at bounding box center [44, 165] width 9 height 6
click at [0, 0] on input "checkbox" at bounding box center [0, 0] width 0 height 0
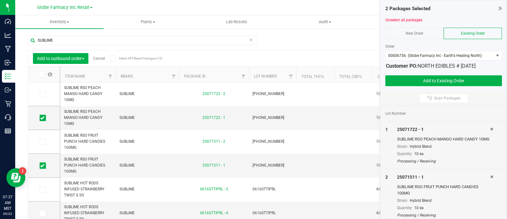
click at [423, 75] on div at bounding box center [444, 72] width 117 height 5
click at [422, 79] on button "Add to Existing Order" at bounding box center [444, 80] width 117 height 11
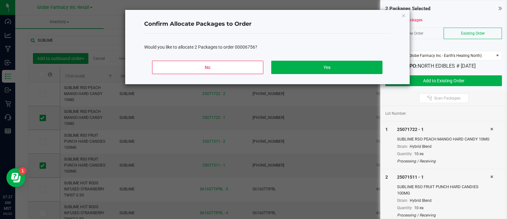
click at [334, 54] on div "Would you like to allocate 2 Packages to order 00006756?" at bounding box center [267, 45] width 247 height 22
click at [338, 61] on button "Yes" at bounding box center [326, 67] width 111 height 13
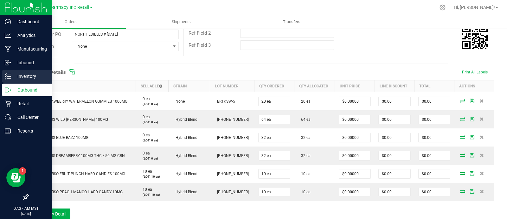
click at [9, 77] on icon at bounding box center [8, 76] width 6 height 6
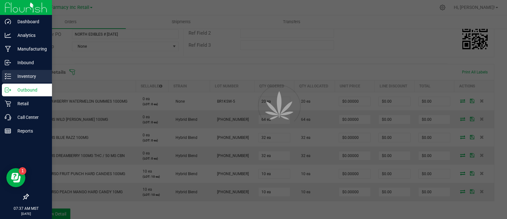
scroll to position [3, 0]
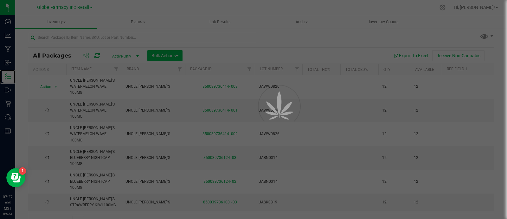
scroll to position [12, 0]
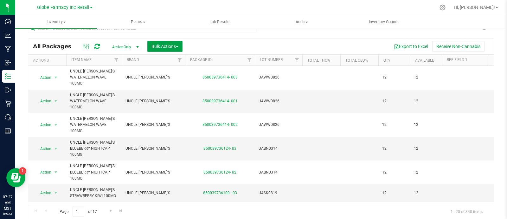
click at [159, 47] on span "Bulk Actions" at bounding box center [165, 46] width 27 height 5
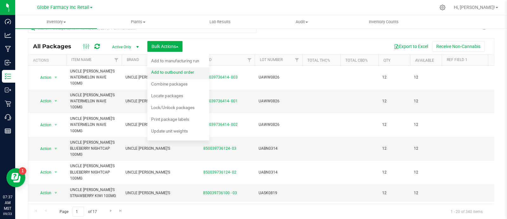
click at [188, 76] on div "Add to outbound order" at bounding box center [177, 73] width 52 height 10
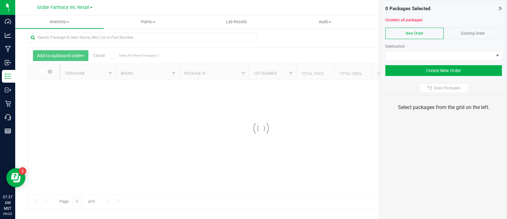
click at [478, 31] on span "Existing Order" at bounding box center [473, 33] width 24 height 4
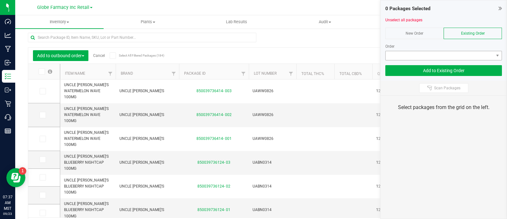
scroll to position [12, 0]
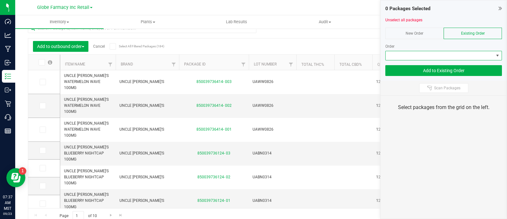
click at [475, 55] on span at bounding box center [440, 55] width 108 height 9
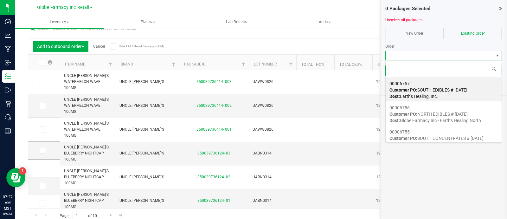
scroll to position [9, 117]
click at [454, 84] on div "00006757 Customer PO: SOUTH EDIBLES # [DATE] Dest: Earth's Healing, Inc." at bounding box center [444, 90] width 108 height 24
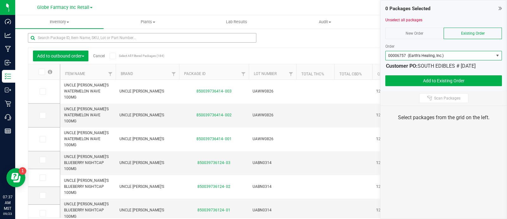
scroll to position [0, 0]
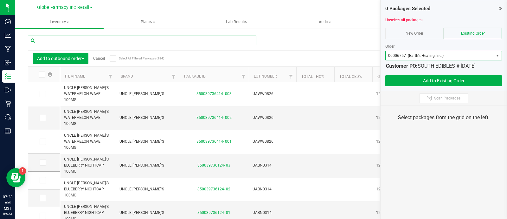
click at [88, 39] on input "text" at bounding box center [142, 41] width 229 height 10
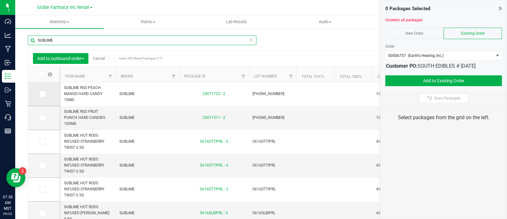
type input "SUBLIME"
click at [45, 95] on span at bounding box center [43, 94] width 6 height 6
click at [0, 0] on input "checkbox" at bounding box center [0, 0] width 0 height 0
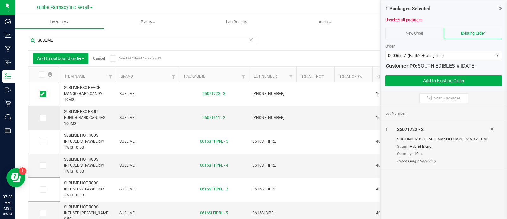
click at [45, 116] on span at bounding box center [43, 117] width 6 height 6
click at [0, 0] on input "checkbox" at bounding box center [0, 0] width 0 height 0
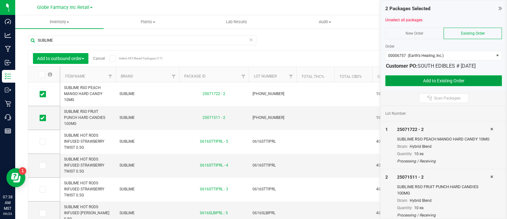
click at [417, 77] on button "Add to Existing Order" at bounding box center [444, 80] width 117 height 11
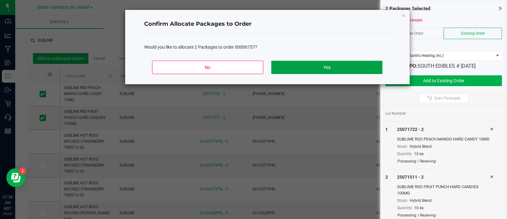
click at [338, 62] on button "Yes" at bounding box center [326, 67] width 111 height 13
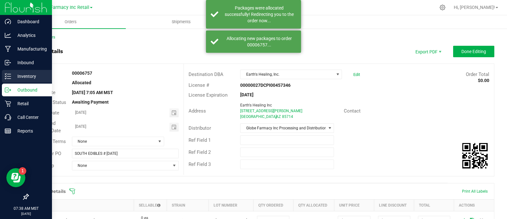
click at [7, 76] on icon at bounding box center [8, 76] width 6 height 6
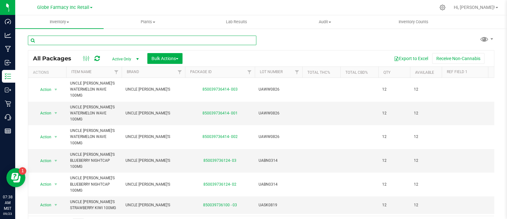
click at [87, 41] on input "text" at bounding box center [142, 41] width 229 height 10
paste input "UNCLE [PERSON_NAME]'S"
type input "UNCLE [PERSON_NAME]'S"
click at [172, 57] on span "Bulk Actions" at bounding box center [165, 58] width 27 height 5
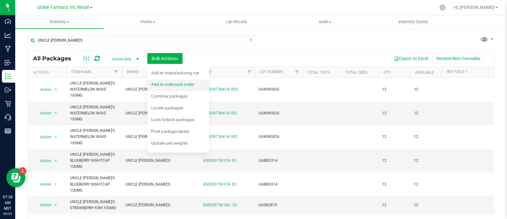
click at [184, 85] on span "Add to outbound order" at bounding box center [172, 84] width 43 height 5
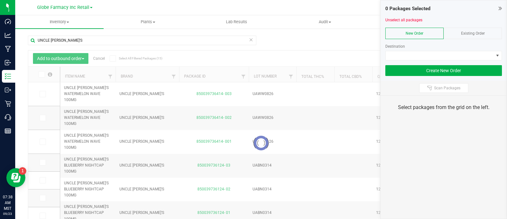
click at [478, 31] on span "Existing Order" at bounding box center [473, 33] width 24 height 4
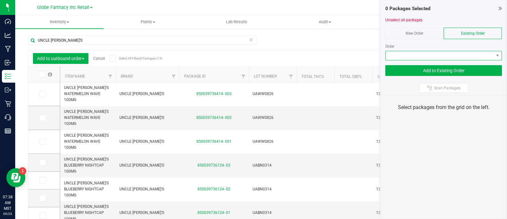
click at [473, 51] on span at bounding box center [440, 55] width 108 height 9
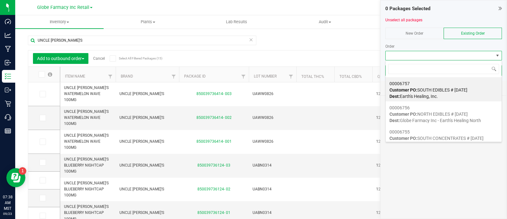
scroll to position [9, 117]
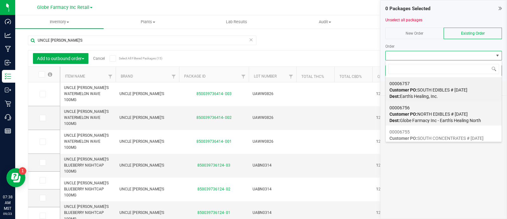
click at [427, 113] on span "Customer PO: NORTH EDIBLES # 09/23/2025" at bounding box center [429, 113] width 78 height 5
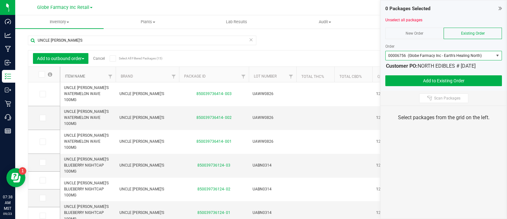
click at [77, 74] on link "Item Name" at bounding box center [75, 76] width 20 height 4
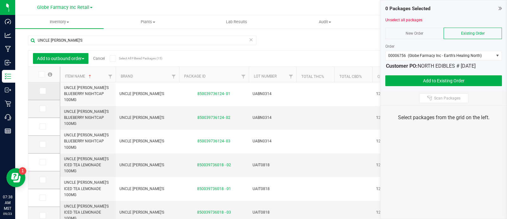
click at [44, 89] on span at bounding box center [43, 91] width 6 height 6
click at [0, 0] on input "checkbox" at bounding box center [0, 0] width 0 height 0
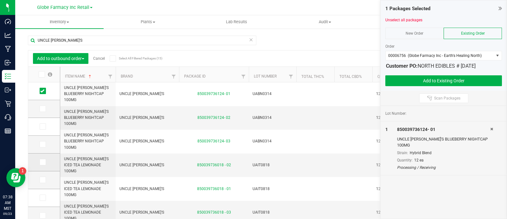
click at [42, 162] on icon at bounding box center [42, 162] width 4 height 0
click at [0, 0] on input "checkbox" at bounding box center [0, 0] width 0 height 0
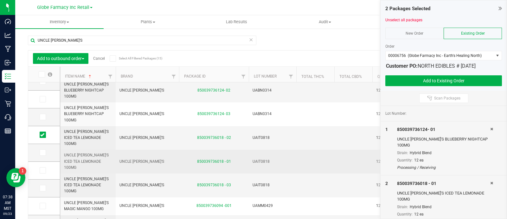
scroll to position [39, 0]
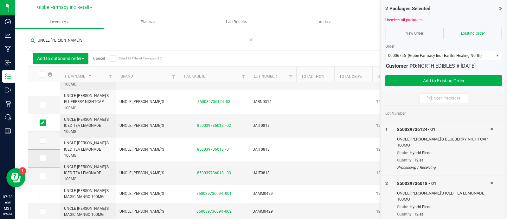
click at [42, 158] on icon at bounding box center [42, 158] width 4 height 0
click at [0, 0] on input "checkbox" at bounding box center [0, 0] width 0 height 0
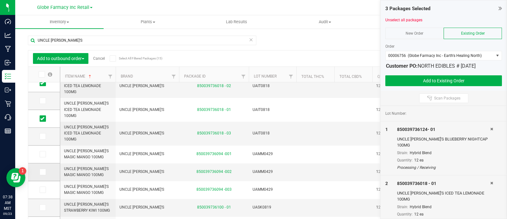
click at [40, 172] on icon at bounding box center [42, 172] width 4 height 0
click at [0, 0] on input "checkbox" at bounding box center [0, 0] width 0 height 0
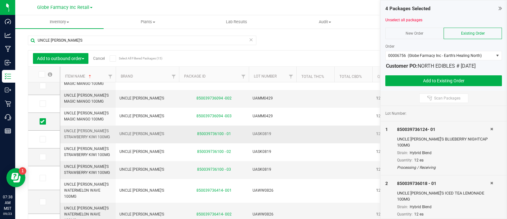
scroll to position [147, 0]
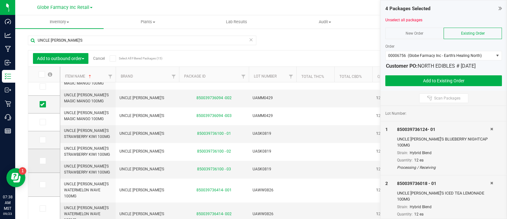
click at [44, 159] on span at bounding box center [43, 160] width 6 height 6
click at [0, 0] on input "checkbox" at bounding box center [0, 0] width 0 height 0
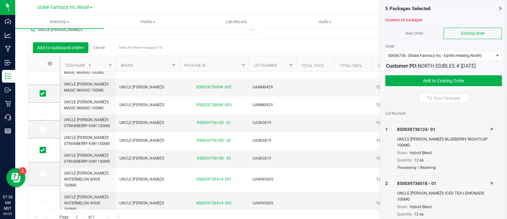
scroll to position [16, 0]
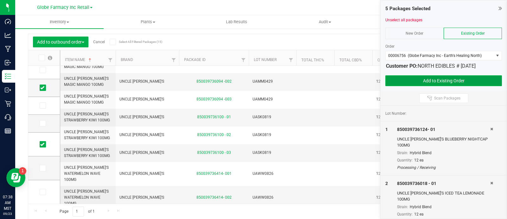
click at [435, 77] on button "Add to Existing Order" at bounding box center [444, 80] width 117 height 11
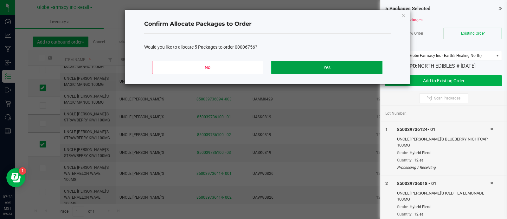
click at [330, 68] on button "Yes" at bounding box center [326, 67] width 111 height 13
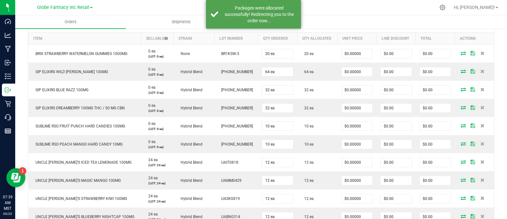
scroll to position [135, 0]
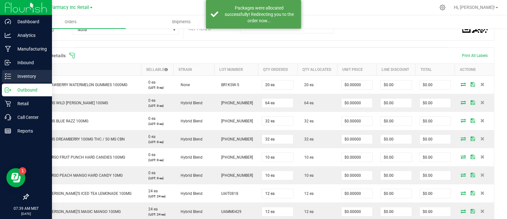
click at [15, 77] on p "Inventory" at bounding box center [30, 76] width 38 height 8
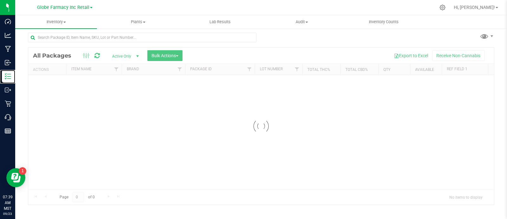
scroll to position [3, 0]
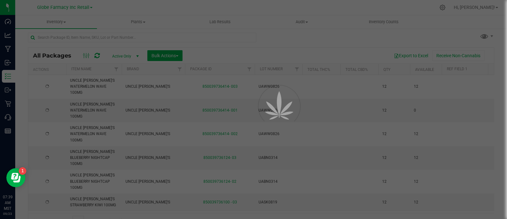
click at [166, 64] on th "Brand" at bounding box center [153, 69] width 63 height 11
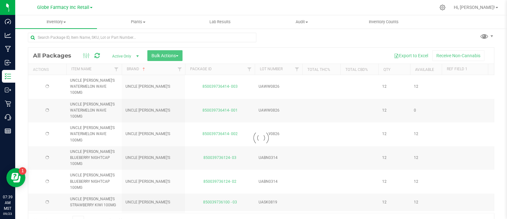
scroll to position [12, 0]
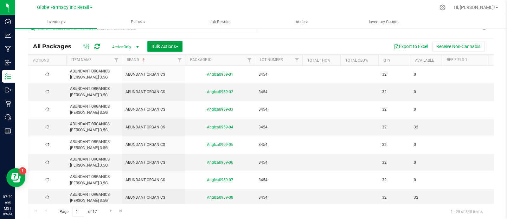
click at [169, 46] on span "Bulk Actions" at bounding box center [165, 46] width 27 height 5
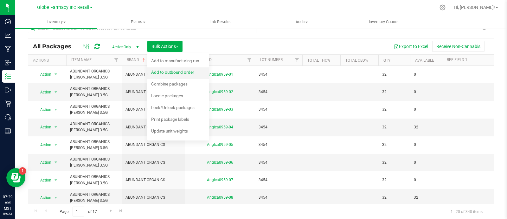
click at [183, 71] on span "Add to outbound order" at bounding box center [172, 71] width 43 height 5
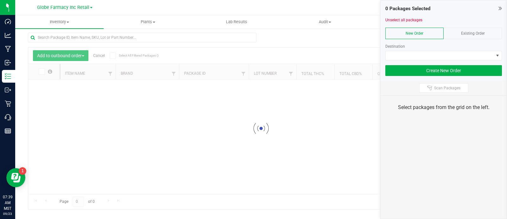
click at [485, 35] on span "Existing Order" at bounding box center [473, 33] width 24 height 4
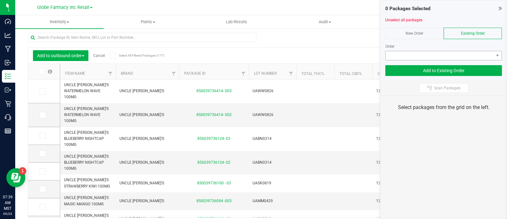
scroll to position [12, 0]
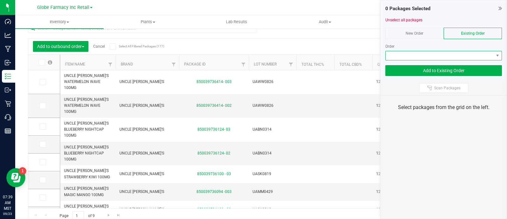
click at [478, 55] on span at bounding box center [440, 55] width 108 height 9
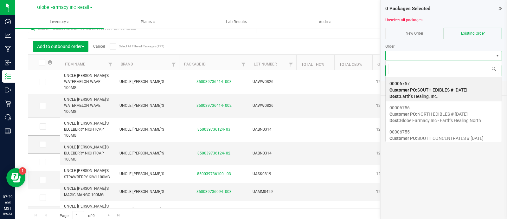
scroll to position [9, 117]
click at [450, 89] on span "Customer PO: SOUTH EDIBLES # 09/23/2025" at bounding box center [429, 89] width 78 height 5
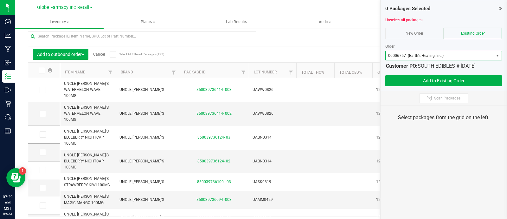
scroll to position [0, 0]
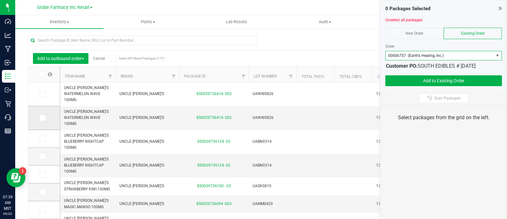
click at [48, 117] on label at bounding box center [44, 117] width 9 height 6
click at [0, 0] on input "checkbox" at bounding box center [0, 0] width 0 height 0
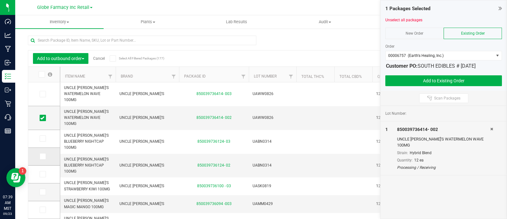
click at [43, 156] on icon at bounding box center [42, 156] width 4 height 0
click at [0, 0] on input "checkbox" at bounding box center [0, 0] width 0 height 0
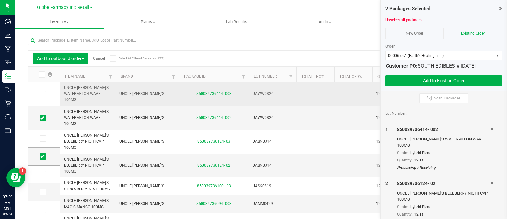
click at [138, 95] on span "UNCLE [PERSON_NAME]'S" at bounding box center [148, 94] width 56 height 6
copy span "[PERSON_NAME]'S"
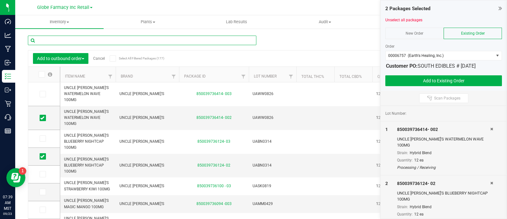
click at [92, 44] on input "text" at bounding box center [142, 41] width 229 height 10
paste input "[PERSON_NAME]'S"
type input "[PERSON_NAME]'S"
click at [73, 75] on link "Item Name" at bounding box center [75, 76] width 20 height 4
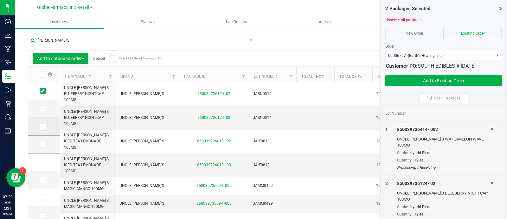
click at [42, 126] on icon at bounding box center [42, 126] width 4 height 0
click at [0, 0] on input "checkbox" at bounding box center [0, 0] width 0 height 0
click at [45, 163] on span at bounding box center [43, 162] width 6 height 6
click at [0, 0] on input "checkbox" at bounding box center [0, 0] width 0 height 0
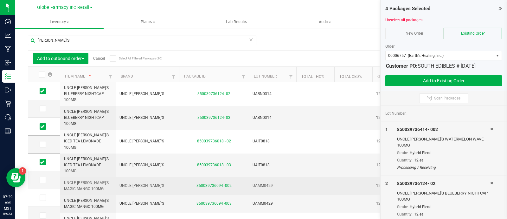
scroll to position [39, 0]
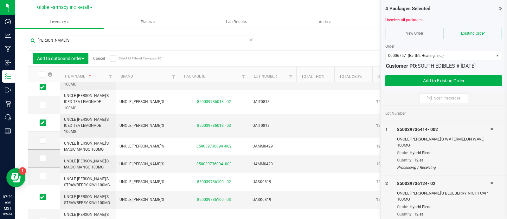
click at [45, 157] on span at bounding box center [43, 158] width 6 height 6
click at [0, 0] on input "checkbox" at bounding box center [0, 0] width 0 height 0
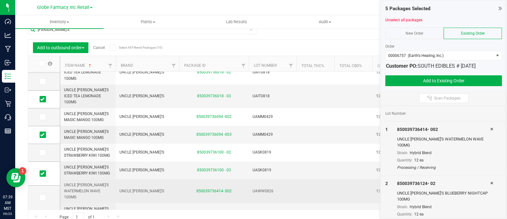
scroll to position [16, 0]
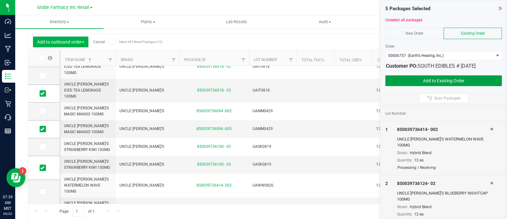
click at [477, 80] on button "Add to Existing Order" at bounding box center [444, 80] width 117 height 11
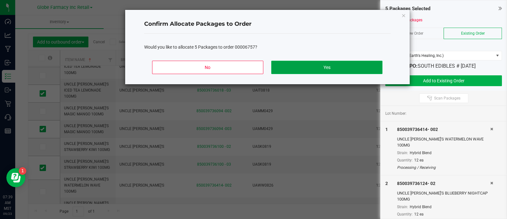
click at [351, 69] on button "Yes" at bounding box center [326, 67] width 111 height 13
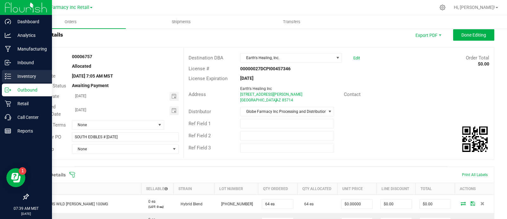
click at [6, 77] on icon at bounding box center [8, 76] width 6 height 6
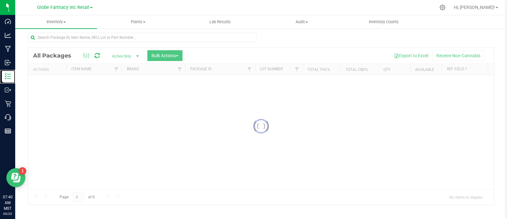
scroll to position [3, 0]
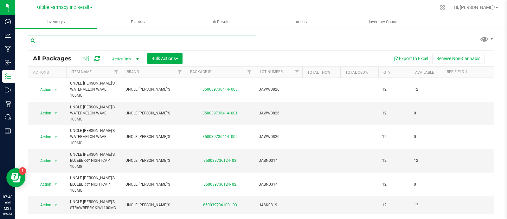
click at [117, 42] on input "text" at bounding box center [142, 41] width 229 height 10
paste input "WANA"
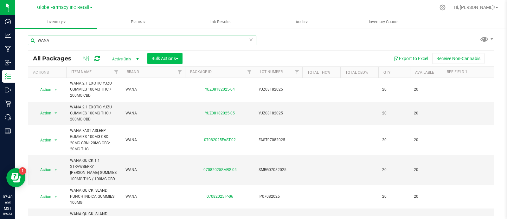
type input "WANA"
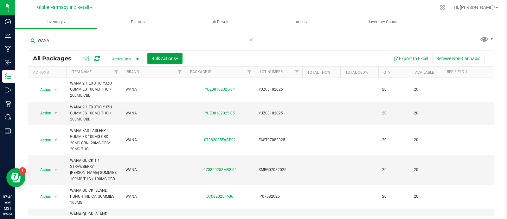
click at [161, 59] on span "Bulk Actions" at bounding box center [165, 58] width 27 height 5
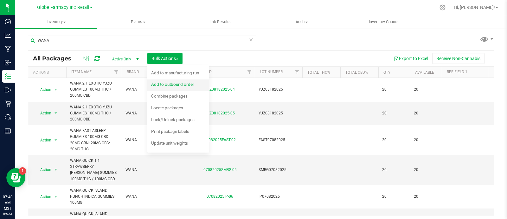
click at [187, 88] on div "Add to outbound order" at bounding box center [177, 85] width 52 height 10
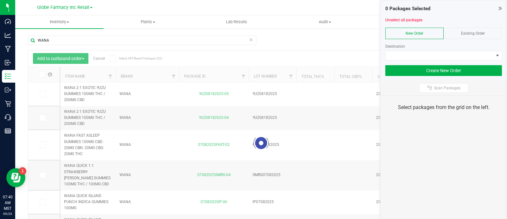
click at [480, 33] on span "Existing Order" at bounding box center [473, 33] width 24 height 4
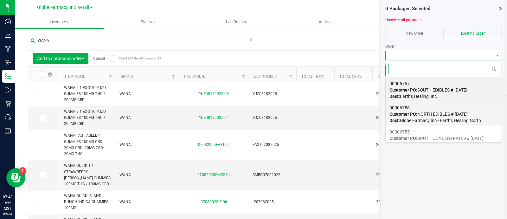
click at [444, 119] on span "Dest: Globe Farmacy Inc - Earth's Healing North" at bounding box center [436, 120] width 92 height 5
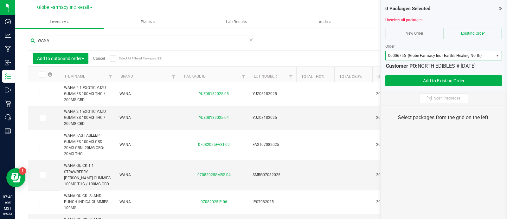
click at [80, 73] on th "Item Name" at bounding box center [87, 75] width 55 height 16
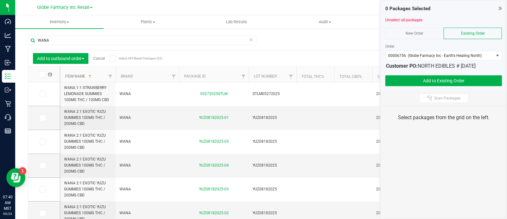
click at [80, 78] on link "Item Name" at bounding box center [79, 76] width 28 height 4
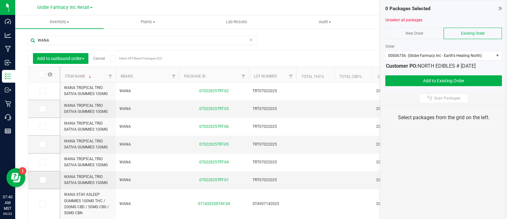
click at [46, 179] on label at bounding box center [44, 179] width 9 height 6
click at [0, 0] on input "checkbox" at bounding box center [0, 0] width 0 height 0
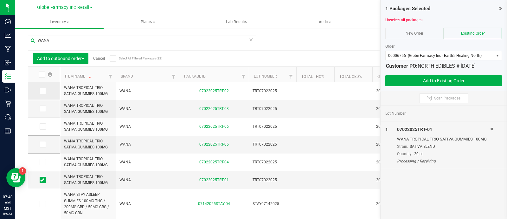
click at [42, 91] on icon at bounding box center [42, 91] width 4 height 0
click at [0, 0] on input "checkbox" at bounding box center [0, 0] width 0 height 0
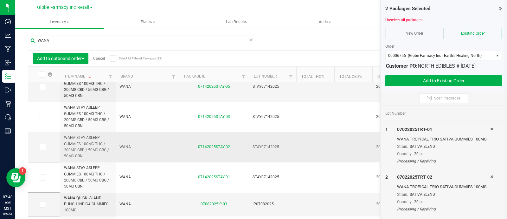
scroll to position [158, 0]
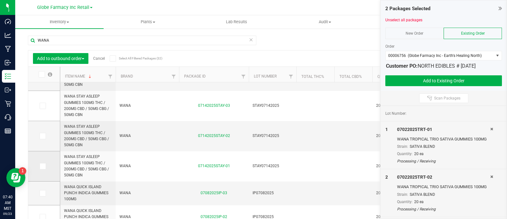
click at [46, 164] on label at bounding box center [44, 166] width 9 height 6
click at [0, 0] on input "checkbox" at bounding box center [0, 0] width 0 height 0
drag, startPoint x: 43, startPoint y: 134, endPoint x: 51, endPoint y: 137, distance: 8.1
click at [44, 136] on icon at bounding box center [42, 136] width 4 height 0
click at [0, 0] on input "checkbox" at bounding box center [0, 0] width 0 height 0
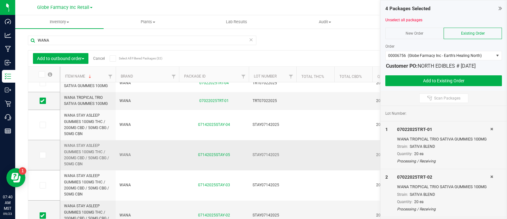
scroll to position [0, 0]
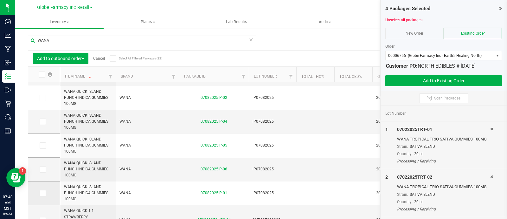
click at [46, 192] on label at bounding box center [44, 193] width 9 height 6
click at [0, 0] on input "checkbox" at bounding box center [0, 0] width 0 height 0
click at [43, 98] on icon at bounding box center [42, 98] width 4 height 0
click at [0, 0] on input "checkbox" at bounding box center [0, 0] width 0 height 0
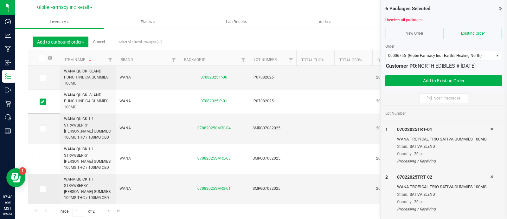
click at [42, 191] on span at bounding box center [43, 189] width 6 height 6
click at [0, 0] on input "checkbox" at bounding box center [0, 0] width 0 height 0
click at [109, 210] on span "Go to the next page" at bounding box center [108, 210] width 5 height 5
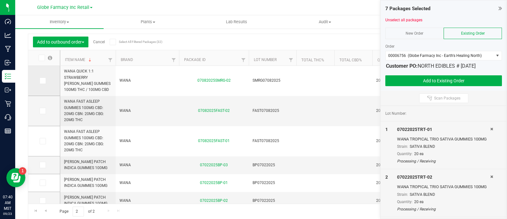
click at [44, 82] on span at bounding box center [43, 80] width 6 height 6
click at [0, 0] on input "checkbox" at bounding box center [0, 0] width 0 height 0
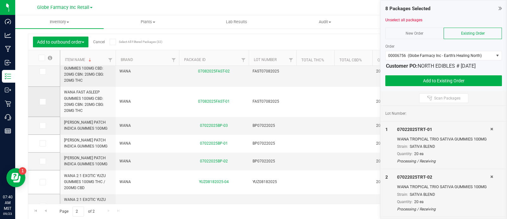
click at [42, 101] on icon at bounding box center [42, 101] width 4 height 0
click at [0, 0] on input "checkbox" at bounding box center [0, 0] width 0 height 0
click at [41, 143] on icon at bounding box center [42, 143] width 4 height 0
click at [0, 0] on input "checkbox" at bounding box center [0, 0] width 0 height 0
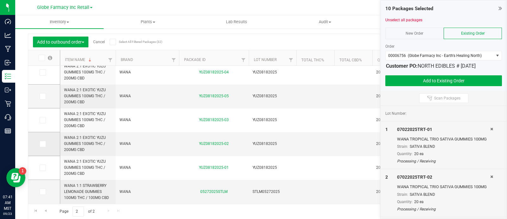
drag, startPoint x: 45, startPoint y: 167, endPoint x: 44, endPoint y: 146, distance: 20.9
click at [45, 167] on span at bounding box center [43, 167] width 6 height 6
click at [0, 0] on input "checkbox" at bounding box center [0, 0] width 0 height 0
click at [45, 140] on span at bounding box center [43, 143] width 6 height 6
click at [0, 0] on input "checkbox" at bounding box center [0, 0] width 0 height 0
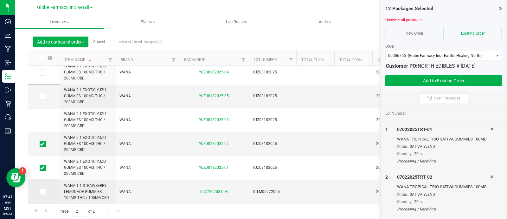
click at [42, 191] on icon at bounding box center [42, 191] width 4 height 0
click at [0, 0] on input "checkbox" at bounding box center [0, 0] width 0 height 0
click at [415, 81] on button "Add to Existing Order" at bounding box center [444, 80] width 117 height 11
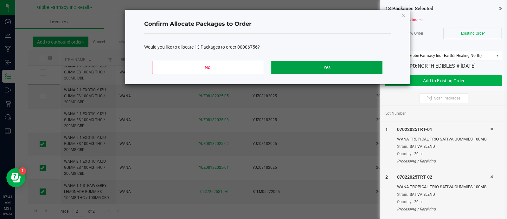
click at [350, 64] on button "Yes" at bounding box center [326, 67] width 111 height 13
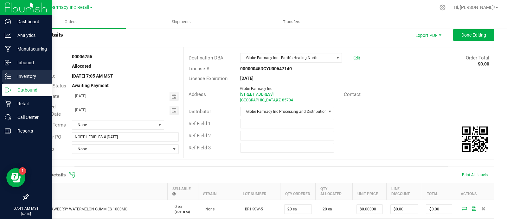
click at [5, 76] on icon at bounding box center [5, 75] width 1 height 1
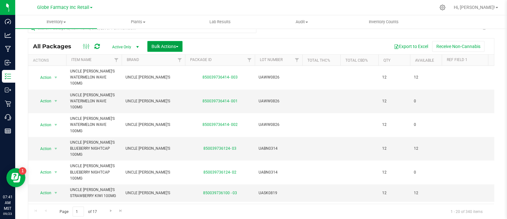
click at [174, 51] on button "Bulk Actions" at bounding box center [164, 46] width 35 height 11
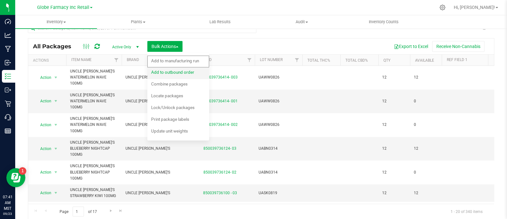
click at [192, 76] on div "Add to outbound order" at bounding box center [177, 73] width 52 height 10
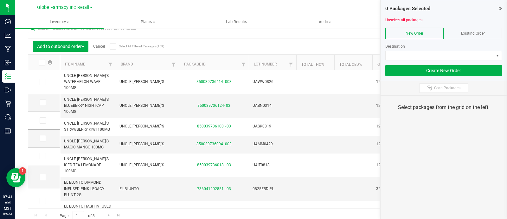
click at [485, 32] on span "Existing Order" at bounding box center [473, 33] width 24 height 4
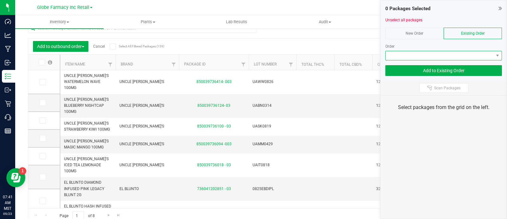
click at [485, 52] on span at bounding box center [440, 55] width 108 height 9
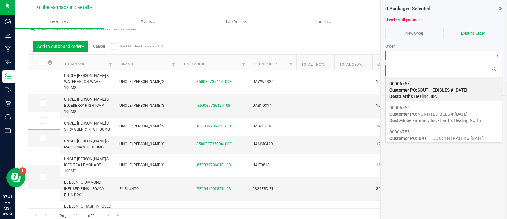
click at [438, 84] on div "00006757 Customer PO: SOUTH EDIBLES # [DATE] Dest: Earth's Healing, Inc." at bounding box center [444, 90] width 108 height 24
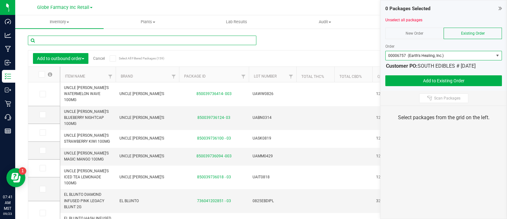
click at [106, 39] on input "text" at bounding box center [142, 41] width 229 height 10
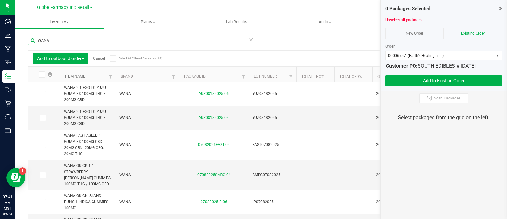
type input "WANA"
click at [74, 77] on link "Item Name" at bounding box center [75, 76] width 20 height 4
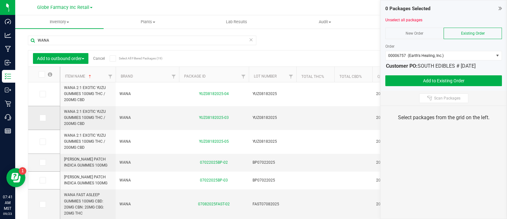
click at [46, 115] on label at bounding box center [44, 117] width 9 height 6
click at [0, 0] on input "checkbox" at bounding box center [0, 0] width 0 height 0
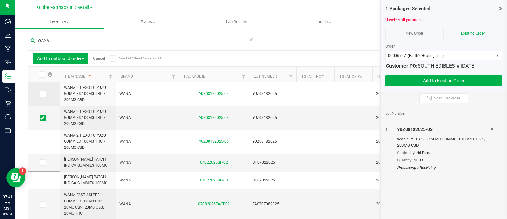
click at [48, 97] on td at bounding box center [44, 94] width 32 height 24
click at [46, 94] on label at bounding box center [44, 94] width 9 height 6
click at [0, 0] on input "checkbox" at bounding box center [0, 0] width 0 height 0
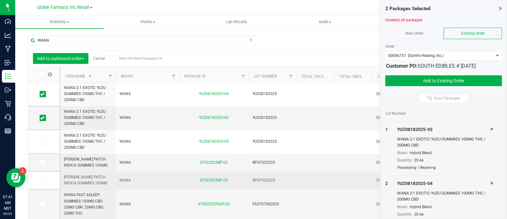
scroll to position [28, 0]
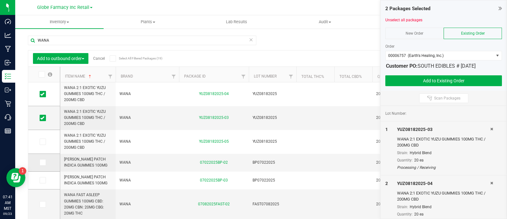
click at [41, 162] on icon at bounding box center [42, 162] width 4 height 0
click at [0, 0] on input "checkbox" at bounding box center [0, 0] width 0 height 0
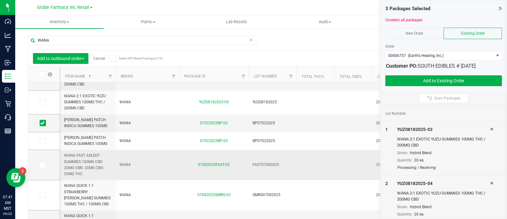
scroll to position [79, 0]
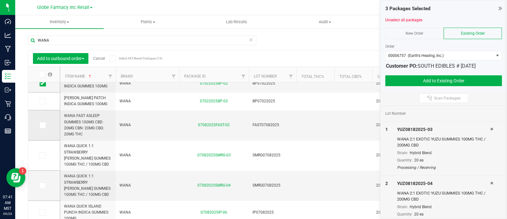
click at [44, 125] on icon at bounding box center [42, 125] width 4 height 0
click at [0, 0] on input "checkbox" at bounding box center [0, 0] width 0 height 0
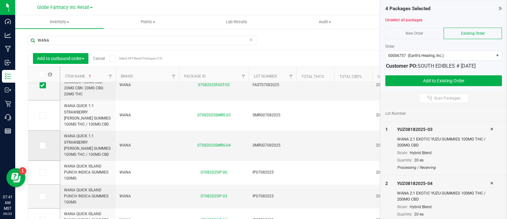
click at [47, 145] on label at bounding box center [44, 145] width 9 height 6
click at [0, 0] on input "checkbox" at bounding box center [0, 0] width 0 height 0
click at [42, 115] on icon at bounding box center [42, 115] width 4 height 0
click at [0, 0] on input "checkbox" at bounding box center [0, 0] width 0 height 0
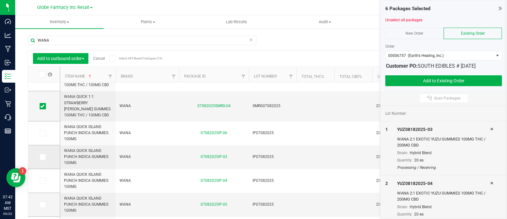
click at [45, 155] on span at bounding box center [43, 156] width 6 height 6
click at [0, 0] on input "checkbox" at bounding box center [0, 0] width 0 height 0
click at [44, 183] on td at bounding box center [44, 181] width 32 height 24
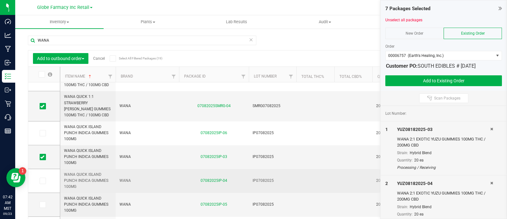
drag, startPoint x: 43, startPoint y: 180, endPoint x: 93, endPoint y: 176, distance: 49.6
click at [44, 180] on icon at bounding box center [42, 180] width 4 height 0
click at [0, 0] on input "checkbox" at bounding box center [0, 0] width 0 height 0
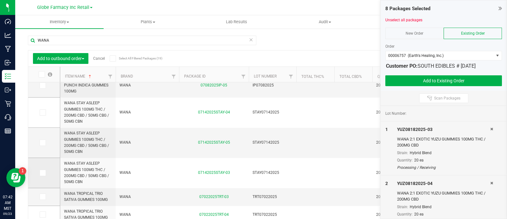
click at [40, 173] on span at bounding box center [43, 172] width 6 height 6
click at [0, 0] on input "checkbox" at bounding box center [0, 0] width 0 height 0
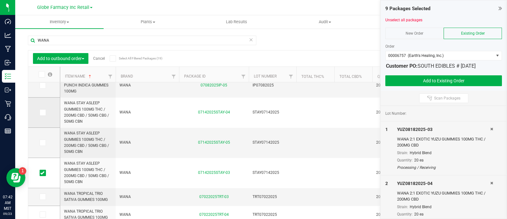
click at [43, 112] on icon at bounding box center [42, 112] width 4 height 0
click at [0, 0] on input "checkbox" at bounding box center [0, 0] width 0 height 0
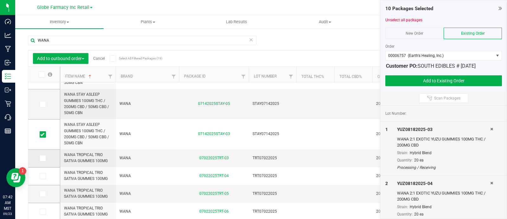
click at [41, 158] on icon at bounding box center [42, 158] width 4 height 0
click at [0, 0] on input "checkbox" at bounding box center [0, 0] width 0 height 0
click at [41, 158] on icon at bounding box center [42, 158] width 4 height 0
click at [0, 0] on input "checkbox" at bounding box center [0, 0] width 0 height 0
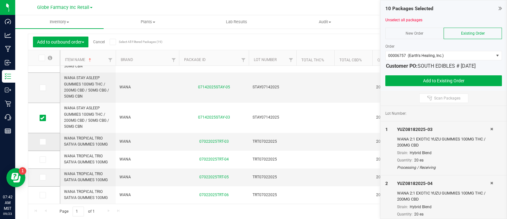
click at [43, 141] on icon at bounding box center [42, 141] width 4 height 0
click at [0, 0] on input "checkbox" at bounding box center [0, 0] width 0 height 0
click at [46, 157] on label at bounding box center [44, 159] width 9 height 6
click at [0, 0] on input "checkbox" at bounding box center [0, 0] width 0 height 0
click at [443, 80] on button "Add to Existing Order" at bounding box center [444, 80] width 117 height 11
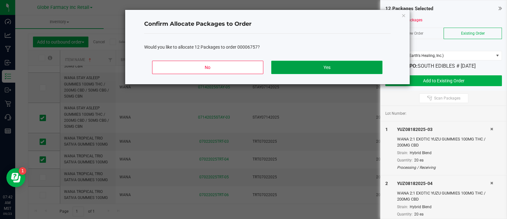
click at [319, 61] on button "Yes" at bounding box center [326, 67] width 111 height 13
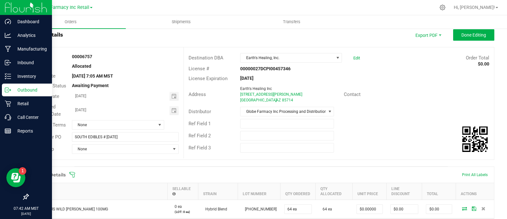
click at [10, 90] on line at bounding box center [8, 90] width 3 height 0
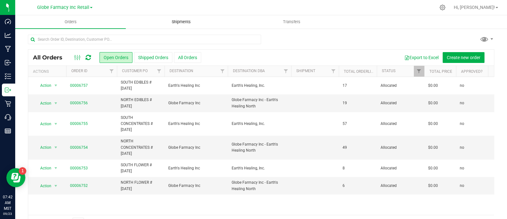
click at [173, 23] on span "Shipments" at bounding box center [181, 22] width 36 height 6
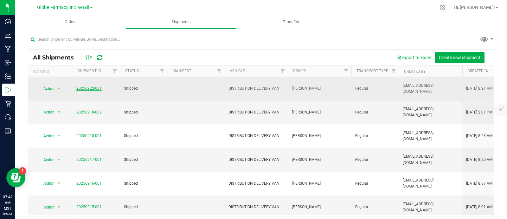
click at [87, 89] on link "20250922-001" at bounding box center [88, 88] width 25 height 4
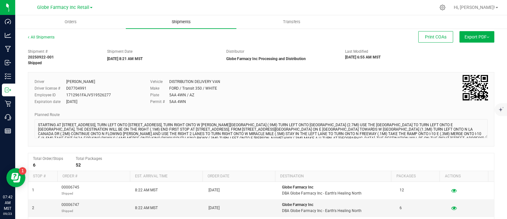
click at [168, 21] on span "Shipments" at bounding box center [181, 22] width 36 height 6
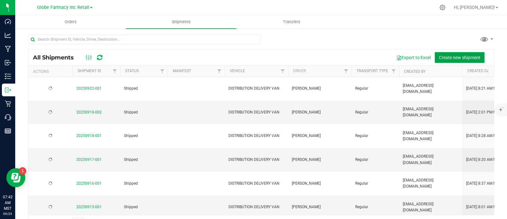
click at [451, 55] on span "Create new shipment" at bounding box center [460, 57] width 42 height 5
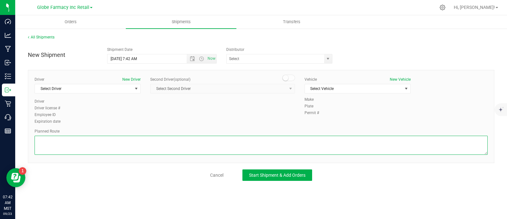
click at [167, 145] on textarea at bounding box center [262, 144] width 454 height 19
paste textarea "STARTING AT [STREET_ADDRESS], TURN LEFT ONTO [STREET_ADDRESS], TURN RIGHT ONTO …"
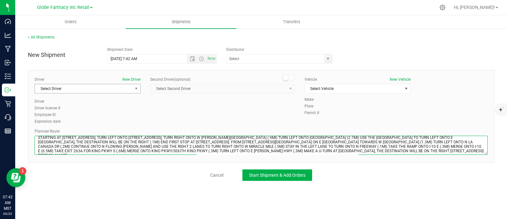
type textarea "STARTING AT [STREET_ADDRESS], TURN LEFT ONTO [STREET_ADDRESS], TURN RIGHT ONTO …"
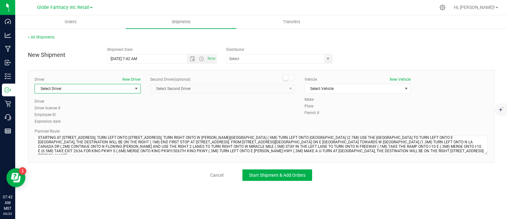
click at [63, 84] on span "Select Driver" at bounding box center [88, 89] width 106 height 10
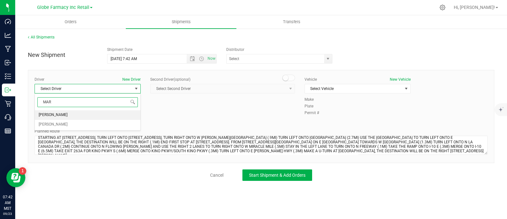
click at [56, 97] on input "MAR" at bounding box center [87, 102] width 101 height 10
click at [63, 113] on li "[PERSON_NAME]" at bounding box center [88, 115] width 106 height 10
type input "RAM"
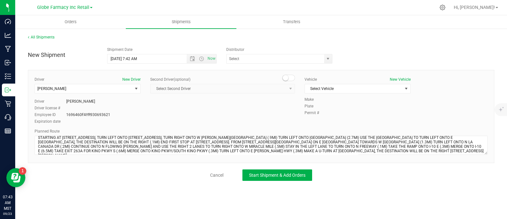
click at [281, 66] on div "New Shipment Shipment Date [DATE] 7:42 AM Now Distributor ANRESCO LABORATORIES …" at bounding box center [261, 112] width 467 height 137
click at [281, 60] on input "text" at bounding box center [274, 58] width 95 height 9
click at [325, 58] on span "select" at bounding box center [328, 58] width 8 height 9
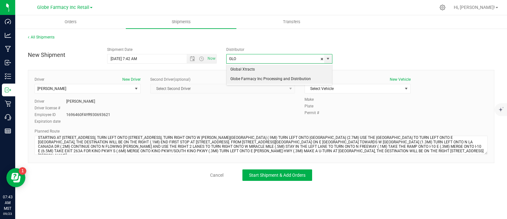
click at [273, 79] on li "Globe Farmacy Inc Processing and Distribution" at bounding box center [280, 79] width 106 height 10
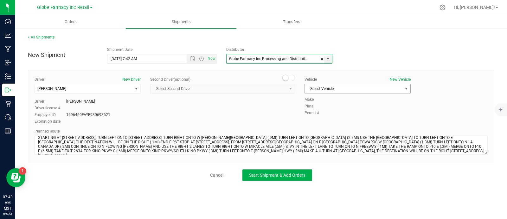
type input "Globe Farmacy Inc Processing and Distribution"
click at [344, 89] on span "Select Vehicle" at bounding box center [354, 88] width 98 height 9
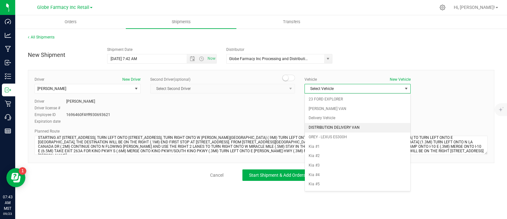
click at [369, 126] on li "DISTRIBUTION DELIVERY VAN" at bounding box center [358, 128] width 106 height 10
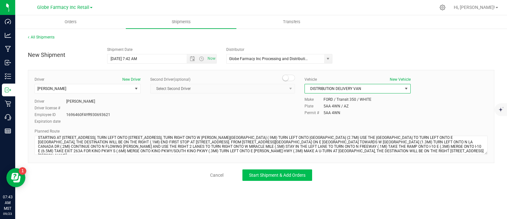
drag, startPoint x: 303, startPoint y: 162, endPoint x: 298, endPoint y: 169, distance: 8.1
click at [303, 164] on div "New Shipment Shipment Date [DATE] 7:42 AM Now Distributor Globe Farmacy Inc Pro…" at bounding box center [261, 112] width 467 height 137
click at [298, 169] on button "Start Shipment & Add Orders" at bounding box center [278, 174] width 70 height 11
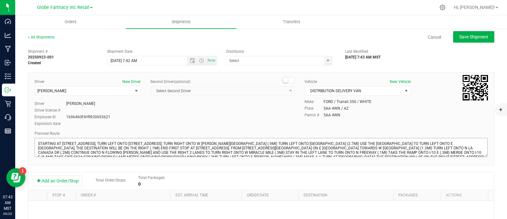
type input "Globe Farmacy Inc Processing and Distribution"
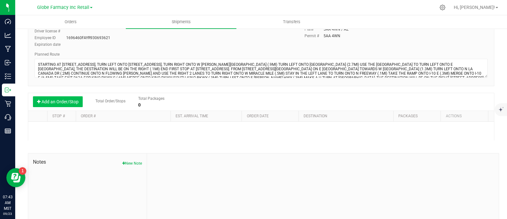
click at [58, 103] on button "Add an Order/Stop" at bounding box center [58, 101] width 50 height 11
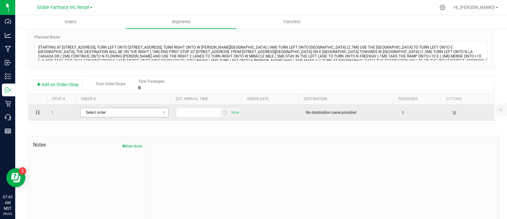
scroll to position [106, 0]
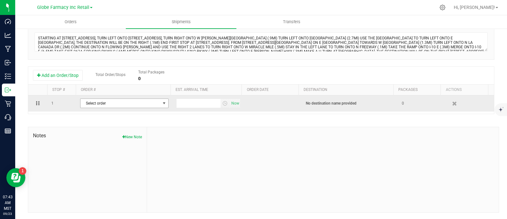
click at [122, 98] on td "Select order 00006757 00006756 00006755 00006754 00006753 00006752" at bounding box center [124, 103] width 96 height 16
click at [140, 107] on span "Select order" at bounding box center [121, 103] width 80 height 9
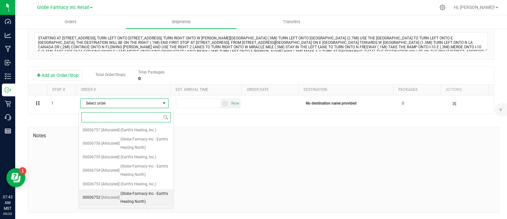
click at [134, 191] on span "(Globe Farmacy Inc - Earth's Healing North)" at bounding box center [145, 197] width 49 height 16
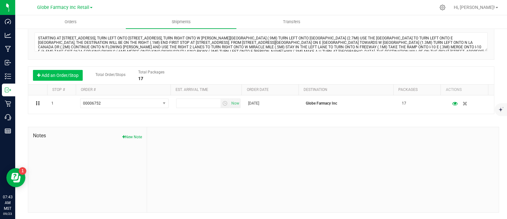
click at [64, 75] on button "Add an Order/Stop" at bounding box center [58, 75] width 50 height 11
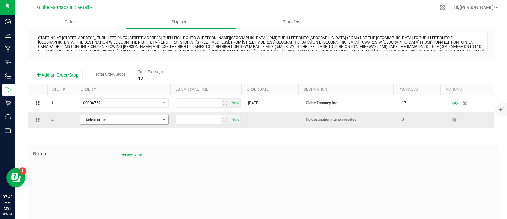
click at [110, 115] on span "Select order" at bounding box center [121, 119] width 80 height 9
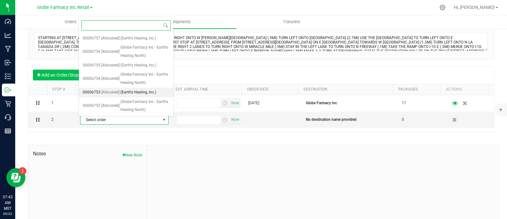
drag, startPoint x: 104, startPoint y: 93, endPoint x: 58, endPoint y: 73, distance: 49.7
click at [104, 93] on span "[Allocated]" at bounding box center [110, 92] width 18 height 8
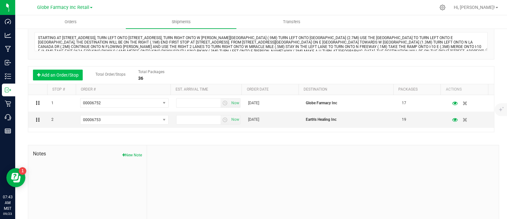
click at [58, 73] on button "Add an Order/Stop" at bounding box center [58, 74] width 50 height 11
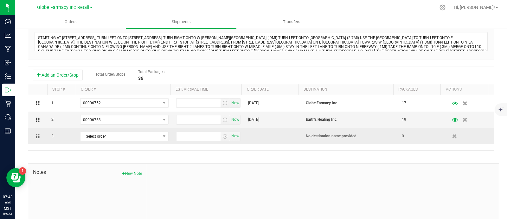
click at [117, 128] on td "Select order 00006757 00006756 00006755 00006754 00006753 00006752" at bounding box center [124, 136] width 96 height 16
click at [117, 133] on span "Select order" at bounding box center [121, 136] width 80 height 9
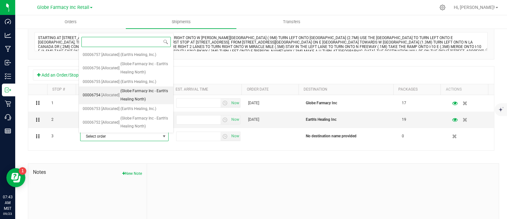
click at [102, 97] on span "[Allocated]" at bounding box center [110, 95] width 18 height 8
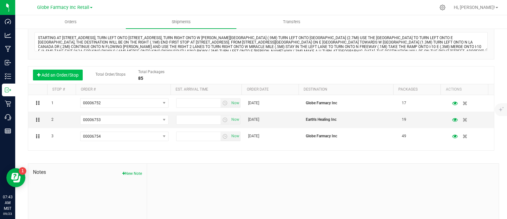
click at [65, 74] on button "Add an Order/Stop" at bounding box center [58, 74] width 50 height 11
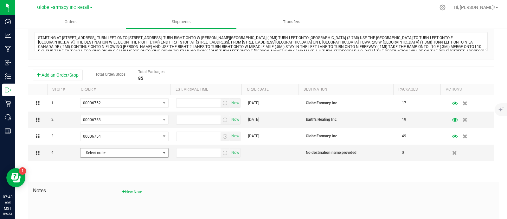
click at [108, 151] on span "Select order" at bounding box center [121, 152] width 80 height 9
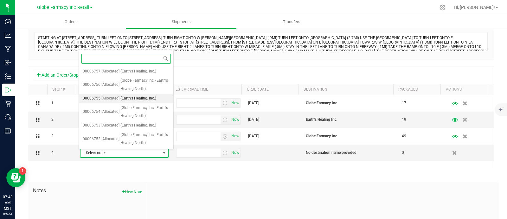
click at [103, 99] on span "[Allocated]" at bounding box center [110, 98] width 18 height 8
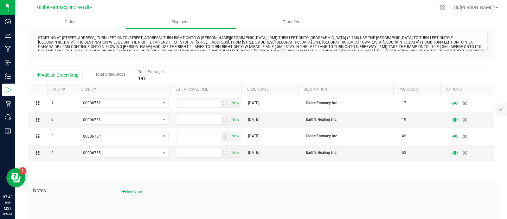
click at [56, 74] on button "Add an Order/Stop" at bounding box center [58, 74] width 50 height 11
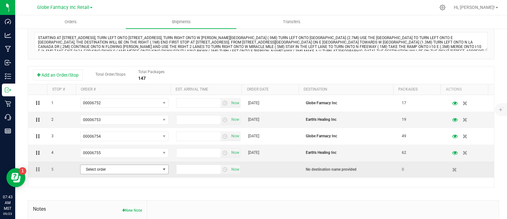
click at [105, 169] on span "Select order" at bounding box center [121, 169] width 80 height 9
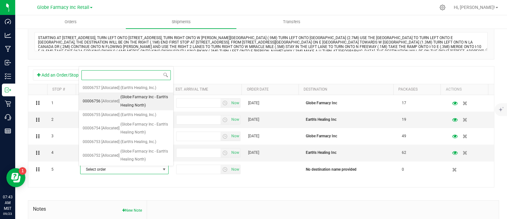
click at [98, 100] on span "00006756" at bounding box center [92, 101] width 18 height 8
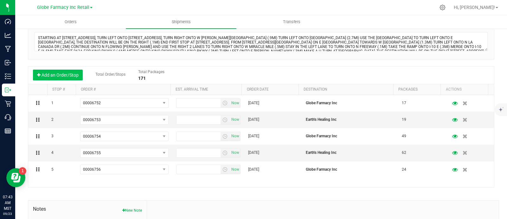
click at [47, 73] on button "Add an Order/Stop" at bounding box center [58, 74] width 50 height 11
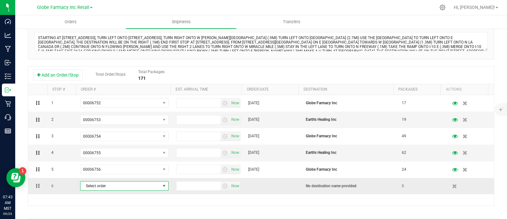
click at [102, 185] on span "Select order" at bounding box center [121, 185] width 80 height 9
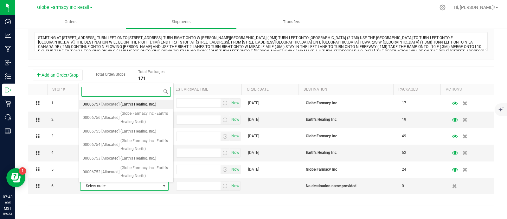
click at [114, 101] on span "[Allocated]" at bounding box center [110, 104] width 18 height 8
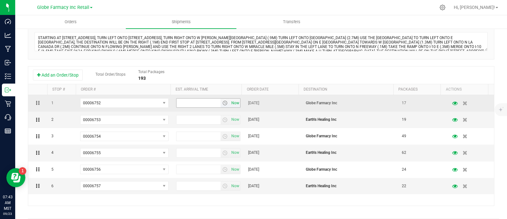
click at [230, 104] on span "Now" at bounding box center [235, 102] width 11 height 9
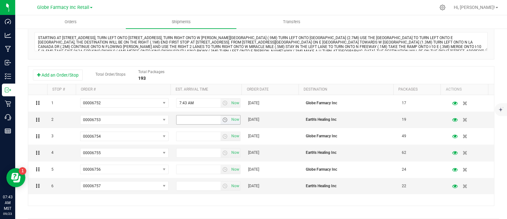
click at [232, 123] on span "Now" at bounding box center [235, 119] width 11 height 9
click at [232, 135] on span "Now" at bounding box center [235, 135] width 11 height 9
drag, startPoint x: 229, startPoint y: 104, endPoint x: 230, endPoint y: 153, distance: 48.5
click at [230, 153] on span "Now" at bounding box center [235, 152] width 11 height 9
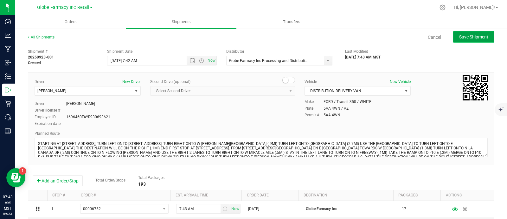
click at [480, 36] on span "Save Shipment" at bounding box center [474, 36] width 29 height 5
type input "[DATE] 2:42 PM"
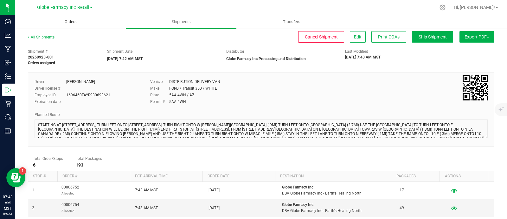
click at [69, 22] on span "Orders" at bounding box center [70, 22] width 29 height 6
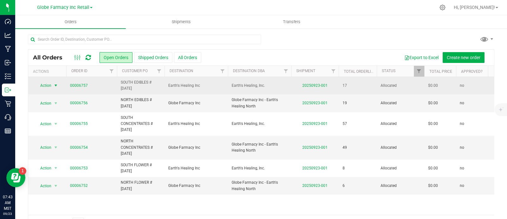
click at [47, 87] on span "Action" at bounding box center [43, 85] width 17 height 9
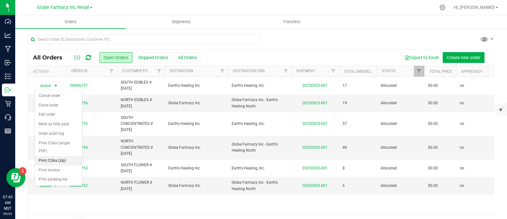
click at [67, 159] on li "Print COAs (zip)" at bounding box center [58, 161] width 47 height 10
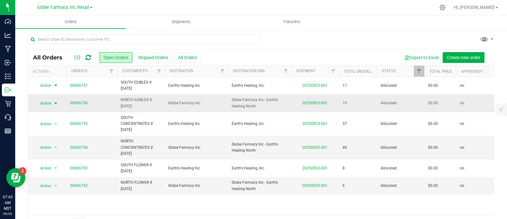
click at [51, 101] on span "Action" at bounding box center [43, 103] width 17 height 9
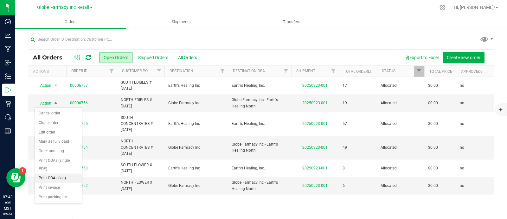
click at [62, 174] on li "Print COAs (zip)" at bounding box center [58, 178] width 47 height 10
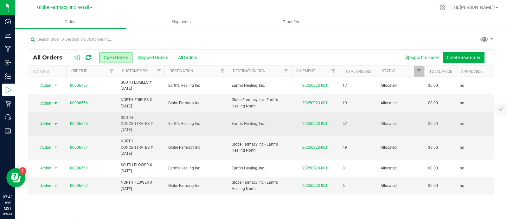
click at [52, 123] on span "select" at bounding box center [56, 123] width 8 height 9
click at [46, 122] on span "Action" at bounding box center [43, 123] width 17 height 9
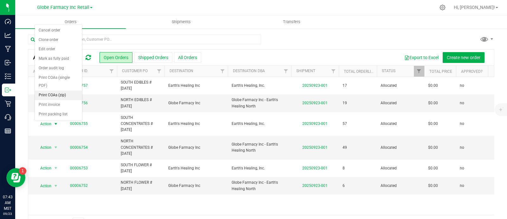
click at [59, 92] on li "Print COAs (zip)" at bounding box center [58, 95] width 47 height 10
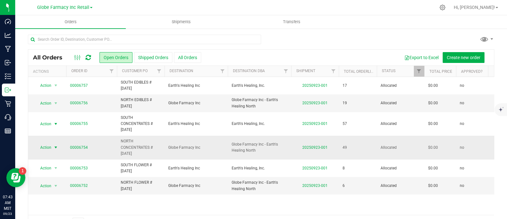
click at [50, 148] on span "Action" at bounding box center [43, 147] width 17 height 9
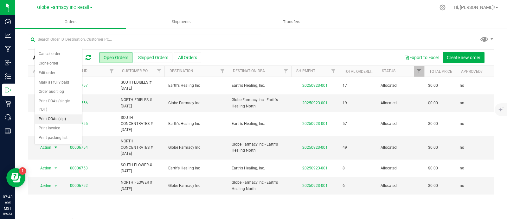
click at [63, 117] on li "Print COAs (zip)" at bounding box center [58, 119] width 47 height 10
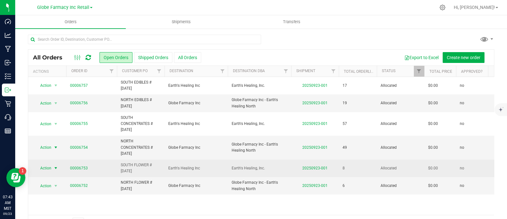
click at [48, 166] on span "Action" at bounding box center [43, 167] width 17 height 9
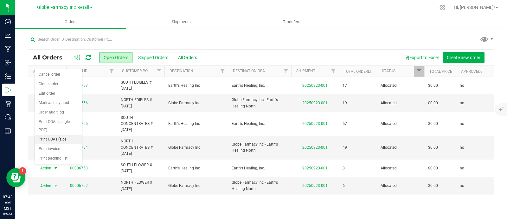
click at [60, 138] on li "Print COAs (zip)" at bounding box center [58, 139] width 47 height 10
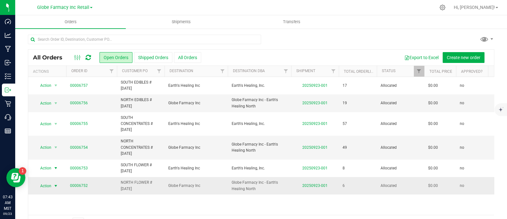
click at [49, 186] on span "Action" at bounding box center [43, 185] width 17 height 9
click at [48, 183] on span "Action" at bounding box center [43, 185] width 17 height 9
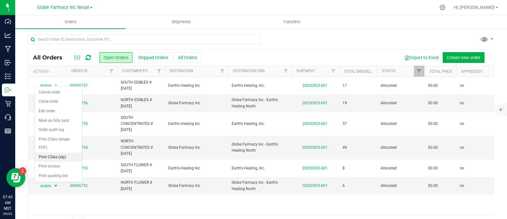
click at [59, 156] on li "Print COAs (zip)" at bounding box center [58, 157] width 47 height 10
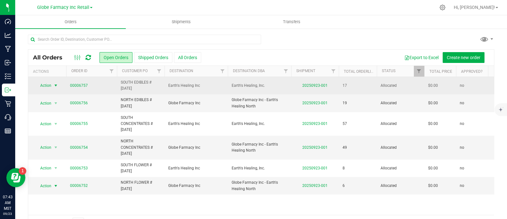
click at [56, 86] on span "select" at bounding box center [55, 85] width 5 height 5
click at [48, 85] on span "Action" at bounding box center [43, 85] width 17 height 9
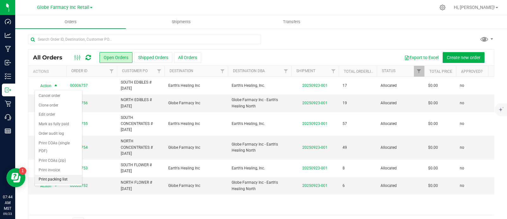
click at [54, 175] on li "Print packing list" at bounding box center [58, 179] width 47 height 10
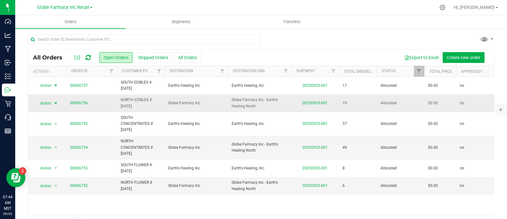
click at [55, 103] on span "select" at bounding box center [55, 103] width 5 height 5
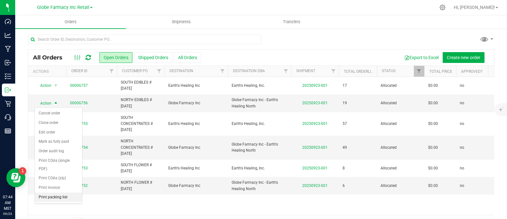
click at [54, 196] on li "Print packing list" at bounding box center [58, 197] width 47 height 10
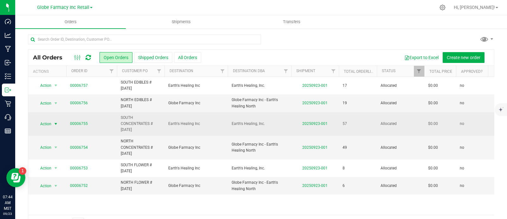
click at [44, 121] on span "Action" at bounding box center [43, 123] width 17 height 9
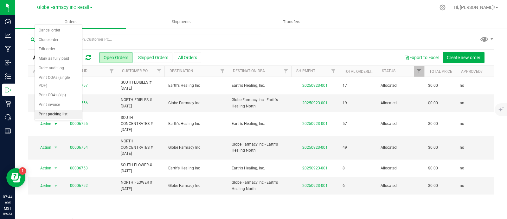
click at [56, 113] on li "Print packing list" at bounding box center [58, 114] width 47 height 10
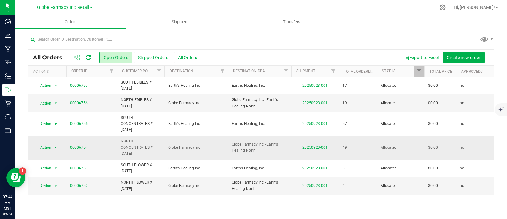
click at [54, 147] on span "select" at bounding box center [55, 147] width 5 height 5
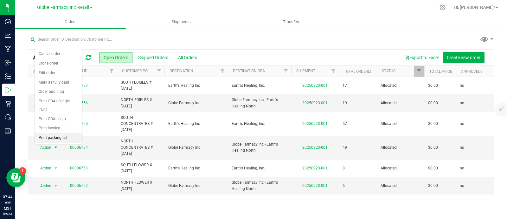
click at [58, 137] on li "Print packing list" at bounding box center [58, 138] width 47 height 10
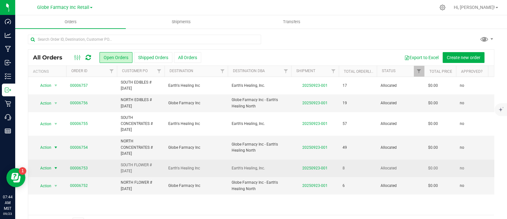
click at [49, 167] on span "Action" at bounding box center [43, 167] width 17 height 9
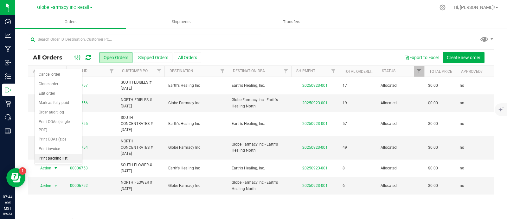
click at [53, 156] on li "Print packing list" at bounding box center [58, 158] width 47 height 10
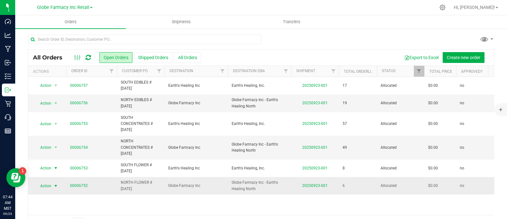
click at [47, 182] on span "Action" at bounding box center [43, 185] width 17 height 9
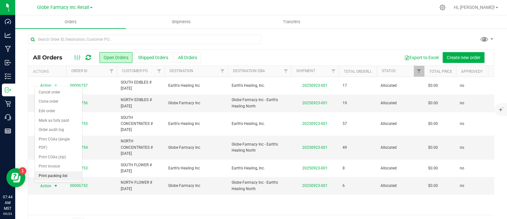
click at [49, 175] on li "Print packing list" at bounding box center [58, 176] width 47 height 10
